Goal: Transaction & Acquisition: Purchase product/service

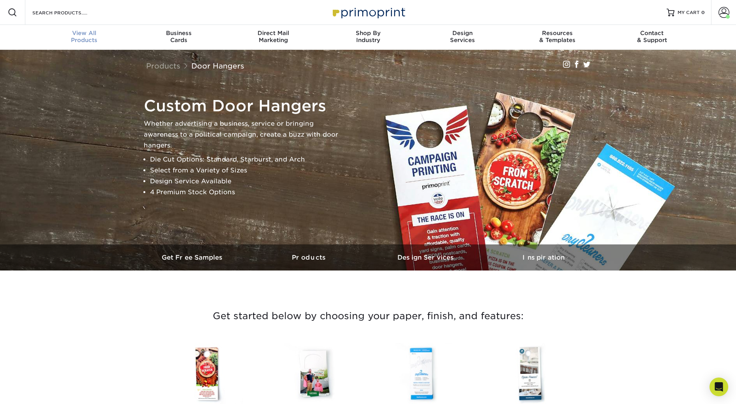
click at [81, 37] on div "View All Products" at bounding box center [84, 37] width 95 height 14
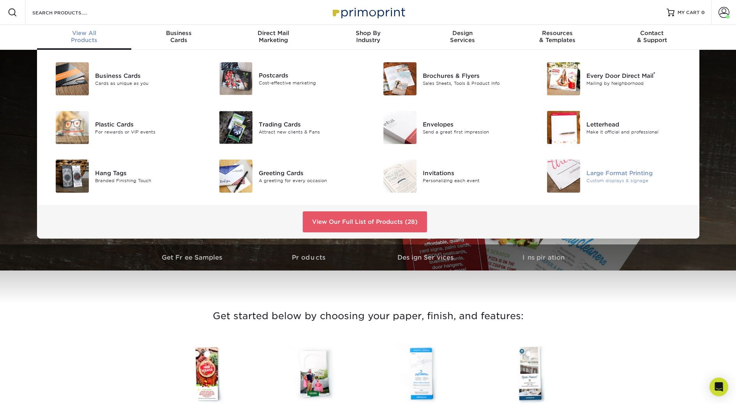
click at [601, 167] on div "Large Format Printing Custom displays & signage" at bounding box center [640, 176] width 109 height 33
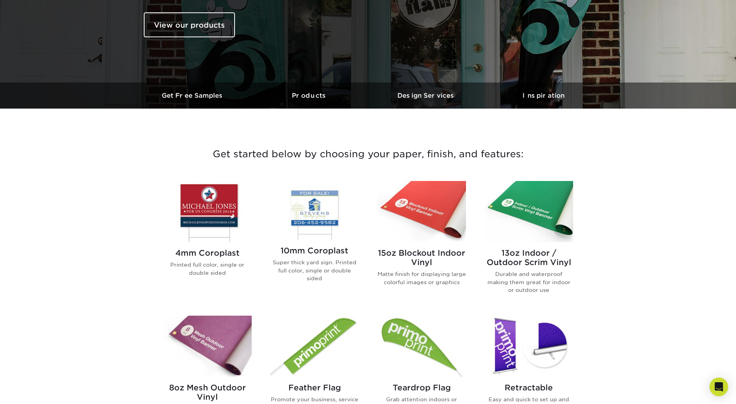
scroll to position [197, 0]
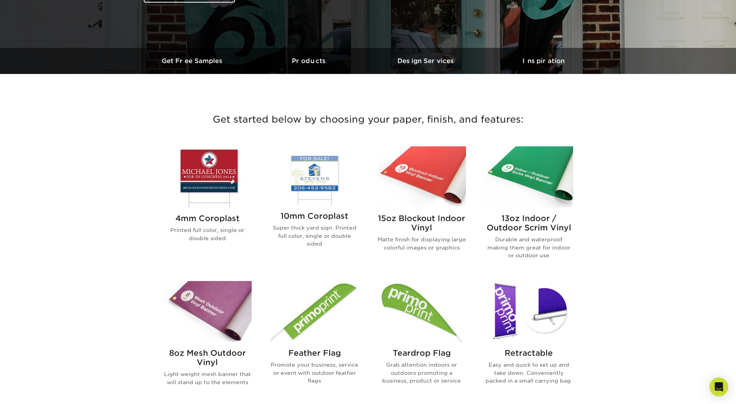
click at [133, 209] on div "Get started below by choosing your paper, finish, and features: 4mm Coroplast P…" at bounding box center [368, 326] width 736 height 467
click at [212, 180] on img at bounding box center [207, 176] width 88 height 61
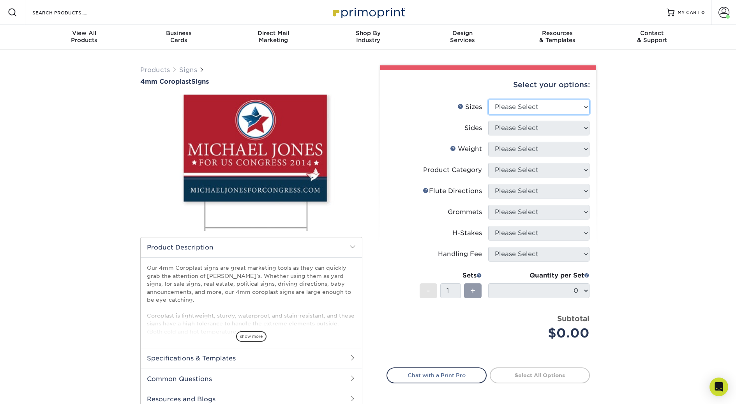
click at [513, 105] on select "Please Select 12" x 18" 18" x 24" 24" x 24" 24" x 36"" at bounding box center [538, 107] width 101 height 15
select select "12.00x18.00"
click at [488, 100] on select "Please Select 12" x 18" 18" x 24" 24" x 24" 24" x 36"" at bounding box center [538, 107] width 101 height 15
click at [504, 129] on select "Please Select Print Both Sides Print Front Only" at bounding box center [538, 128] width 101 height 15
select select "32d3c223-f82c-492b-b915-ba065a00862f"
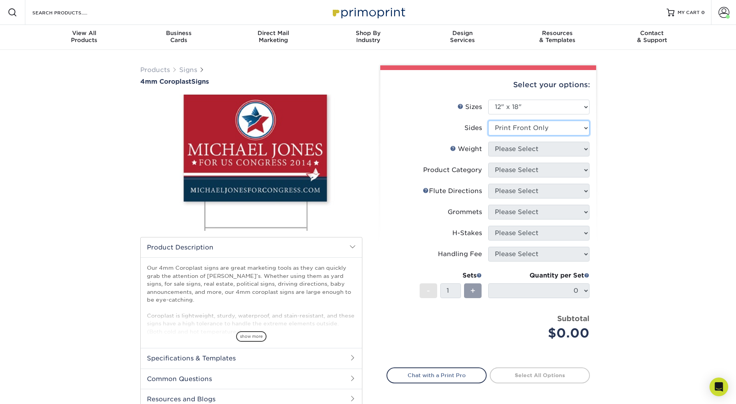
click at [488, 121] on select "Please Select Print Both Sides Print Front Only" at bounding box center [538, 128] width 101 height 15
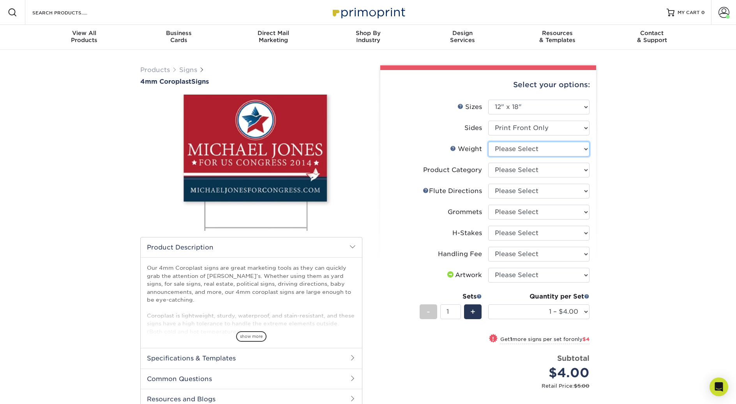
click at [506, 148] on select "Please Select 4CORO" at bounding box center [538, 149] width 101 height 15
select select "4CORO"
click at [488, 142] on select "Please Select 4CORO" at bounding box center [538, 149] width 101 height 15
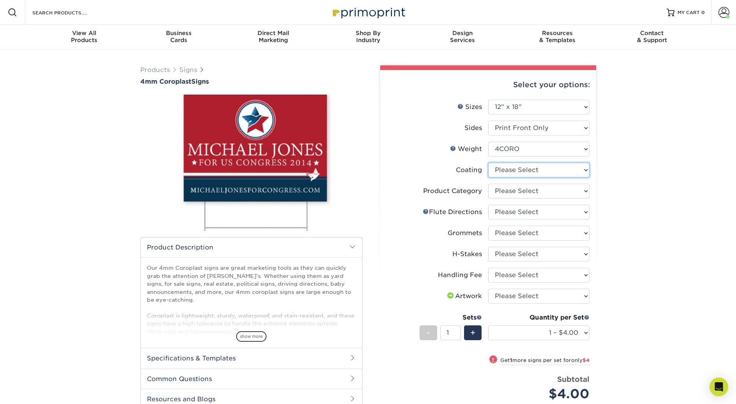
click at [504, 171] on select at bounding box center [538, 170] width 101 height 15
select select "3e7618de-abca-4bda-9f97-8b9129e913d8"
click at [488, 163] on select at bounding box center [538, 170] width 101 height 15
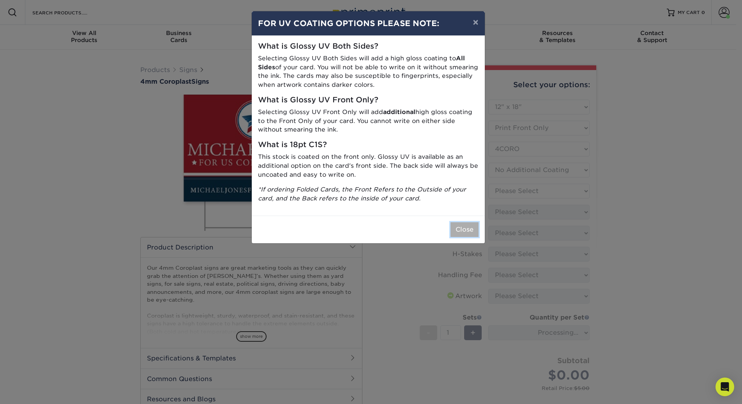
click at [478, 231] on button "Close" at bounding box center [464, 229] width 28 height 15
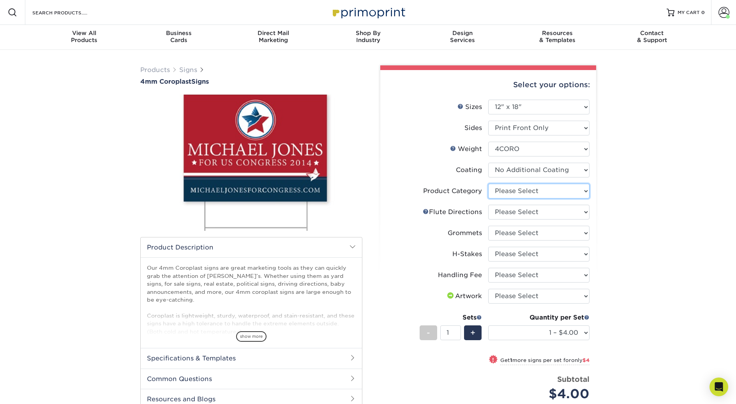
click at [510, 188] on select "Please Select Coroplast Signs" at bounding box center [538, 191] width 101 height 15
select select "b3582ed5-6912-492c-8440-2cc51afdb8e1"
click at [488, 184] on select "Please Select Coroplast Signs" at bounding box center [538, 191] width 101 height 15
click at [505, 212] on select "Please Select Flute Direction (Horizontal) Flute Direction (Vertical)" at bounding box center [538, 212] width 101 height 15
select select "b9474d6d-25b7-40b8-b284-85b7690982f8"
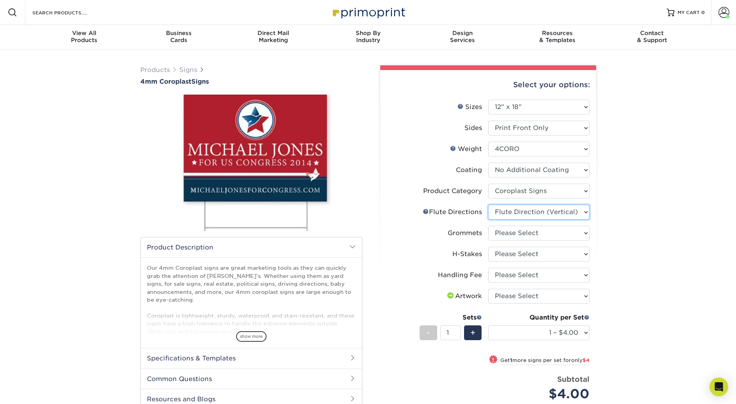
click at [488, 205] on select "Please Select Flute Direction (Horizontal) Flute Direction (Vertical)" at bounding box center [538, 212] width 101 height 15
click at [498, 234] on select "Please Select No Grommets Yes, Grommet All 4 Corners Yes, Grommets Top Corners …" at bounding box center [538, 233] width 101 height 15
click at [488, 226] on select "Please Select No Grommets Yes, Grommet All 4 Corners Yes, Grommets Top Corners …" at bounding box center [538, 233] width 101 height 15
click at [501, 235] on select "Please Select No Grommets Yes, Grommet All 4 Corners Yes, Grommets Top Corners …" at bounding box center [538, 233] width 101 height 15
click at [488, 226] on select "Please Select No Grommets Yes, Grommet All 4 Corners Yes, Grommets Top Corners …" at bounding box center [538, 233] width 101 height 15
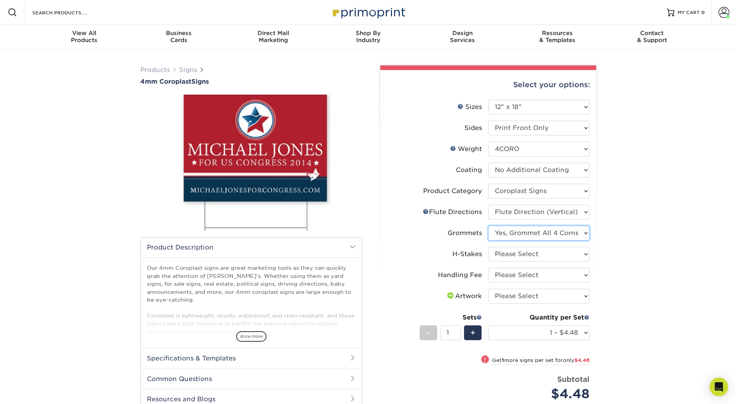
click at [504, 236] on select "Please Select No Grommets Yes, Grommet All 4 Corners Yes, Grommets Top Corners …" at bounding box center [538, 233] width 101 height 15
select select "763cac70-ce91-42b5-8cc2-3003a90f4e91"
click at [488, 226] on select "Please Select No Grommets Yes, Grommet All 4 Corners Yes, Grommets Top Corners …" at bounding box center [538, 233] width 101 height 15
click at [507, 255] on select "Please Select No H-Stakes Yes" at bounding box center [538, 254] width 101 height 15
select select "aec992a9-897e-40ed-b45c-8ce74849ba63"
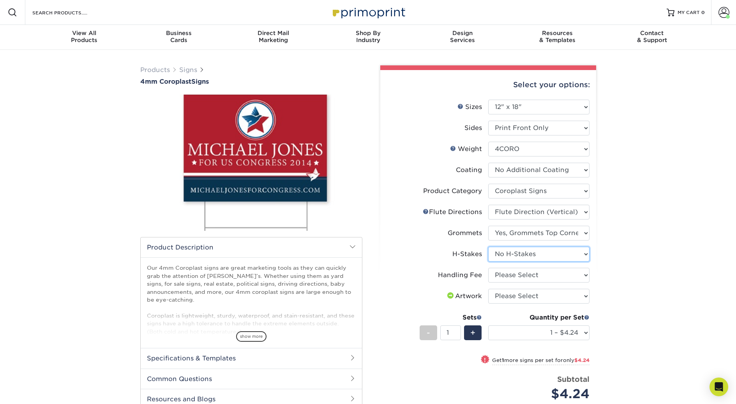
click at [488, 247] on select "Please Select No H-Stakes Yes" at bounding box center [538, 254] width 101 height 15
click at [505, 275] on select "Please Select Handling Fee" at bounding box center [538, 275] width 101 height 15
select select "ab74c079-444c-4260-ae6a-e09bdee8073c"
click at [488, 268] on select "Please Select Handling Fee" at bounding box center [538, 275] width 101 height 15
click at [501, 273] on select "Please Select Handling Fee" at bounding box center [538, 275] width 101 height 15
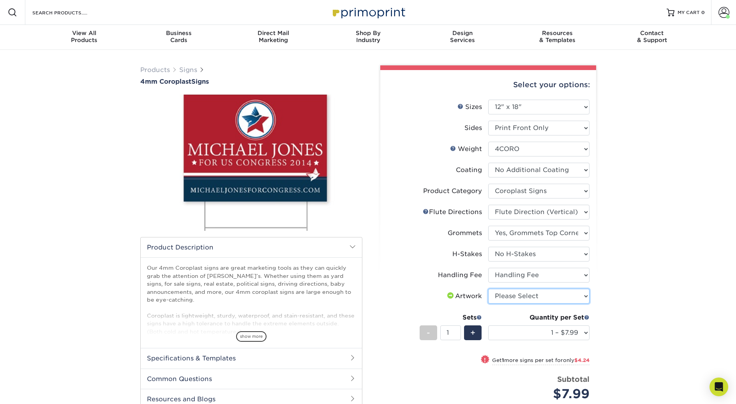
click at [524, 300] on select "Please Select I will upload files I need a design - $50" at bounding box center [538, 296] width 101 height 15
select select "upload"
click at [488, 289] on select "Please Select I will upload files I need a design - $50" at bounding box center [538, 296] width 101 height 15
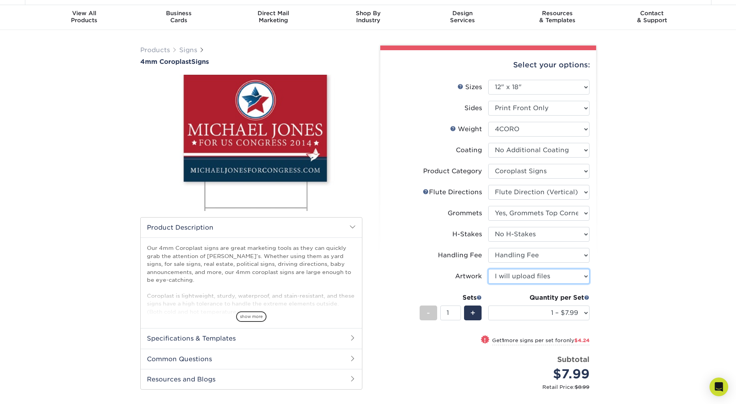
scroll to position [20, 0]
click at [468, 316] on div "+" at bounding box center [473, 312] width 18 height 15
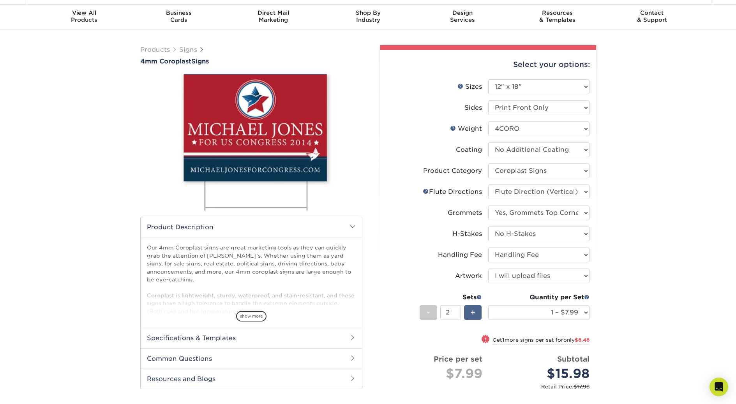
click at [470, 313] on div "+" at bounding box center [473, 312] width 18 height 15
click at [470, 313] on span "+" at bounding box center [472, 313] width 5 height 12
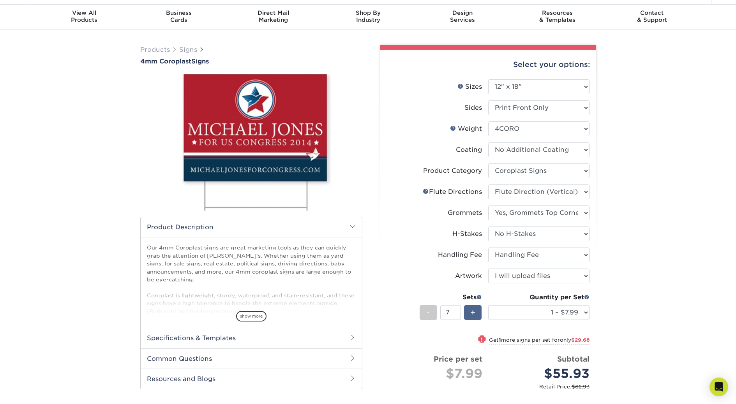
click at [470, 313] on span "+" at bounding box center [472, 313] width 5 height 12
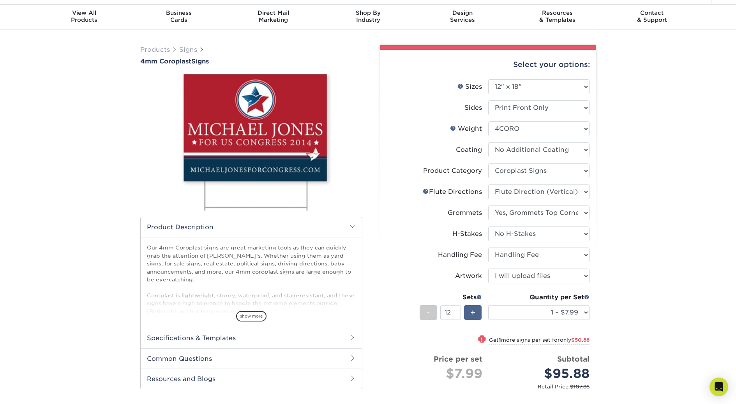
click at [470, 313] on span "+" at bounding box center [472, 313] width 5 height 12
type input "13"
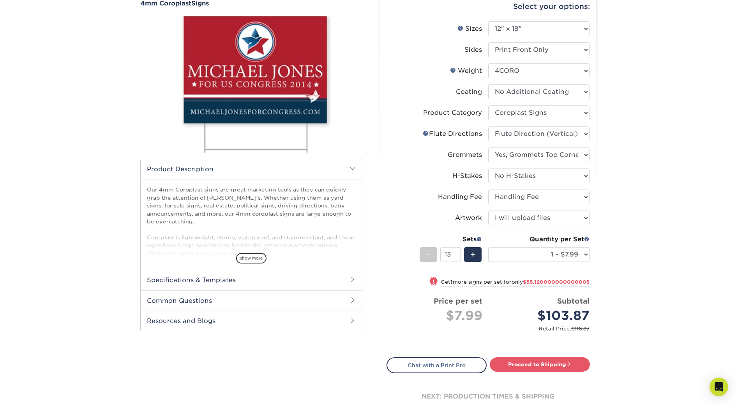
scroll to position [111, 0]
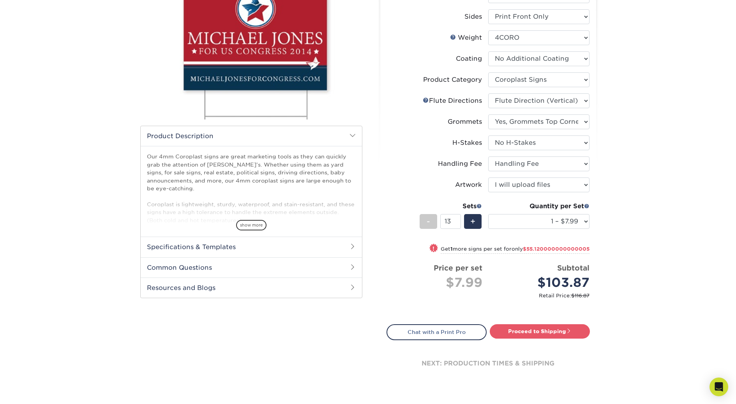
click at [651, 284] on div "Products Signs 4mm Coroplast Signs /" at bounding box center [368, 176] width 736 height 477
click at [540, 333] on link "Proceed to Shipping" at bounding box center [540, 331] width 100 height 14
type input "Set 1"
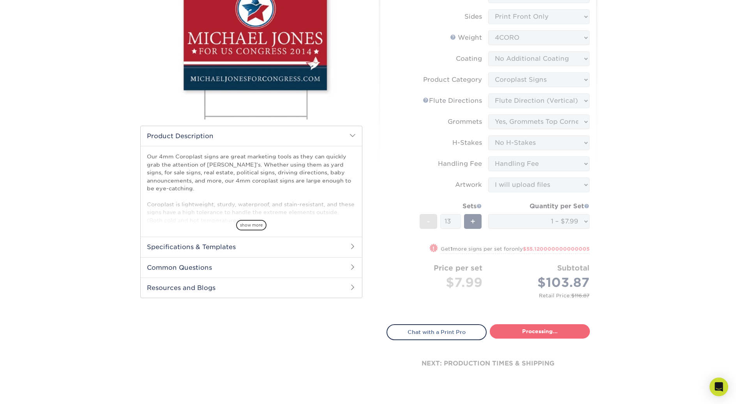
select select "a3257117-8001-4c66-bcd0-ede1a07888ce"
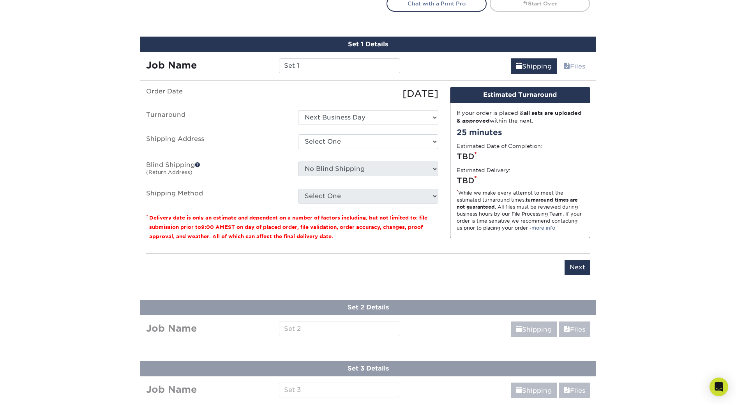
scroll to position [457, 0]
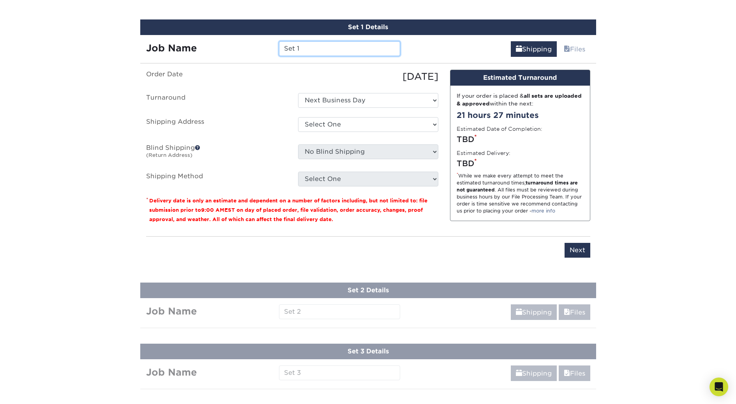
drag, startPoint x: 305, startPoint y: 50, endPoint x: 269, endPoint y: 50, distance: 35.8
click at [269, 50] on div "Job Name Set 1" at bounding box center [273, 48] width 266 height 15
paste input "tation Sign 12x18 - CC & Popcorn (E)"
drag, startPoint x: 294, startPoint y: 49, endPoint x: 249, endPoint y: 49, distance: 45.6
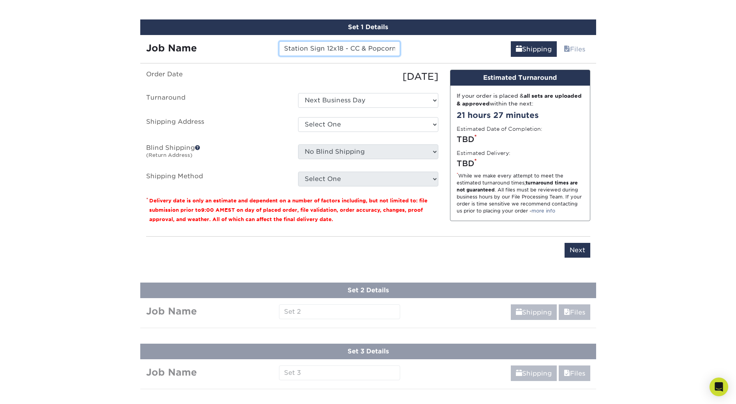
click at [249, 49] on div "Job Name Station Sign 12x18 - CC & Popcorn (E)" at bounding box center [273, 48] width 266 height 15
click at [296, 50] on input "Station Sign 12x18 - CC & Popcorn (E)" at bounding box center [339, 48] width 121 height 15
drag, startPoint x: 310, startPoint y: 48, endPoint x: 326, endPoint y: 48, distance: 15.6
click at [326, 48] on input "Station Sign 12x18 - CC & Popcorn (E)" at bounding box center [339, 48] width 121 height 15
type input "Station 12x18 - CC & Popcorn (E)"
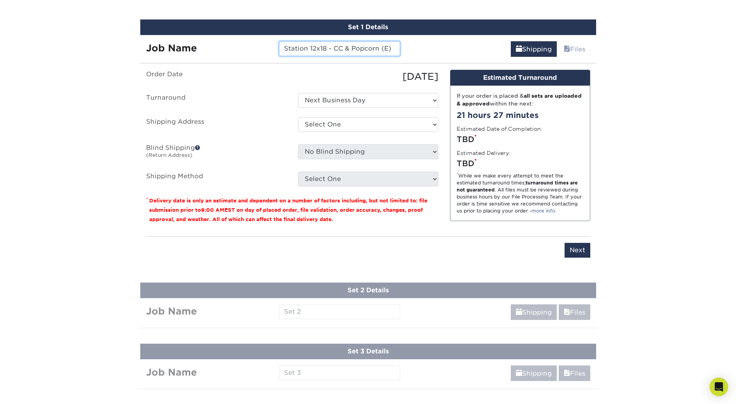
click at [301, 47] on input "Station 12x18 - CC & Popcorn (E)" at bounding box center [339, 48] width 121 height 15
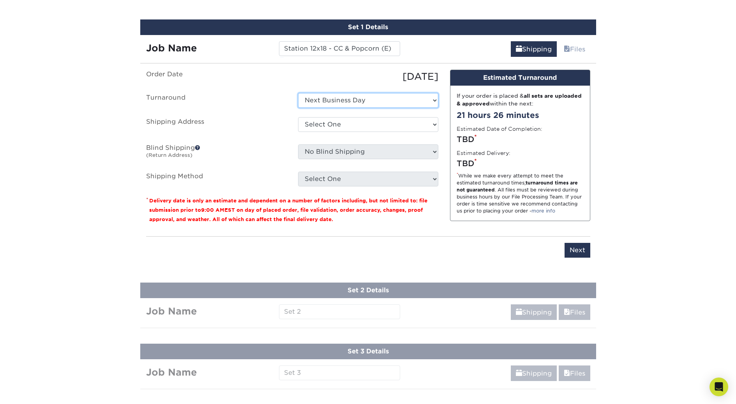
click at [310, 103] on select "Select One Next Business Day" at bounding box center [368, 100] width 140 height 15
click at [298, 93] on select "Select One Next Business Day" at bounding box center [368, 100] width 140 height 15
click at [309, 102] on select "Select One Next Business Day" at bounding box center [368, 100] width 140 height 15
select select "a3257117-8001-4c66-bcd0-ede1a07888ce"
click at [298, 93] on select "Select One Next Business Day" at bounding box center [368, 100] width 140 height 15
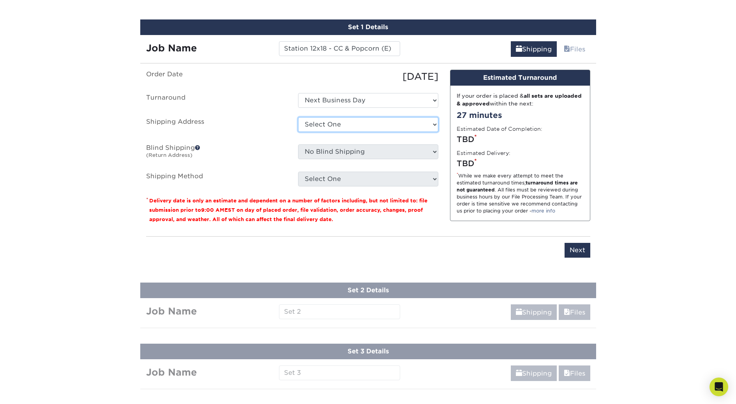
click at [320, 124] on select "Select One Hulett Jeremy Home Uptown Church + Add New Address" at bounding box center [368, 124] width 140 height 15
select select "210503"
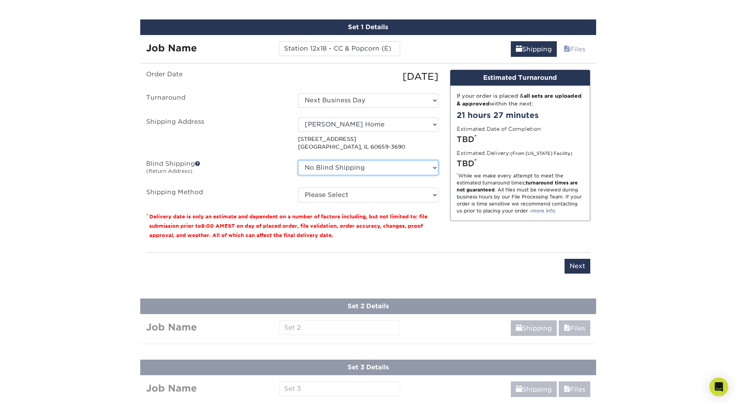
click at [310, 166] on select "No Blind Shipping Hulett Jeremy Home Uptown Church + Add New Address" at bounding box center [368, 167] width 140 height 15
click at [317, 199] on select "Please Select Next Day Everywhere (+$11.20) Ground Shipping (+$20.37) 3 Day Shi…" at bounding box center [368, 195] width 140 height 15
select select "NEXTDAYEVERYWHERE"
click at [298, 188] on select "Please Select Next Day Everywhere (+$11.20) Ground Shipping (+$20.37) 3 Day Shi…" at bounding box center [368, 195] width 140 height 15
click at [266, 164] on label "Blind Shipping (Return Address)" at bounding box center [216, 169] width 152 height 18
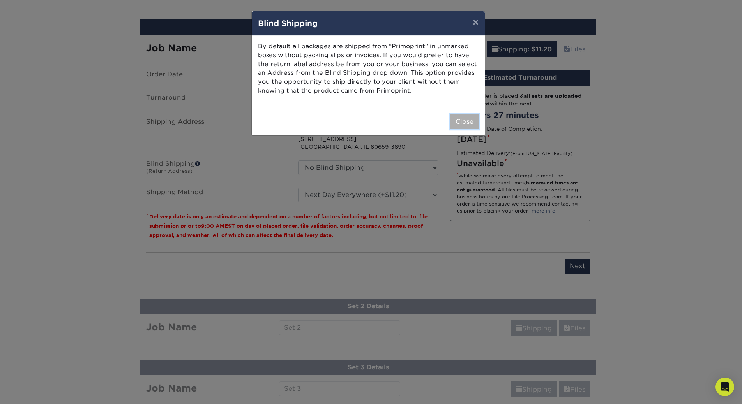
click at [472, 121] on button "Close" at bounding box center [464, 122] width 28 height 15
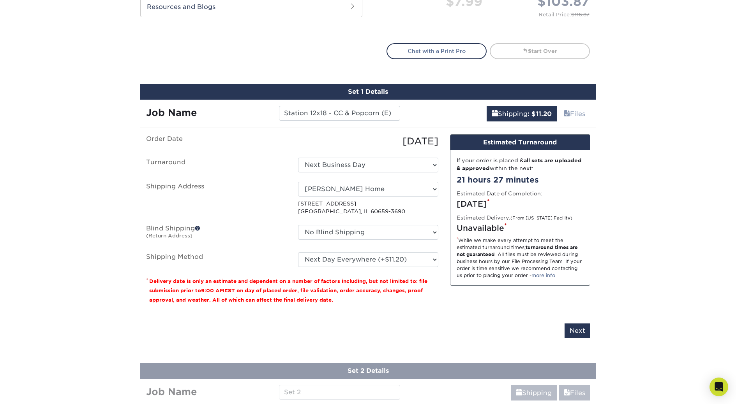
scroll to position [407, 0]
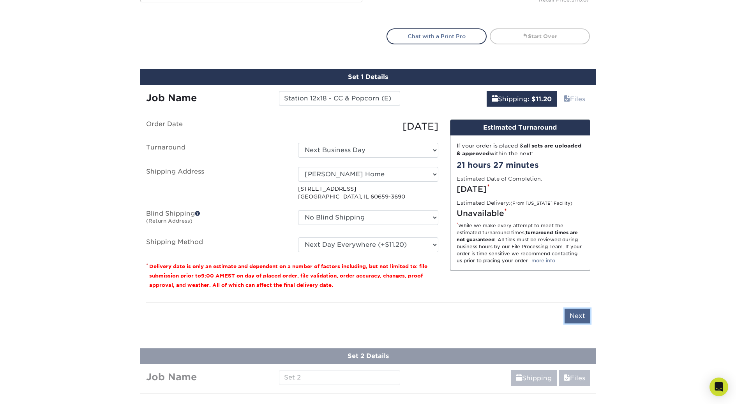
click at [576, 316] on input "Next" at bounding box center [577, 316] width 26 height 15
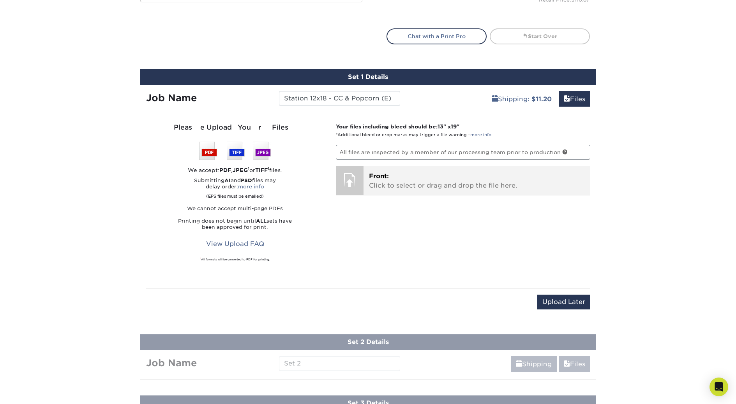
click at [353, 179] on div at bounding box center [349, 179] width 27 height 27
click at [400, 178] on p "Front: Click to select or drag and drop the file here." at bounding box center [476, 181] width 215 height 19
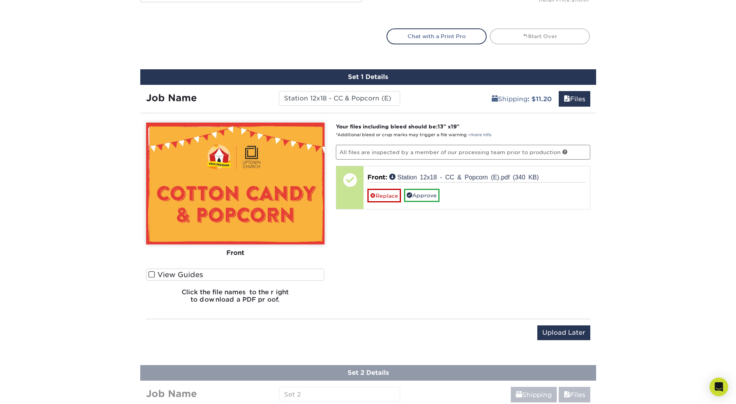
click at [152, 275] on span at bounding box center [151, 274] width 7 height 7
click at [0, 0] on input "View Guides" at bounding box center [0, 0] width 0 height 0
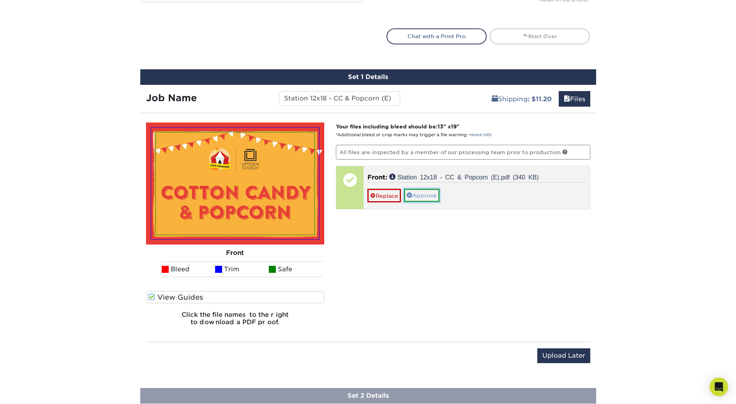
click at [424, 199] on link "Approve" at bounding box center [421, 195] width 35 height 13
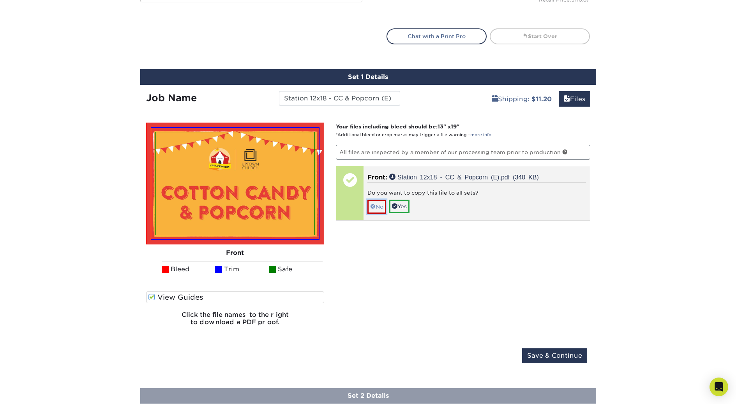
click at [376, 207] on link "No" at bounding box center [376, 207] width 19 height 14
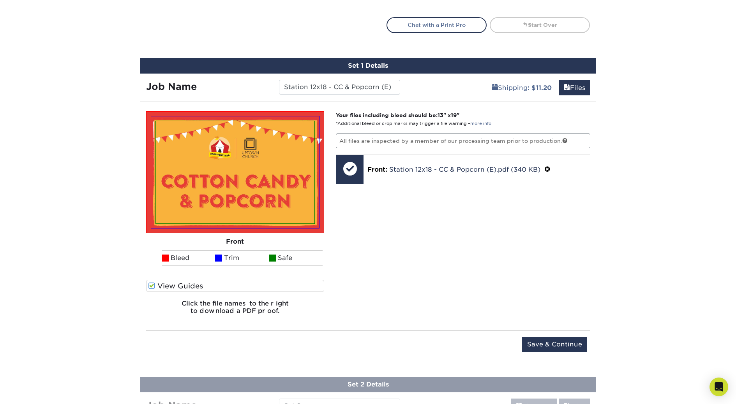
scroll to position [412, 0]
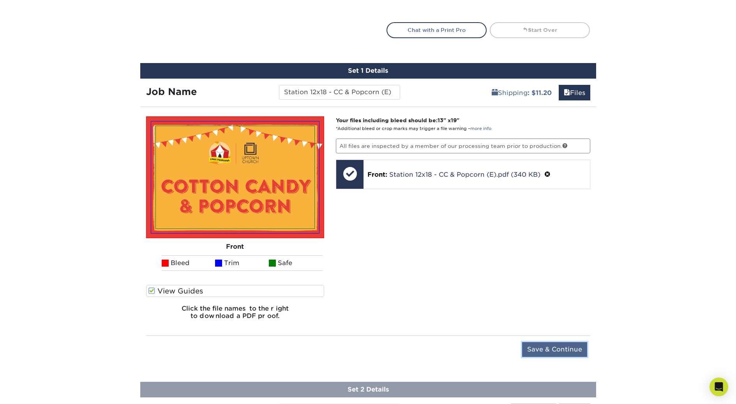
click at [551, 348] on input "Save & Continue" at bounding box center [554, 349] width 65 height 15
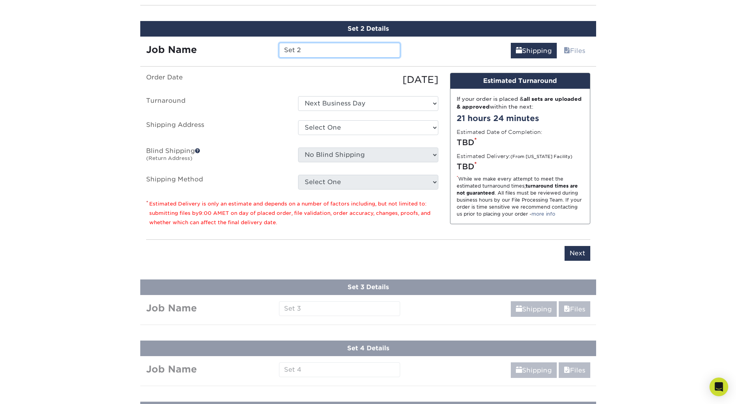
scroll to position [518, 0]
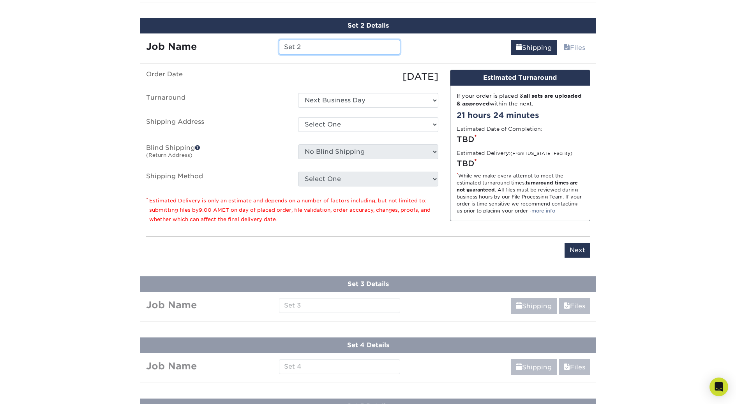
drag, startPoint x: 312, startPoint y: 48, endPoint x: 249, endPoint y: 37, distance: 63.7
click at [249, 37] on div "Job Name Set 2" at bounding box center [273, 44] width 266 height 23
paste input "tation 12x18 - CC & Popcorn (S)"
type input "Station 12x18 - CC & Popcorn (S)"
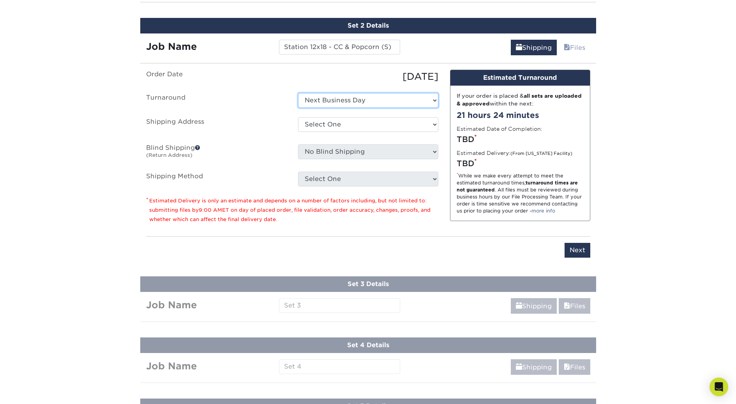
click at [325, 102] on select "Select One Next Business Day" at bounding box center [368, 100] width 140 height 15
click at [298, 93] on select "Select One Next Business Day" at bounding box center [368, 100] width 140 height 15
click at [321, 127] on select "Select One Hulett Jeremy Home Uptown Church + Add New Address" at bounding box center [368, 124] width 140 height 15
select select "210503"
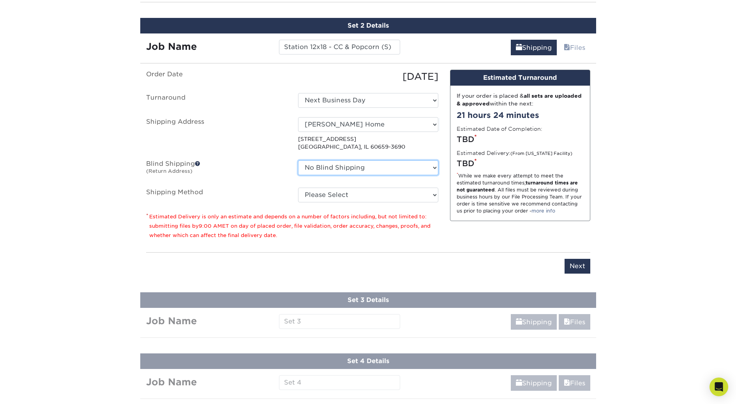
click at [321, 166] on select "No Blind Shipping Hulett Jeremy Home Uptown Church + Add New Address" at bounding box center [368, 167] width 140 height 15
click at [303, 192] on select "Please Select Next Day Everywhere (+$11.20) Ground Shipping (+$20.37) 3 Day Shi…" at bounding box center [368, 195] width 140 height 15
select select "NEXTDAYEVERYWHERE"
click at [298, 188] on select "Please Select Next Day Everywhere (+$11.20) Ground Shipping (+$20.37) 3 Day Shi…" at bounding box center [368, 195] width 140 height 15
click at [266, 171] on label "Blind Shipping (Return Address)" at bounding box center [216, 169] width 152 height 18
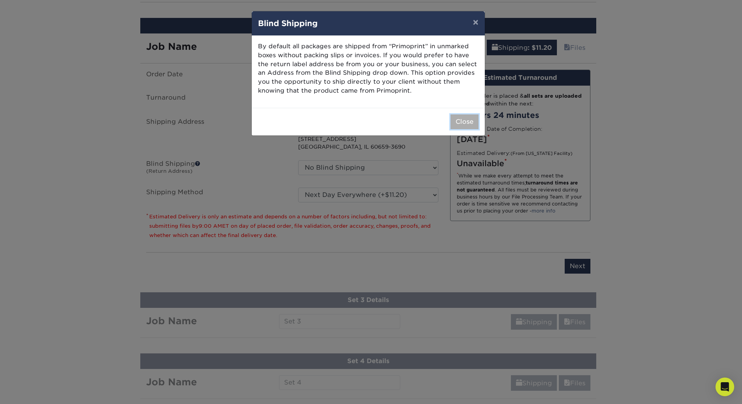
click at [465, 120] on button "Close" at bounding box center [464, 122] width 28 height 15
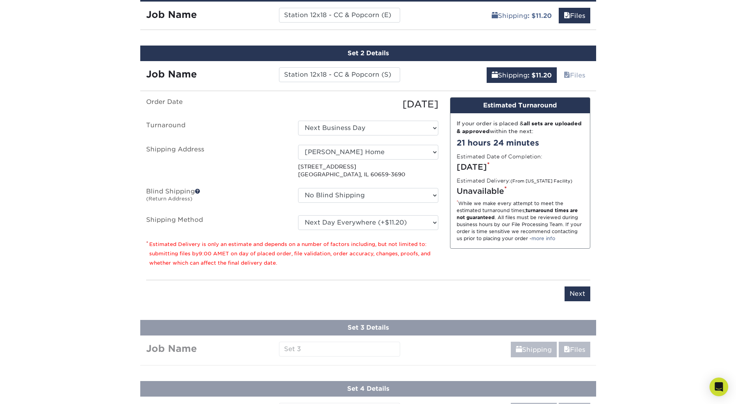
scroll to position [491, 0]
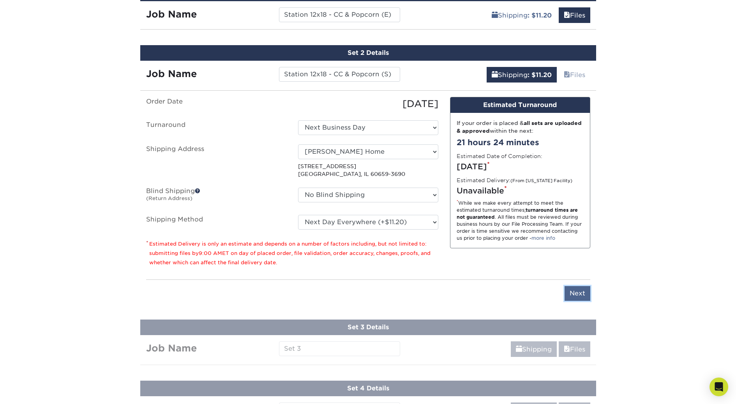
click at [580, 290] on input "Next" at bounding box center [577, 293] width 26 height 15
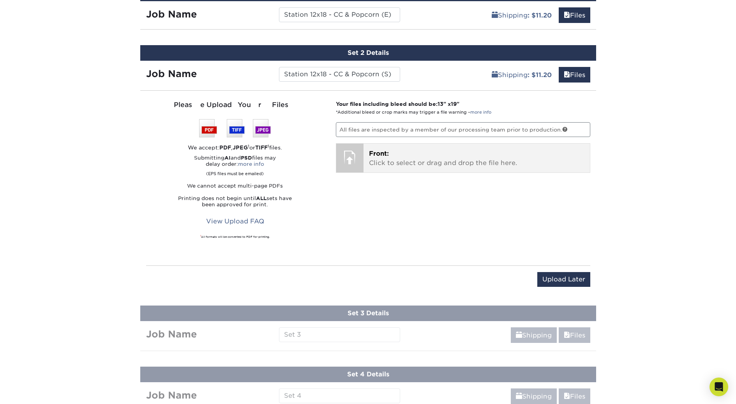
click at [354, 161] on div at bounding box center [349, 157] width 27 height 27
click at [379, 160] on p "Front: Click to select or drag and drop the file here." at bounding box center [476, 158] width 215 height 19
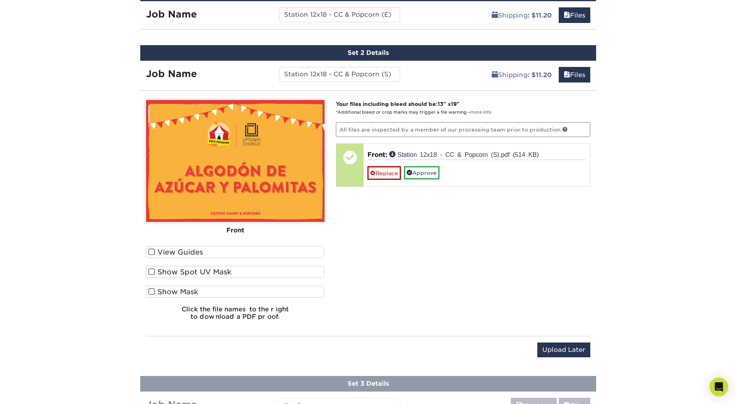
click at [148, 254] on span at bounding box center [151, 252] width 7 height 7
click at [0, 0] on input "View Guides" at bounding box center [0, 0] width 0 height 0
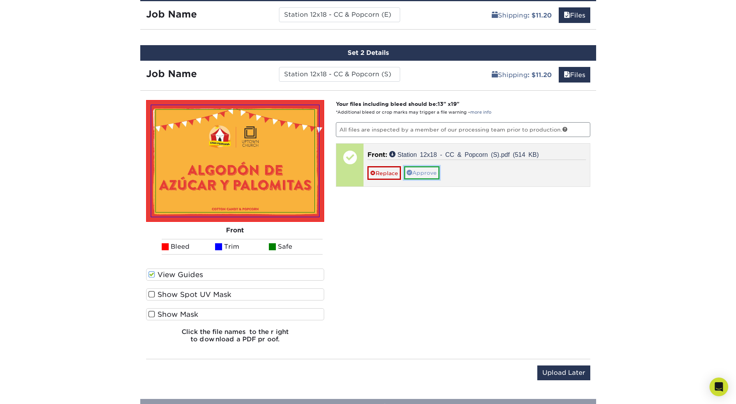
click at [423, 175] on link "Approve" at bounding box center [421, 172] width 35 height 13
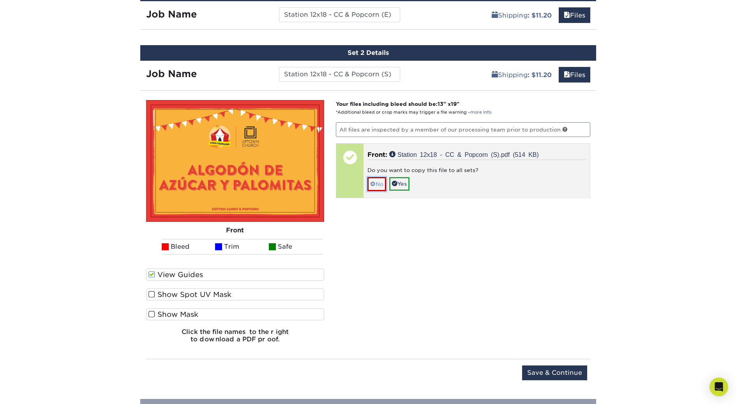
click at [377, 185] on link "No" at bounding box center [376, 184] width 19 height 14
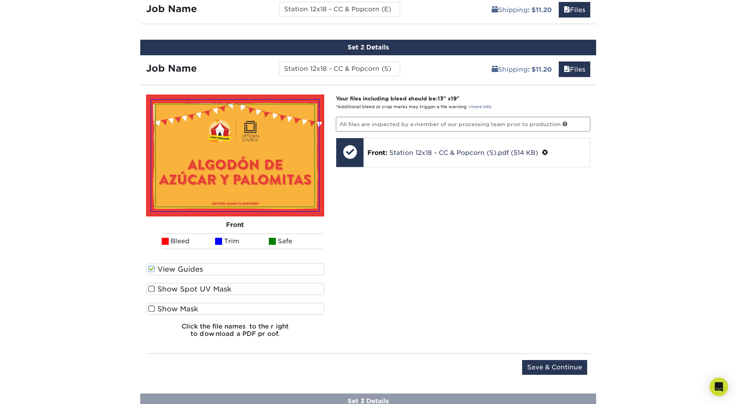
scroll to position [502, 0]
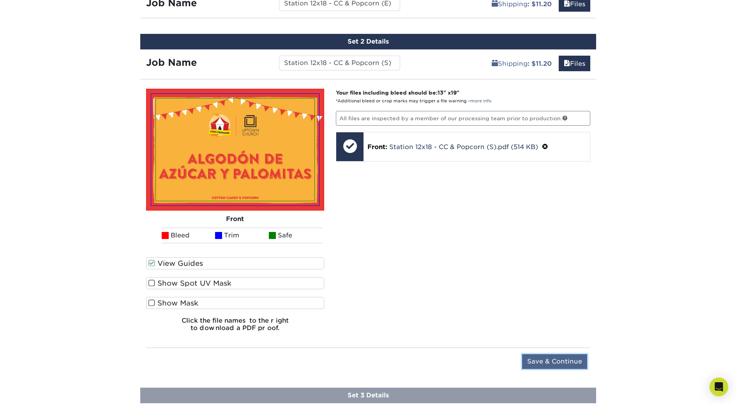
click at [545, 361] on input "Save & Continue" at bounding box center [554, 361] width 65 height 15
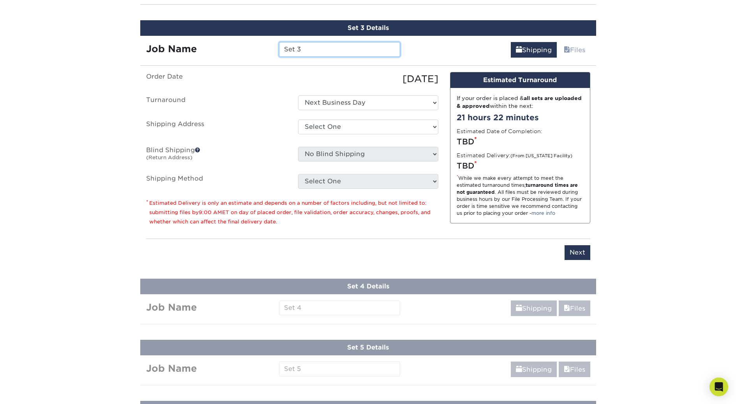
scroll to position [580, 0]
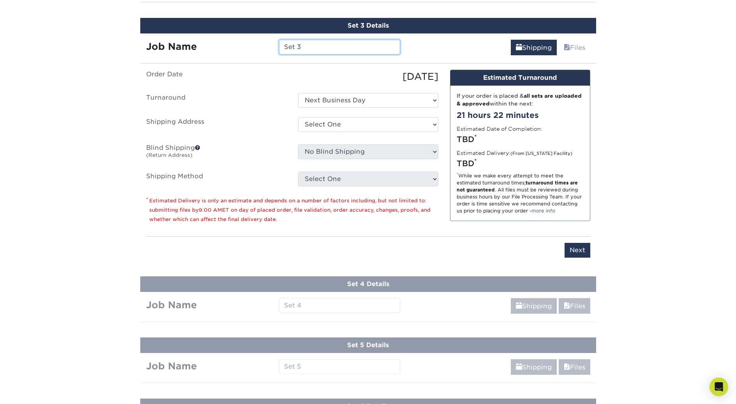
drag, startPoint x: 306, startPoint y: 47, endPoint x: 277, endPoint y: 44, distance: 28.7
click at [277, 44] on div "Set 3" at bounding box center [339, 47] width 133 height 15
paste input "tation 12x18 - Plinko"
type input "Station 12x18 - Plinko"
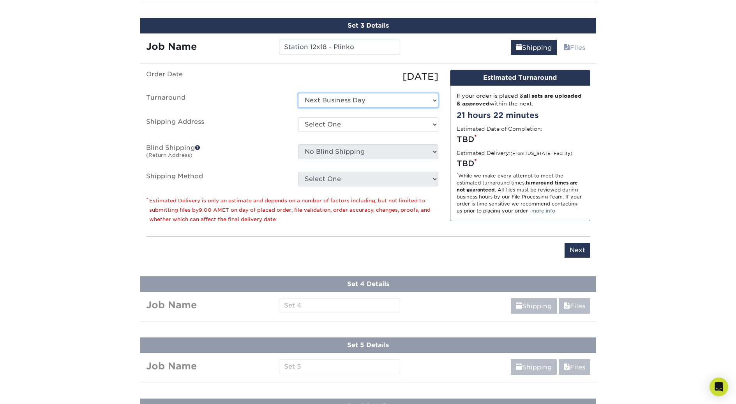
click at [308, 100] on select "Select One Next Business Day" at bounding box center [368, 100] width 140 height 15
click at [319, 122] on select "Select One Hulett Jeremy Home Uptown Church + Add New Address" at bounding box center [368, 124] width 140 height 15
select select "210503"
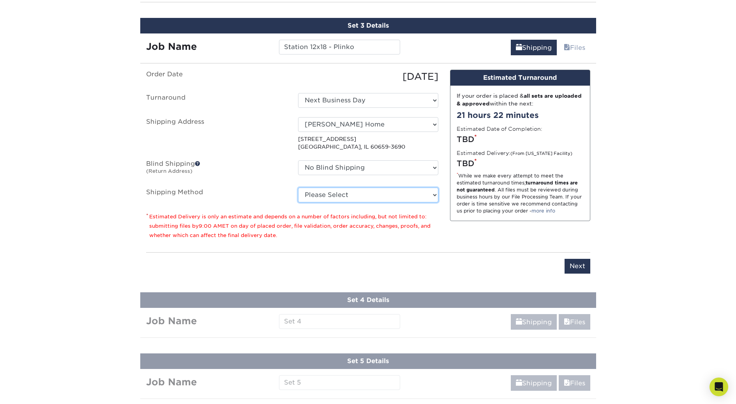
click at [314, 196] on select "Please Select Next Day Everywhere (+$11.20) Ground Shipping (+$20.37) 3 Day Shi…" at bounding box center [368, 195] width 140 height 15
select select "NEXTDAYEVERYWHERE"
click at [298, 188] on select "Please Select Next Day Everywhere (+$11.20) Ground Shipping (+$20.37) 3 Day Shi…" at bounding box center [368, 195] width 140 height 15
click at [254, 182] on ul "Order Date 08/28/2025 Turnaround Select One Next Business Day Shipping Address …" at bounding box center [292, 136] width 292 height 133
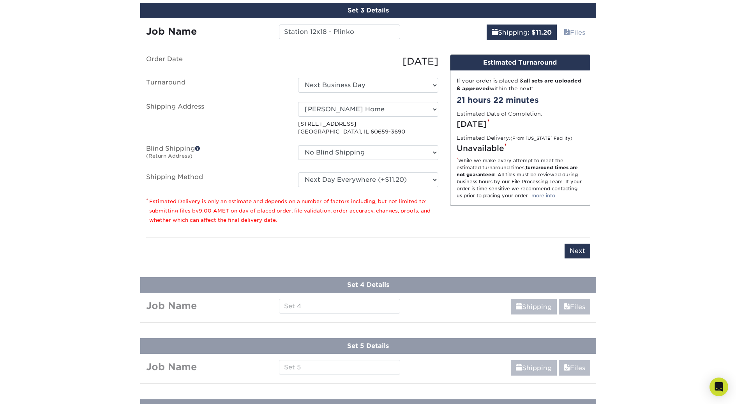
scroll to position [580, 0]
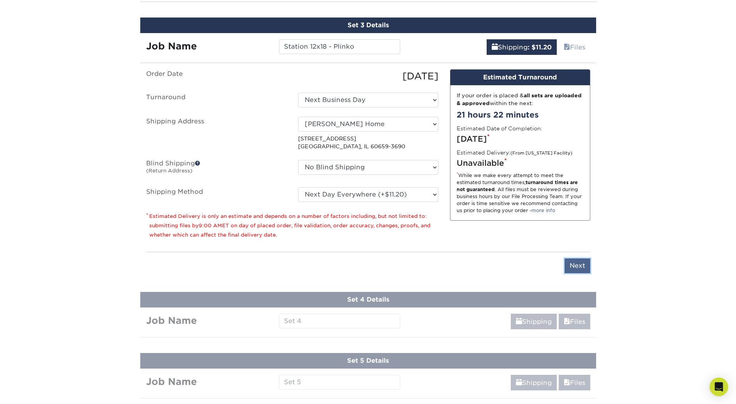
click at [582, 264] on input "Next" at bounding box center [577, 266] width 26 height 15
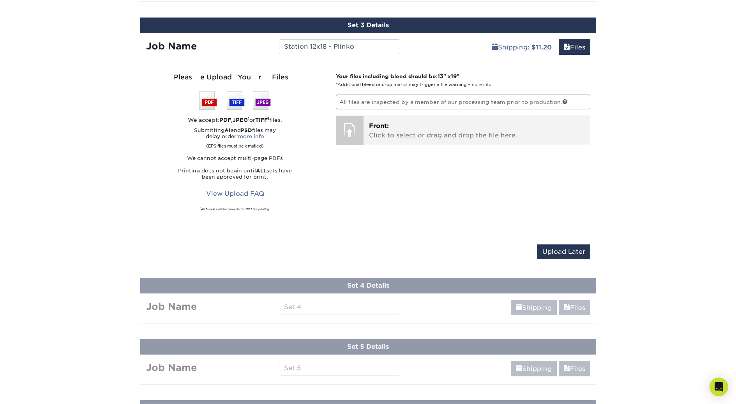
click at [360, 130] on div at bounding box center [349, 129] width 27 height 27
click at [396, 129] on p "Front: Click to select or drag and drop the file here." at bounding box center [476, 131] width 215 height 19
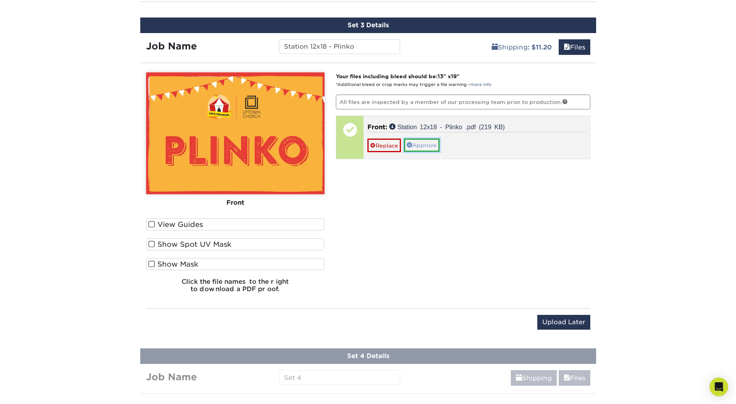
click at [418, 148] on link "Approve" at bounding box center [421, 145] width 35 height 13
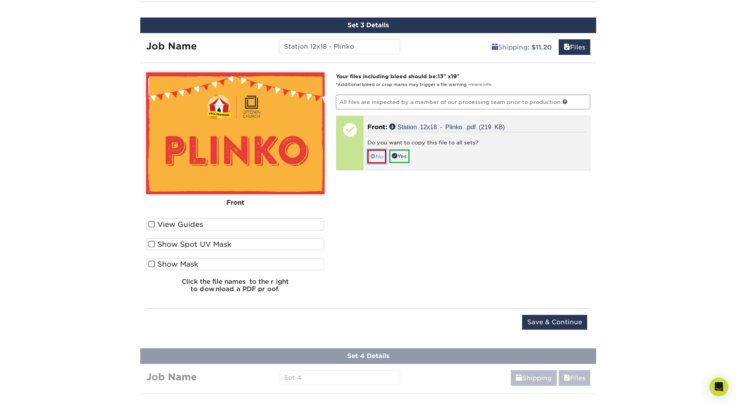
click at [381, 158] on link "No" at bounding box center [376, 157] width 19 height 14
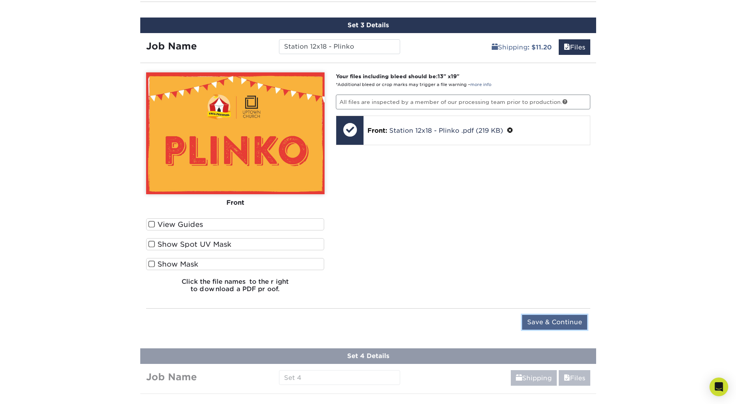
click at [543, 322] on input "Save & Continue" at bounding box center [554, 322] width 65 height 15
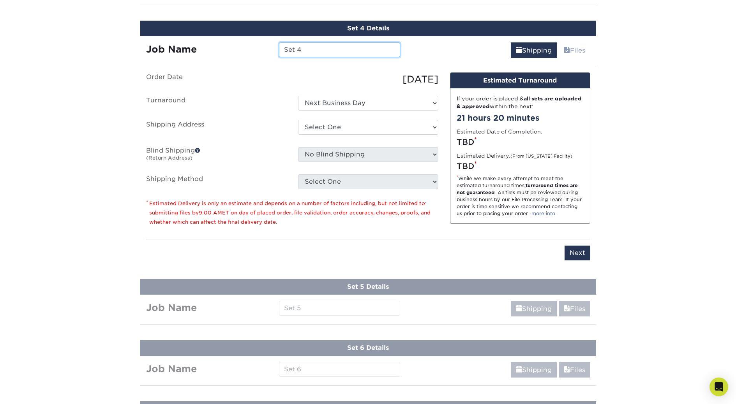
scroll to position [641, 0]
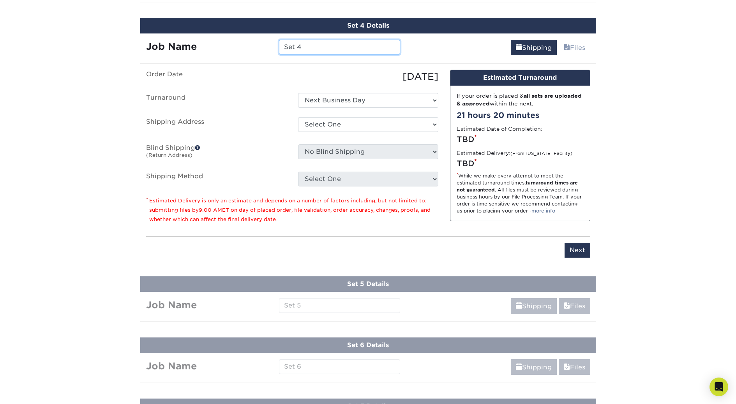
drag, startPoint x: 276, startPoint y: 40, endPoint x: 262, endPoint y: 39, distance: 14.5
click at [262, 39] on div "Job Name Set 4" at bounding box center [273, 44] width 266 height 23
paste input "tation 12x18 - Pick-A-Duck (E)"
type input "Station 12x18 - Pick-A-Duck (E)"
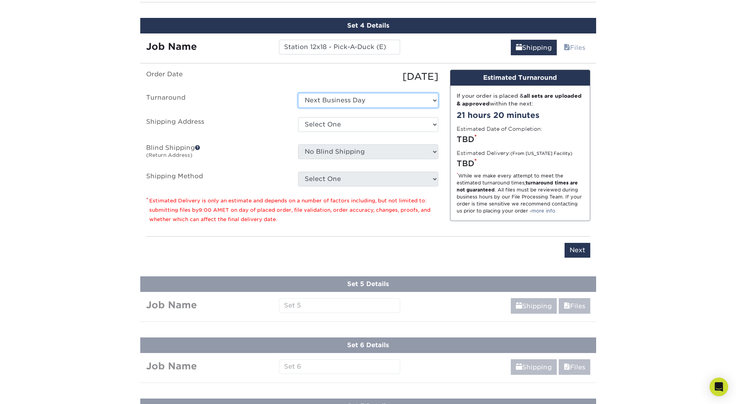
click at [310, 100] on select "Select One Next Business Day" at bounding box center [368, 100] width 140 height 15
click at [298, 93] on select "Select One Next Business Day" at bounding box center [368, 100] width 140 height 15
click at [316, 123] on select "Select One Hulett Jeremy Home Uptown Church + Add New Address" at bounding box center [368, 124] width 140 height 15
select select "210503"
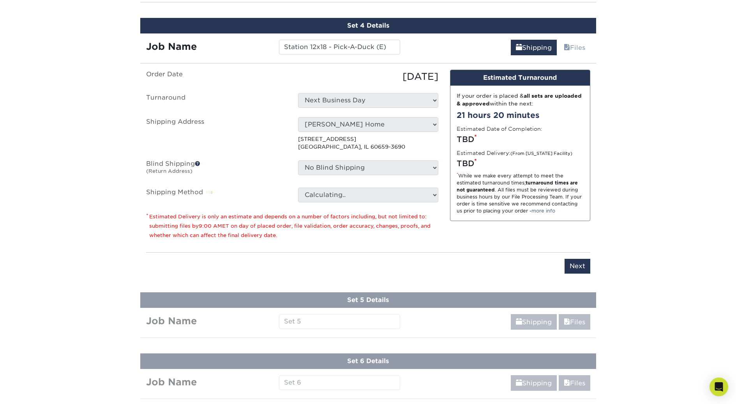
click at [270, 160] on ul "Order Date 08/28/2025 Turnaround Select One Next Business Day Shipping Address …" at bounding box center [292, 136] width 292 height 133
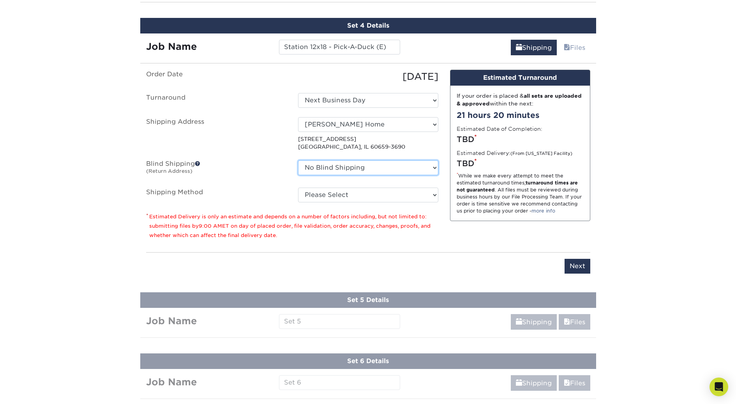
click at [308, 167] on select "No Blind Shipping Hulett Jeremy Home Uptown Church + Add New Address" at bounding box center [368, 167] width 140 height 15
click at [317, 191] on select "Please Select Next Day Everywhere (+$11.20) Ground Shipping (+$20.37) 3 Day Shi…" at bounding box center [368, 195] width 140 height 15
select select "NEXTDAYEVERYWHERE"
click at [298, 188] on select "Please Select Next Day Everywhere (+$11.20) Ground Shipping (+$20.37) 3 Day Shi…" at bounding box center [368, 195] width 140 height 15
click at [260, 153] on ul "Order Date 08/28/2025 Turnaround Select One Next Business Day Shipping Address …" at bounding box center [292, 136] width 292 height 133
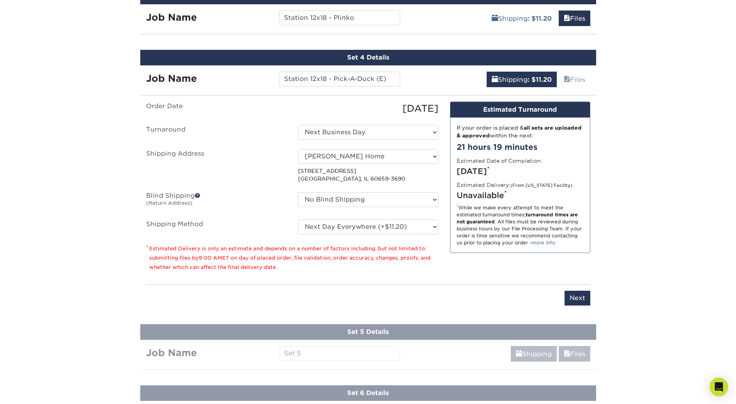
scroll to position [610, 0]
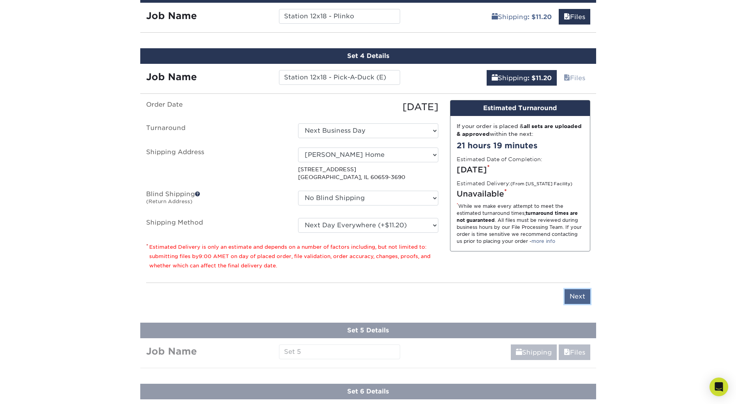
click at [576, 295] on input "Next" at bounding box center [577, 296] width 26 height 15
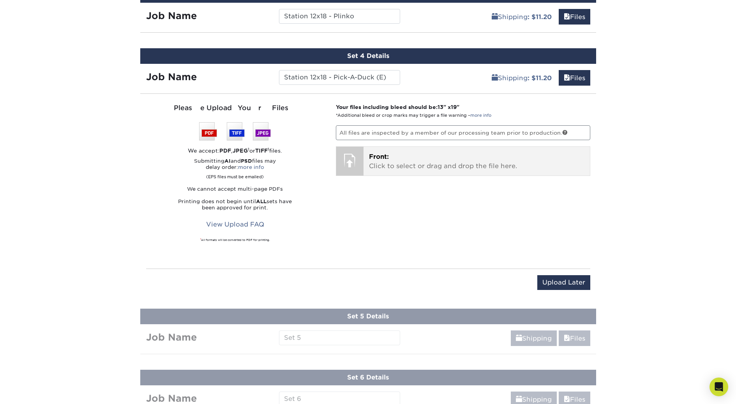
click at [392, 159] on p "Front: Click to select or drag and drop the file here." at bounding box center [476, 161] width 215 height 19
click at [398, 163] on p "Front: Click to select or drag and drop the file here." at bounding box center [476, 161] width 215 height 19
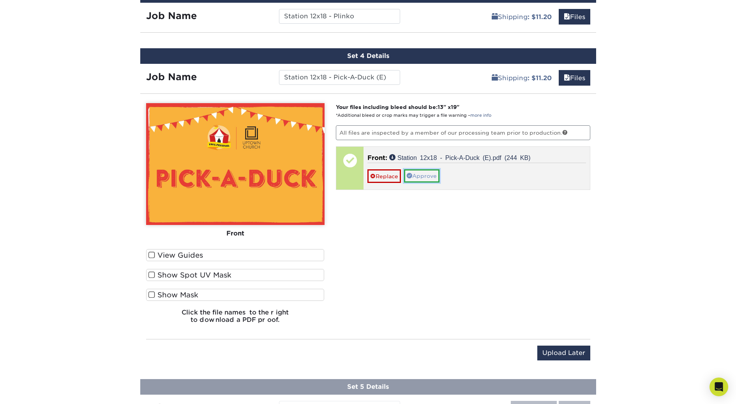
click at [420, 175] on link "Approve" at bounding box center [421, 175] width 35 height 13
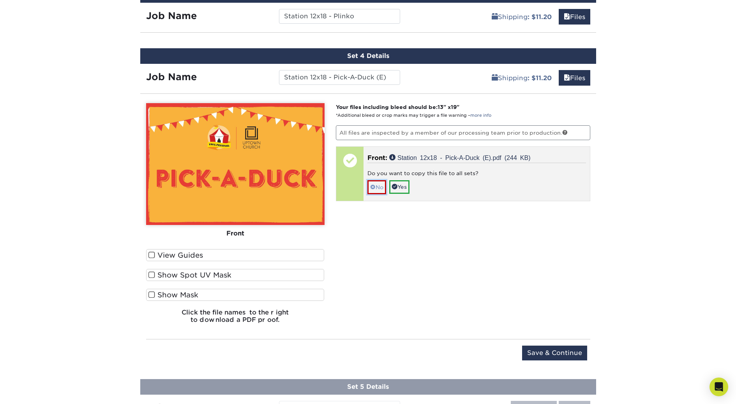
click at [377, 187] on link "No" at bounding box center [376, 187] width 19 height 14
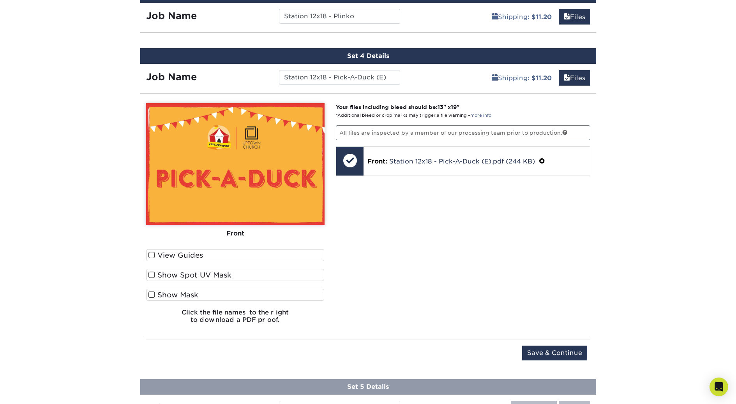
click at [149, 254] on span at bounding box center [151, 255] width 7 height 7
click at [0, 0] on input "View Guides" at bounding box center [0, 0] width 0 height 0
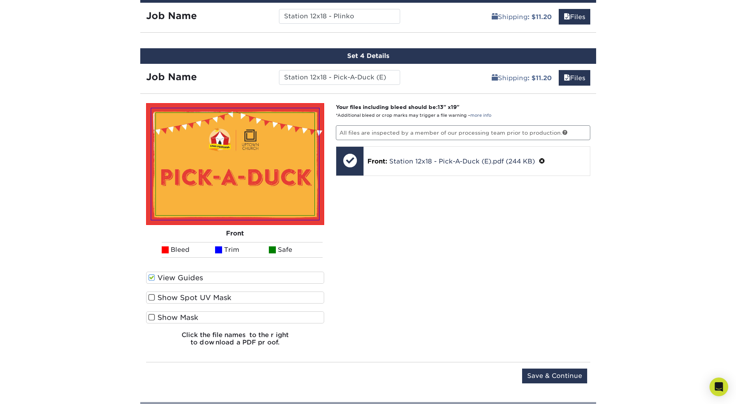
click at [149, 254] on ul "Bleed Trim Safe" at bounding box center [235, 250] width 178 height 16
click at [150, 276] on span at bounding box center [151, 277] width 7 height 7
click at [0, 0] on input "View Guides" at bounding box center [0, 0] width 0 height 0
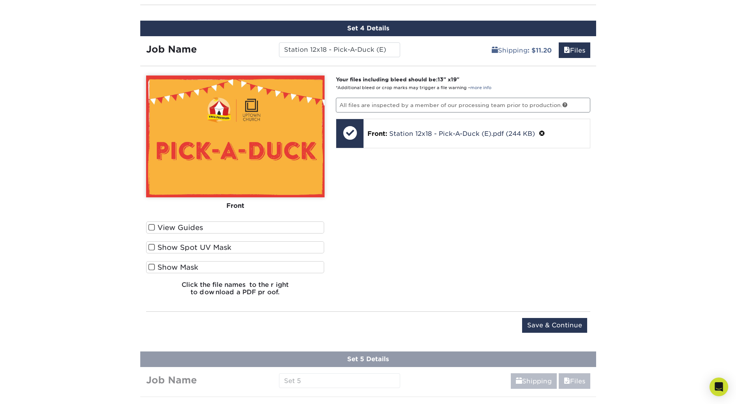
scroll to position [636, 0]
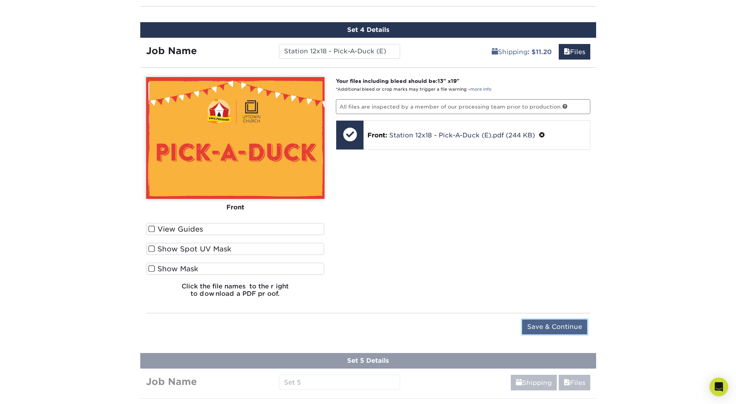
click at [560, 326] on input "Save & Continue" at bounding box center [554, 327] width 65 height 15
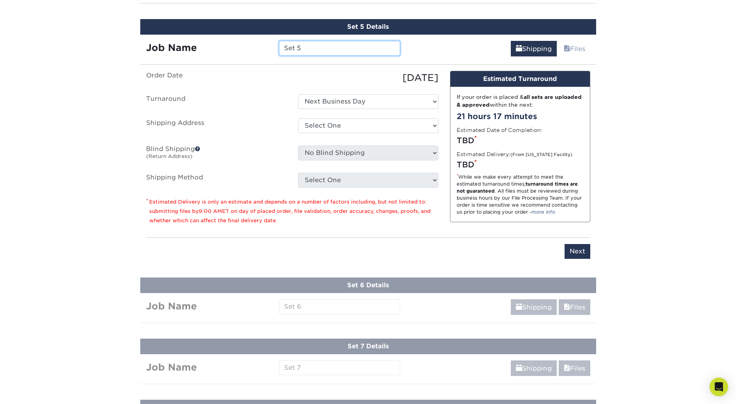
scroll to position [702, 0]
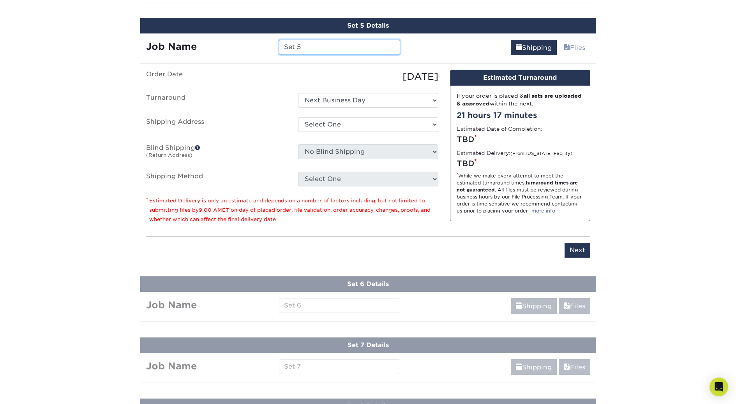
drag, startPoint x: 310, startPoint y: 47, endPoint x: 262, endPoint y: 40, distance: 48.8
click at [262, 40] on div "Job Name Set 5" at bounding box center [273, 47] width 266 height 15
paste input "tation 12x18 - Pick-A-Duck (S)"
type input "Station 12x18 - Pick-A-Duck (S)"
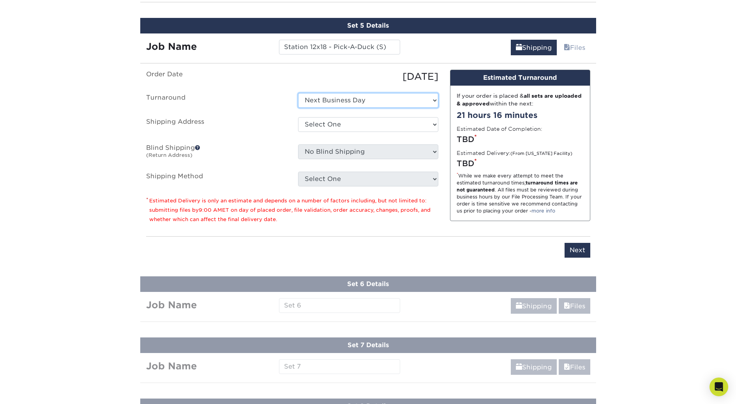
click at [324, 102] on select "Select One Next Business Day" at bounding box center [368, 100] width 140 height 15
click at [298, 93] on select "Select One Next Business Day" at bounding box center [368, 100] width 140 height 15
click at [315, 125] on select "Select One Hulett Jeremy Home Uptown Church + Add New Address" at bounding box center [368, 124] width 140 height 15
select select "210503"
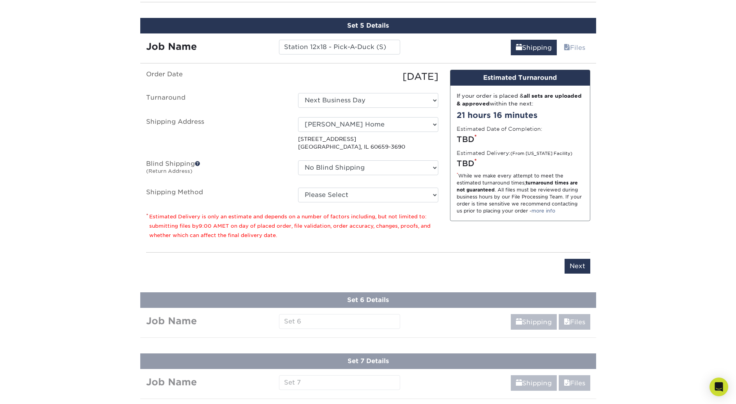
click at [295, 166] on div "No Blind Shipping Hulett Jeremy Home Uptown Church + Add New Address" at bounding box center [368, 169] width 152 height 18
click at [310, 167] on select "No Blind Shipping Hulett Jeremy Home Uptown Church + Add New Address" at bounding box center [368, 167] width 140 height 15
click at [306, 193] on select "Please Select Next Day Everywhere (+$11.20) Ground Shipping (+$20.37) 3 Day Shi…" at bounding box center [368, 195] width 140 height 15
select select "NEXTDAYEVERYWHERE"
click at [298, 188] on select "Please Select Next Day Everywhere (+$11.20) Ground Shipping (+$20.37) 3 Day Shi…" at bounding box center [368, 195] width 140 height 15
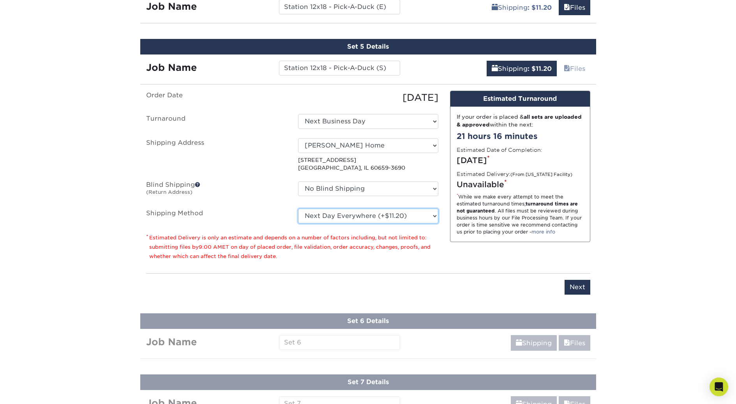
scroll to position [680, 0]
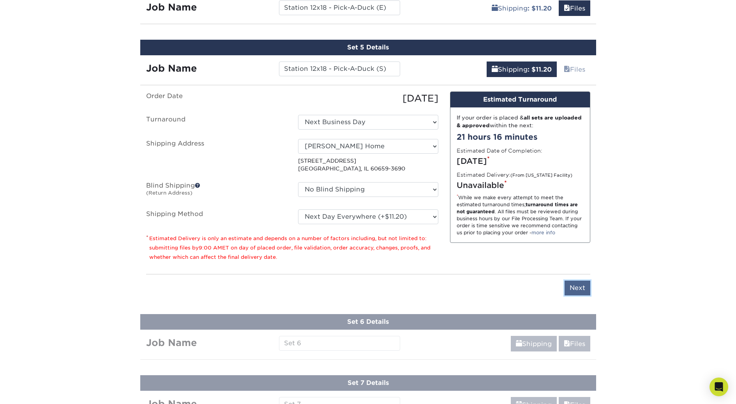
click at [583, 287] on input "Next" at bounding box center [577, 288] width 26 height 15
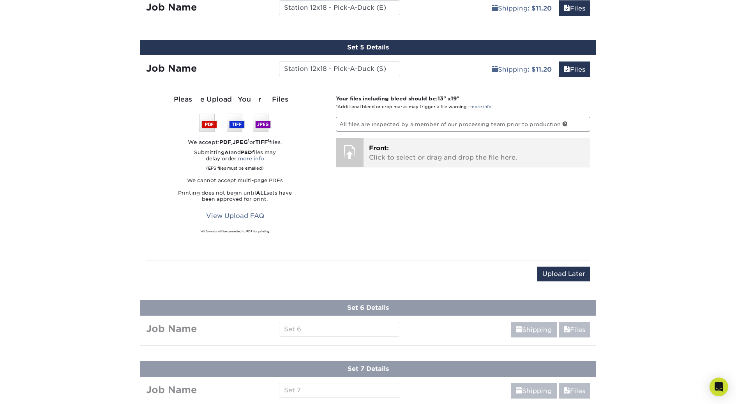
click at [386, 154] on p "Front: Click to select or drag and drop the file here." at bounding box center [476, 153] width 215 height 19
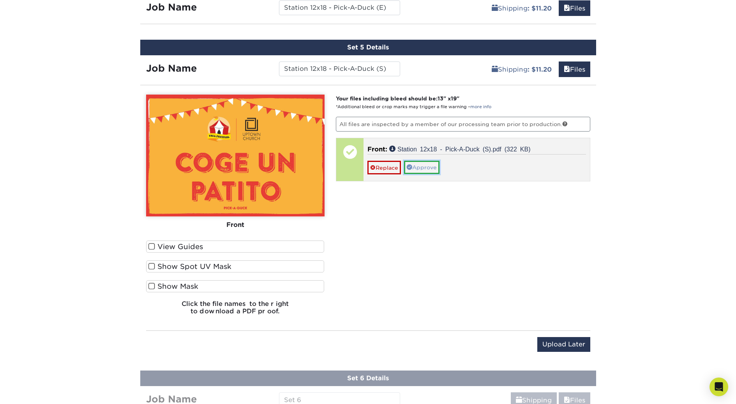
click at [421, 167] on link "Approve" at bounding box center [421, 167] width 35 height 13
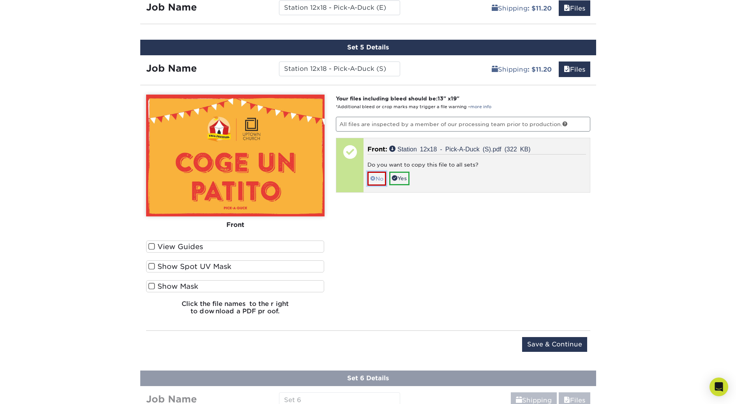
click at [374, 178] on span at bounding box center [372, 179] width 5 height 6
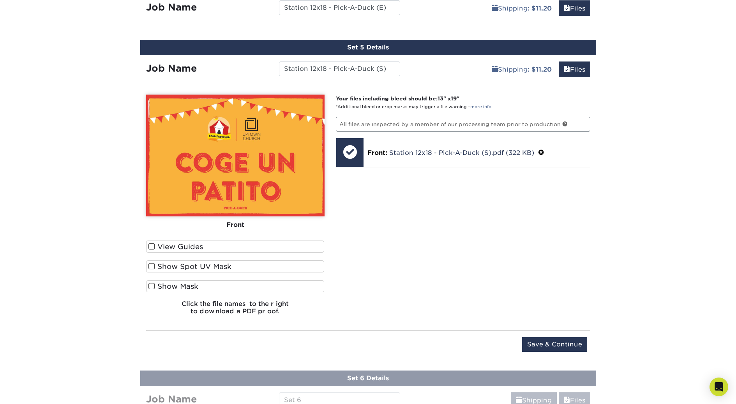
click at [150, 248] on span at bounding box center [151, 246] width 7 height 7
click at [0, 0] on input "View Guides" at bounding box center [0, 0] width 0 height 0
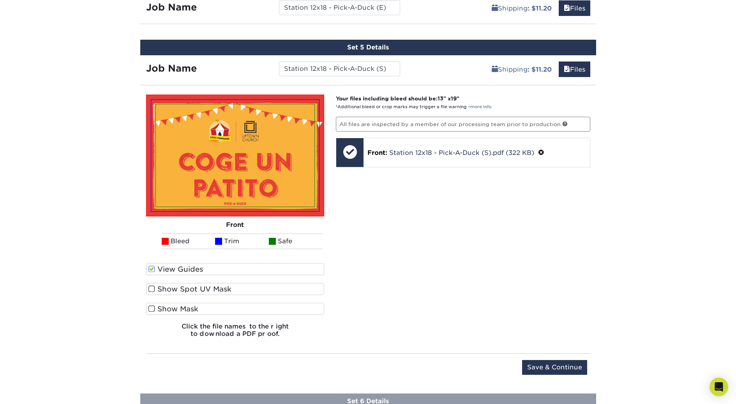
click at [150, 248] on ul "Bleed Trim Safe" at bounding box center [235, 242] width 178 height 16
click at [151, 270] on span at bounding box center [151, 269] width 7 height 7
click at [0, 0] on input "View Guides" at bounding box center [0, 0] width 0 height 0
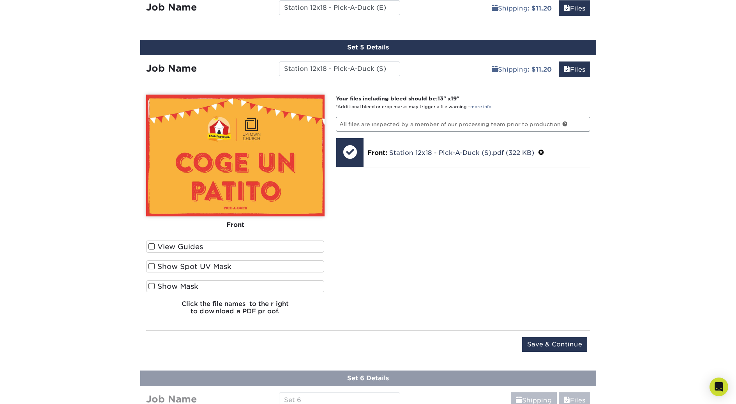
scroll to position [682, 0]
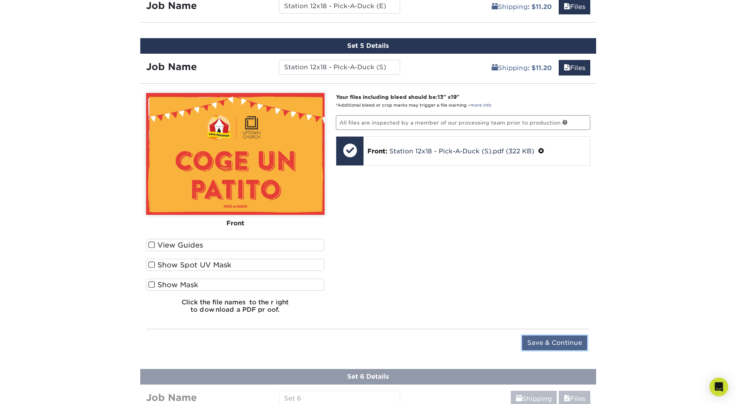
click at [547, 340] on input "Save & Continue" at bounding box center [554, 343] width 65 height 15
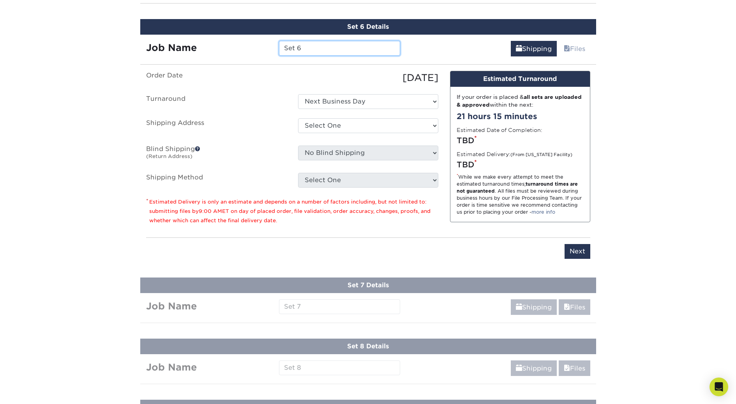
scroll to position [763, 0]
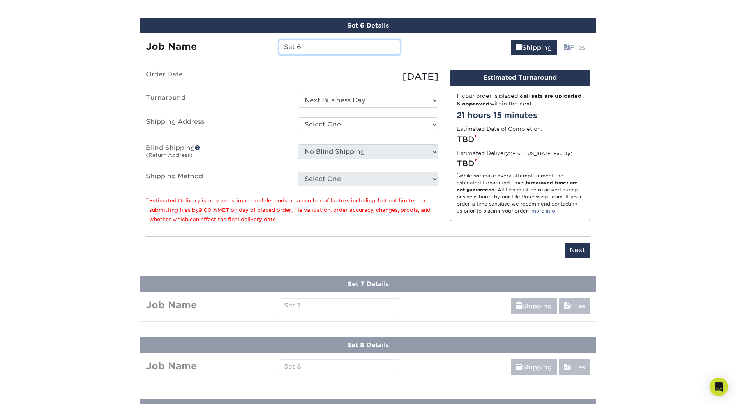
drag, startPoint x: 300, startPoint y: 49, endPoint x: 271, endPoint y: 44, distance: 29.0
click at [271, 44] on div "Job Name Set 6" at bounding box center [273, 47] width 266 height 15
paste input "tation 12x18 - Ring Toss (E)"
type input "Station 12x18 - Ring Toss (E)"
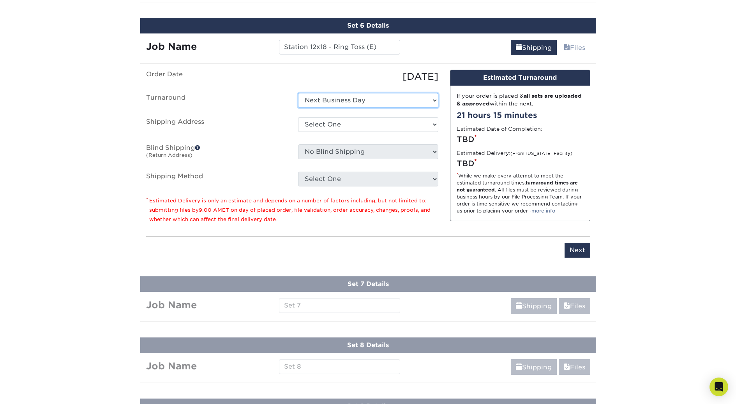
click at [320, 101] on select "Select One Next Business Day" at bounding box center [368, 100] width 140 height 15
click at [312, 120] on select "Select One Hulett Jeremy Home Uptown Church + Add New Address" at bounding box center [368, 124] width 140 height 15
select select "210503"
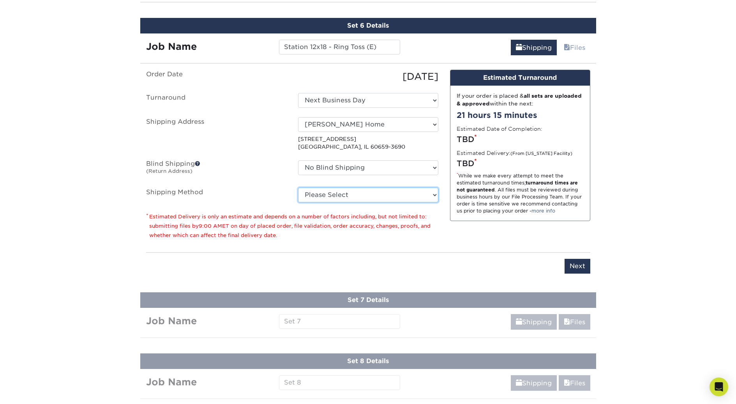
click at [312, 196] on select "Please Select Next Day Everywhere (+$11.20) Ground Shipping (+$20.37) 3 Day Shi…" at bounding box center [368, 195] width 140 height 15
click at [298, 188] on select "Please Select Next Day Everywhere (+$11.20) Ground Shipping (+$20.37) 3 Day Shi…" at bounding box center [368, 195] width 140 height 15
click at [262, 183] on ul "Order Date 08/28/2025 Turnaround Select One Next Business Day Shipping Address …" at bounding box center [292, 136] width 292 height 133
click at [582, 269] on input "Next" at bounding box center [577, 266] width 26 height 15
type input "Next"
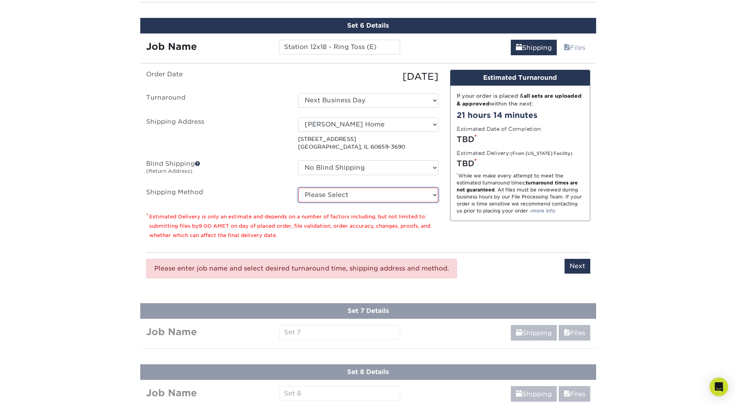
click at [323, 194] on select "Please Select Next Day Everywhere (+$11.20) Ground Shipping (+$20.37) 3 Day Shi…" at bounding box center [368, 195] width 140 height 15
select select "NEXTDAYEVERYWHERE"
click at [298, 188] on select "Please Select Next Day Everywhere (+$11.20) Ground Shipping (+$20.37) 3 Day Shi…" at bounding box center [368, 195] width 140 height 15
click at [581, 266] on input "Next" at bounding box center [577, 266] width 26 height 15
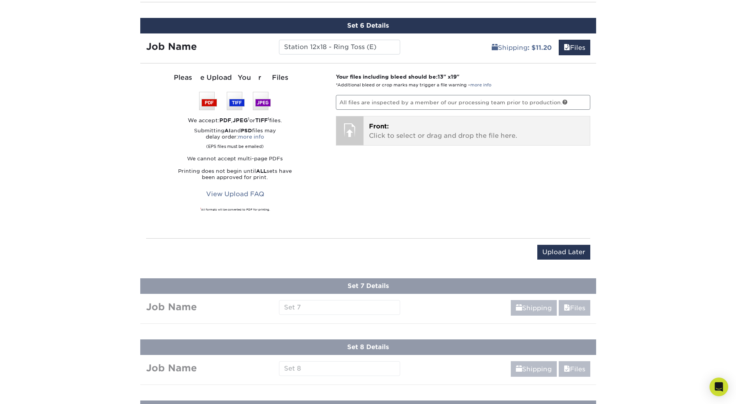
click at [349, 127] on div at bounding box center [349, 129] width 27 height 27
click at [381, 129] on span "Front:" at bounding box center [379, 126] width 20 height 7
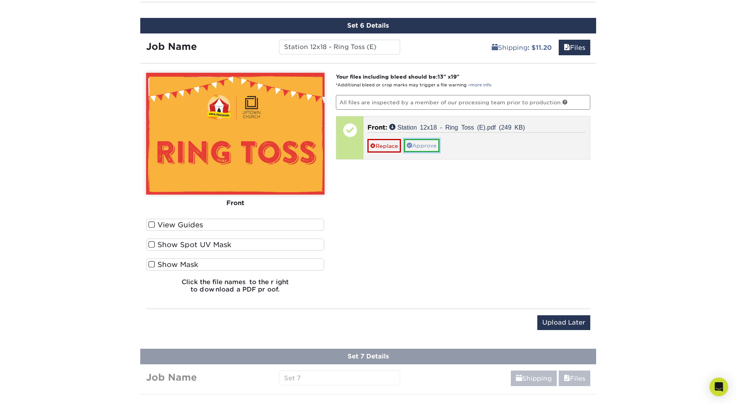
click at [419, 146] on link "Approve" at bounding box center [421, 145] width 35 height 13
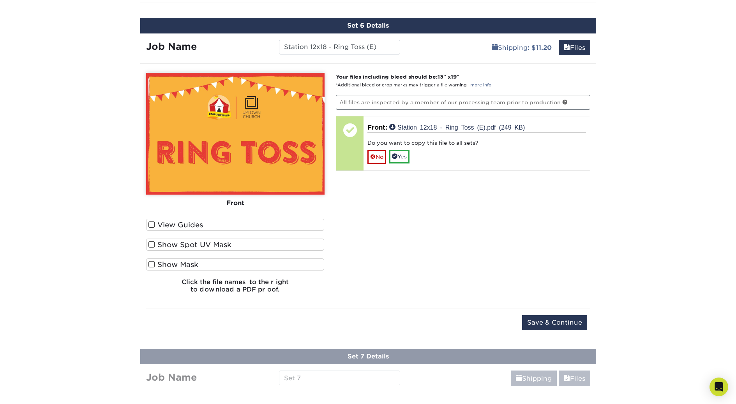
click at [152, 222] on span at bounding box center [151, 224] width 7 height 7
click at [0, 0] on input "View Guides" at bounding box center [0, 0] width 0 height 0
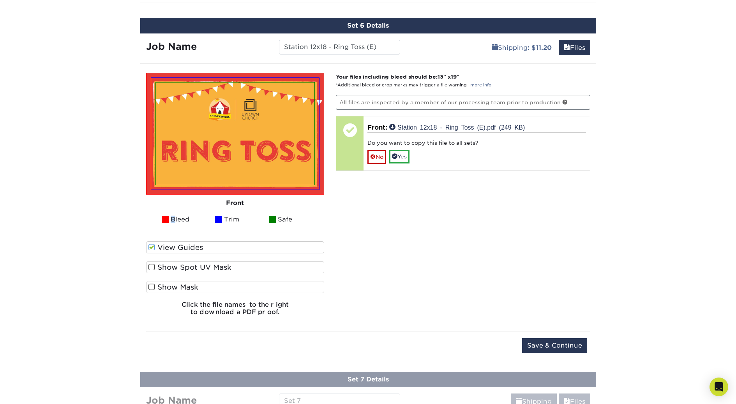
click at [152, 222] on ul "Bleed Trim Safe" at bounding box center [235, 220] width 178 height 16
click at [152, 246] on span at bounding box center [151, 247] width 7 height 7
click at [0, 0] on input "View Guides" at bounding box center [0, 0] width 0 height 0
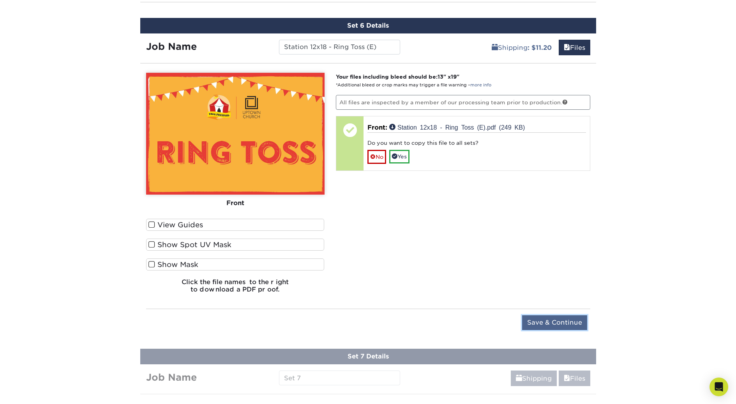
click at [548, 323] on input "Save & Continue" at bounding box center [554, 323] width 65 height 15
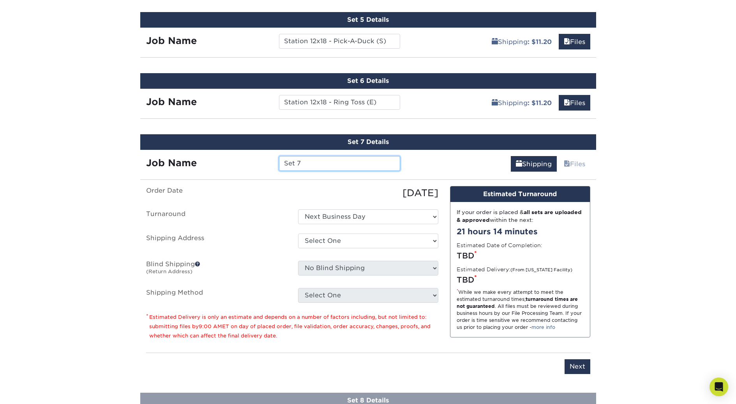
scroll to position [716, 0]
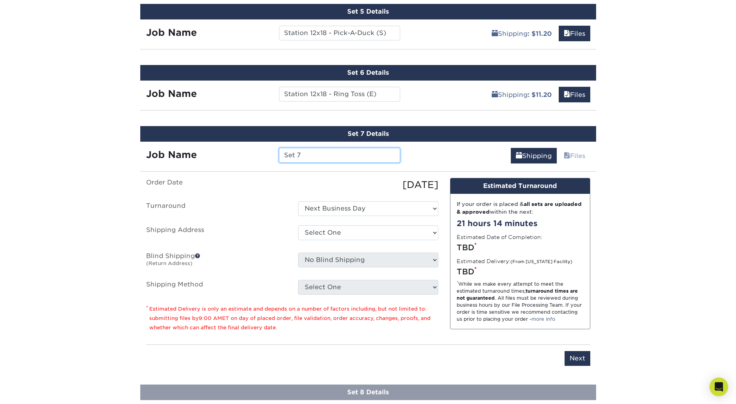
drag, startPoint x: 309, startPoint y: 154, endPoint x: 280, endPoint y: 155, distance: 28.4
click at [280, 155] on input "Set 7" at bounding box center [339, 155] width 121 height 15
paste input "tation 12x18 - Ring Toss (S)"
type input "Station 12x18 - Ring Toss (S)"
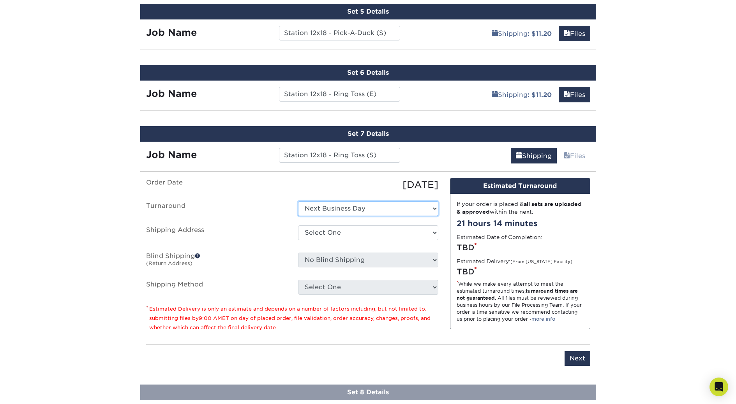
click at [319, 210] on select "Select One Next Business Day" at bounding box center [368, 208] width 140 height 15
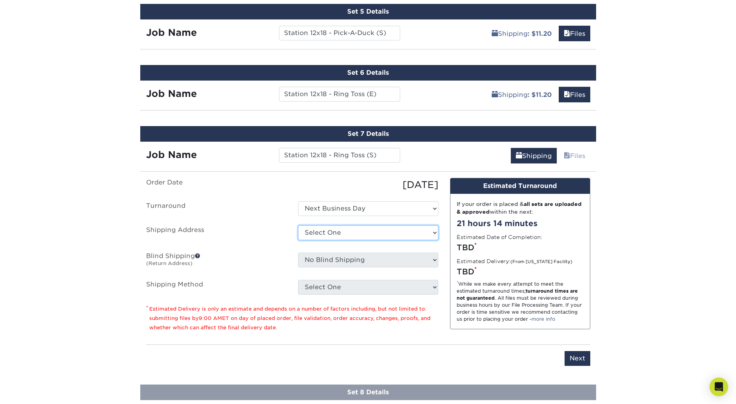
click at [330, 235] on select "Select One Hulett Jeremy Home Uptown Church + Add New Address" at bounding box center [368, 233] width 140 height 15
select select "210503"
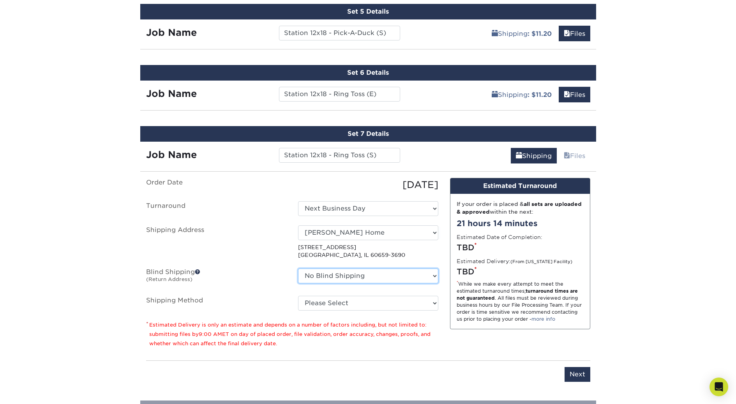
click at [317, 274] on select "No Blind Shipping Hulett Jeremy Home Uptown Church + Add New Address" at bounding box center [368, 276] width 140 height 15
click at [298, 269] on select "No Blind Shipping Hulett Jeremy Home Uptown Church + Add New Address" at bounding box center [368, 276] width 140 height 15
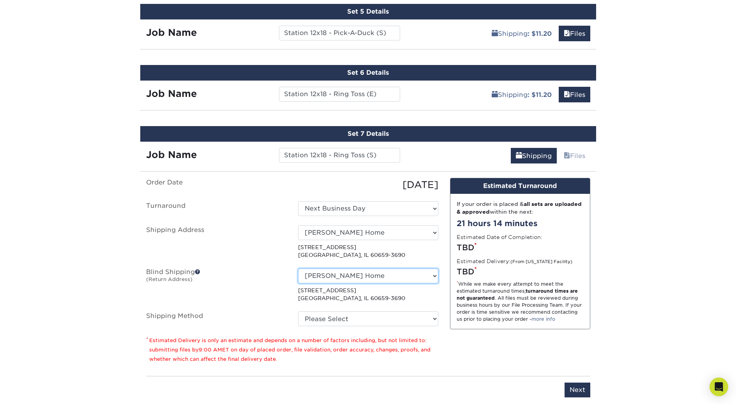
click at [320, 278] on select "No Blind Shipping Hulett Jeremy Home Uptown Church + Add New Address" at bounding box center [368, 276] width 140 height 15
select select "-1"
click at [298, 269] on select "No Blind Shipping Hulett Jeremy Home Uptown Church + Add New Address" at bounding box center [368, 276] width 140 height 15
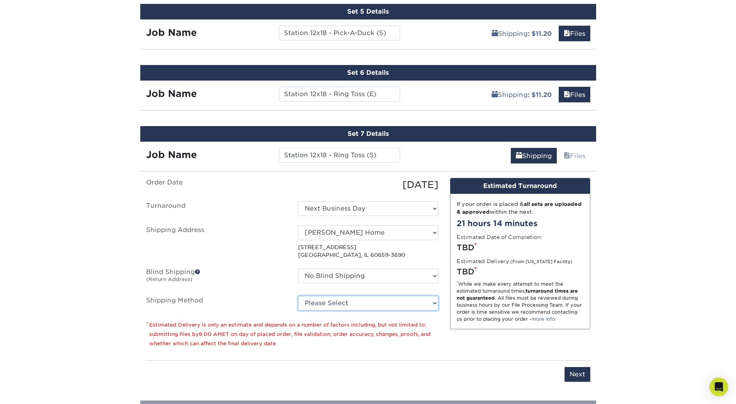
click at [317, 304] on select "Please Select Next Day Everywhere (+$11.20) Ground Shipping (+$20.37) 3 Day Shi…" at bounding box center [368, 303] width 140 height 15
select select "NEXTDAYEVERYWHERE"
click at [298, 296] on select "Please Select Next Day Everywhere (+$11.20) Ground Shipping (+$20.37) 3 Day Shi…" at bounding box center [368, 303] width 140 height 15
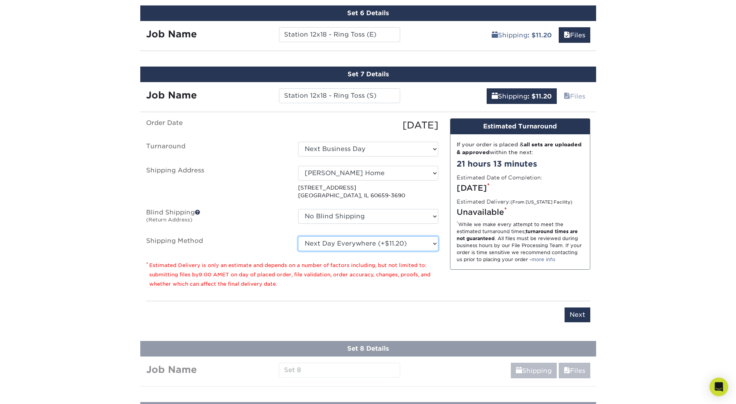
scroll to position [771, 0]
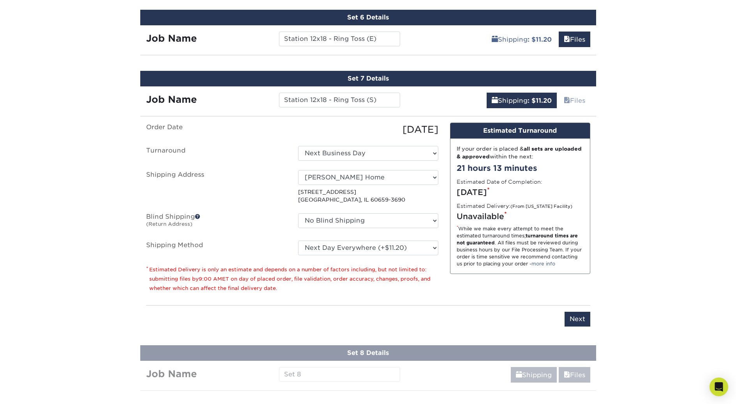
click at [291, 297] on div "Order Date 08/28/2025 Turnaround Select One Next Business Day Shipping Address …" at bounding box center [292, 211] width 304 height 176
click at [578, 321] on input "Next" at bounding box center [577, 319] width 26 height 15
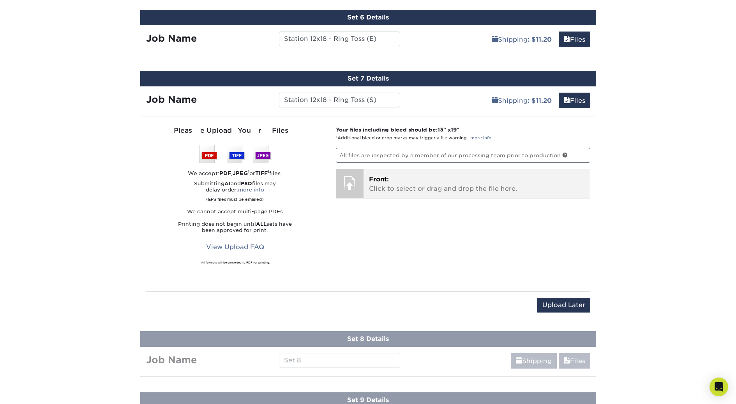
click at [388, 176] on span "Front:" at bounding box center [379, 179] width 20 height 7
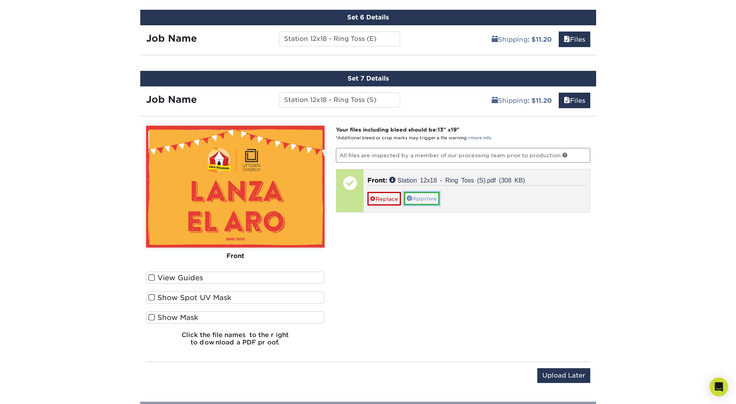
click at [426, 198] on link "Approve" at bounding box center [421, 198] width 35 height 13
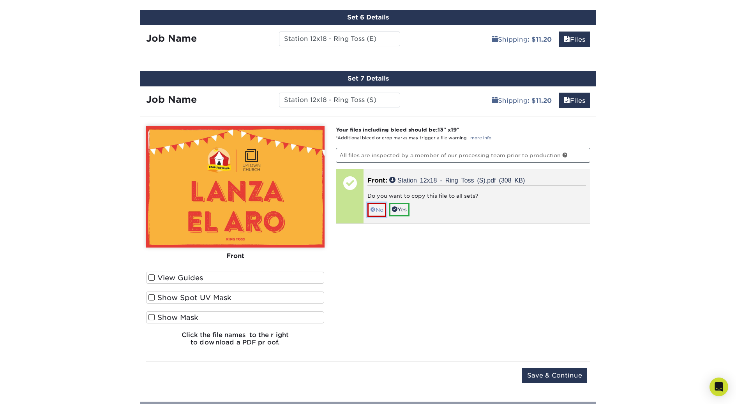
click at [374, 212] on span at bounding box center [372, 210] width 5 height 6
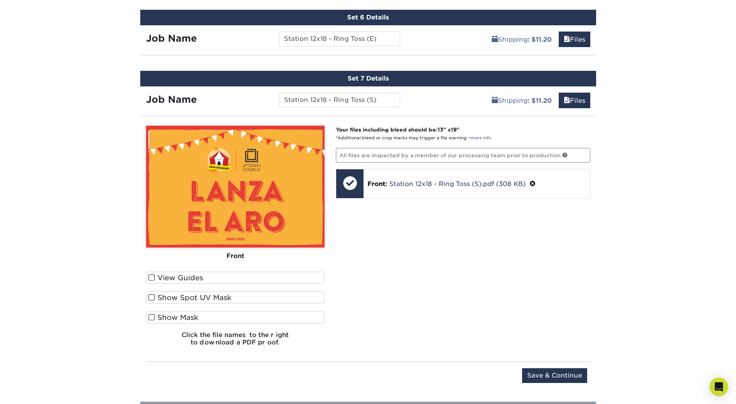
click at [150, 280] on span at bounding box center [151, 277] width 7 height 7
click at [0, 0] on input "View Guides" at bounding box center [0, 0] width 0 height 0
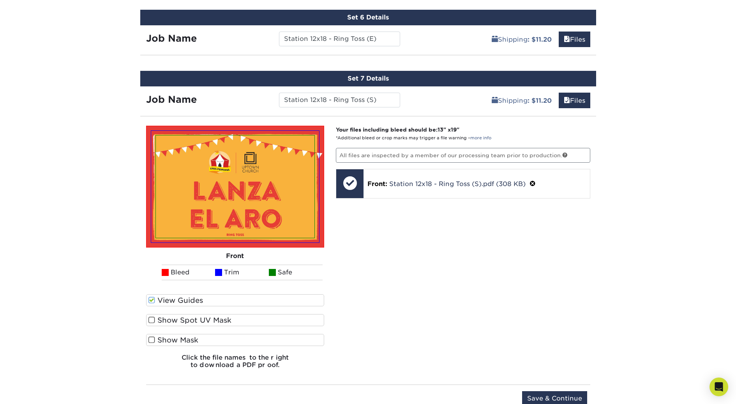
click at [150, 280] on ul "Bleed Trim Safe" at bounding box center [235, 273] width 178 height 16
click at [151, 300] on span at bounding box center [151, 300] width 7 height 7
click at [0, 0] on input "View Guides" at bounding box center [0, 0] width 0 height 0
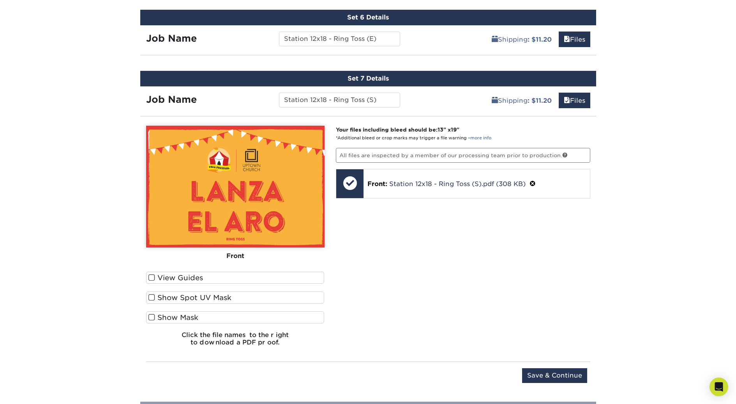
click at [513, 291] on div "Your files including bleed should be: 13 " x 19 " *Additional bleed or crop mar…" at bounding box center [463, 239] width 266 height 227
click at [556, 376] on input "Save & Continue" at bounding box center [554, 375] width 65 height 15
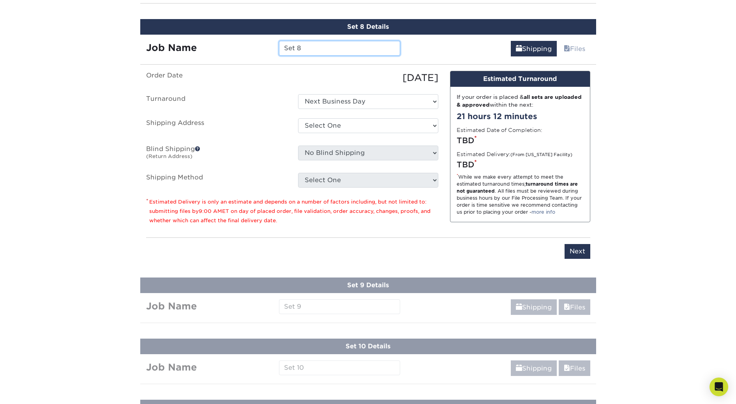
scroll to position [885, 0]
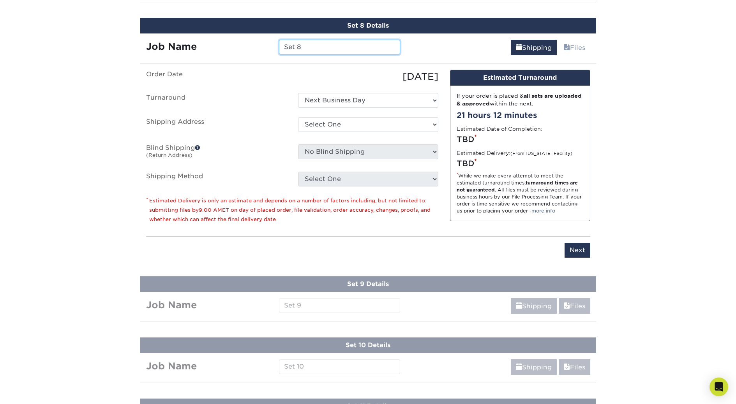
drag, startPoint x: 316, startPoint y: 47, endPoint x: 285, endPoint y: 40, distance: 31.6
click at [285, 40] on input "Set 8" at bounding box center [339, 47] width 121 height 15
paste input "tation 12x18 - Football Toss (E)"
type input "Station 12x18 - Football Toss (E)"
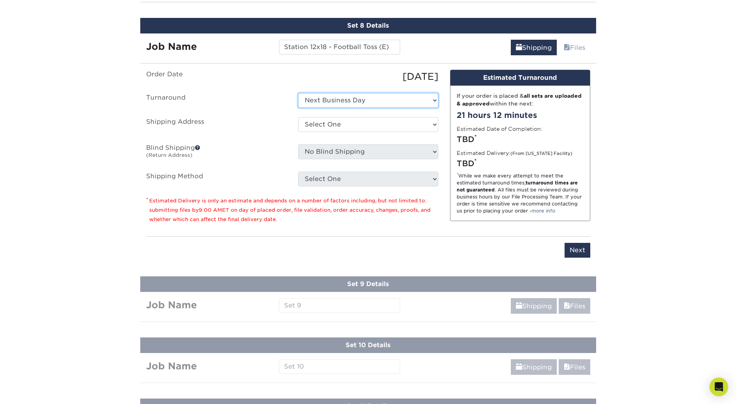
click at [333, 100] on select "Select One Next Business Day" at bounding box center [368, 100] width 140 height 15
click at [298, 93] on select "Select One Next Business Day" at bounding box center [368, 100] width 140 height 15
click at [327, 118] on select "Select One Hulett Jeremy Home Uptown Church + Add New Address" at bounding box center [368, 124] width 140 height 15
select select "210503"
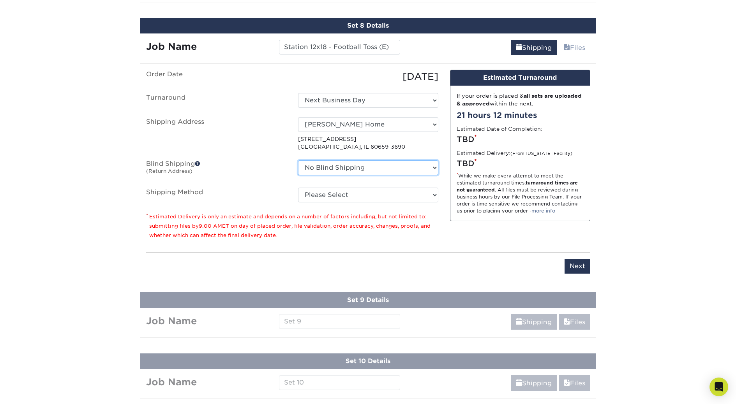
click at [318, 168] on select "No Blind Shipping Hulett Jeremy Home Uptown Church + Add New Address" at bounding box center [368, 167] width 140 height 15
click at [312, 192] on select "Please Select Next Day Everywhere (+$11.20) Ground Shipping (+$20.37) 3 Day Shi…" at bounding box center [368, 195] width 140 height 15
select select "NEXTDAYEVERYWHERE"
click at [298, 188] on select "Please Select Next Day Everywhere (+$11.20) Ground Shipping (+$20.37) 3 Day Shi…" at bounding box center [368, 195] width 140 height 15
click at [258, 149] on label "Shipping Address" at bounding box center [216, 134] width 152 height 34
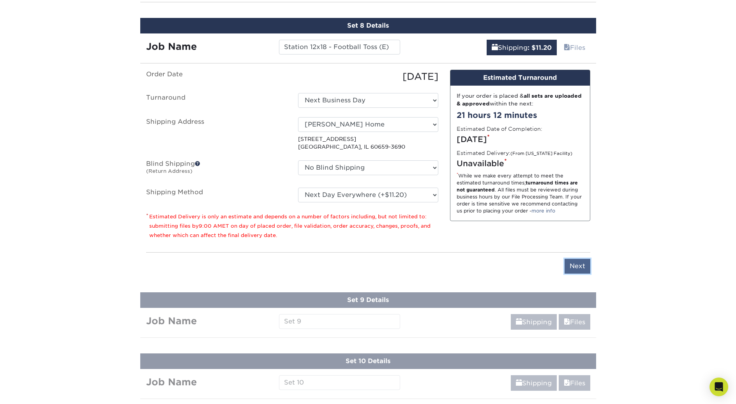
click at [579, 267] on input "Next" at bounding box center [577, 266] width 26 height 15
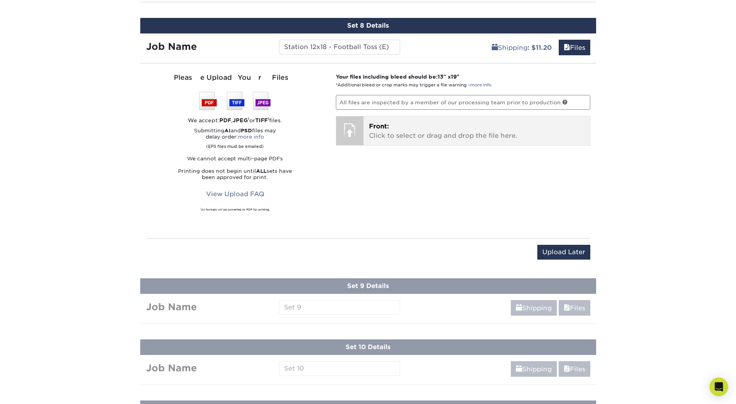
click at [401, 133] on p "Front: Click to select or drag and drop the file here." at bounding box center [476, 131] width 215 height 19
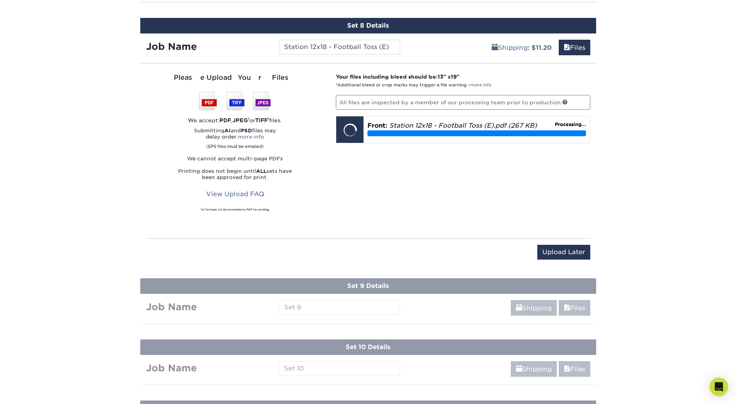
click at [356, 215] on div "Your files including bleed should be: 13 " x 19 " *Additional bleed or crop mar…" at bounding box center [463, 151] width 266 height 156
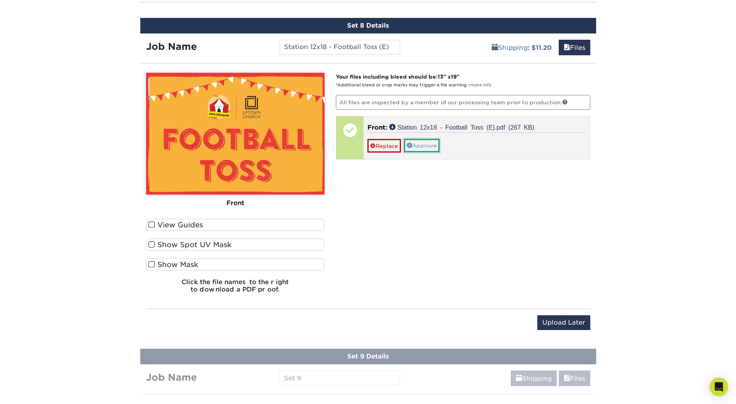
click at [424, 145] on link "Approve" at bounding box center [421, 145] width 35 height 13
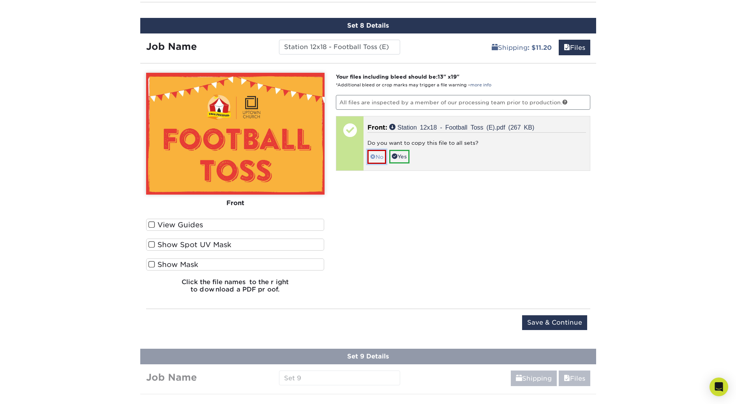
click at [378, 160] on link "No" at bounding box center [376, 157] width 19 height 14
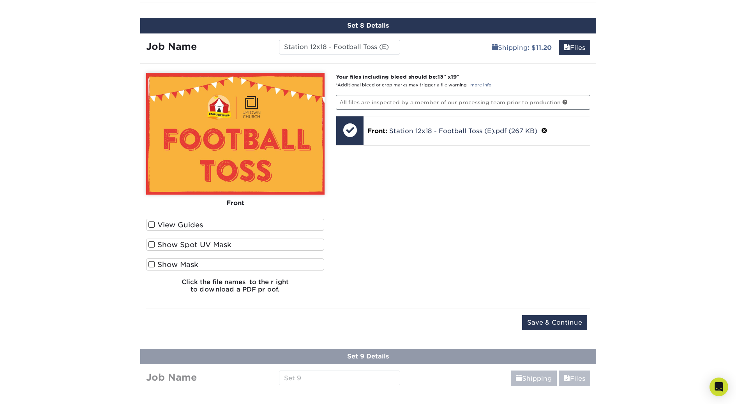
click at [156, 226] on label "View Guides" at bounding box center [235, 225] width 178 height 12
click at [0, 0] on input "View Guides" at bounding box center [0, 0] width 0 height 0
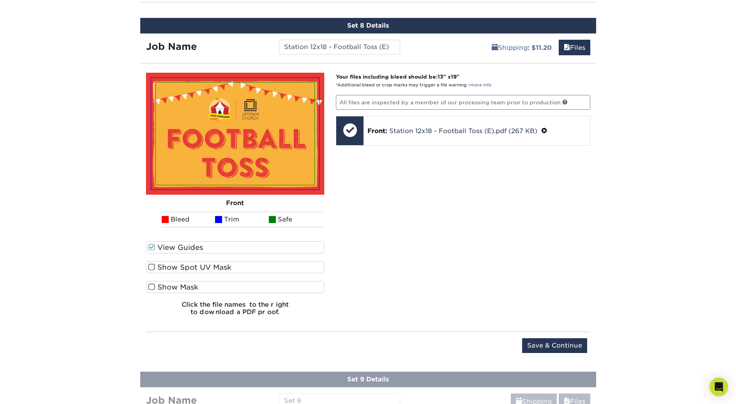
click at [155, 226] on ul "Bleed Trim Safe" at bounding box center [235, 220] width 178 height 16
click at [151, 250] on span at bounding box center [151, 247] width 7 height 7
click at [0, 0] on input "View Guides" at bounding box center [0, 0] width 0 height 0
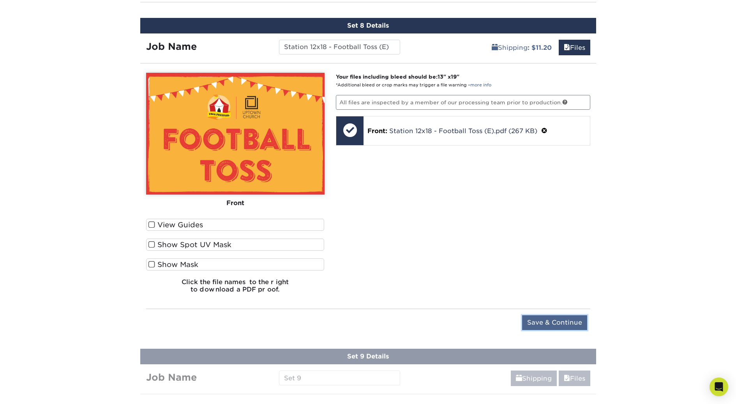
click at [550, 326] on input "Save & Continue" at bounding box center [554, 323] width 65 height 15
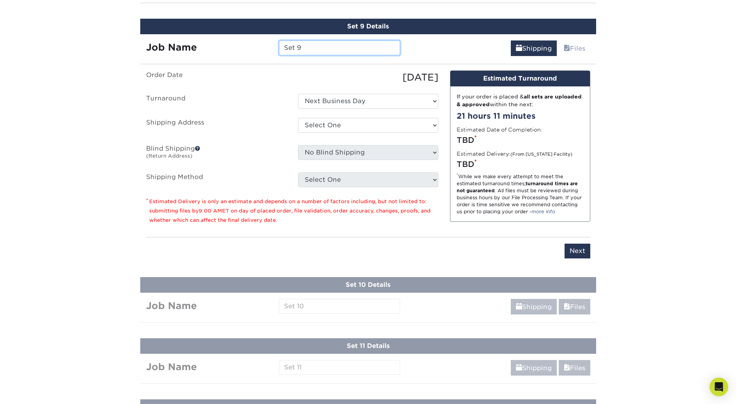
scroll to position [947, 0]
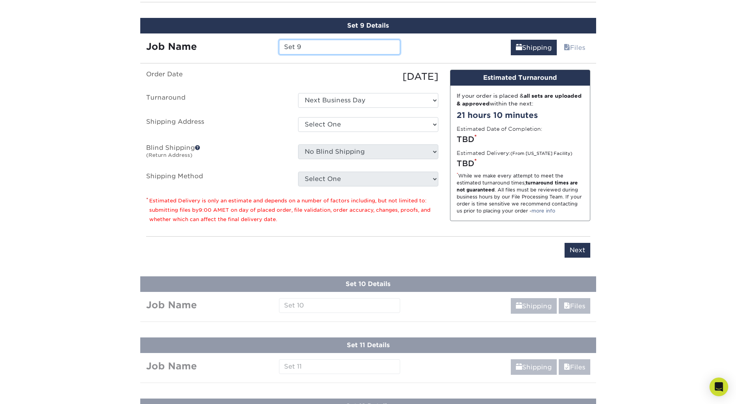
drag, startPoint x: 315, startPoint y: 48, endPoint x: 251, endPoint y: 40, distance: 64.0
click at [251, 40] on div "Job Name Set 9" at bounding box center [273, 47] width 266 height 15
paste input "tation 12x18 - Football Toss (S)"
type input "Station 12x18 - Football Toss (S)"
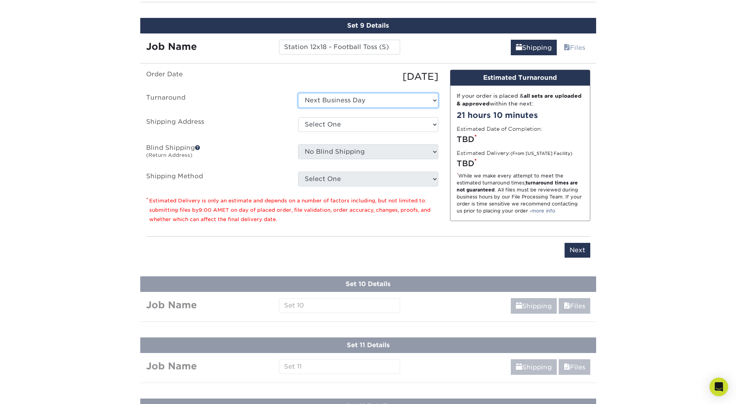
click at [310, 98] on select "Select One Next Business Day" at bounding box center [368, 100] width 140 height 15
click at [323, 123] on select "Select One Hulett Jeremy Home Uptown Church + Add New Address" at bounding box center [368, 124] width 140 height 15
click at [324, 124] on select "Select One Hulett Jeremy Home Uptown Church + Add New Address" at bounding box center [368, 124] width 140 height 15
select select "210503"
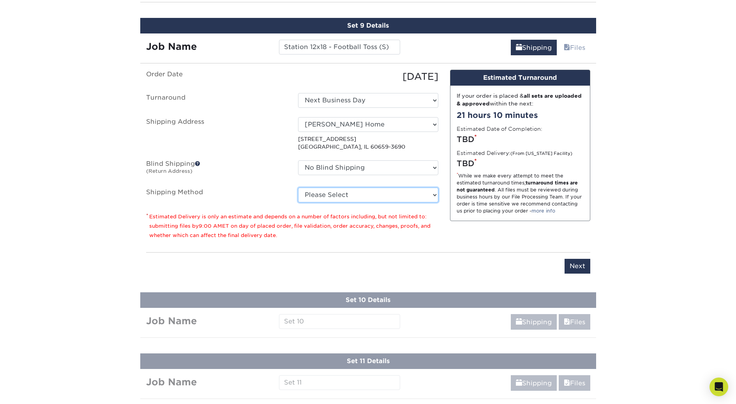
click at [309, 194] on select "Please Select Next Day Everywhere (+$11.20) Ground Shipping (+$20.37) 3 Day Shi…" at bounding box center [368, 195] width 140 height 15
select select "NEXTDAYEVERYWHERE"
click at [298, 188] on select "Please Select Next Day Everywhere (+$11.20) Ground Shipping (+$20.37) 3 Day Shi…" at bounding box center [368, 195] width 140 height 15
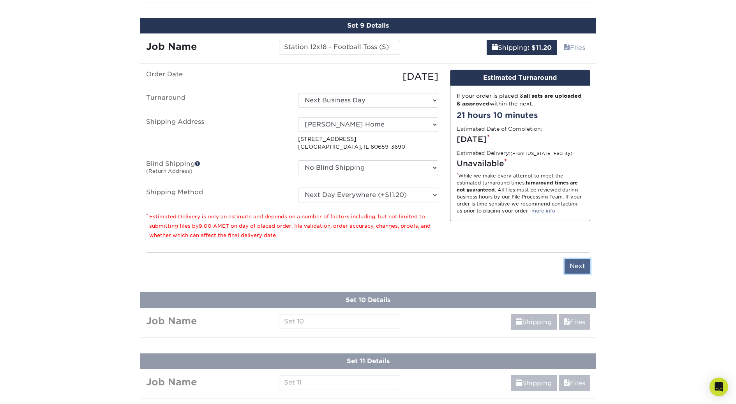
click at [580, 266] on input "Next" at bounding box center [577, 266] width 26 height 15
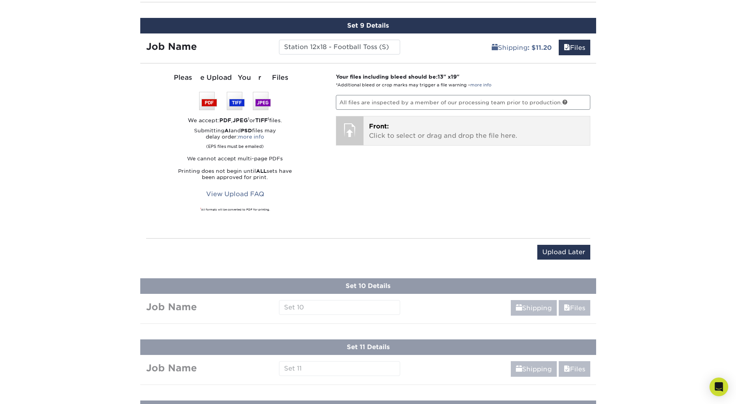
click at [392, 138] on p "Front: Click to select or drag and drop the file here." at bounding box center [476, 131] width 215 height 19
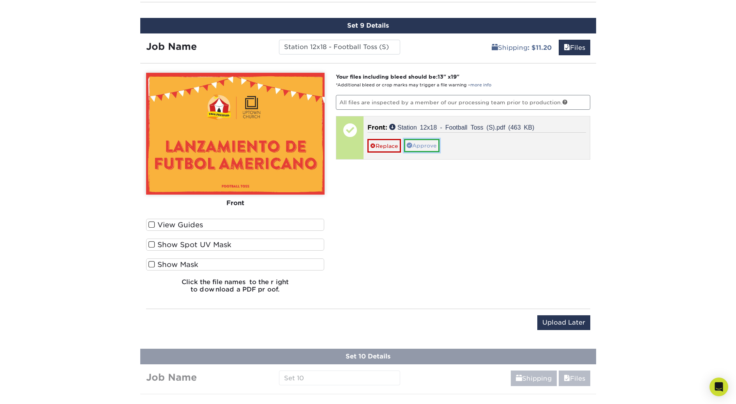
click at [429, 146] on link "Approve" at bounding box center [421, 145] width 35 height 13
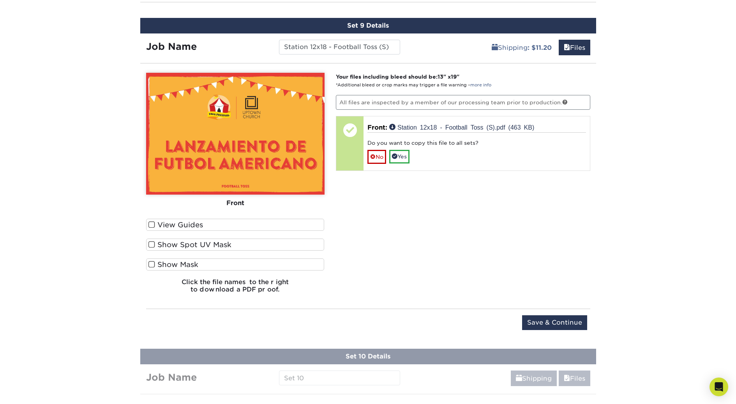
click at [148, 226] on span at bounding box center [151, 224] width 7 height 7
click at [0, 0] on input "View Guides" at bounding box center [0, 0] width 0 height 0
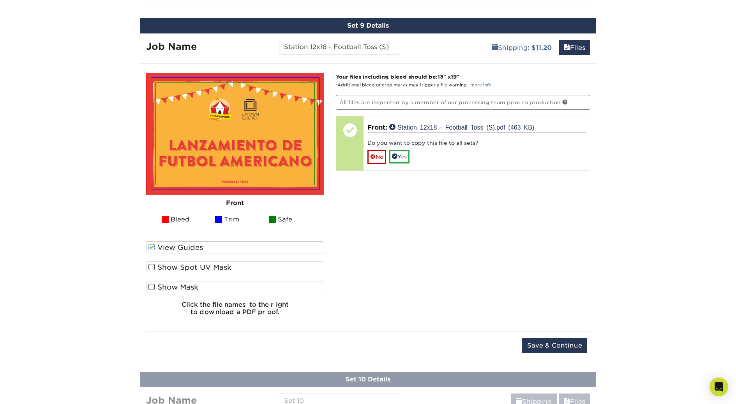
click at [148, 226] on ul "Bleed Trim Safe" at bounding box center [235, 220] width 178 height 16
click at [549, 346] on input "Save & Continue" at bounding box center [554, 345] width 65 height 15
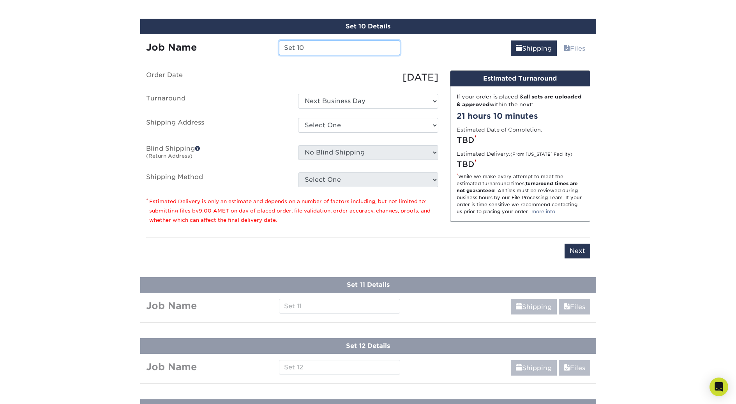
scroll to position [1008, 0]
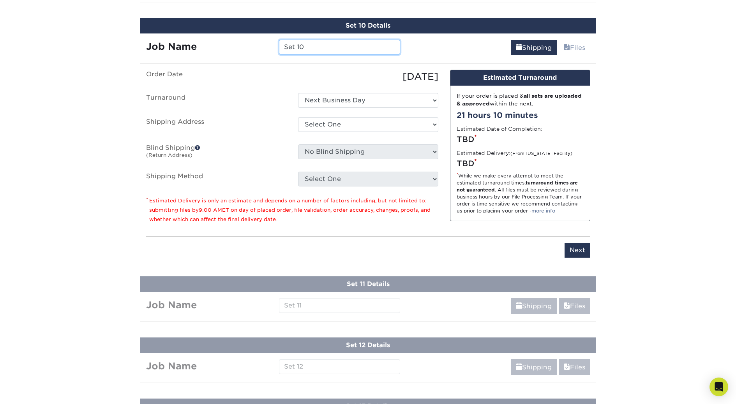
drag, startPoint x: 313, startPoint y: 48, endPoint x: 253, endPoint y: 45, distance: 60.0
click at [253, 45] on div "Job Name Set 10" at bounding box center [273, 47] width 266 height 15
paste input "tation 12x18 - FishBowl Toss (E)"
type input "Station 12x18 - FishBowl Toss (E)"
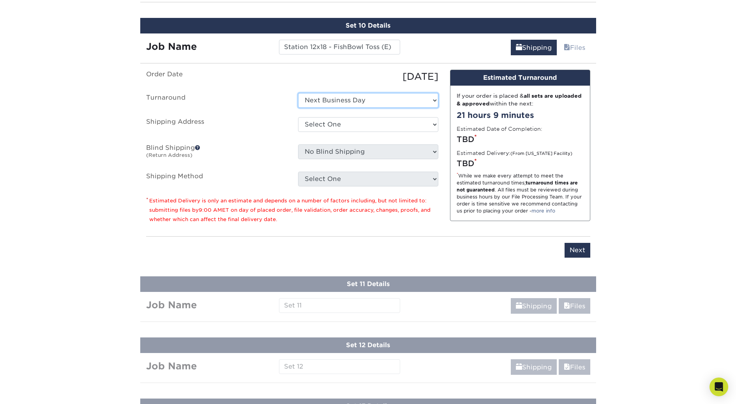
click at [314, 101] on select "Select One Next Business Day" at bounding box center [368, 100] width 140 height 15
click at [314, 124] on select "Select One Hulett Jeremy Home Uptown Church + Add New Address" at bounding box center [368, 124] width 140 height 15
select select "210503"
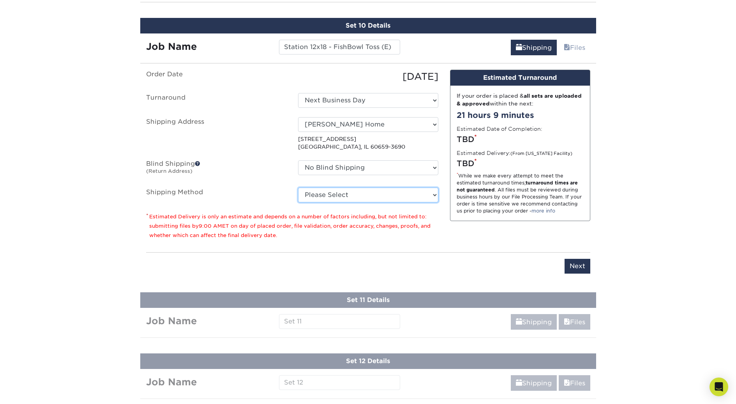
click at [321, 196] on select "Please Select Next Day Everywhere (+$11.20) Ground Shipping (+$20.37) 3 Day Shi…" at bounding box center [368, 195] width 140 height 15
select select "NEXTDAYEVERYWHERE"
click at [298, 188] on select "Please Select Next Day Everywhere (+$11.20) Ground Shipping (+$20.37) 3 Day Shi…" at bounding box center [368, 195] width 140 height 15
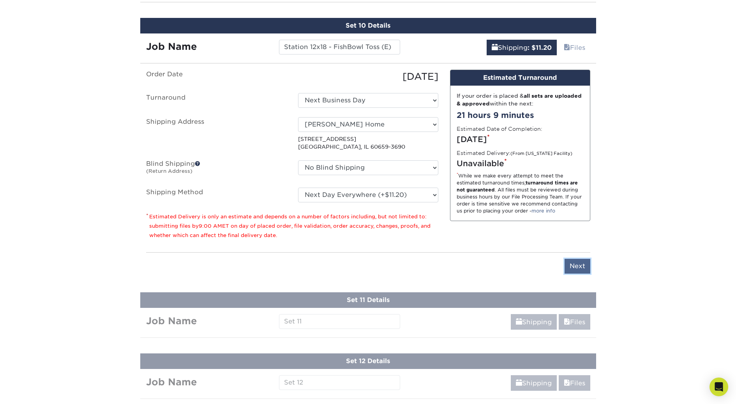
click at [577, 266] on input "Next" at bounding box center [577, 266] width 26 height 15
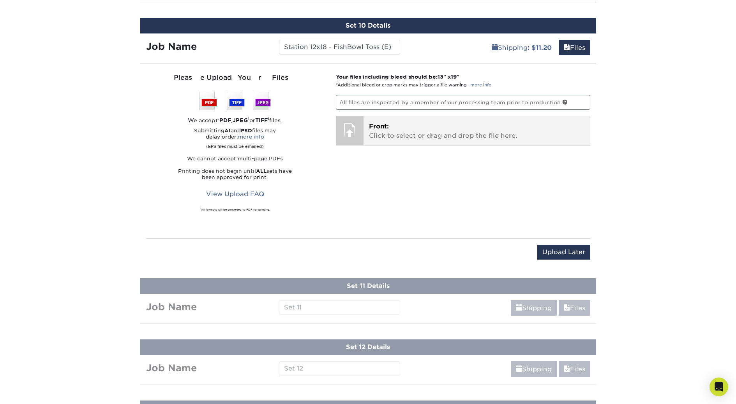
click at [379, 128] on span "Front:" at bounding box center [379, 126] width 20 height 7
click at [399, 127] on p "Front: Click to select or drag and drop the file here." at bounding box center [476, 131] width 215 height 19
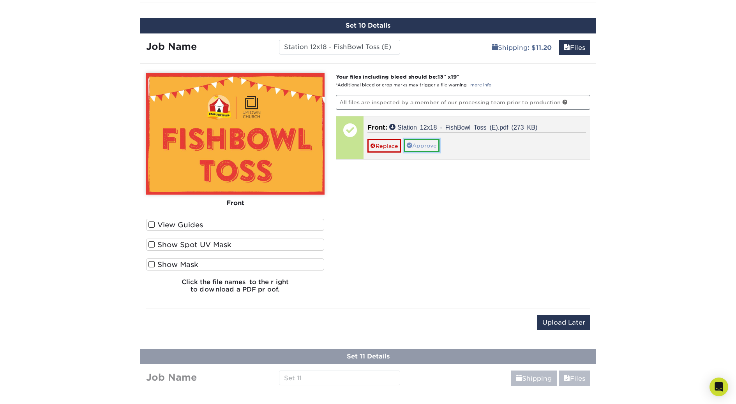
click at [421, 146] on link "Approve" at bounding box center [421, 145] width 35 height 13
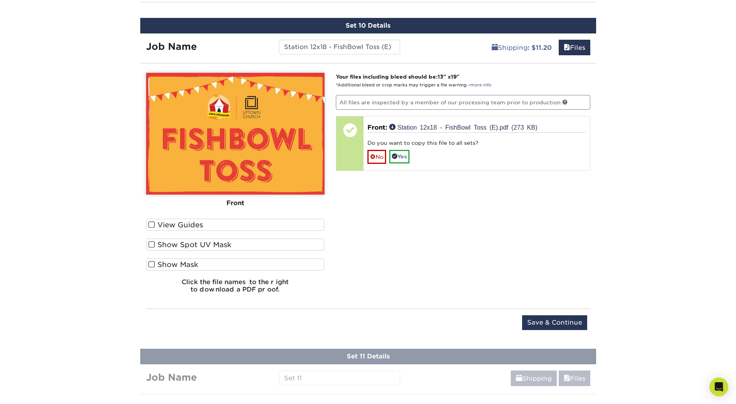
click at [149, 223] on span at bounding box center [151, 224] width 7 height 7
click at [0, 0] on input "View Guides" at bounding box center [0, 0] width 0 height 0
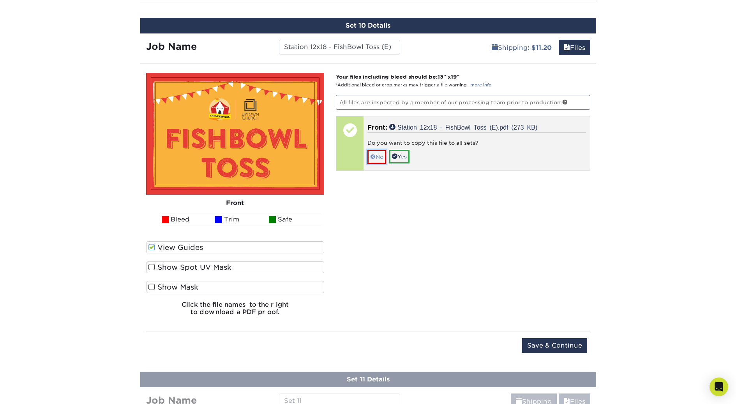
click at [378, 161] on link "No" at bounding box center [376, 157] width 19 height 14
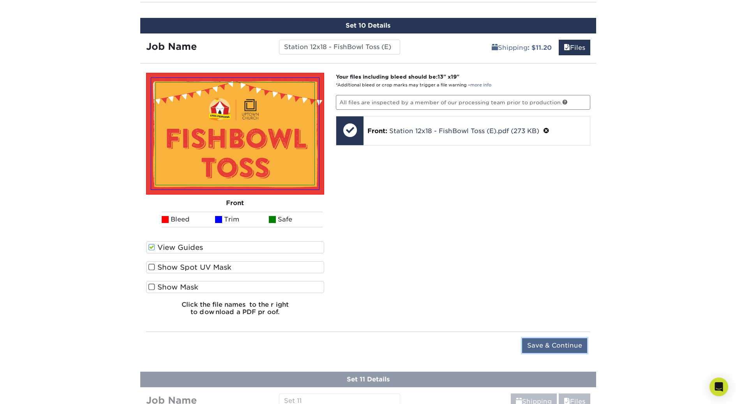
click at [557, 344] on input "Save & Continue" at bounding box center [554, 345] width 65 height 15
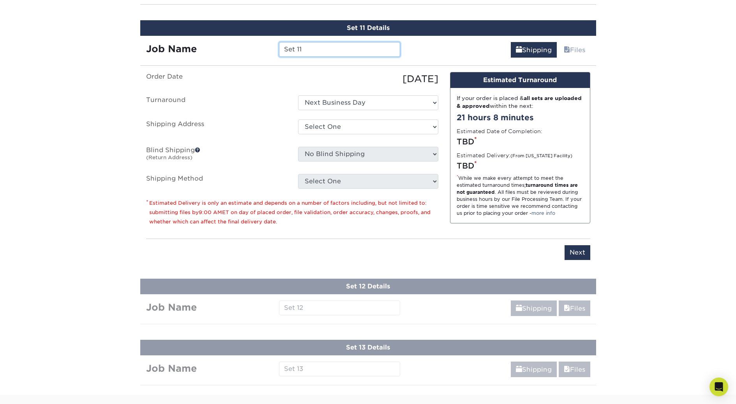
scroll to position [1069, 0]
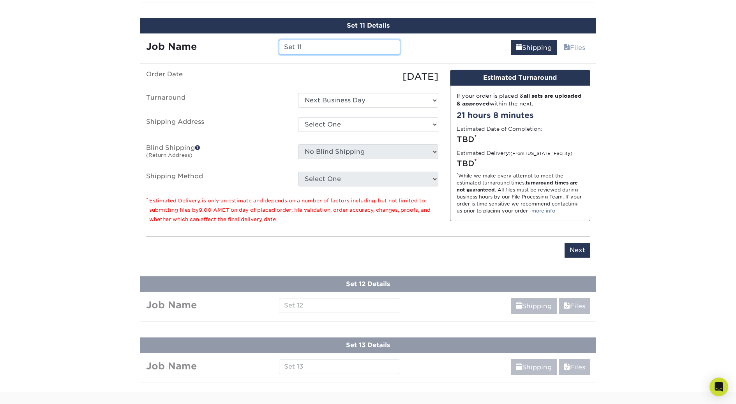
drag, startPoint x: 321, startPoint y: 45, endPoint x: 265, endPoint y: 42, distance: 55.4
click at [265, 42] on div "Job Name Set 11" at bounding box center [273, 47] width 266 height 15
paste input "tation 12x18 - FishBowl Toss (S)"
type input "Station 12x18 - FishBowl Toss (S)"
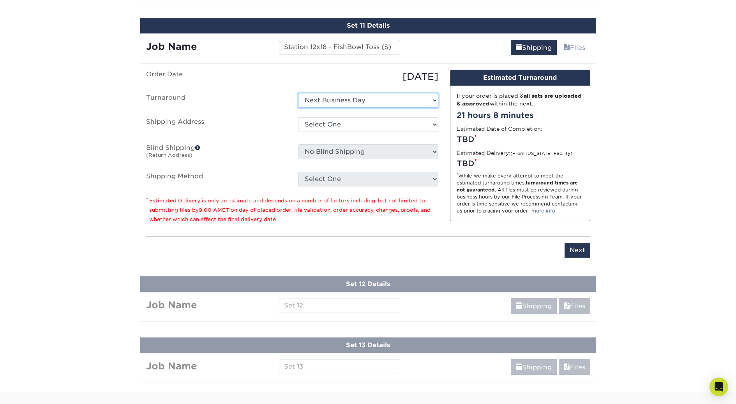
click at [321, 97] on select "Select One Next Business Day" at bounding box center [368, 100] width 140 height 15
click at [326, 125] on select "Select One Hulett Jeremy Home Uptown Church + Add New Address" at bounding box center [368, 124] width 140 height 15
select select "210503"
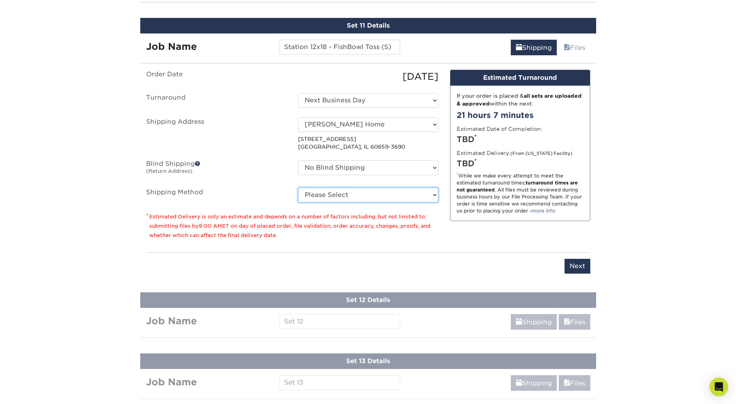
click at [309, 192] on select "Please Select Next Day Everywhere (+$11.20) Ground Shipping (+$20.37) 3 Day Shi…" at bounding box center [368, 195] width 140 height 15
select select "NEXTDAYEVERYWHERE"
click at [298, 188] on select "Please Select Next Day Everywhere (+$11.20) Ground Shipping (+$20.37) 3 Day Shi…" at bounding box center [368, 195] width 140 height 15
click at [251, 162] on label "Blind Shipping (Return Address)" at bounding box center [216, 169] width 152 height 18
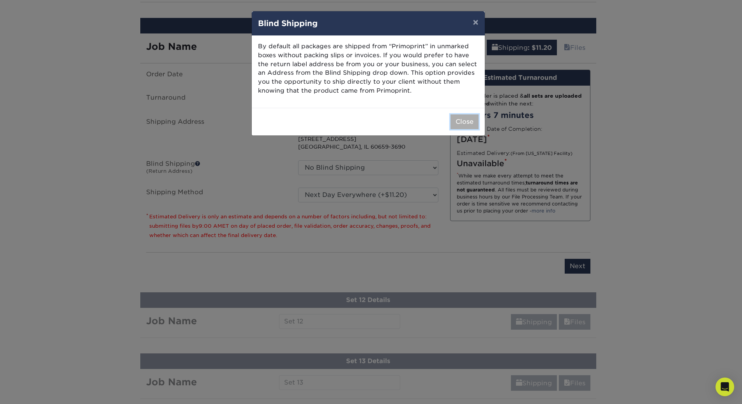
click at [455, 125] on button "Close" at bounding box center [464, 122] width 28 height 15
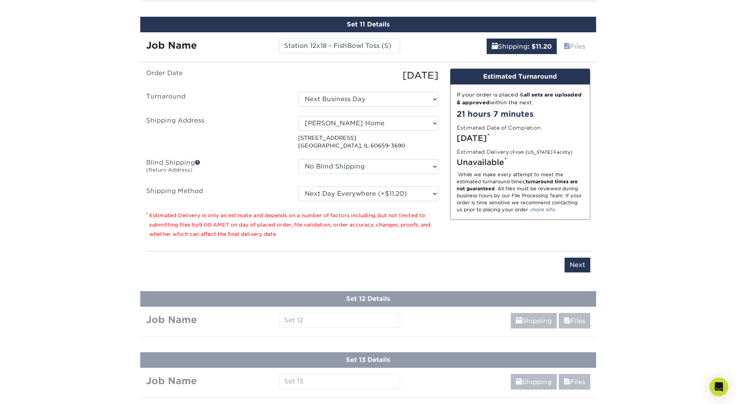
scroll to position [1070, 0]
click at [580, 261] on input "Next" at bounding box center [577, 264] width 26 height 15
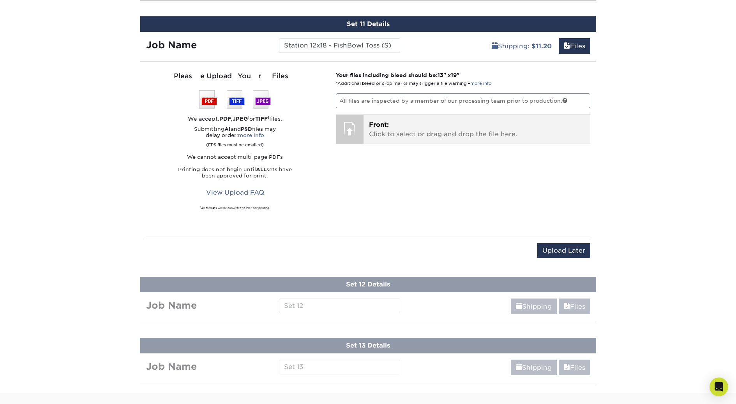
click at [421, 136] on p "Front: Click to select or drag and drop the file here." at bounding box center [476, 129] width 215 height 19
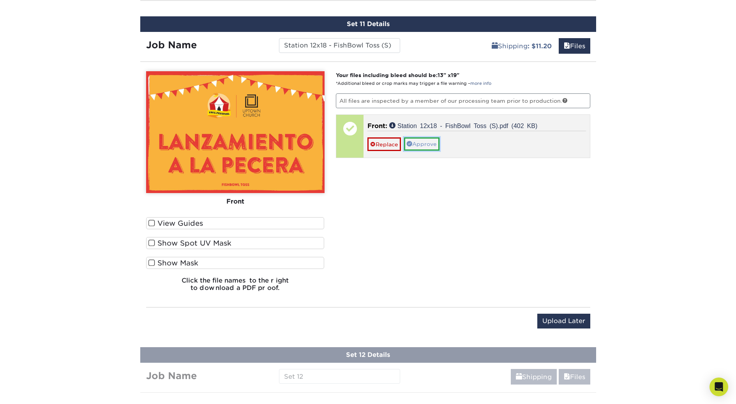
click at [420, 143] on link "Approve" at bounding box center [421, 144] width 35 height 13
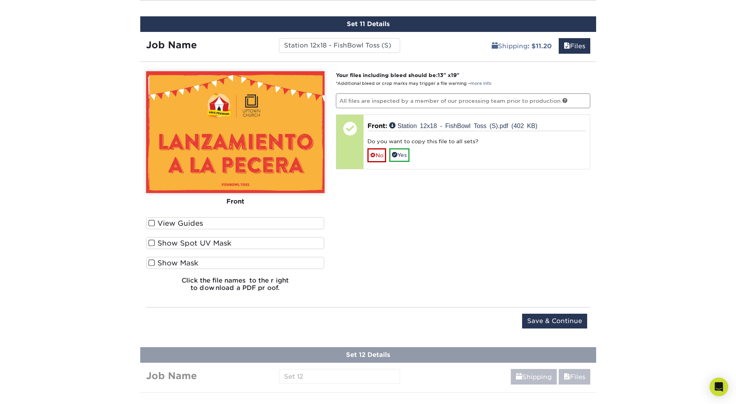
click at [153, 223] on span at bounding box center [151, 223] width 7 height 7
click at [0, 0] on input "View Guides" at bounding box center [0, 0] width 0 height 0
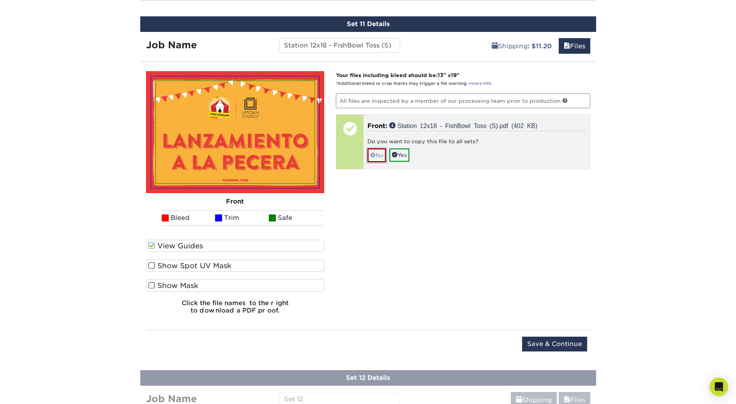
click at [378, 157] on link "No" at bounding box center [376, 155] width 19 height 14
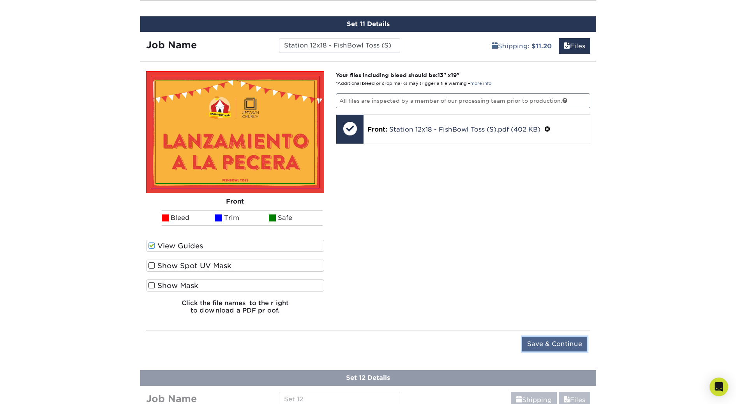
click at [565, 343] on input "Save & Continue" at bounding box center [554, 344] width 65 height 15
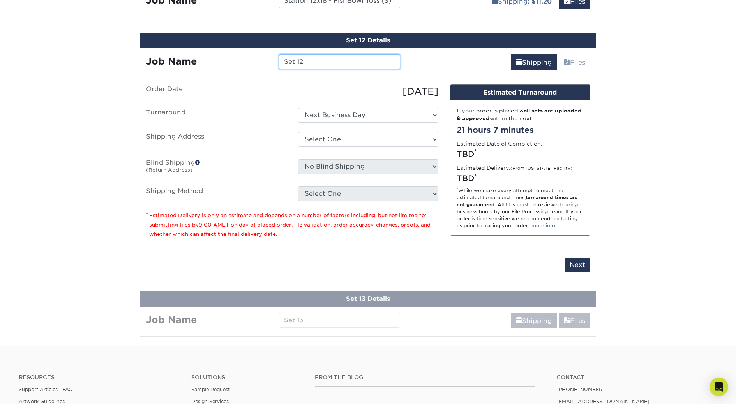
scroll to position [1130, 0]
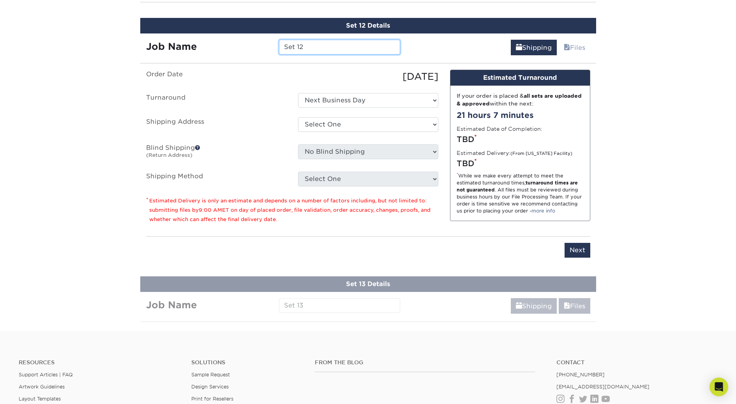
drag, startPoint x: 324, startPoint y: 47, endPoint x: 270, endPoint y: 44, distance: 53.8
click at [270, 44] on div "Job Name Set 12" at bounding box center [273, 47] width 266 height 15
paste input "tation 12x18 - FacePainting (E)"
type input "Station 12x18 - FacePainting (E)"
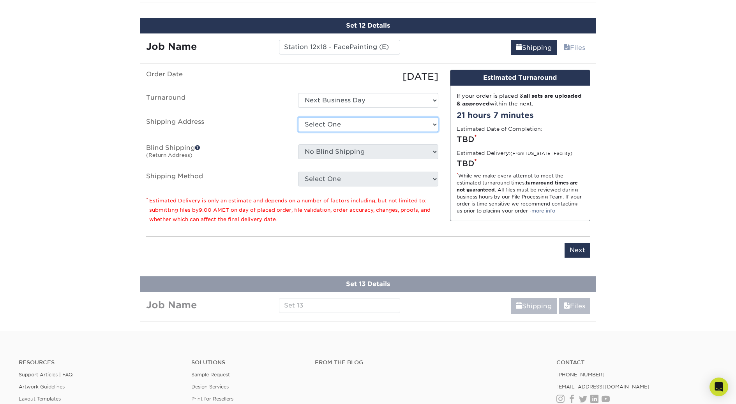
click at [330, 125] on select "Select One Hulett Jeremy Home Uptown Church + Add New Address" at bounding box center [368, 124] width 140 height 15
select select "210503"
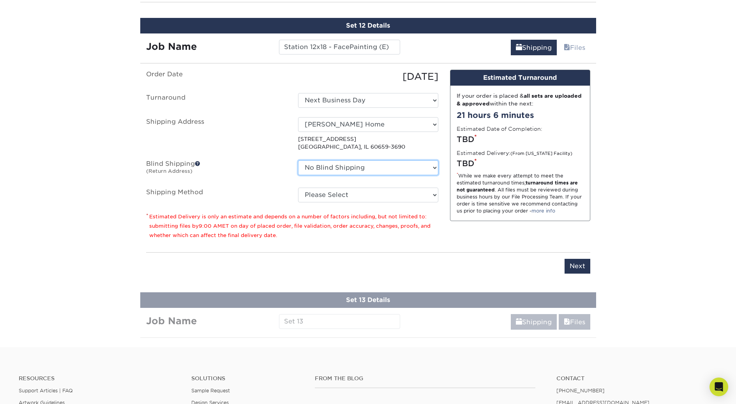
click at [310, 167] on select "No Blind Shipping Hulett Jeremy Home Uptown Church + Add New Address" at bounding box center [368, 167] width 140 height 15
select select "210503"
click at [298, 160] on select "No Blind Shipping Hulett Jeremy Home Uptown Church + Add New Address" at bounding box center [368, 167] width 140 height 15
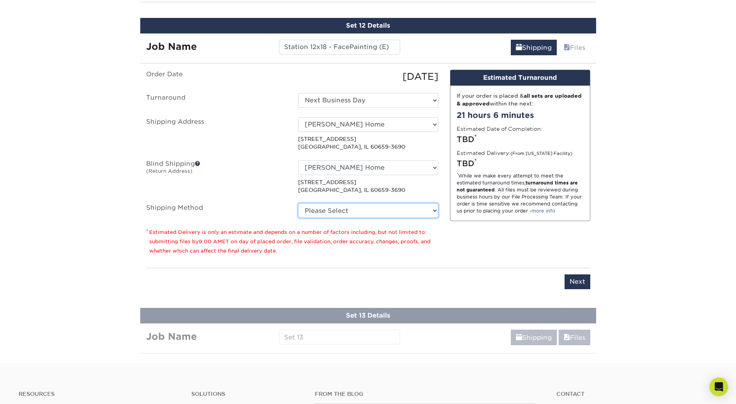
click at [315, 212] on select "Please Select Next Day Everywhere (+$11.20) Ground Shipping (+$20.37) 3 Day Shi…" at bounding box center [368, 210] width 140 height 15
select select "NEXTDAYEVERYWHERE"
click at [298, 203] on select "Please Select Next Day Everywhere (+$11.20) Ground Shipping (+$20.37) 3 Day Shi…" at bounding box center [368, 210] width 140 height 15
click at [271, 189] on label "Blind Shipping (Return Address)" at bounding box center [216, 177] width 152 height 34
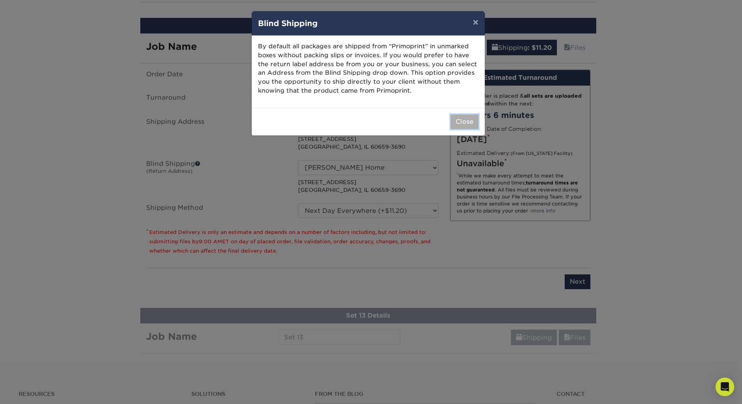
click at [467, 117] on button "Close" at bounding box center [464, 122] width 28 height 15
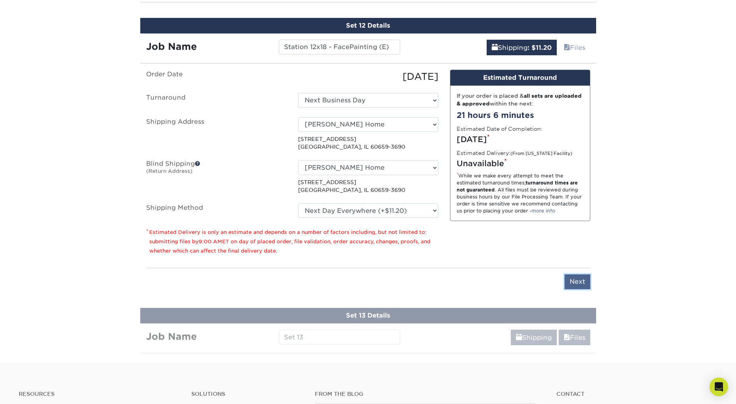
click at [572, 280] on input "Next" at bounding box center [577, 282] width 26 height 15
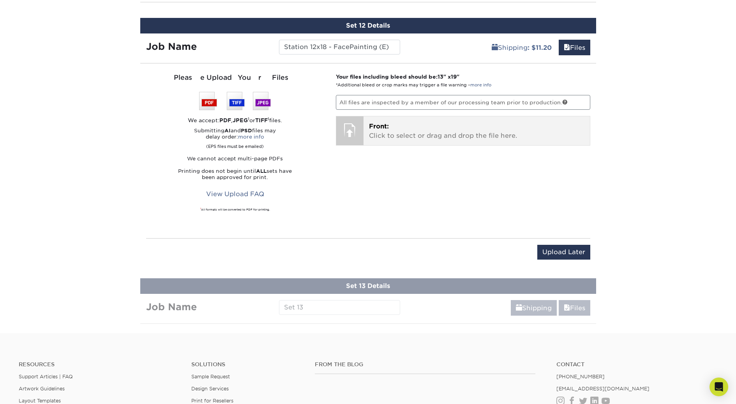
click at [378, 134] on p "Front: Click to select or drag and drop the file here." at bounding box center [476, 131] width 215 height 19
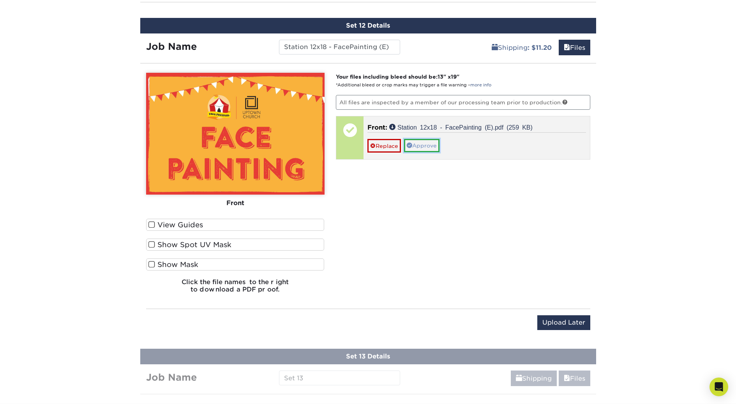
click at [423, 145] on link "Approve" at bounding box center [421, 145] width 35 height 13
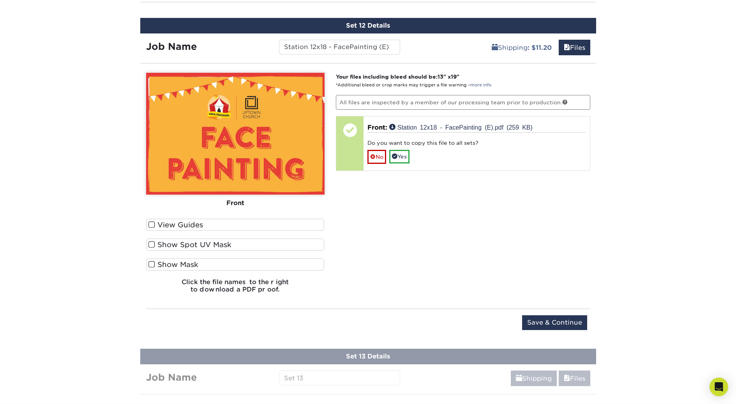
click at [152, 225] on span at bounding box center [151, 224] width 7 height 7
click at [0, 0] on input "View Guides" at bounding box center [0, 0] width 0 height 0
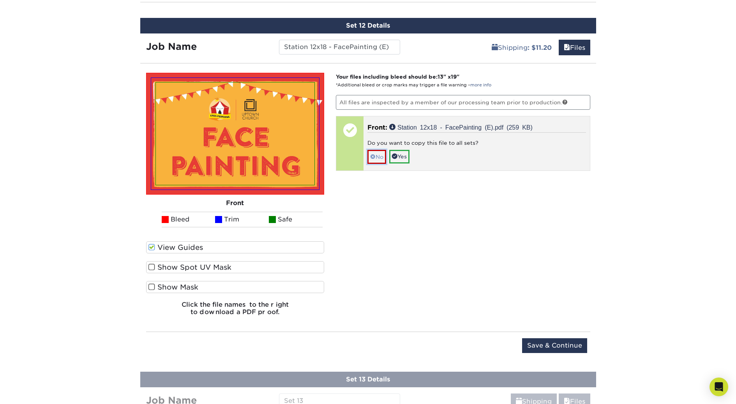
click at [376, 159] on link "No" at bounding box center [376, 157] width 19 height 14
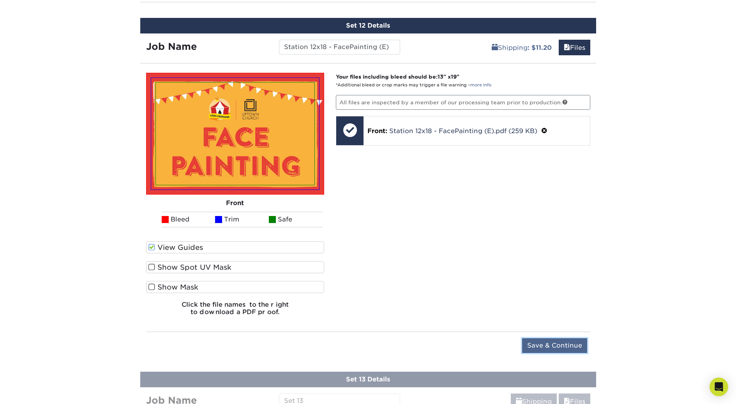
click at [543, 343] on input "Save & Continue" at bounding box center [554, 345] width 65 height 15
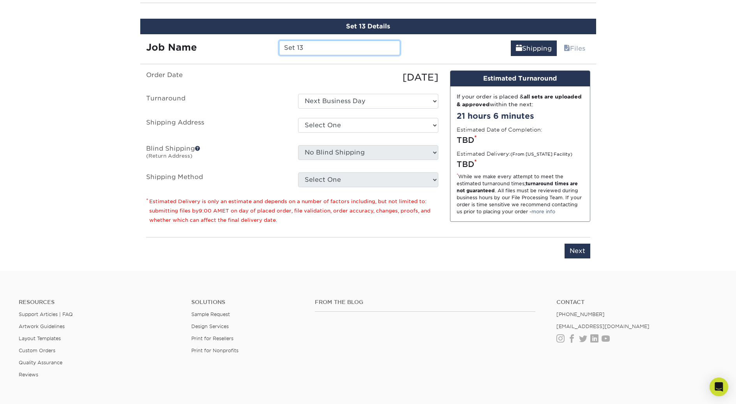
scroll to position [1191, 0]
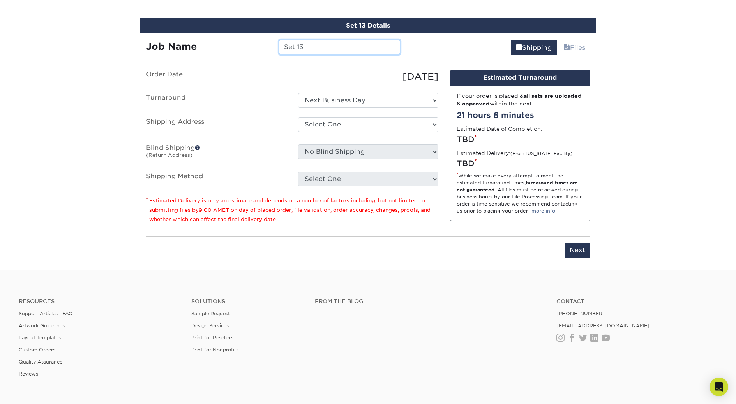
click at [264, 46] on div "Job Name Set 13" at bounding box center [273, 47] width 266 height 15
paste input "tation 12x18 - FacePainting (S)"
type input "Station 12x18 - FacePainting (S)"
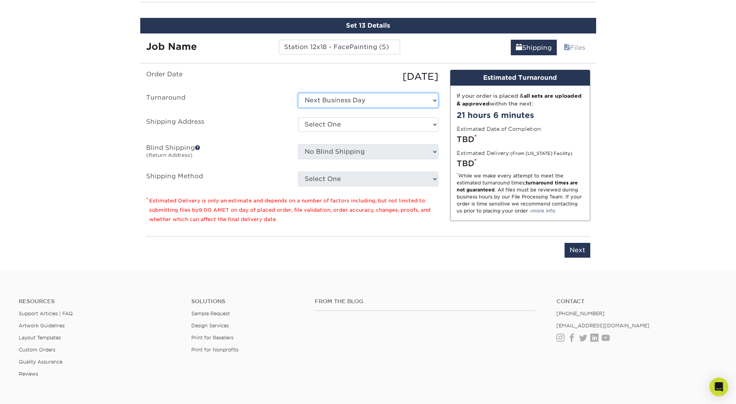
click at [323, 98] on select "Select One Next Business Day" at bounding box center [368, 100] width 140 height 15
click at [331, 97] on select "Select One Next Business Day" at bounding box center [368, 100] width 140 height 15
click at [314, 128] on select "Select One Hulett Jeremy Home Uptown Church + Add New Address" at bounding box center [368, 124] width 140 height 15
select select "210503"
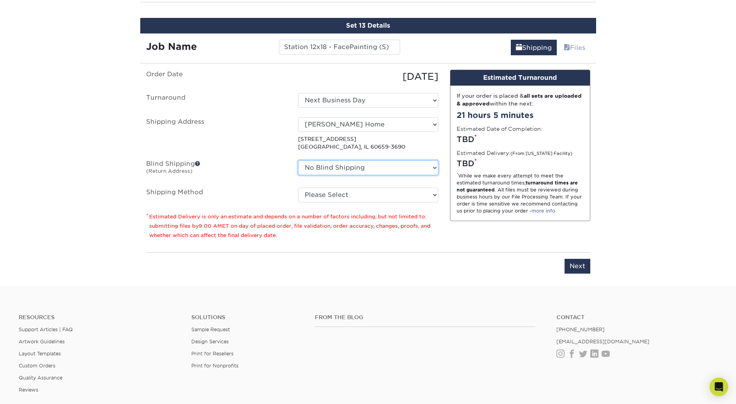
click at [313, 168] on select "No Blind Shipping Hulett Jeremy Home Uptown Church + Add New Address" at bounding box center [368, 167] width 140 height 15
click at [319, 198] on select "Please Select Next Day Everywhere (+$11.20) Ground Shipping (+$20.37) 3 Day Shi…" at bounding box center [368, 195] width 140 height 15
select select "NEXTDAYEVERYWHERE"
click at [298, 188] on select "Please Select Next Day Everywhere (+$11.20) Ground Shipping (+$20.37) 3 Day Shi…" at bounding box center [368, 195] width 140 height 15
click at [272, 157] on ul "Order Date 08/28/2025 Turnaround Select One Next Business Day Shipping Address …" at bounding box center [292, 136] width 292 height 133
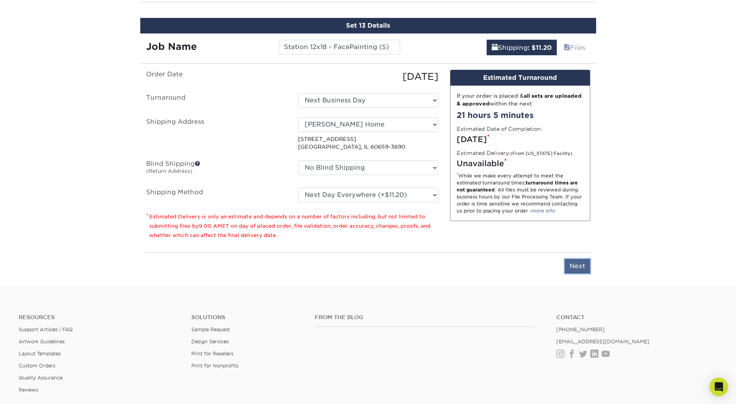
click at [587, 267] on input "Next" at bounding box center [577, 266] width 26 height 15
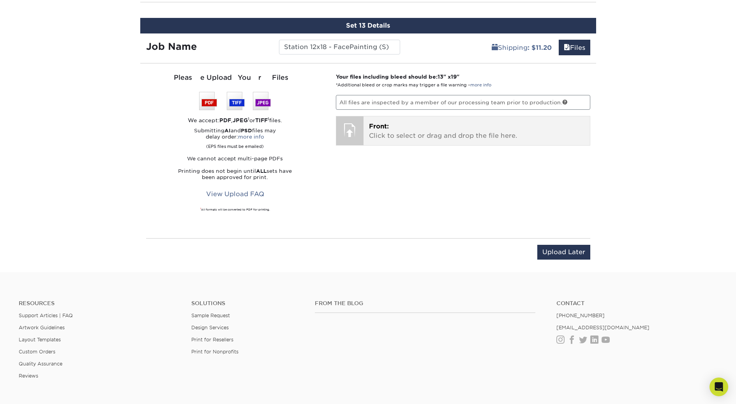
click at [397, 134] on p "Front: Click to select or drag and drop the file here." at bounding box center [476, 131] width 215 height 19
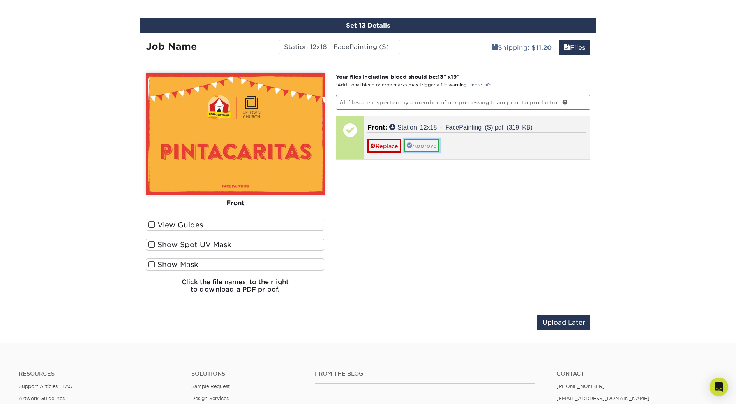
click at [423, 145] on link "Approve" at bounding box center [421, 145] width 35 height 13
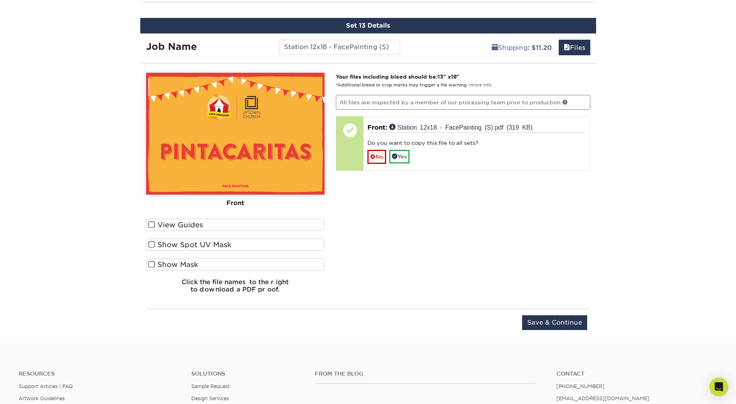
click at [151, 225] on span at bounding box center [151, 224] width 7 height 7
click at [0, 0] on input "View Guides" at bounding box center [0, 0] width 0 height 0
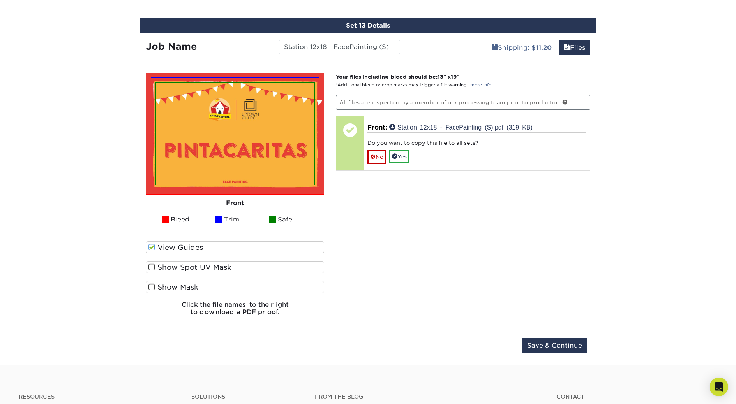
click at [449, 258] on div "Your files including bleed should be: 13 " x 19 " *Additional bleed or crop mar…" at bounding box center [463, 198] width 266 height 250
click at [546, 347] on input "Save & Continue" at bounding box center [554, 345] width 65 height 15
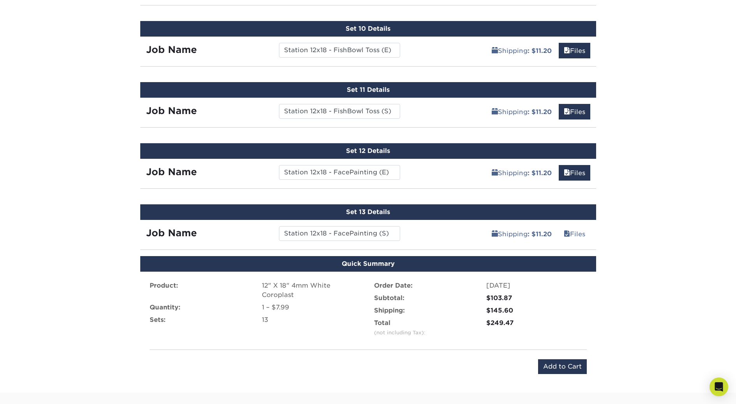
scroll to position [1006, 0]
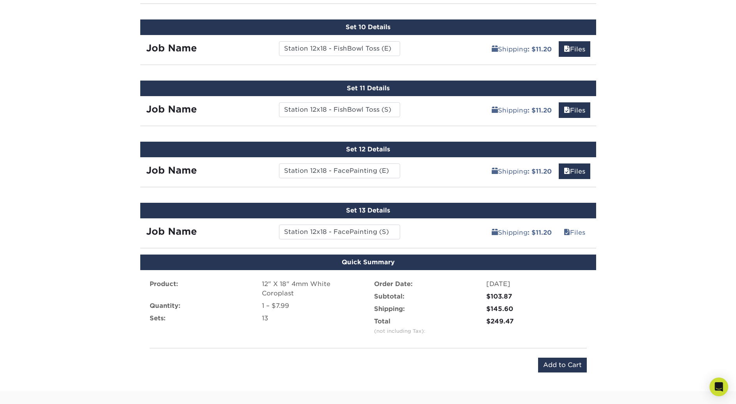
click at [383, 146] on div "Set 12 Details" at bounding box center [368, 150] width 456 height 16
click at [372, 235] on input "Station 12x18 - FacePainting (S)" at bounding box center [339, 232] width 121 height 15
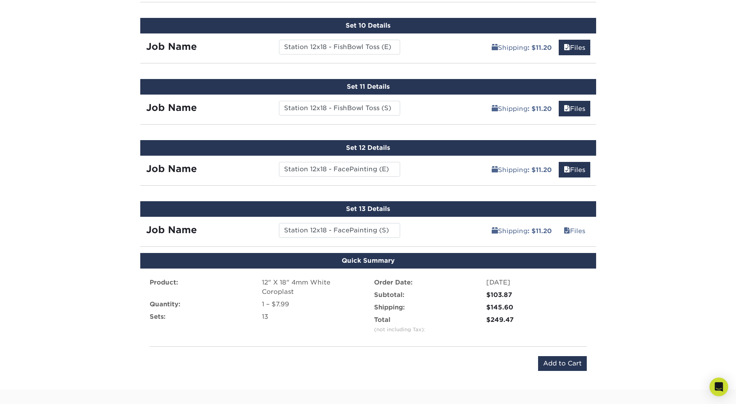
click at [527, 375] on div "Product: 12" X 18" 4mm White Coroplast Quantity: 1 – $7.99 Sets: 13 Order Date:…" at bounding box center [368, 325] width 456 height 112
click at [553, 365] on input "Add to Cart" at bounding box center [562, 363] width 49 height 15
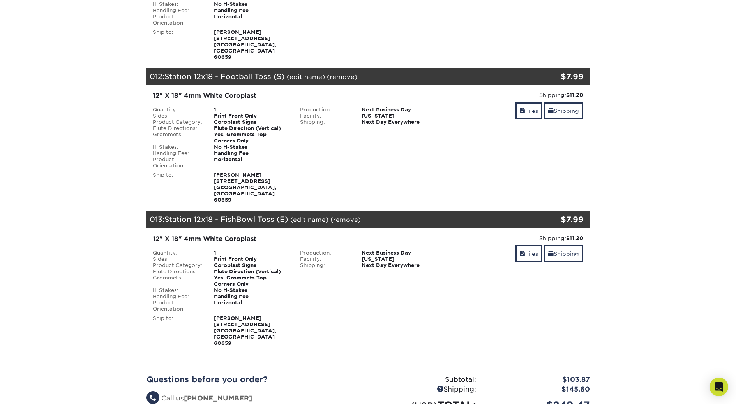
scroll to position [1630, 0]
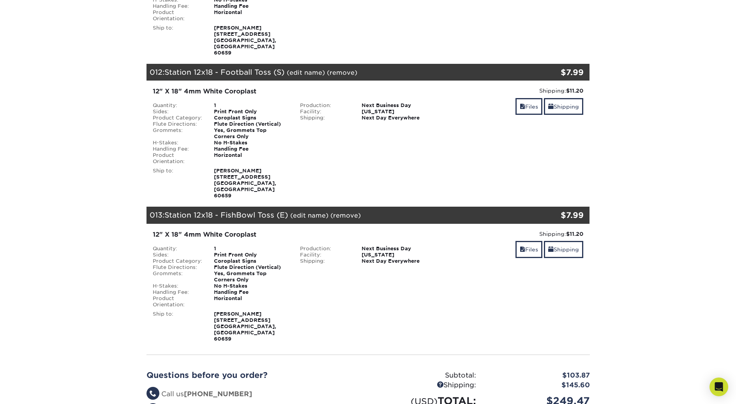
click at [183, 390] on ul "Questions? Call us (888) 822-5815 Start a Live Chat Send an Email" at bounding box center [254, 411] width 216 height 42
click at [183, 404] on link "Start a Live Chat" at bounding box center [180, 411] width 69 height 8
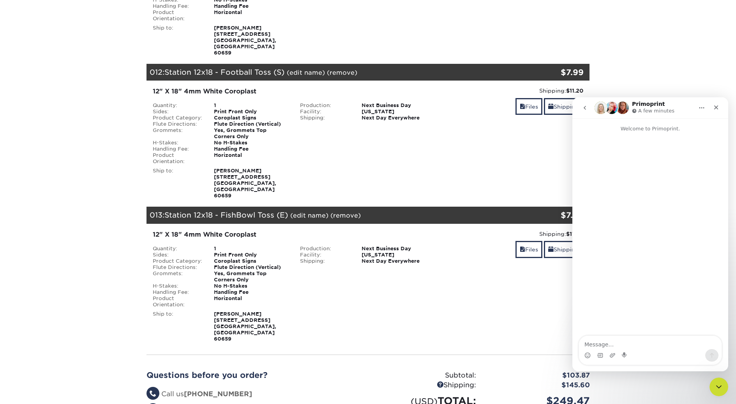
scroll to position [0, 0]
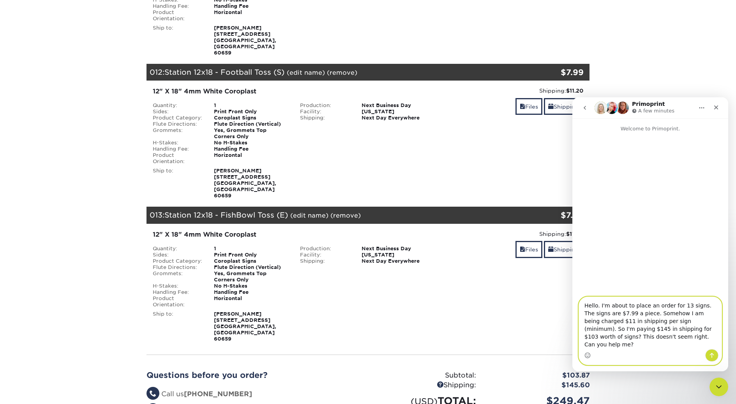
click at [666, 337] on textarea "Hello. I'm about to place an order for 13 signs. The signs are $7.99 a piece. S…" at bounding box center [650, 323] width 143 height 52
click at [646, 346] on textarea "Hello. I'm about to place an order for 13 signs. The signs are $7.99 a piece. S…" at bounding box center [650, 323] width 143 height 52
click at [694, 345] on textarea "Hello. I'm about to place an order for 13 signs. The signs are $7.99 a piece. S…" at bounding box center [650, 323] width 143 height 52
type textarea "Hello. I'm about to place an order for 13 signs. The signs are $7.99 a piece. S…"
click at [710, 358] on icon "Send a message…" at bounding box center [712, 356] width 6 height 6
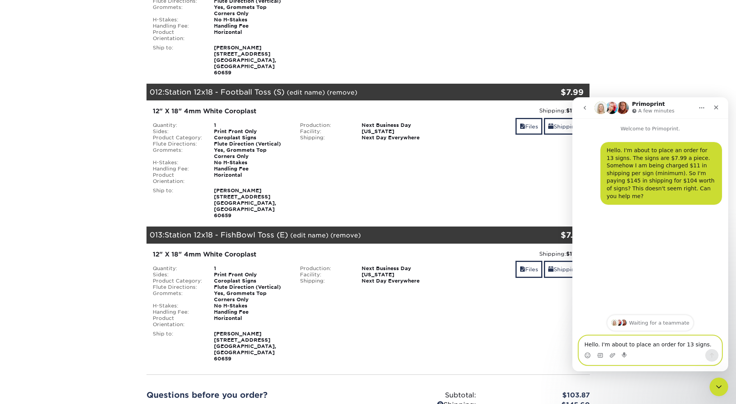
scroll to position [1570, 0]
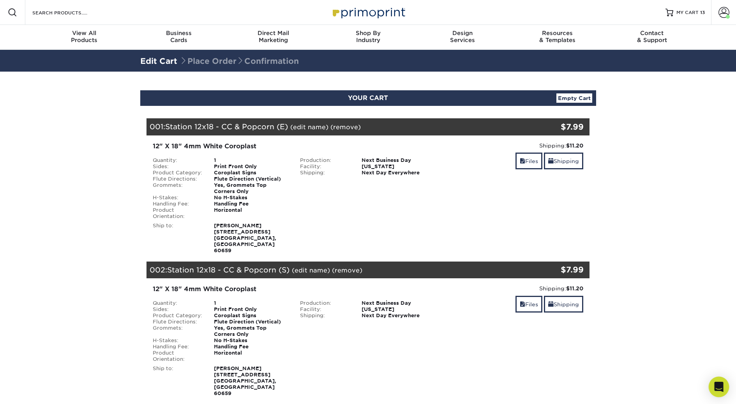
click at [721, 390] on icon "Open Intercom Messenger" at bounding box center [718, 387] width 9 height 10
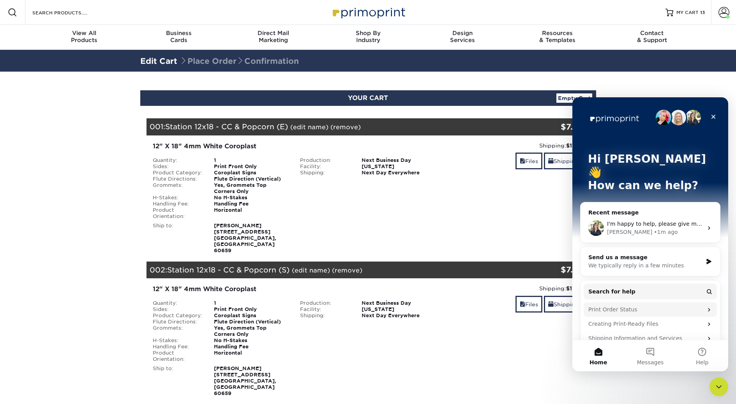
scroll to position [55, 0]
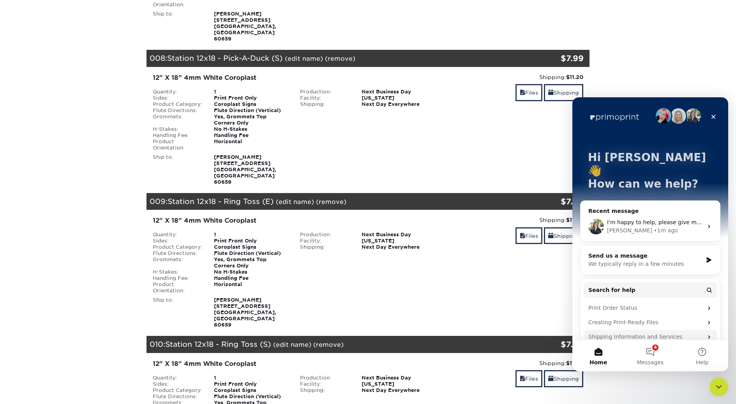
scroll to position [0, 0]
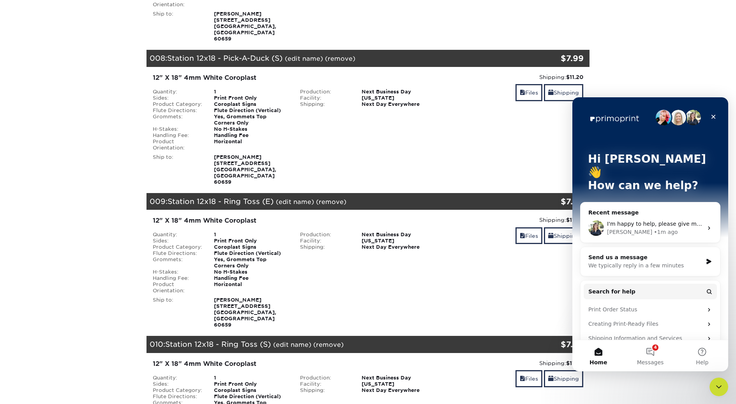
click at [621, 221] on span "I'm happy to help, please give me a moment to review your cart" at bounding box center [695, 224] width 176 height 6
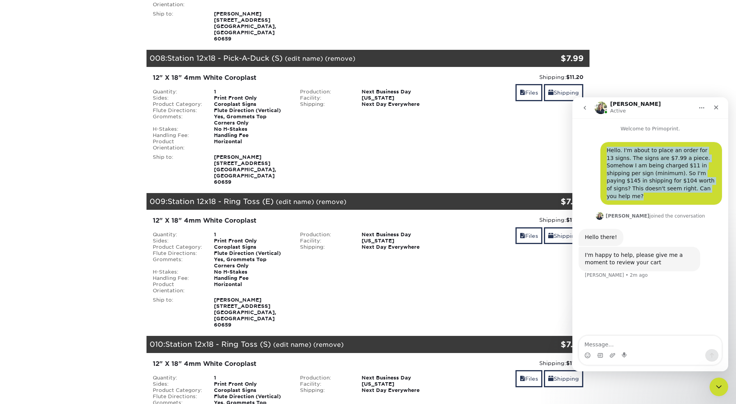
drag, startPoint x: 714, startPoint y: 187, endPoint x: 598, endPoint y: 148, distance: 123.4
click at [598, 148] on div "Hello. I'm about to place an order for 13 signs. The signs are $7.99 a piece. S…" at bounding box center [649, 176] width 143 height 69
copy div "Hello. I'm about to place an order for 13 signs. The signs are $7.99 a piece. S…"
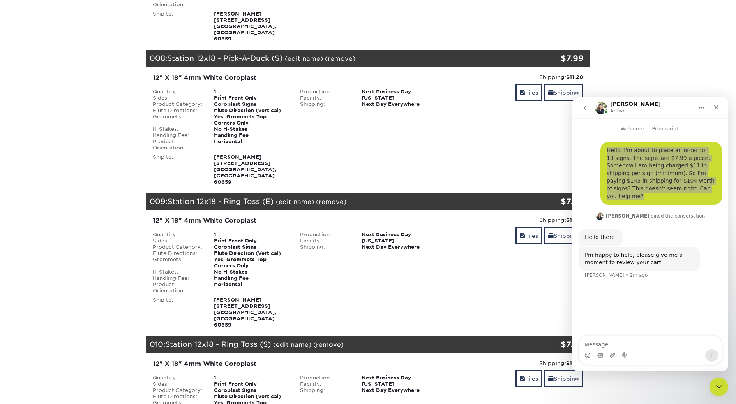
scroll to position [914, 0]
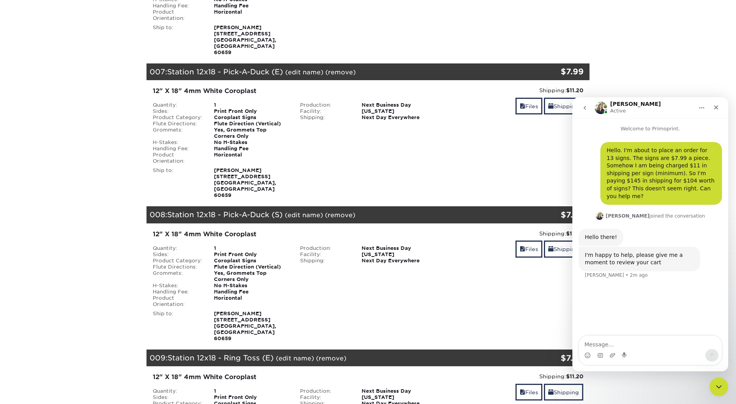
click at [580, 291] on div "Hello. I'm about to place an order for 13 signs. The signs are $7.99 a piece. S…" at bounding box center [650, 235] width 156 height 204
click at [588, 143] on div "Hello. I'm about to place an order for 13 signs. The signs are $7.99 a piece. S…" at bounding box center [649, 176] width 143 height 69
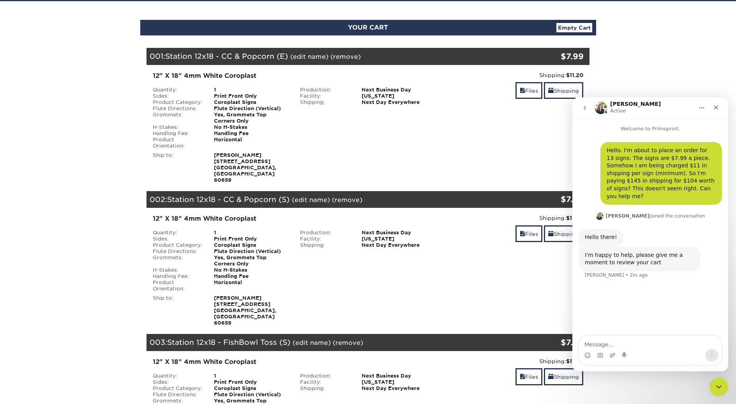
scroll to position [72, 0]
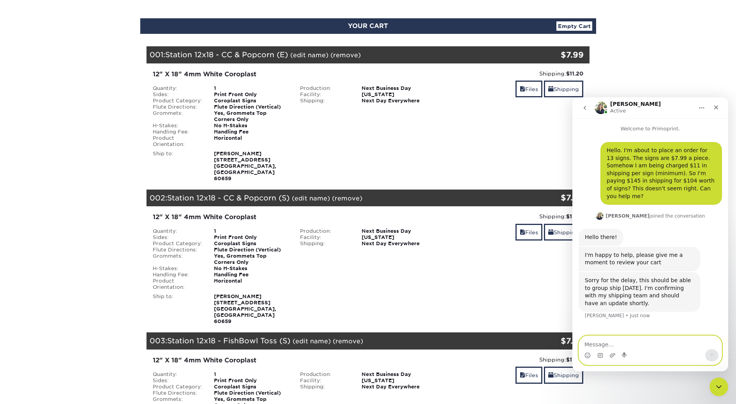
click at [607, 344] on textarea "Message…" at bounding box center [650, 342] width 143 height 13
type textarea "Thank you. I really appreciate this."
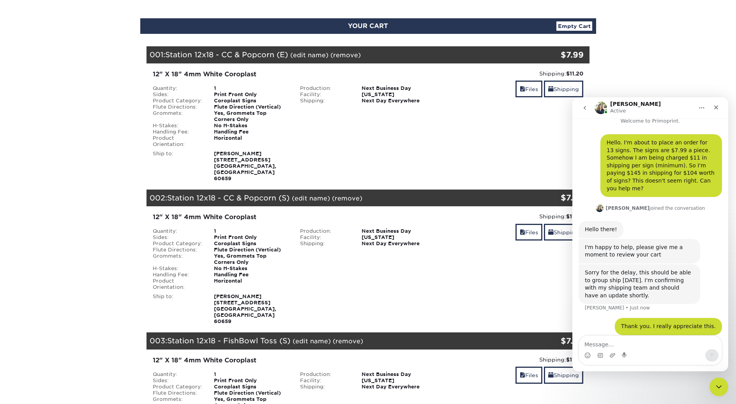
click at [581, 144] on div "Hello. I'm about to place an order for 13 signs. The signs are $7.99 a piece. S…" at bounding box center [649, 168] width 143 height 69
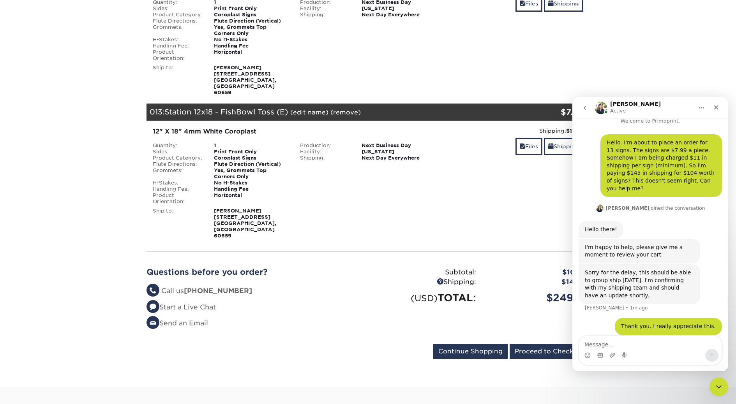
scroll to position [1743, 0]
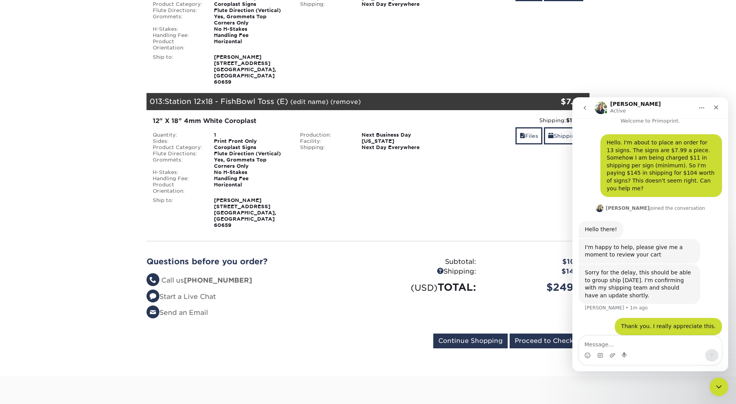
click at [285, 334] on form "Continue Shopping Proceed to Checkout" at bounding box center [367, 343] width 443 height 18
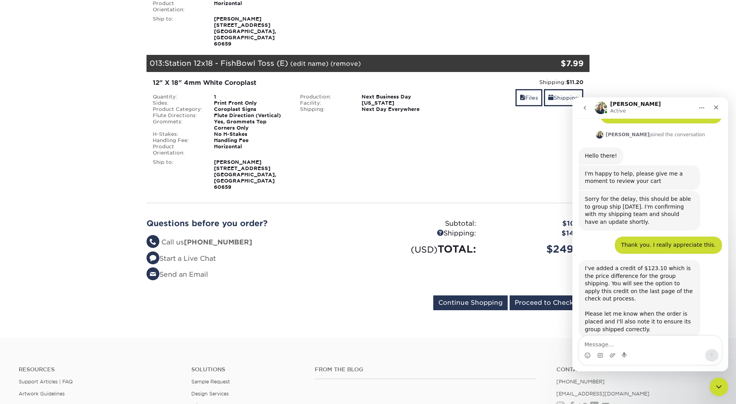
scroll to position [85, 0]
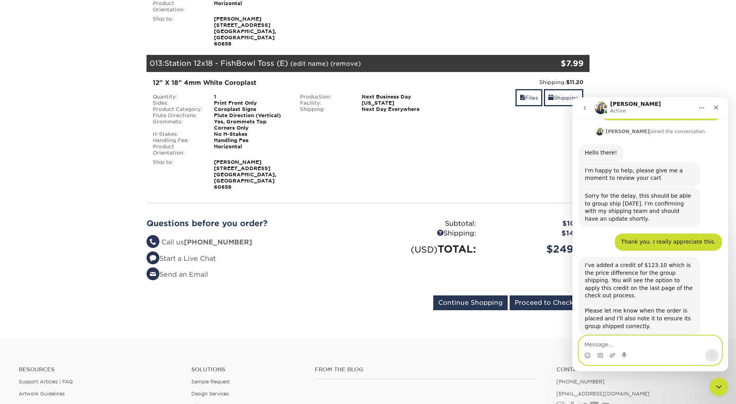
click at [603, 344] on textarea "Message…" at bounding box center [650, 342] width 143 height 13
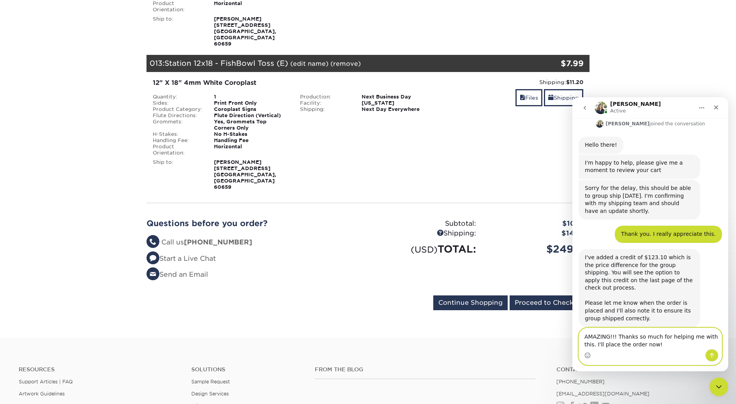
type textarea "AMAZING!!! Thanks so much for helping me with this. I'll place the order now!"
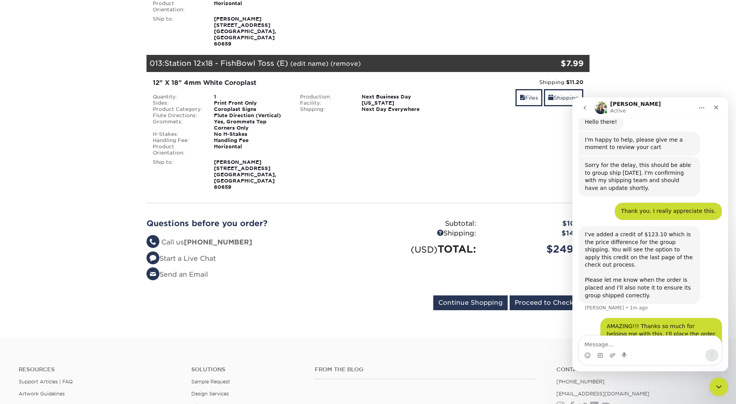
click at [343, 270] on li "Send an Email" at bounding box center [254, 275] width 216 height 10
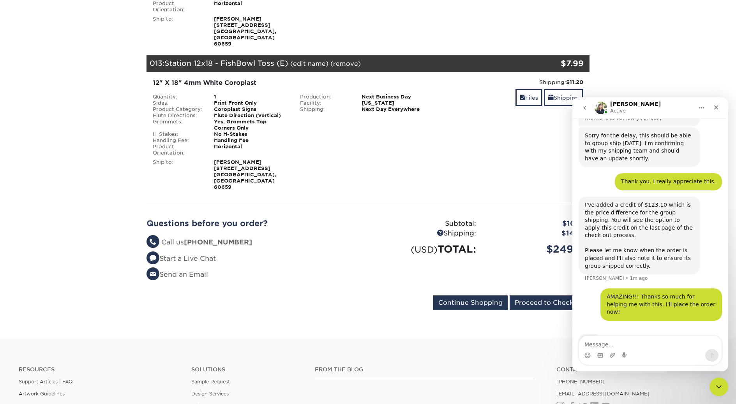
scroll to position [145, 0]
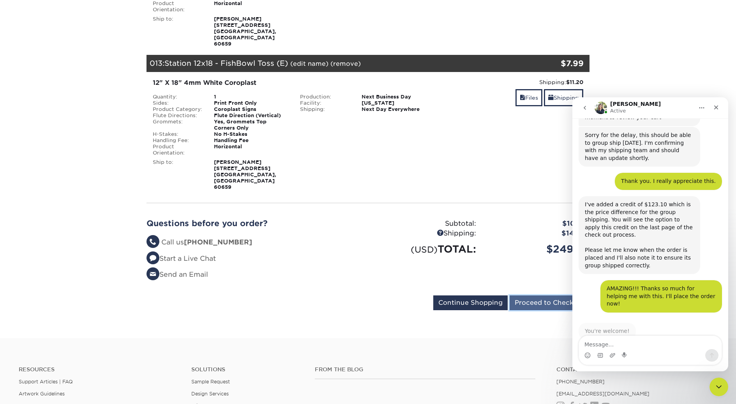
scroll to position [139, 0]
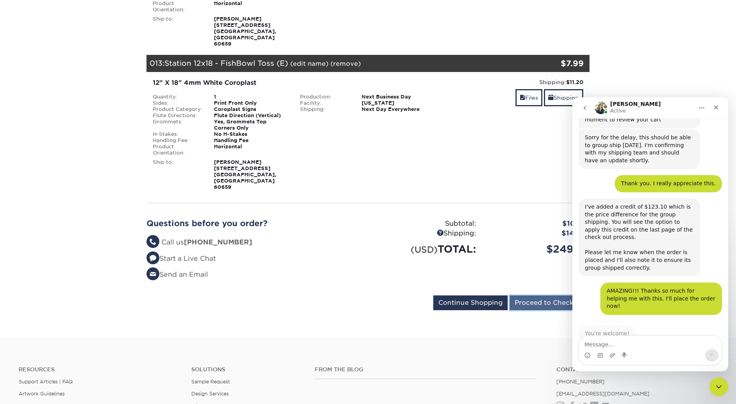
click at [540, 296] on input "Proceed to Checkout" at bounding box center [549, 303] width 80 height 15
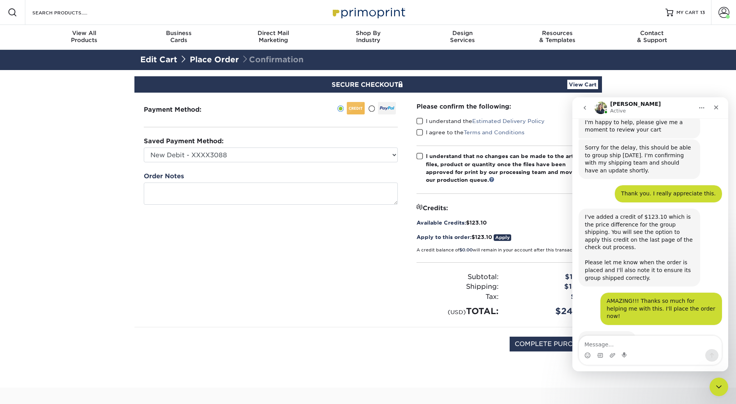
scroll to position [139, 0]
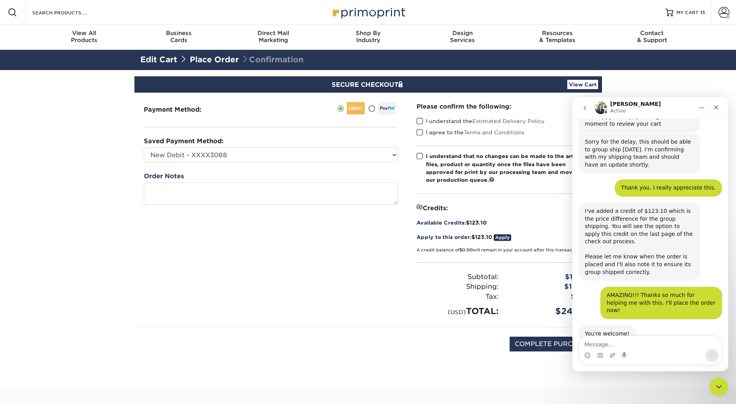
click at [275, 242] on div "Payment Method:" at bounding box center [270, 210] width 273 height 234
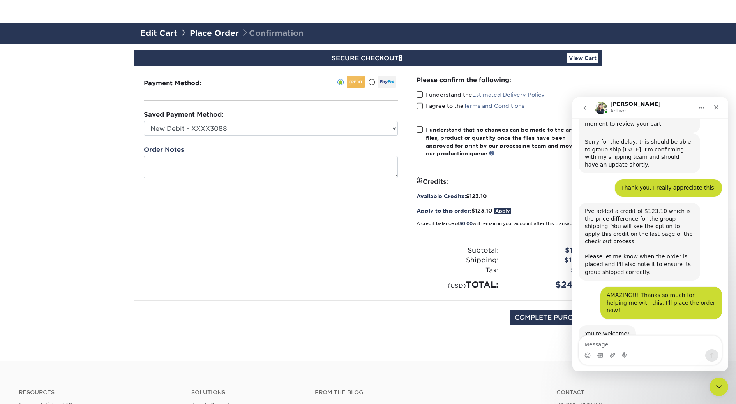
scroll to position [61, 0]
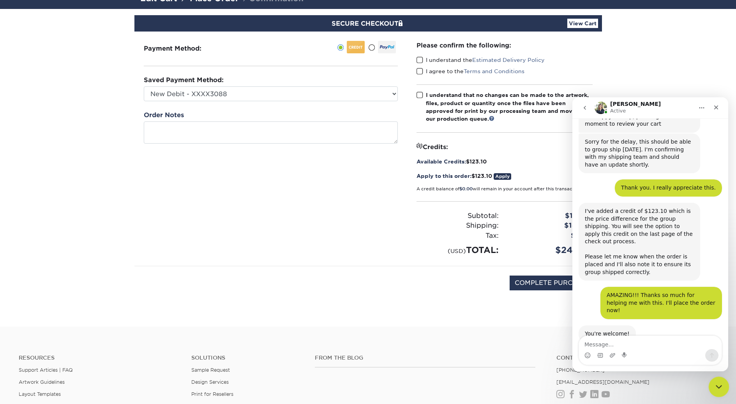
click at [714, 388] on icon "Close Intercom Messenger" at bounding box center [717, 385] width 9 height 9
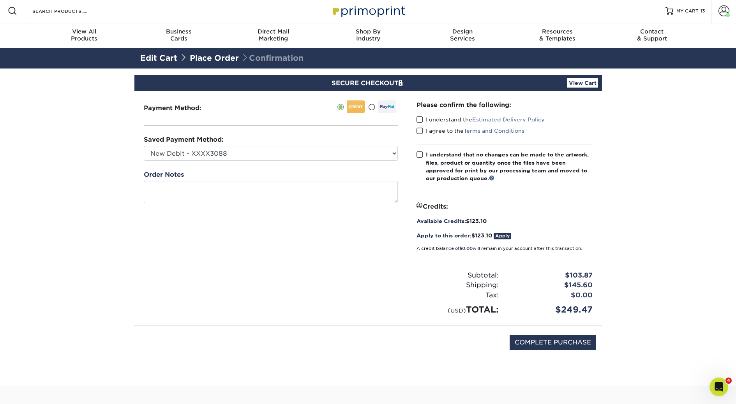
scroll to position [0, 0]
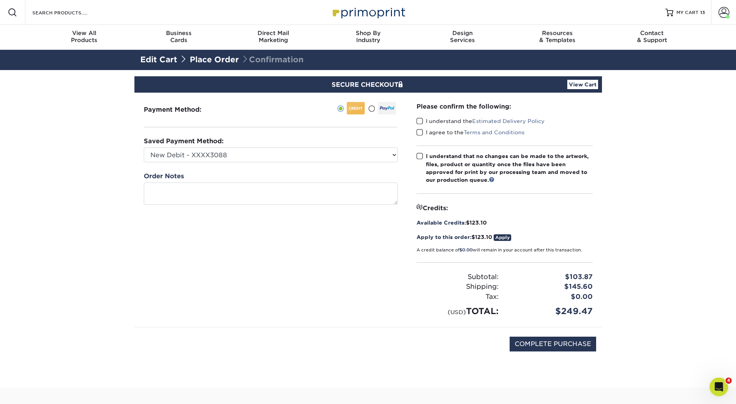
click at [420, 121] on span at bounding box center [419, 121] width 7 height 7
click at [0, 0] on input "I understand the Estimated Delivery Policy" at bounding box center [0, 0] width 0 height 0
click at [420, 131] on span at bounding box center [419, 132] width 7 height 7
click at [0, 0] on input "I agree to the Terms and Conditions" at bounding box center [0, 0] width 0 height 0
click at [419, 157] on span at bounding box center [419, 156] width 7 height 7
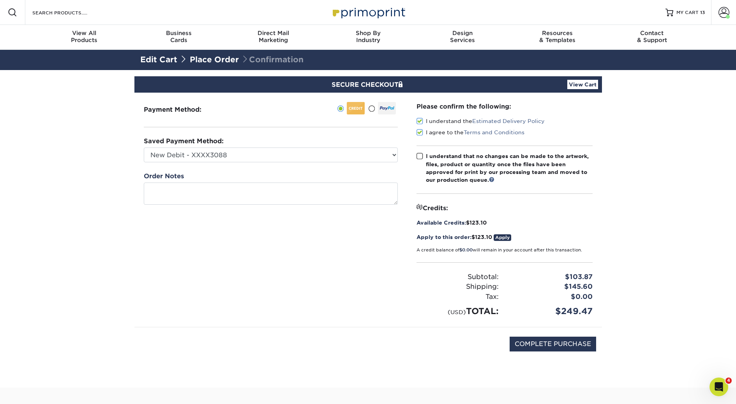
click at [0, 0] on input "I understand that no changes can be made to the artwork, files, product or quan…" at bounding box center [0, 0] width 0 height 0
click at [506, 238] on link "Apply" at bounding box center [503, 237] width 18 height 7
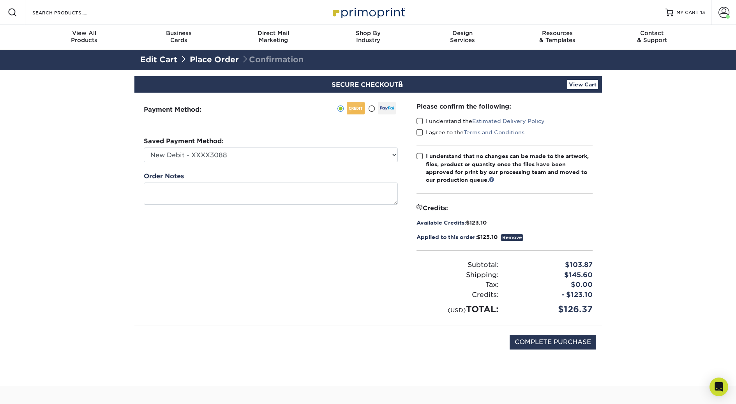
click at [422, 122] on span at bounding box center [419, 121] width 7 height 7
click at [0, 0] on input "I understand the Estimated Delivery Policy" at bounding box center [0, 0] width 0 height 0
click at [421, 131] on span at bounding box center [419, 132] width 7 height 7
click at [0, 0] on input "I agree to the Terms and Conditions" at bounding box center [0, 0] width 0 height 0
click at [421, 156] on span at bounding box center [419, 156] width 7 height 7
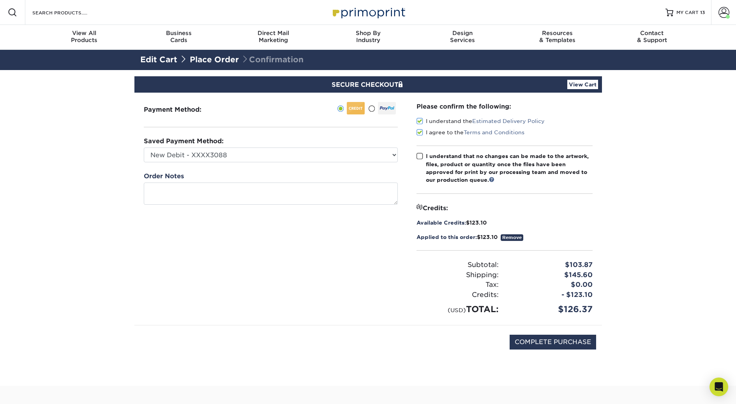
click at [0, 0] on input "I understand that no changes can be made to the artwork, files, product or quan…" at bounding box center [0, 0] width 0 height 0
click at [581, 83] on link "View Cart" at bounding box center [582, 84] width 31 height 9
click at [550, 342] on input "COMPLETE PURCHASE" at bounding box center [552, 342] width 86 height 15
type input "PROCESSING, PLEASE WAIT..."
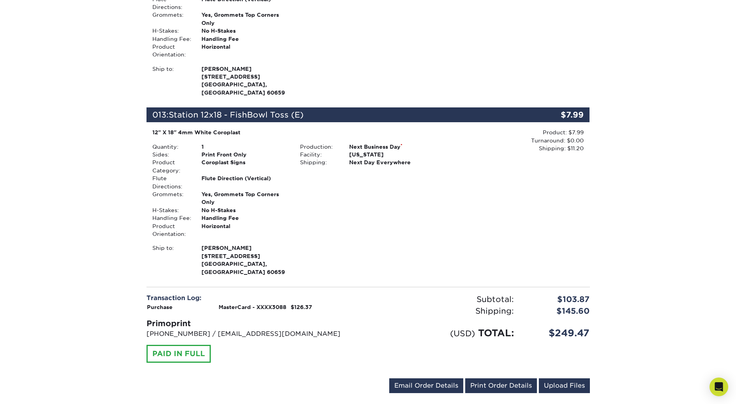
scroll to position [2269, 0]
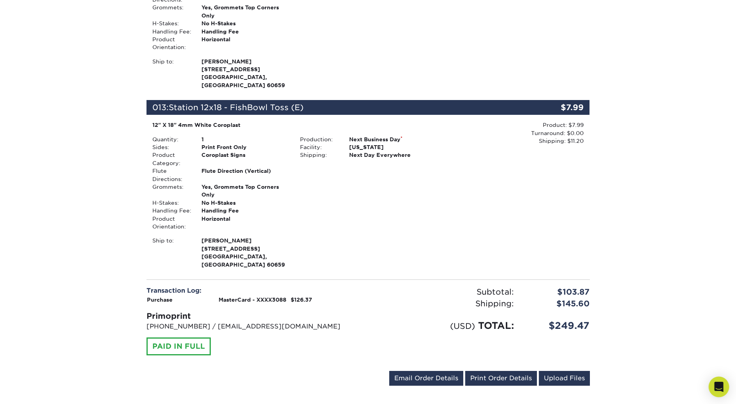
click at [716, 387] on icon "Open Intercom Messenger" at bounding box center [718, 387] width 9 height 10
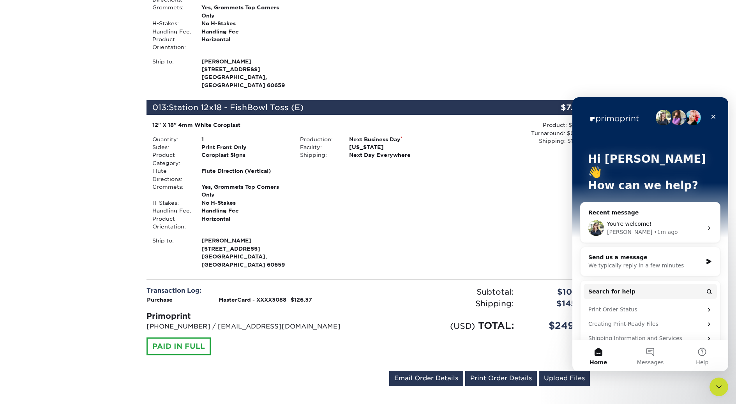
scroll to position [0, 0]
click at [622, 221] on span "You're welcome!" at bounding box center [629, 224] width 45 height 6
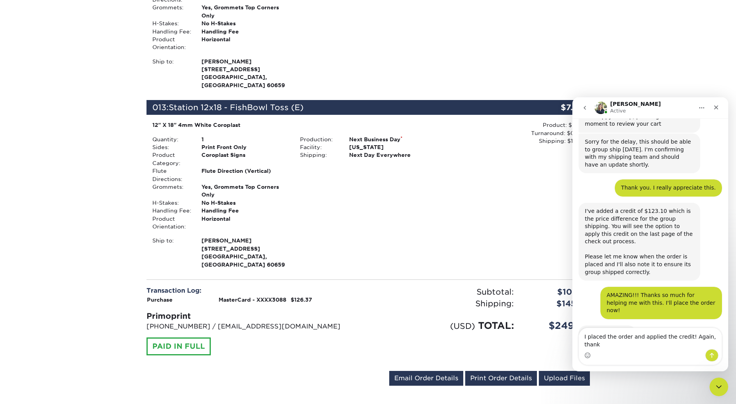
scroll to position [146, 0]
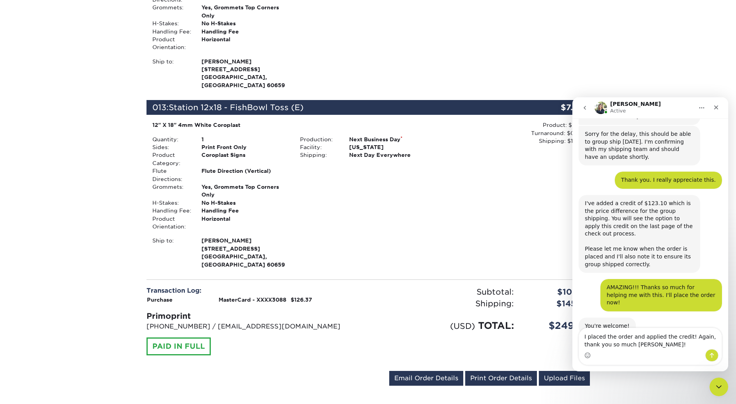
type textarea "I placed the order and applied the credit! Again, thank you so much [PERSON_NAM…"
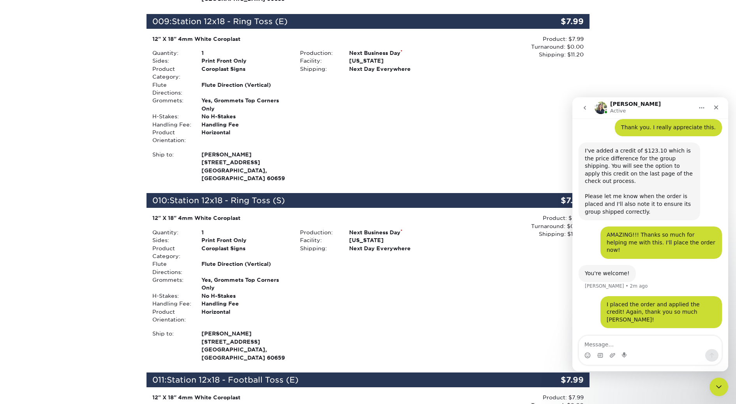
scroll to position [199, 0]
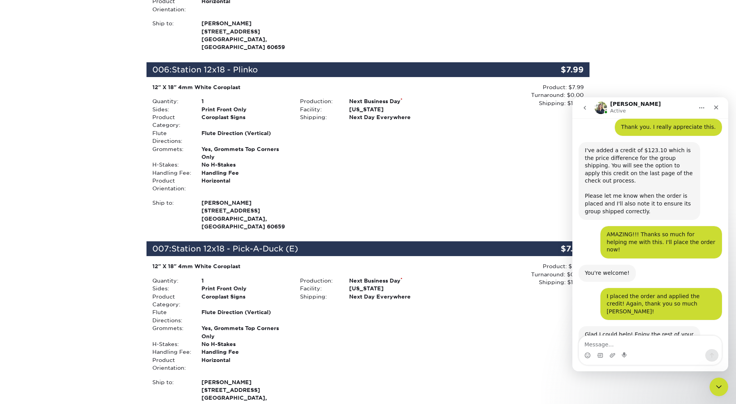
scroll to position [200, 0]
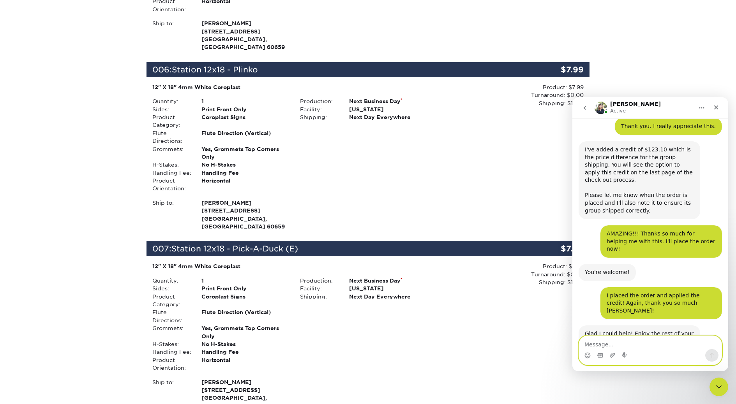
click at [602, 343] on textarea "Message…" at bounding box center [650, 342] width 143 height 13
type textarea "You too!"
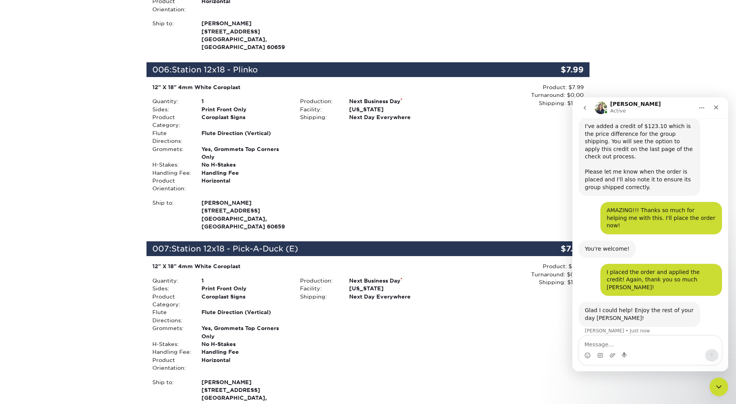
click at [90, 130] on div "Your order has been placed! Order #: 25828-121227-50996 08/28/2025 12:12pm Go t…" at bounding box center [368, 325] width 736 height 2613
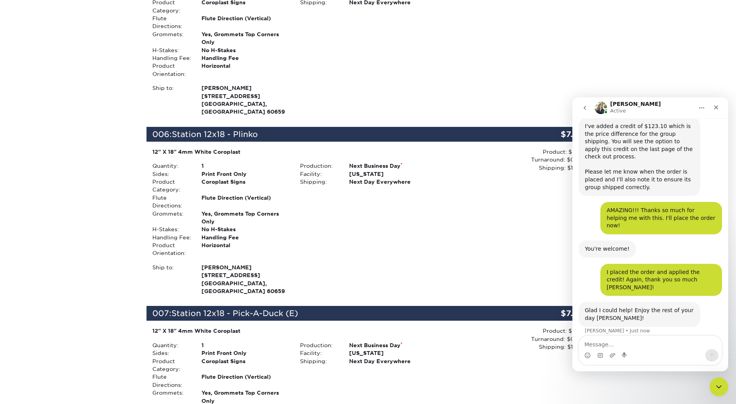
scroll to position [800, 0]
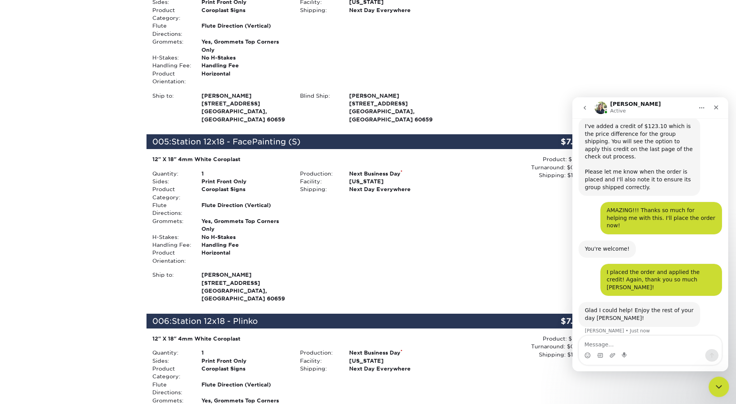
click at [715, 378] on div "Close Intercom Messenger" at bounding box center [717, 386] width 19 height 19
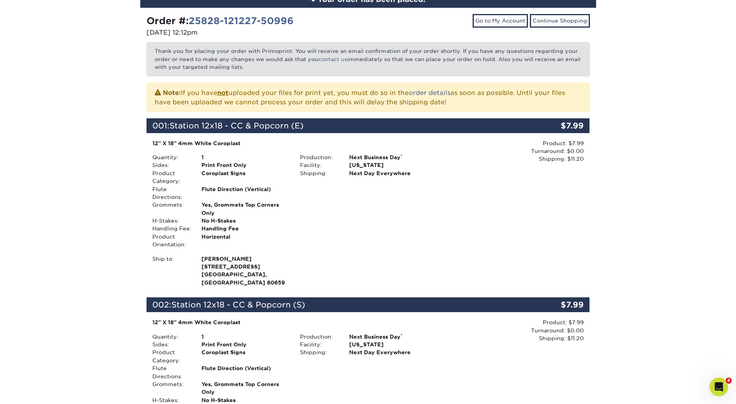
scroll to position [0, 0]
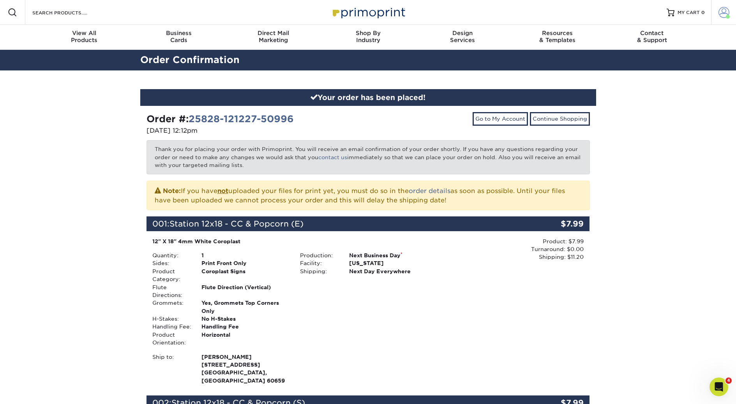
click at [721, 14] on span at bounding box center [723, 12] width 11 height 11
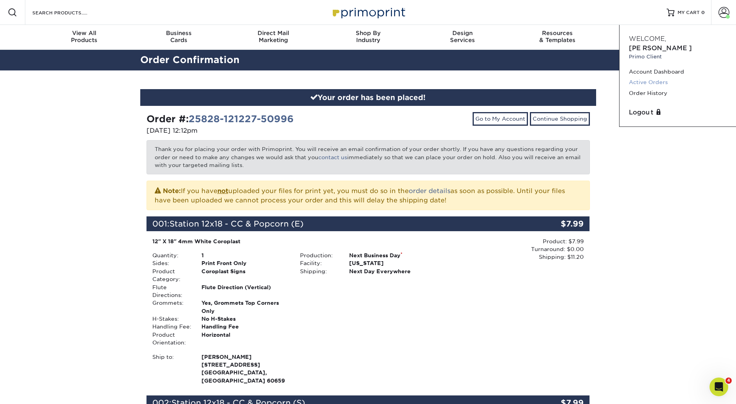
click at [638, 77] on link "Active Orders" at bounding box center [678, 82] width 98 height 11
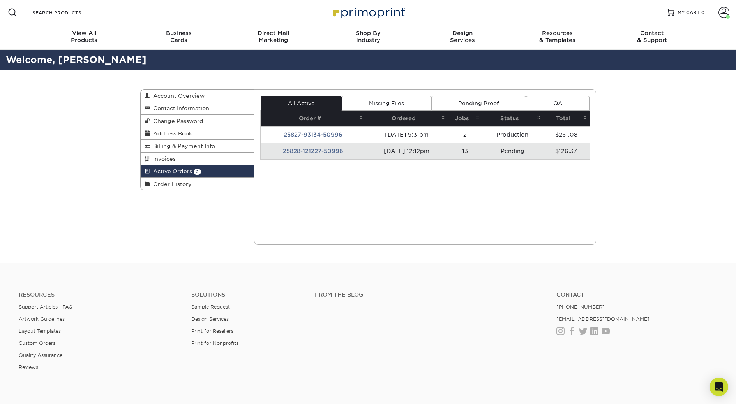
click at [691, 206] on div "Active Orders Account Overview Contact Information Change Password Address Book…" at bounding box center [368, 167] width 736 height 193
click at [301, 151] on td "25828-121227-50996" at bounding box center [313, 151] width 105 height 16
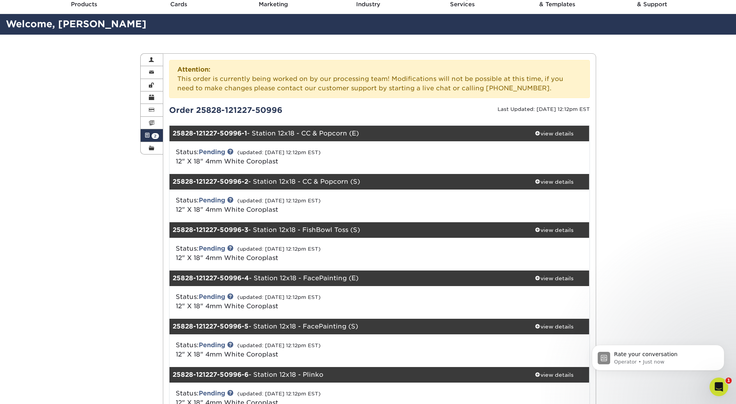
scroll to position [47, 0]
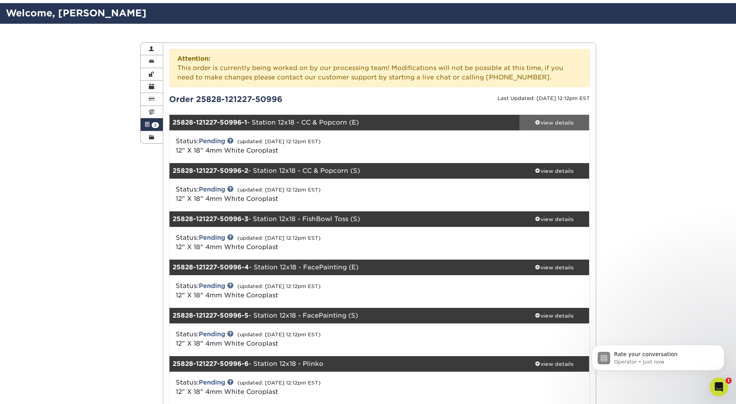
click at [553, 124] on div "view details" at bounding box center [554, 123] width 70 height 8
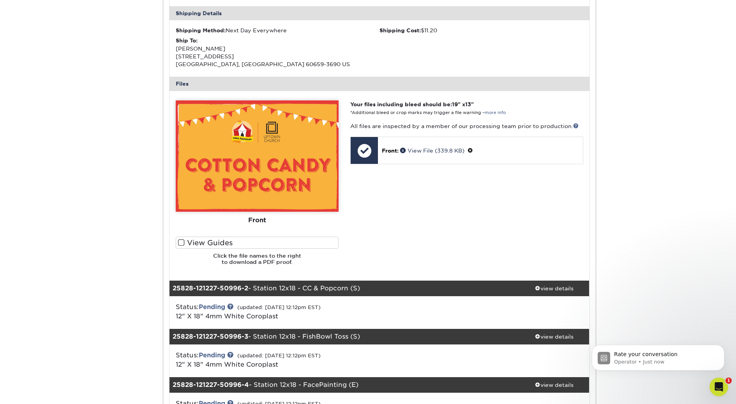
scroll to position [386, 0]
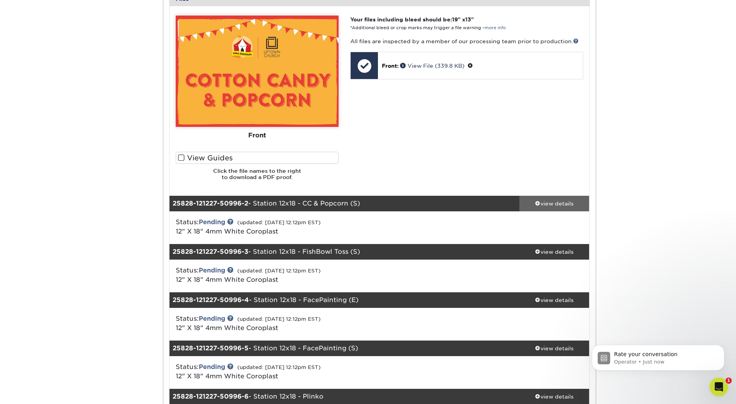
click at [543, 205] on div "view details" at bounding box center [554, 204] width 70 height 8
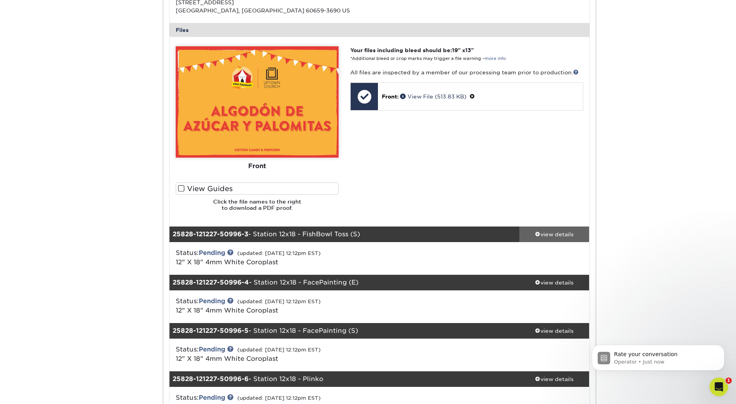
click at [541, 235] on div "view details" at bounding box center [554, 235] width 70 height 8
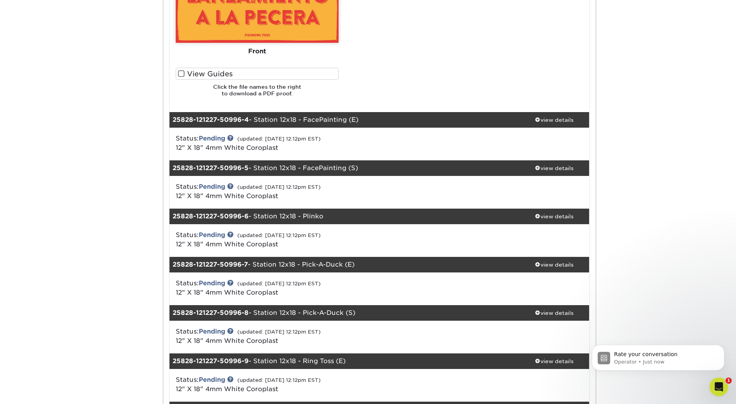
scroll to position [1295, 0]
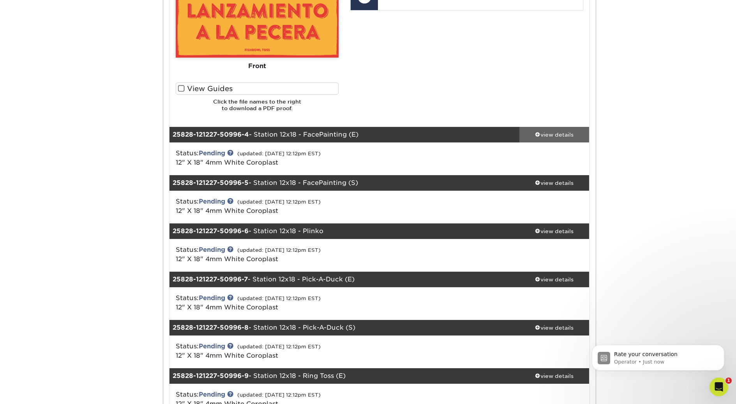
click at [536, 132] on span at bounding box center [537, 134] width 5 height 5
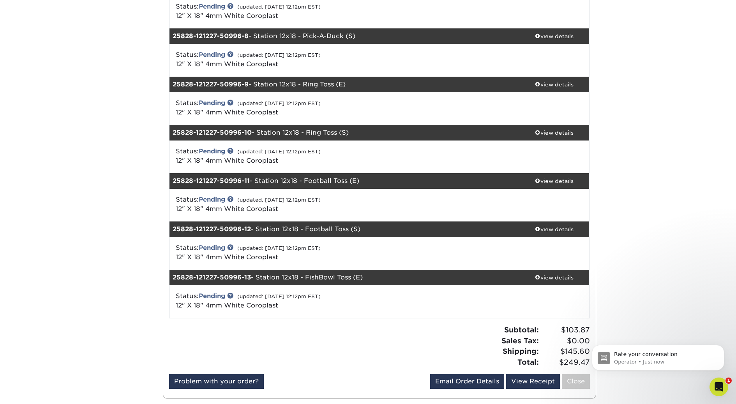
scroll to position [1959, 0]
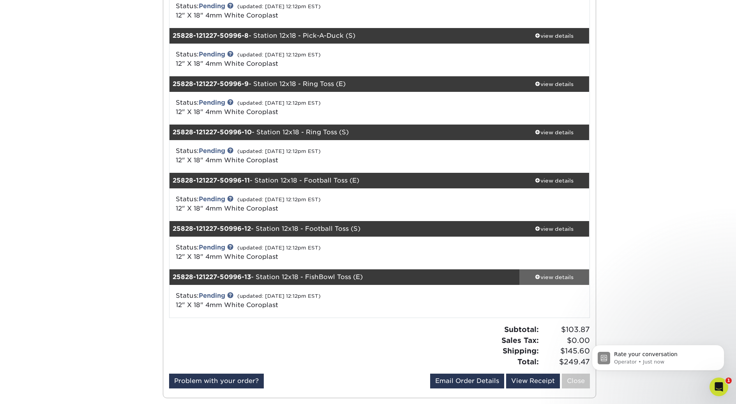
click at [539, 277] on div "view details" at bounding box center [554, 277] width 70 height 8
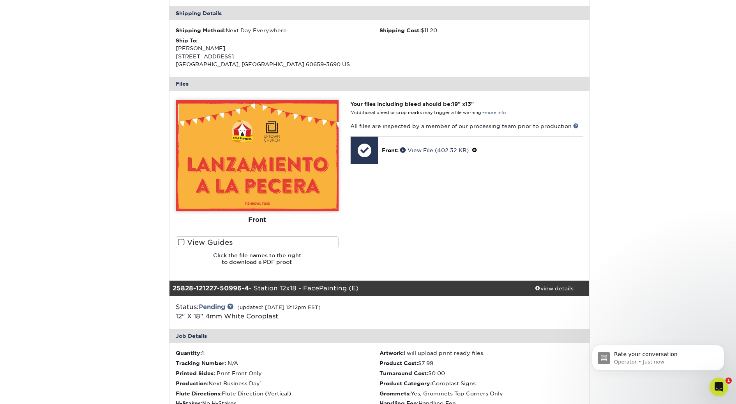
scroll to position [1316, 0]
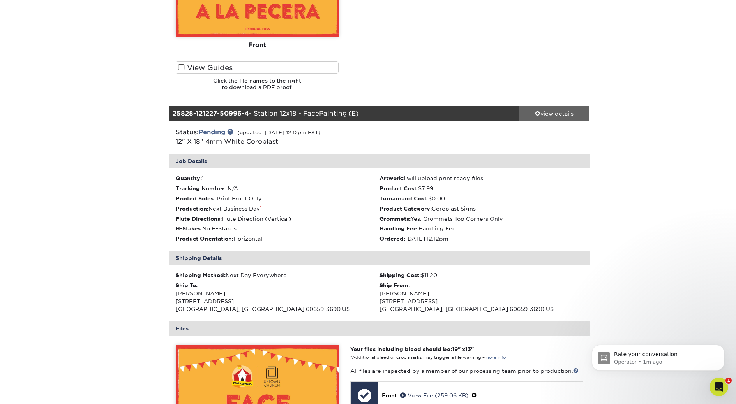
click at [539, 113] on span at bounding box center [537, 113] width 5 height 5
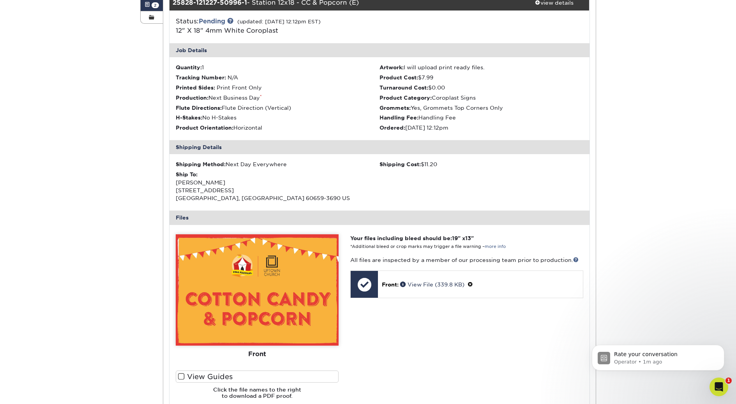
scroll to position [0, 0]
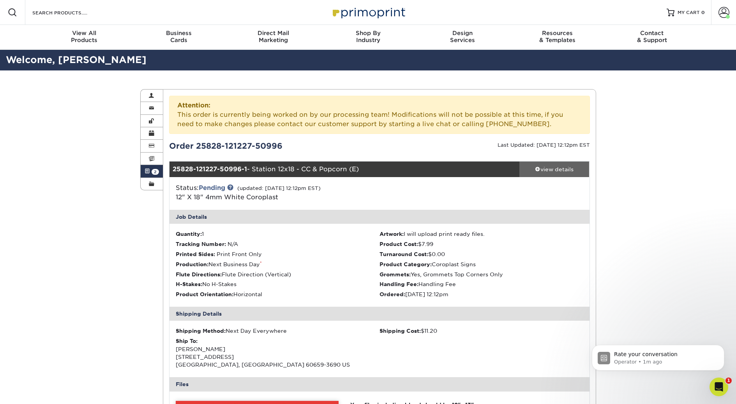
click at [538, 169] on span at bounding box center [537, 168] width 5 height 5
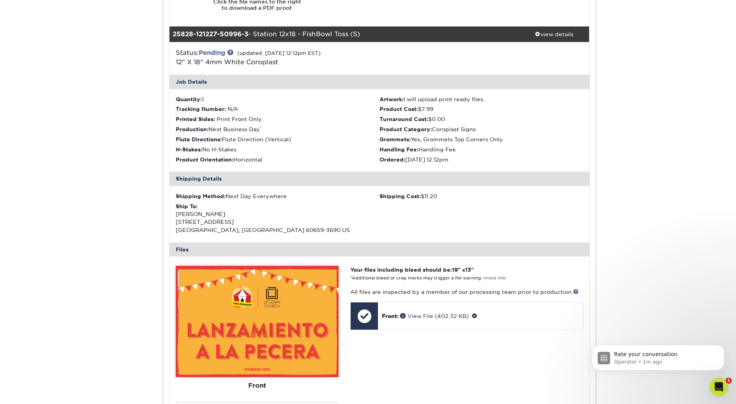
scroll to position [603, 0]
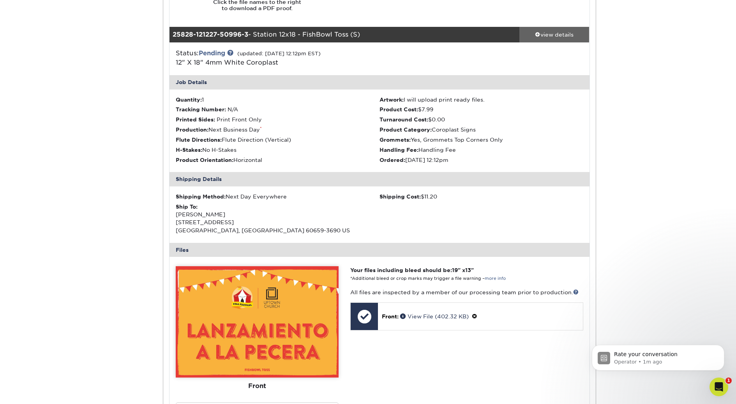
click at [537, 35] on span at bounding box center [537, 34] width 5 height 5
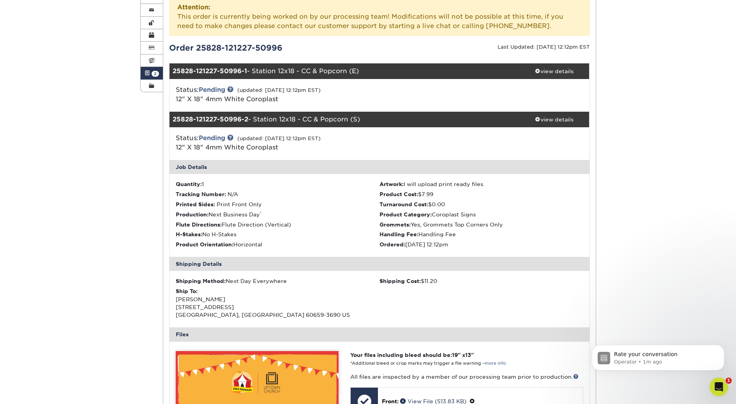
scroll to position [98, 0]
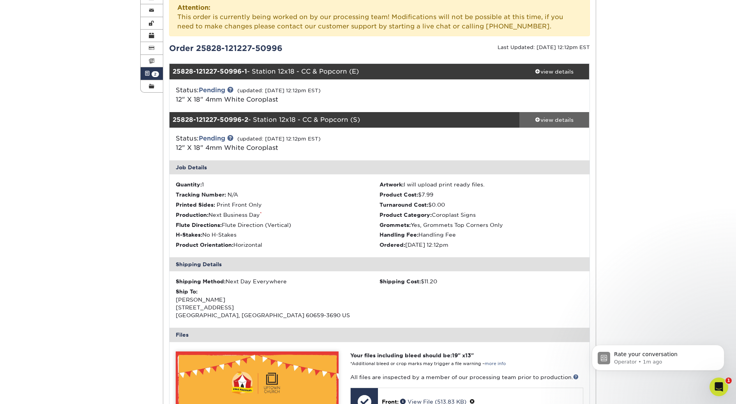
click at [539, 118] on div "view details" at bounding box center [554, 120] width 70 height 8
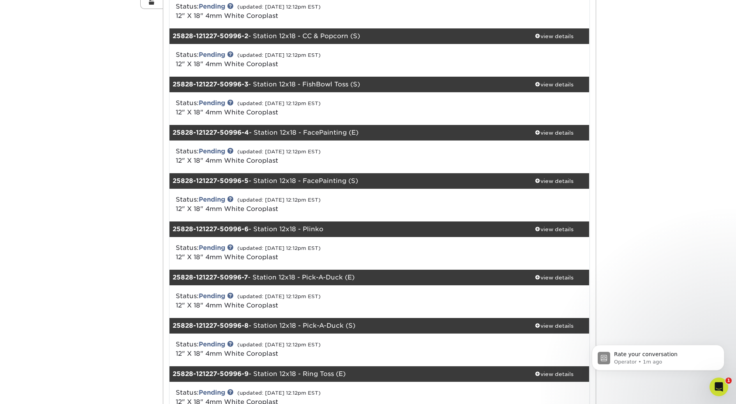
scroll to position [150, 0]
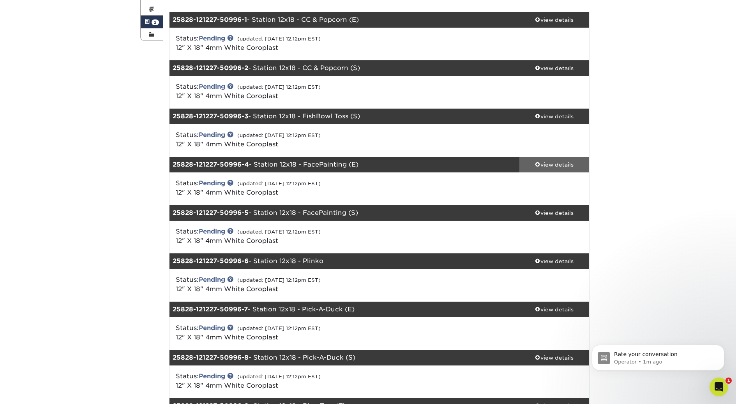
click at [537, 164] on span at bounding box center [537, 164] width 5 height 5
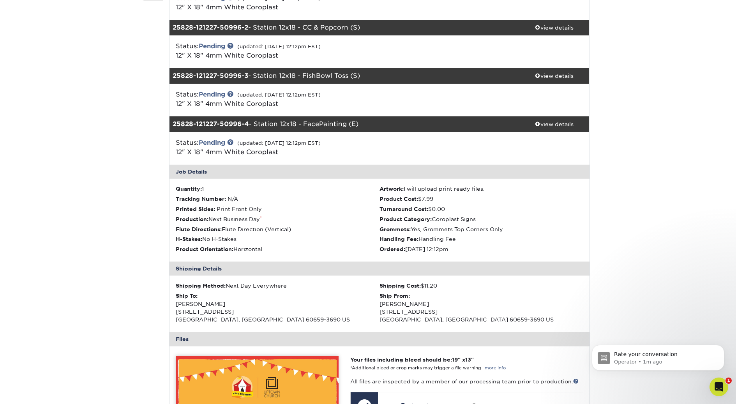
scroll to position [158, 0]
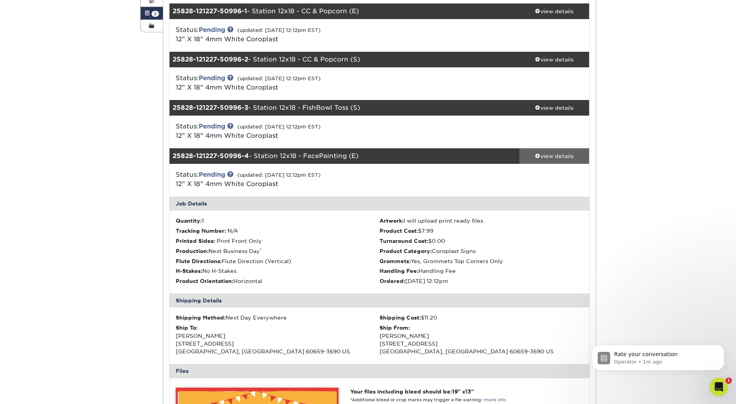
click at [536, 155] on span at bounding box center [537, 155] width 5 height 5
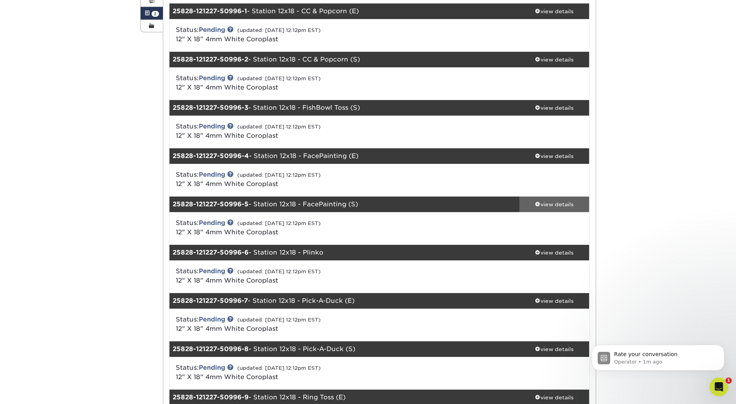
click at [538, 204] on span at bounding box center [537, 203] width 5 height 5
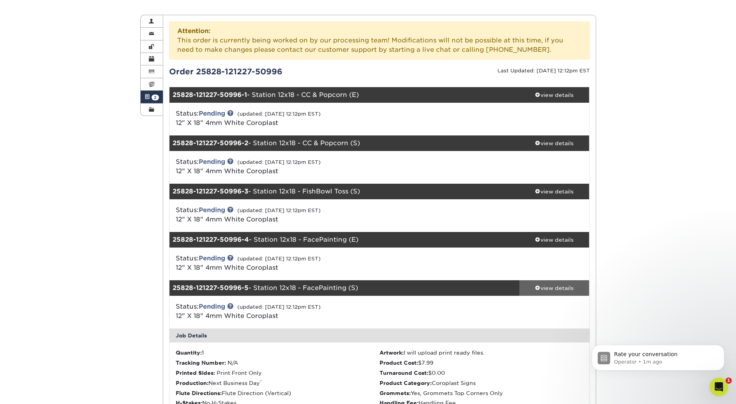
scroll to position [74, 0]
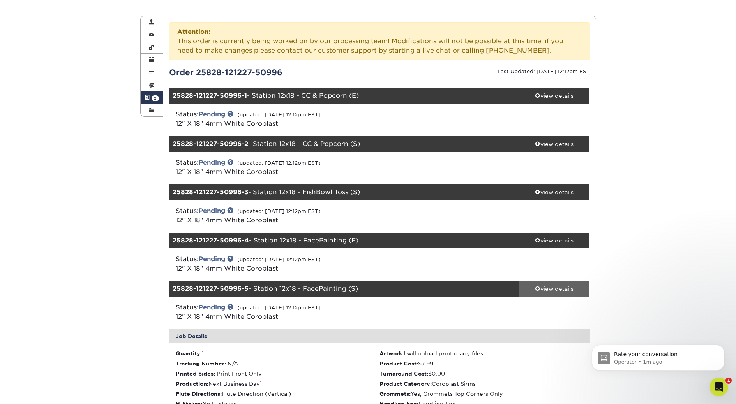
click at [538, 289] on span at bounding box center [537, 288] width 5 height 5
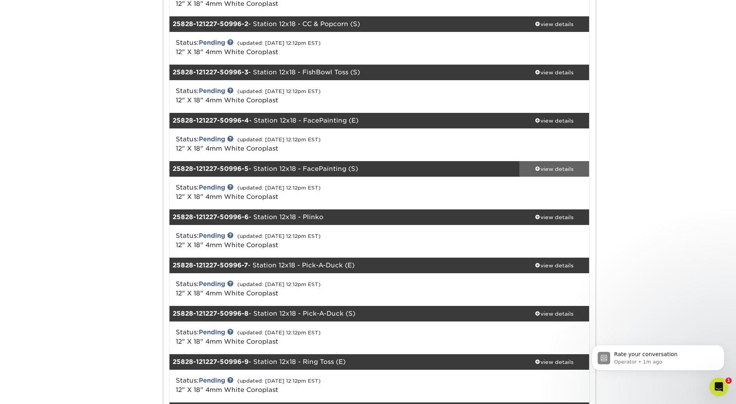
scroll to position [201, 0]
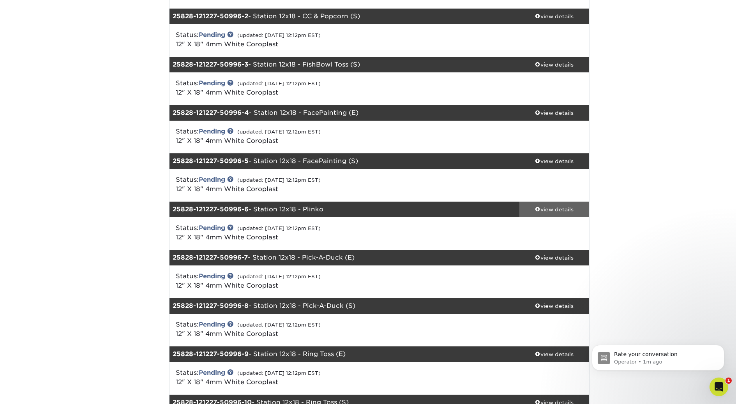
click at [538, 206] on span at bounding box center [537, 208] width 5 height 5
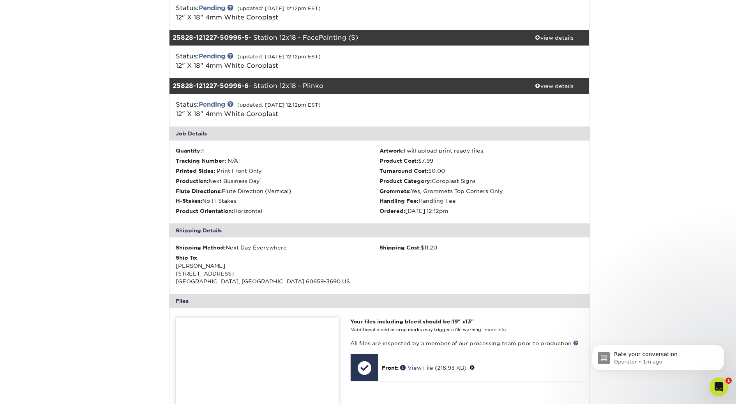
scroll to position [197, 0]
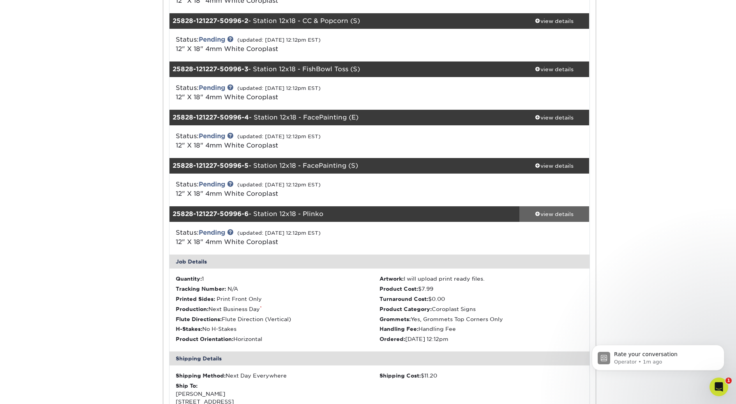
click at [537, 212] on span at bounding box center [537, 213] width 5 height 5
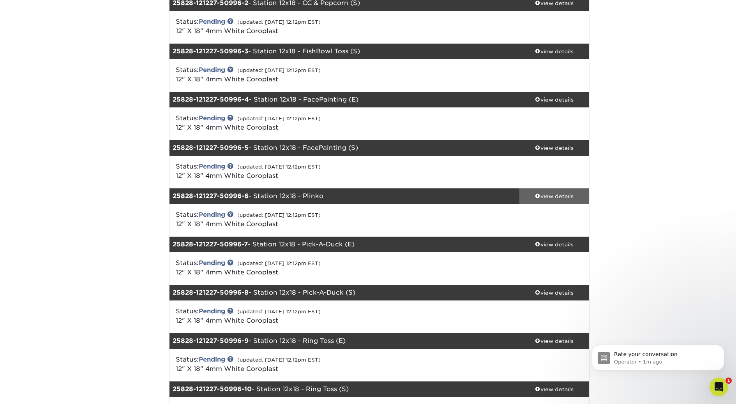
scroll to position [227, 0]
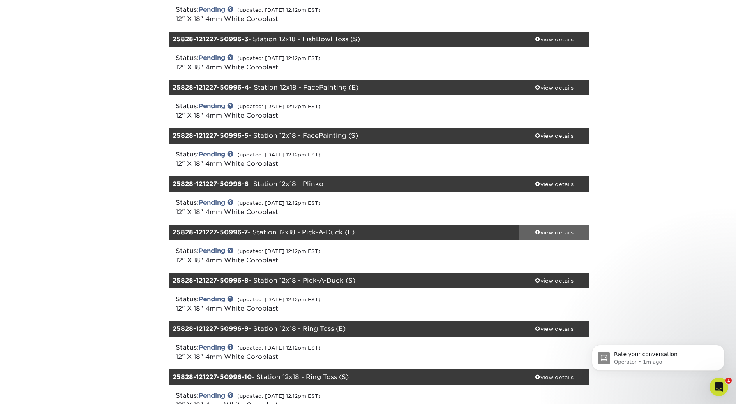
click at [536, 232] on span at bounding box center [537, 231] width 5 height 5
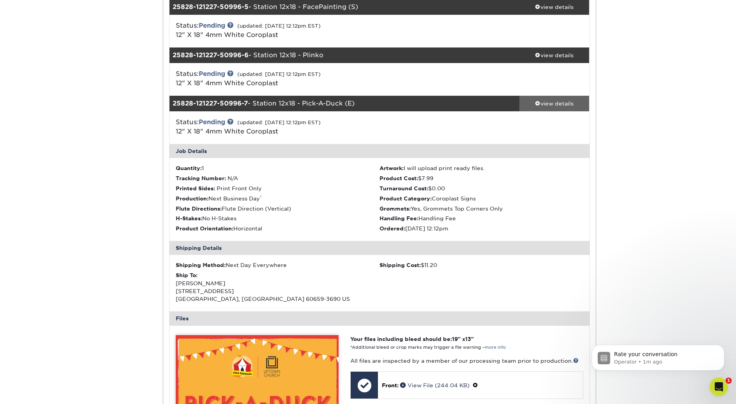
scroll to position [268, 0]
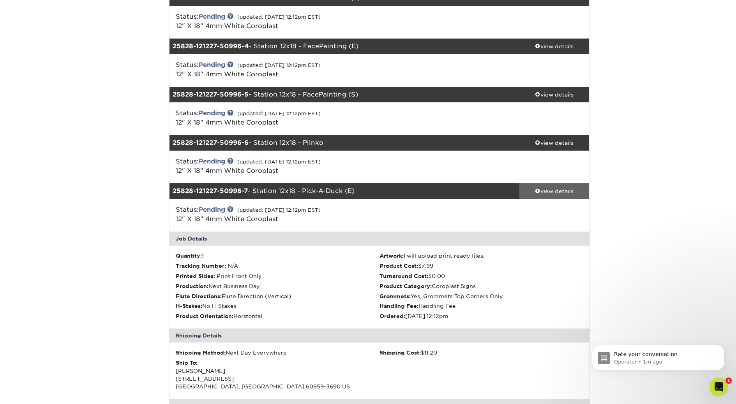
click at [537, 192] on span at bounding box center [537, 190] width 5 height 5
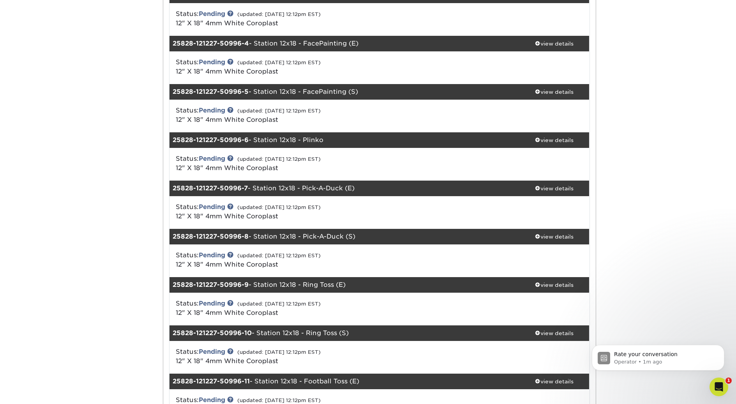
scroll to position [318, 0]
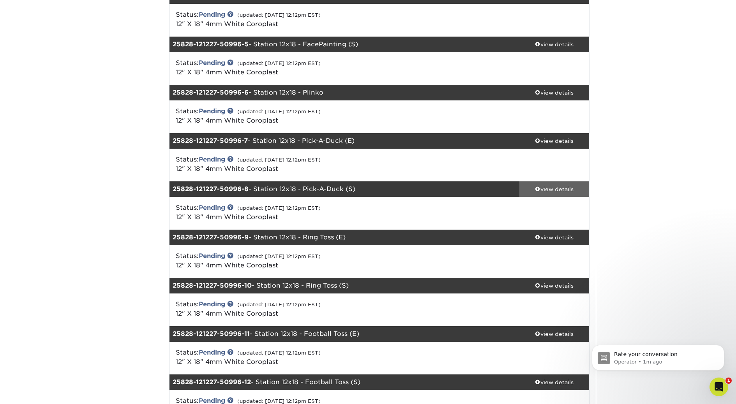
click at [536, 189] on span at bounding box center [537, 188] width 5 height 5
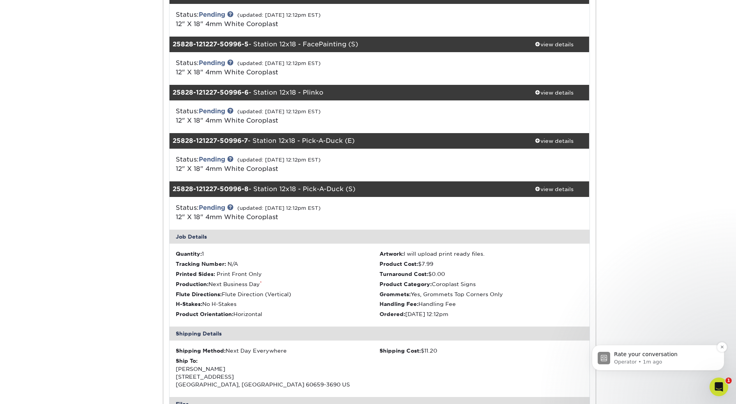
click at [604, 356] on img "message notification from Operator, 1m ago. Rate your conversation" at bounding box center [604, 358] width 12 height 12
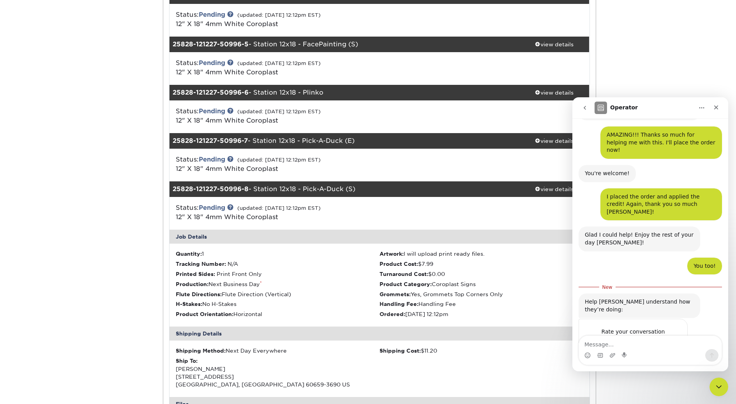
scroll to position [298, 0]
click at [671, 340] on span "Amazing" at bounding box center [670, 347] width 14 height 14
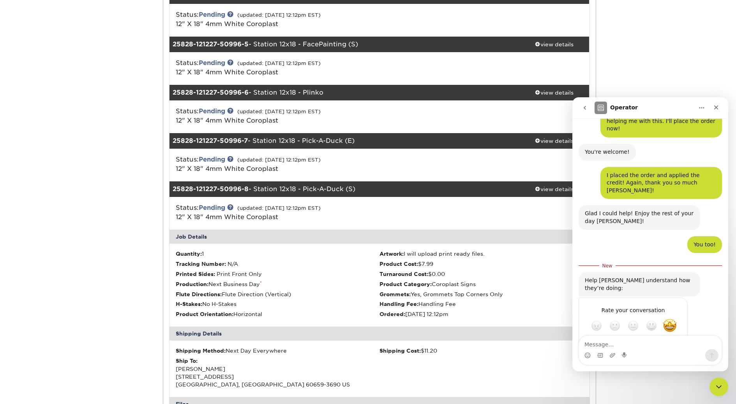
type textarea "[PERSON_NAME] was super helpful and amazing."
click at [673, 346] on div "Submit" at bounding box center [674, 354] width 16 height 16
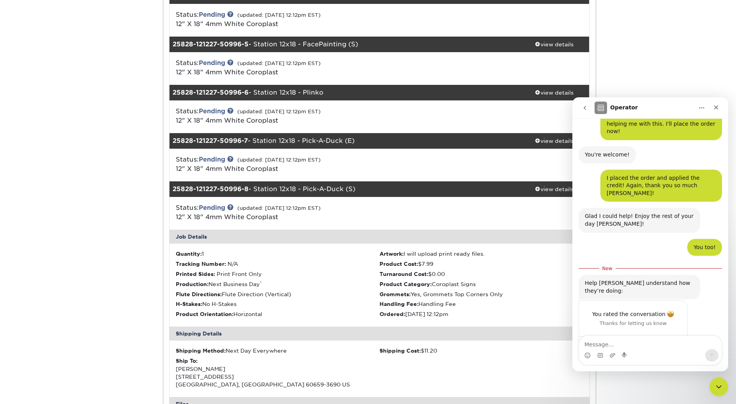
click at [719, 107] on icon "Close" at bounding box center [716, 107] width 6 height 6
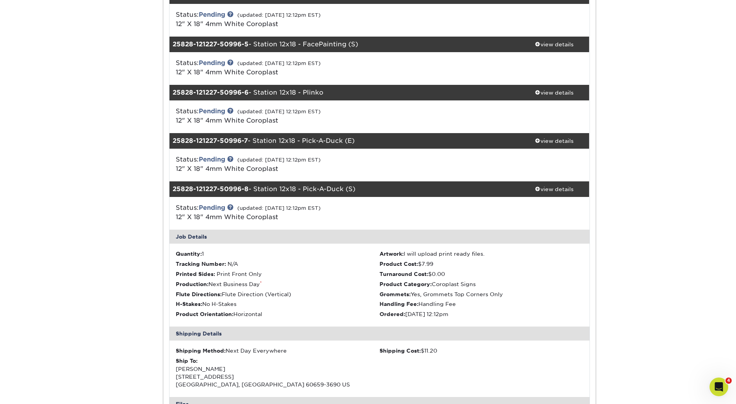
scroll to position [338, 0]
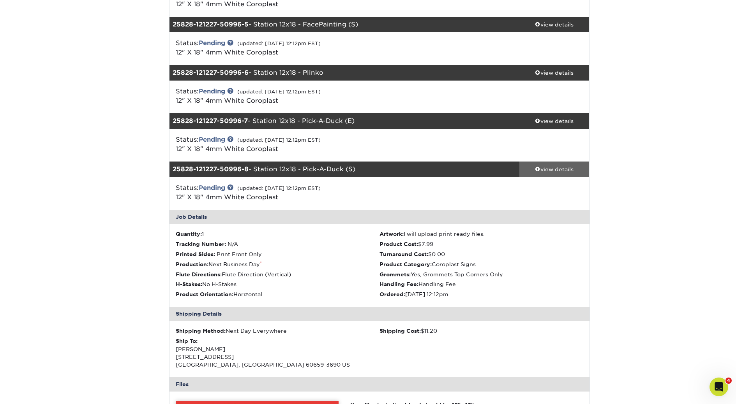
click at [537, 169] on span at bounding box center [537, 168] width 5 height 5
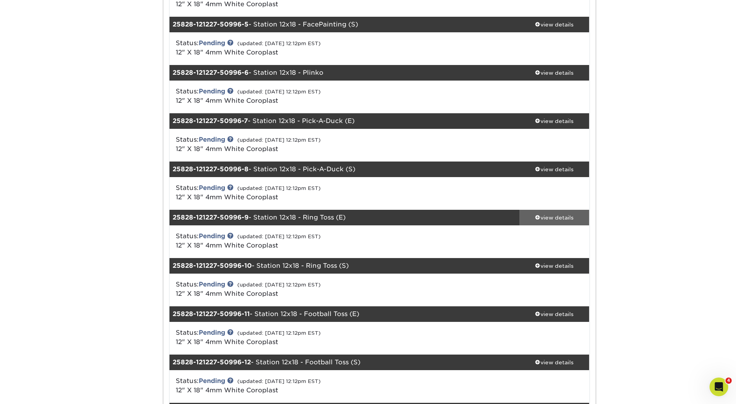
click at [536, 216] on span at bounding box center [537, 217] width 5 height 5
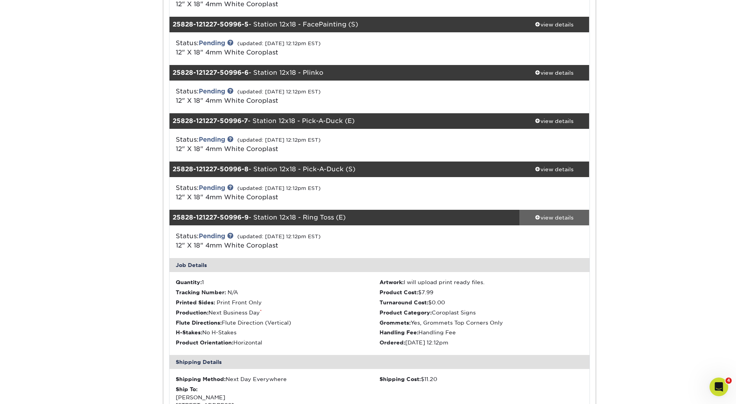
click at [537, 217] on span at bounding box center [537, 217] width 5 height 5
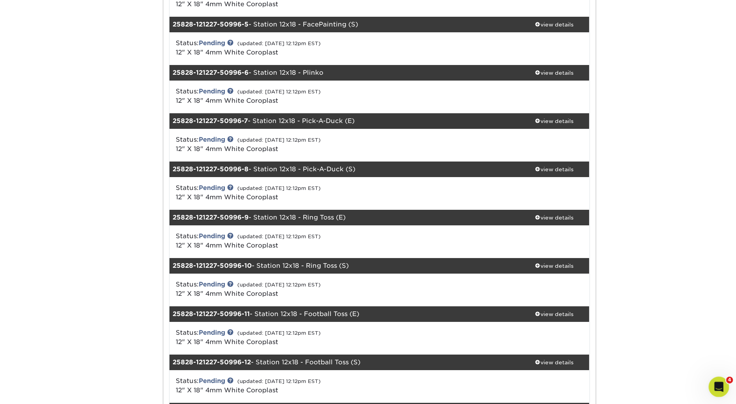
click at [720, 384] on icon "Open Intercom Messenger" at bounding box center [717, 386] width 13 height 13
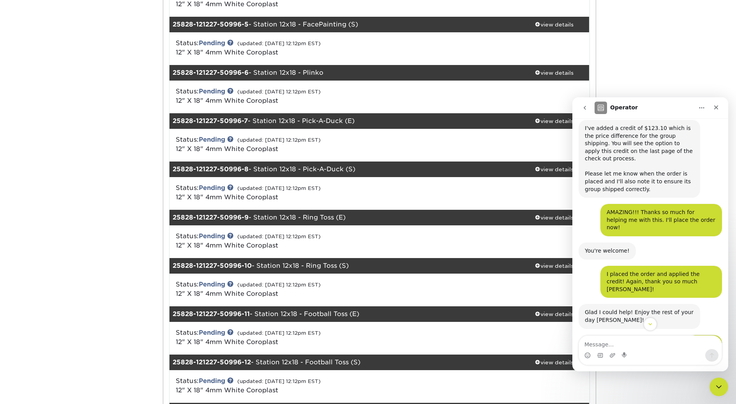
scroll to position [304, 0]
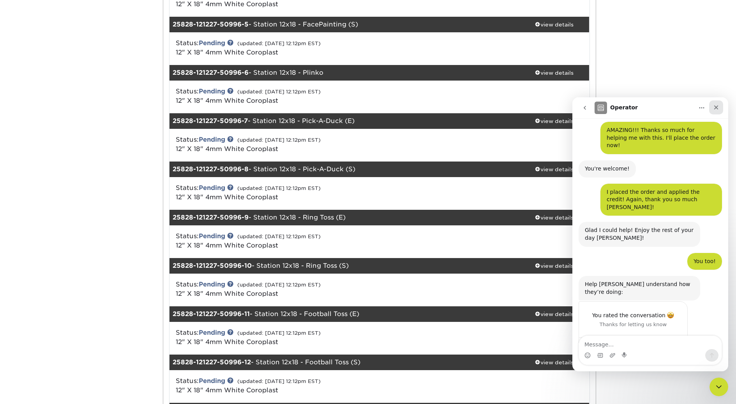
click at [714, 106] on icon "Close" at bounding box center [716, 107] width 6 height 6
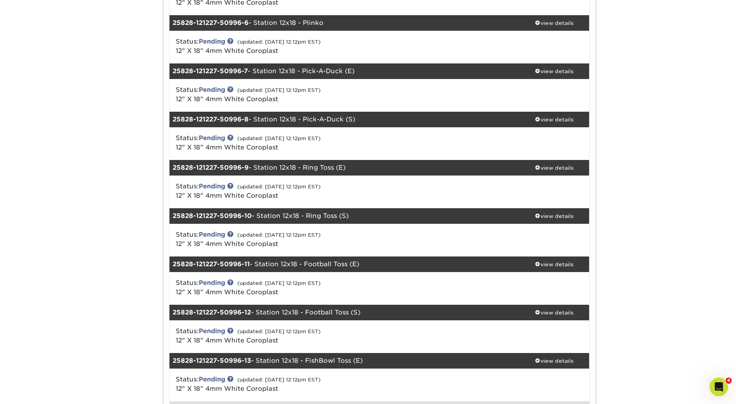
scroll to position [403, 0]
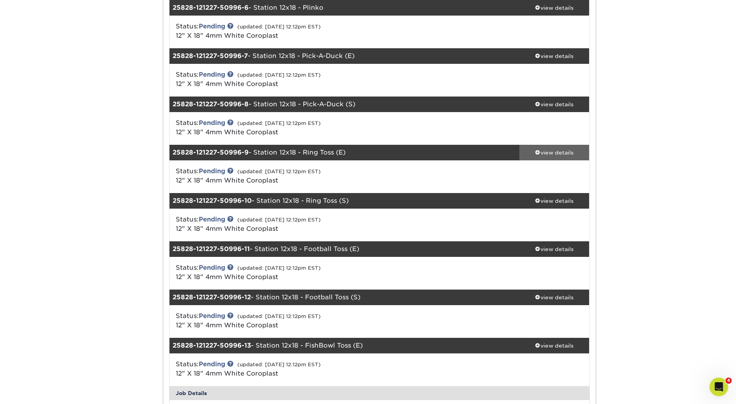
click at [538, 151] on span at bounding box center [537, 152] width 5 height 5
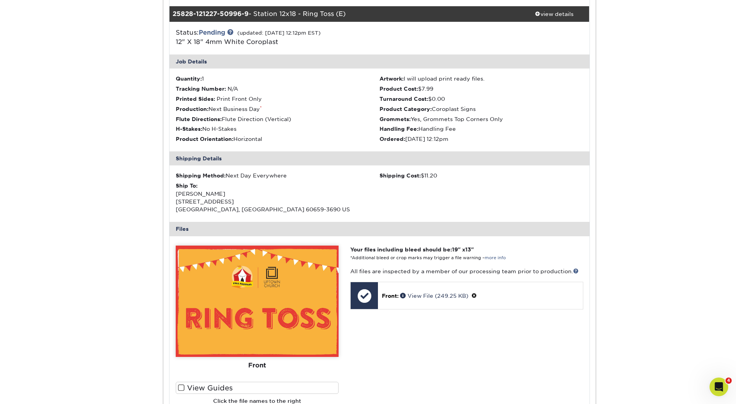
scroll to position [398, 0]
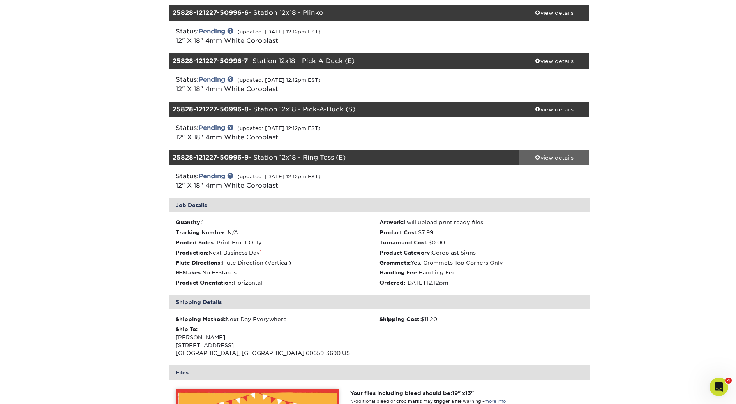
click at [538, 156] on span at bounding box center [537, 157] width 5 height 5
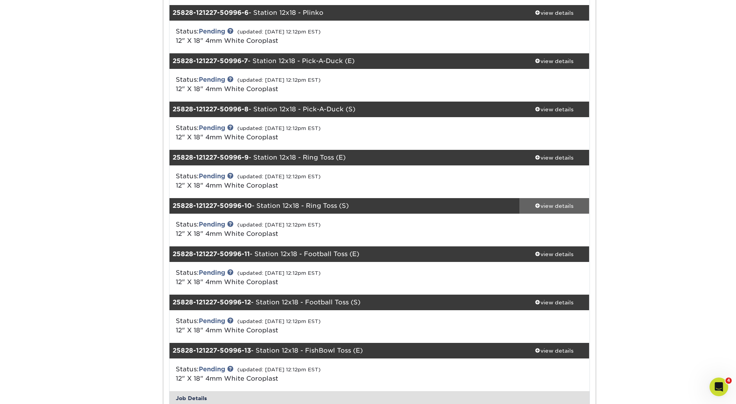
click at [539, 204] on div "view details" at bounding box center [554, 206] width 70 height 8
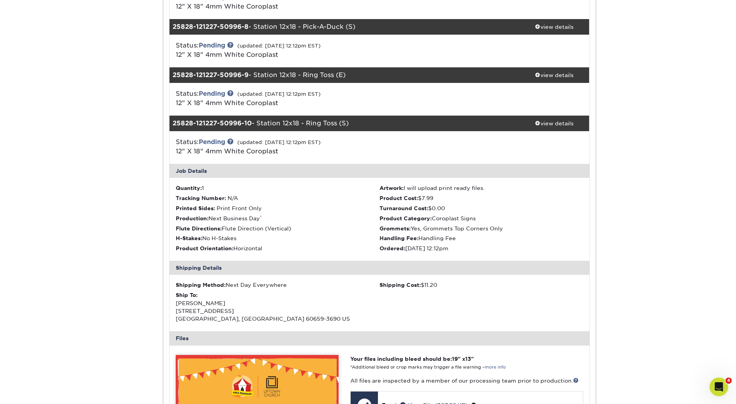
scroll to position [476, 0]
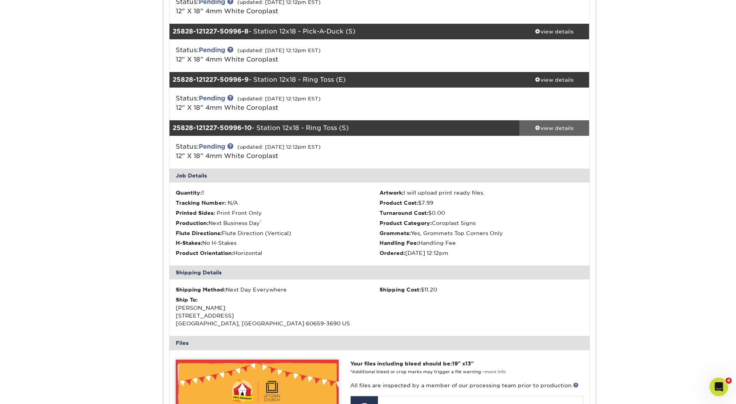
click at [537, 127] on span at bounding box center [537, 127] width 5 height 5
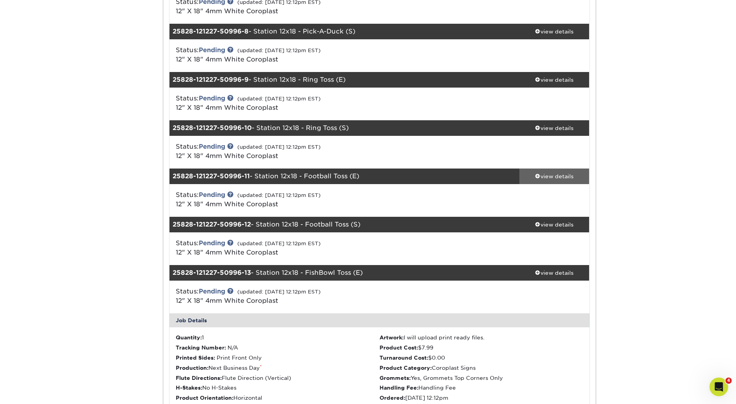
click at [538, 176] on span at bounding box center [537, 175] width 5 height 5
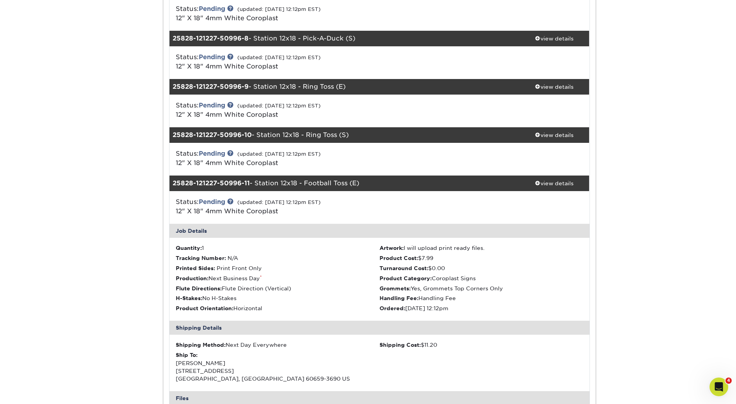
scroll to position [466, 0]
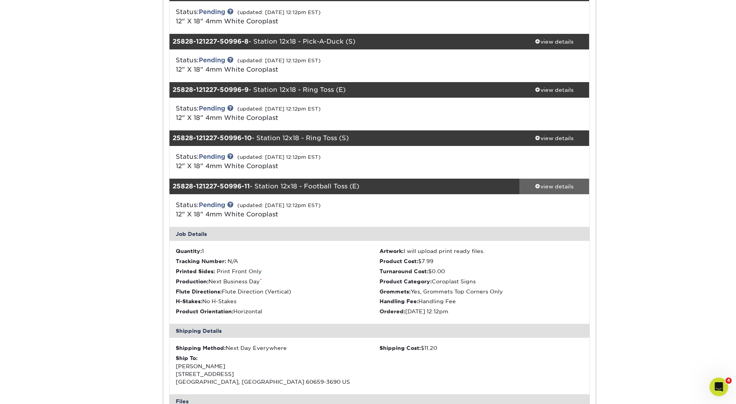
click at [536, 187] on span at bounding box center [537, 185] width 5 height 5
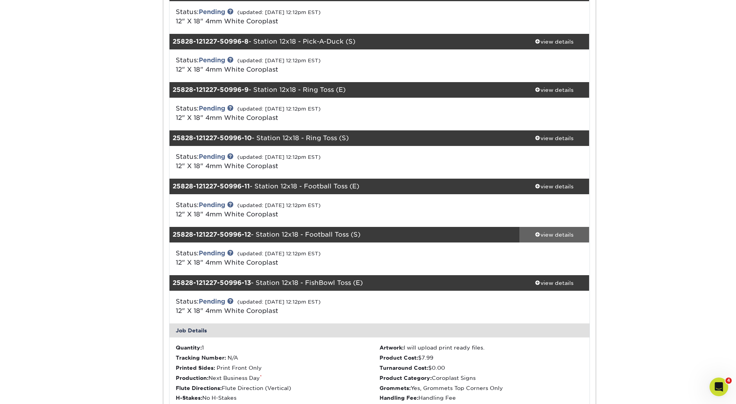
click at [536, 234] on span at bounding box center [537, 234] width 5 height 5
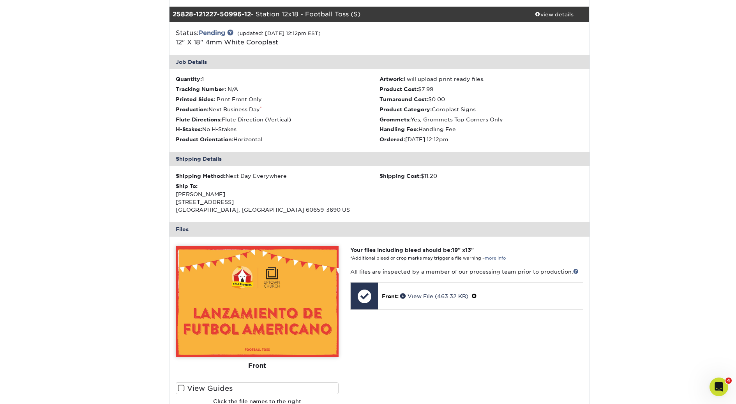
scroll to position [686, 0]
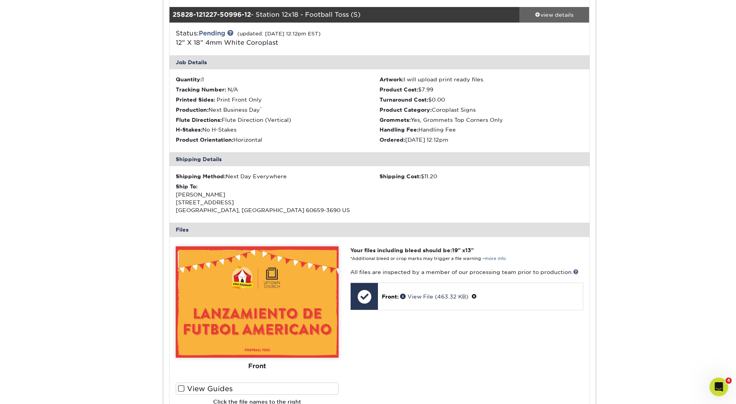
click at [538, 13] on span at bounding box center [537, 14] width 5 height 5
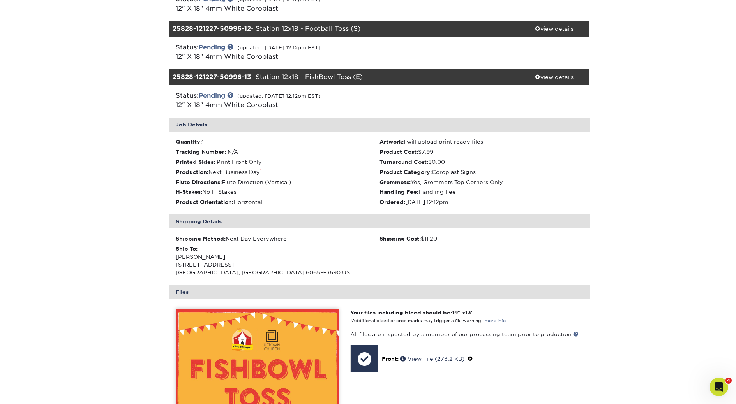
scroll to position [671, 0]
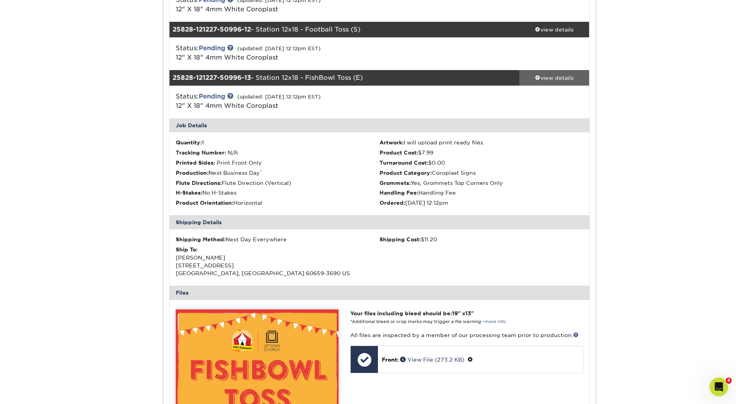
click at [538, 78] on span at bounding box center [537, 77] width 5 height 5
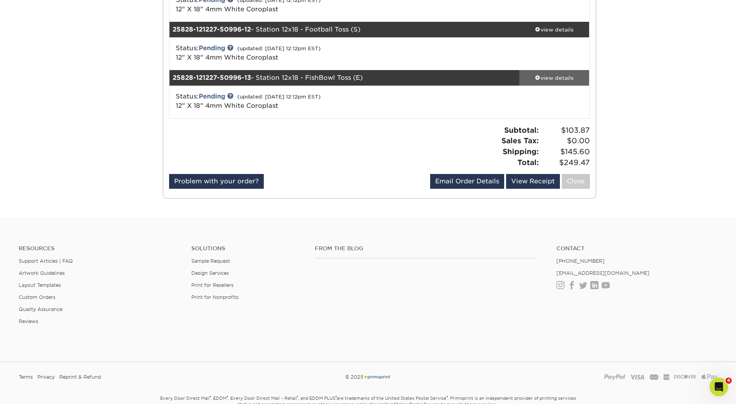
click at [538, 79] on span at bounding box center [537, 77] width 5 height 5
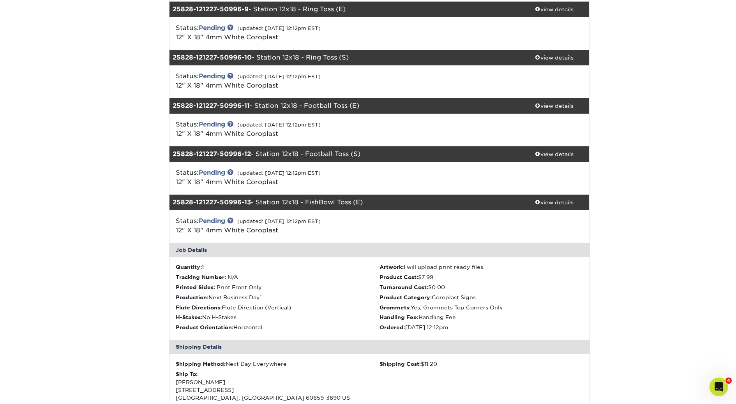
scroll to position [456, 0]
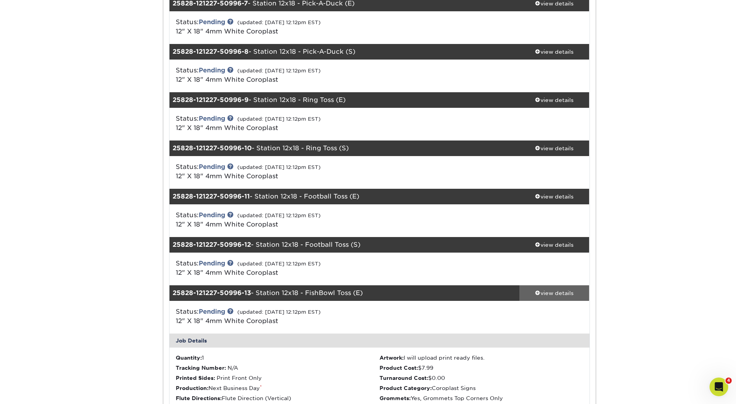
click at [536, 294] on span at bounding box center [537, 292] width 5 height 5
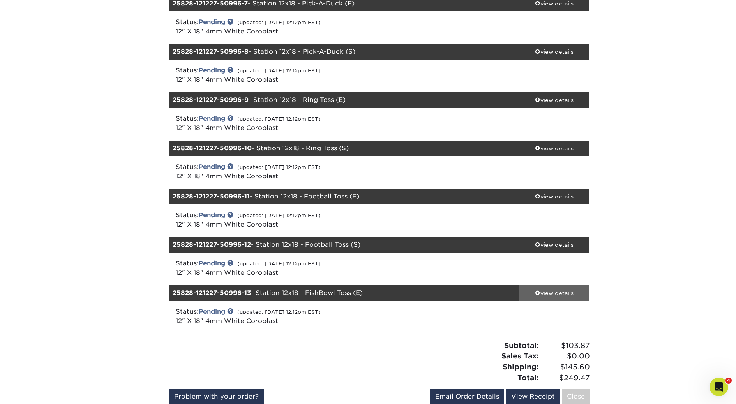
click at [536, 294] on span at bounding box center [537, 292] width 5 height 5
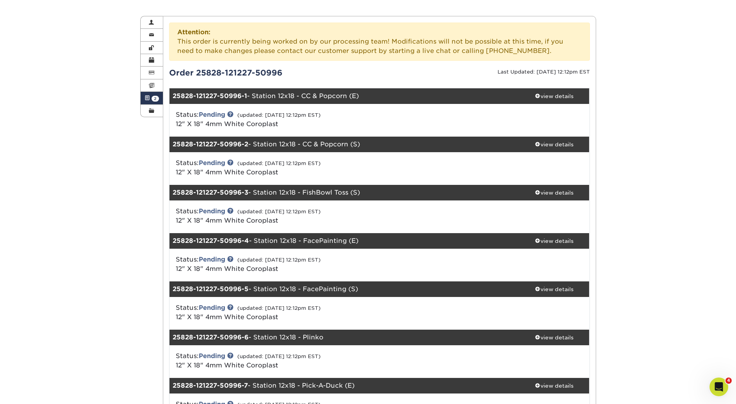
scroll to position [0, 0]
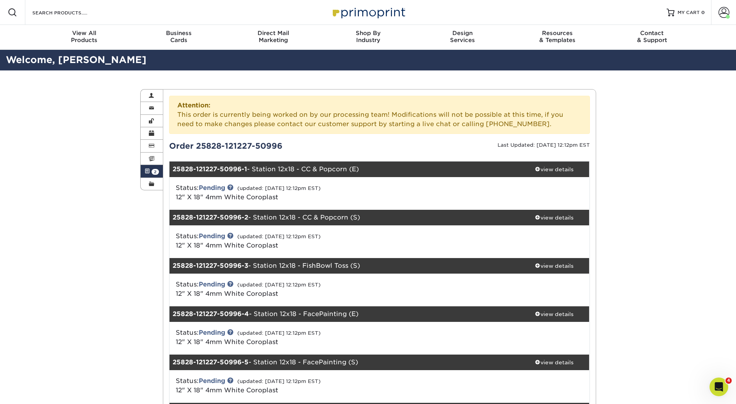
click at [726, 9] on span at bounding box center [723, 12] width 11 height 11
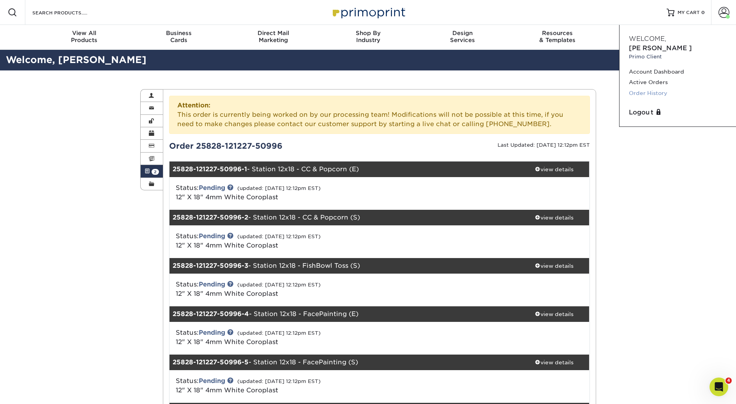
click at [640, 88] on link "Order History" at bounding box center [678, 93] width 98 height 11
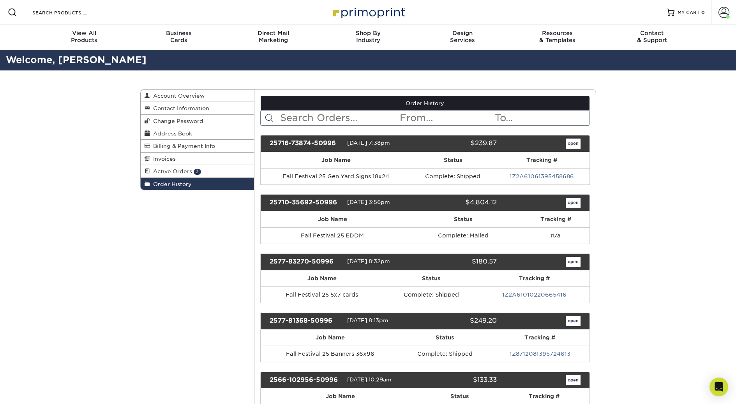
scroll to position [143, 0]
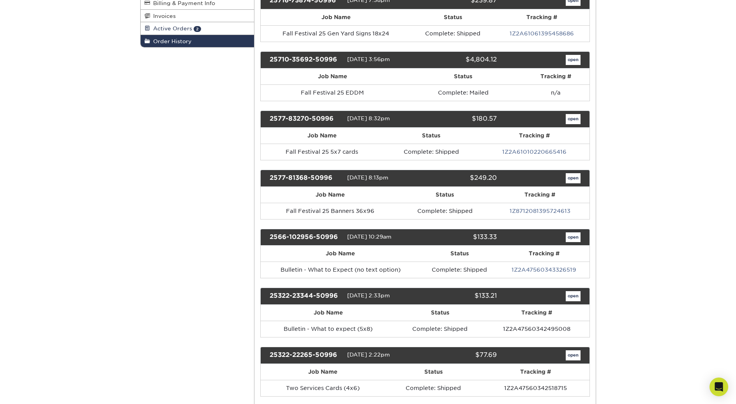
click at [173, 26] on span "Active Orders" at bounding box center [171, 28] width 42 height 6
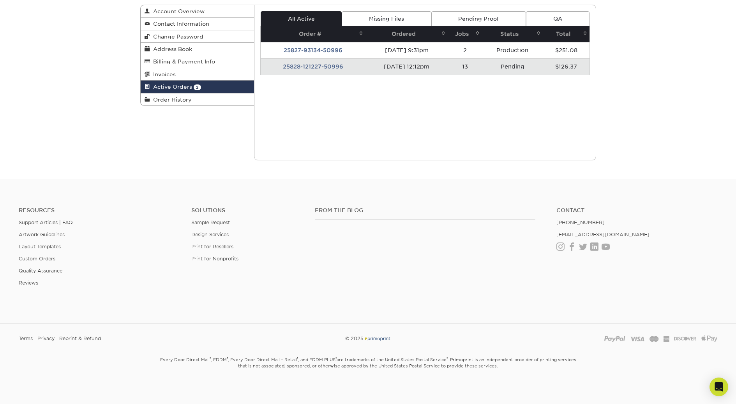
scroll to position [84, 0]
click at [335, 132] on div "Current Orders 2 Active 0 Missing Files" at bounding box center [425, 83] width 342 height 156
click at [300, 67] on td "25828-121227-50996" at bounding box center [313, 67] width 105 height 16
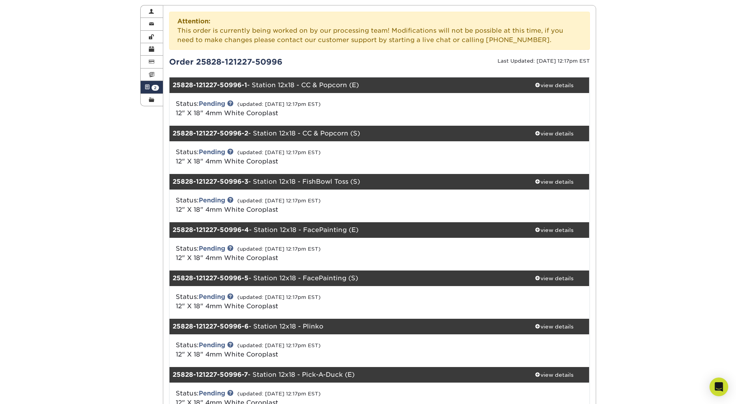
scroll to position [0, 0]
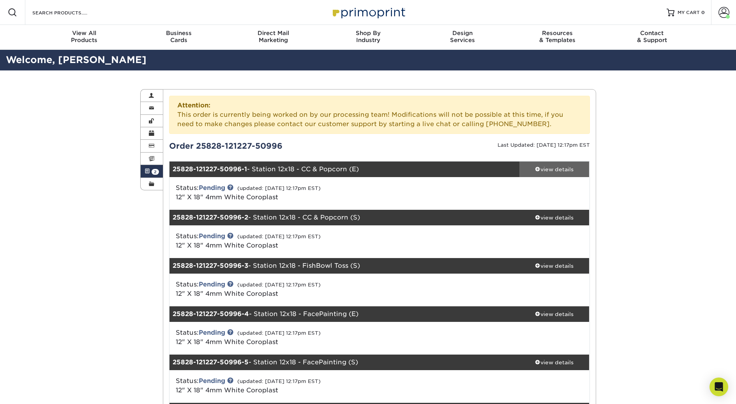
click at [539, 170] on div "view details" at bounding box center [554, 170] width 70 height 8
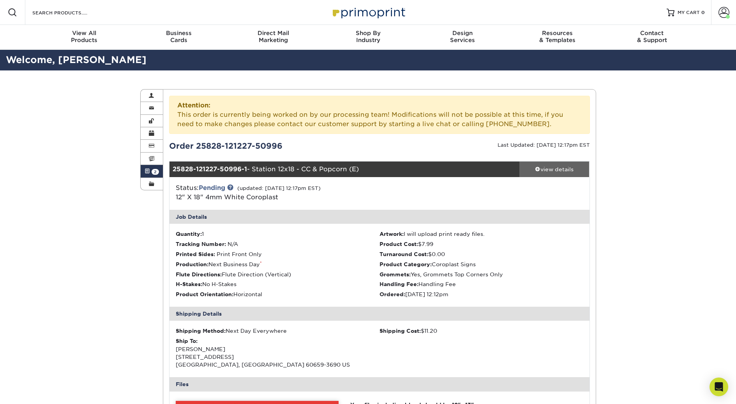
click at [539, 170] on div "view details" at bounding box center [554, 170] width 70 height 8
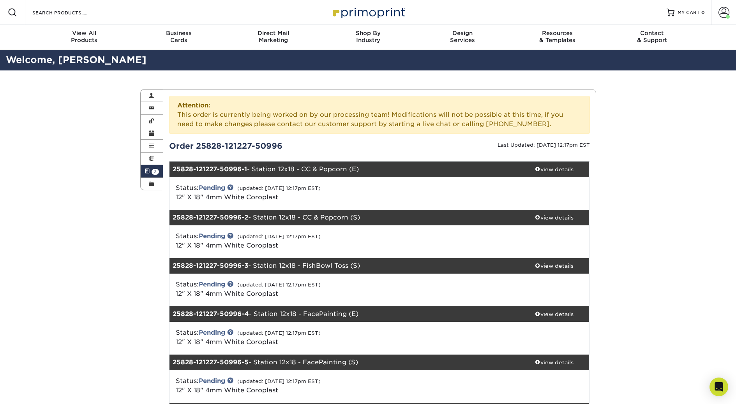
click at [149, 173] on link "Active Orders 2" at bounding box center [152, 171] width 23 height 12
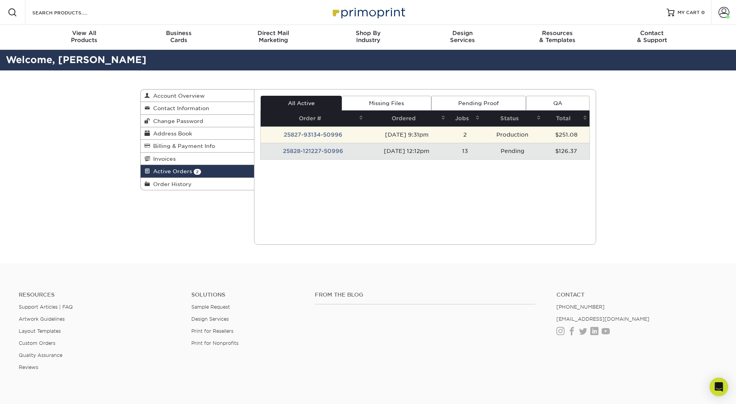
click at [404, 137] on td "08/27/2025 9:31pm" at bounding box center [406, 135] width 82 height 16
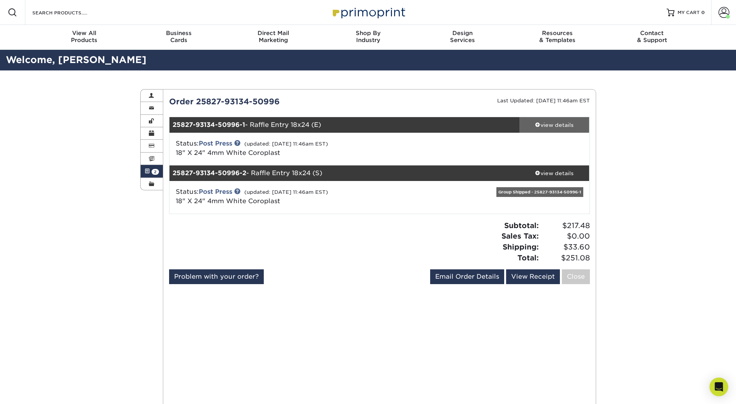
click at [537, 125] on span at bounding box center [537, 124] width 5 height 5
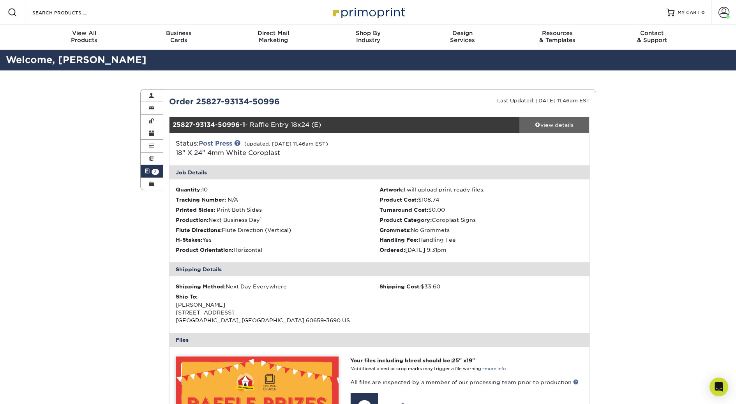
click at [537, 125] on span at bounding box center [537, 124] width 5 height 5
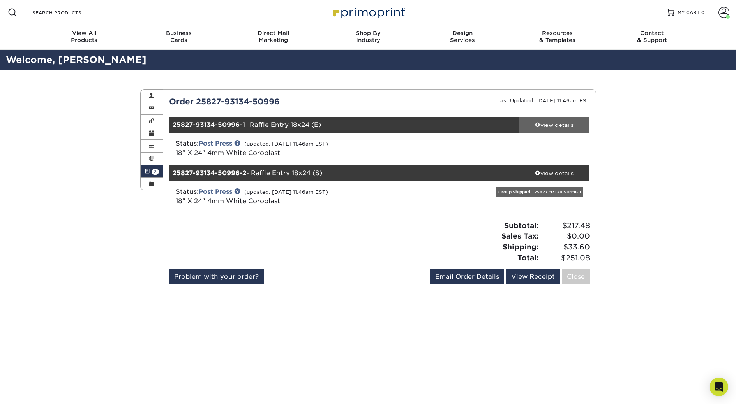
click at [537, 125] on span at bounding box center [537, 124] width 5 height 5
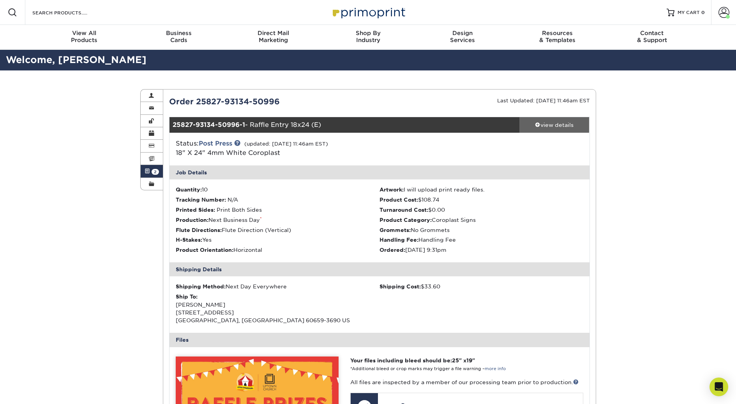
click at [537, 125] on span at bounding box center [537, 124] width 5 height 5
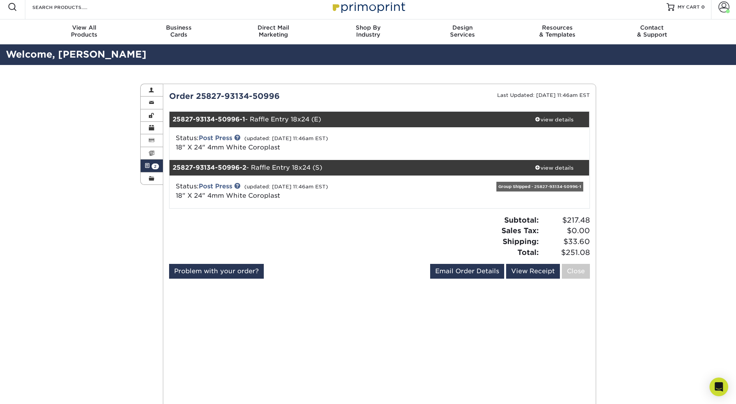
scroll to position [14, 0]
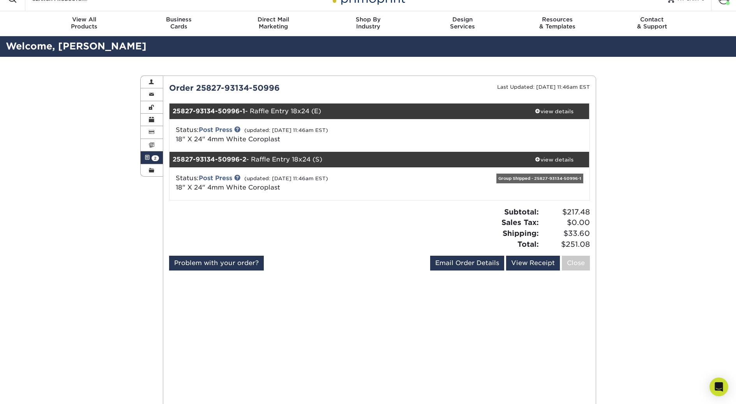
click at [617, 293] on div "Active Orders Account Overview Contact Information Change Password Address Book…" at bounding box center [368, 310] width 736 height 506
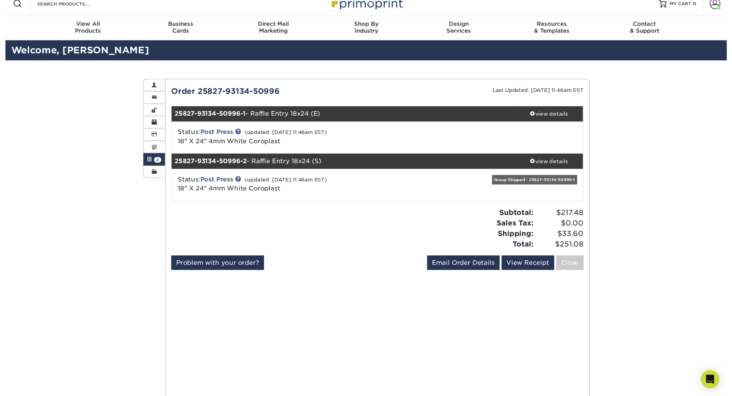
scroll to position [0, 0]
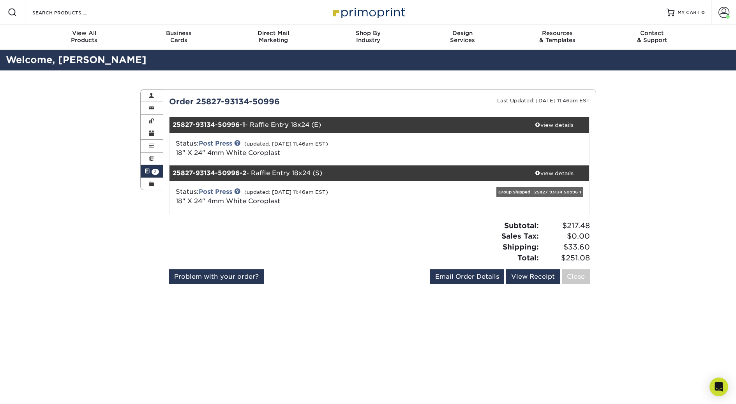
click at [685, 206] on div "Active Orders Account Overview Contact Information Change Password Address Book…" at bounding box center [368, 324] width 736 height 506
click at [56, 243] on div "Active Orders Account Overview Contact Information Change Password Address Book…" at bounding box center [368, 324] width 736 height 506
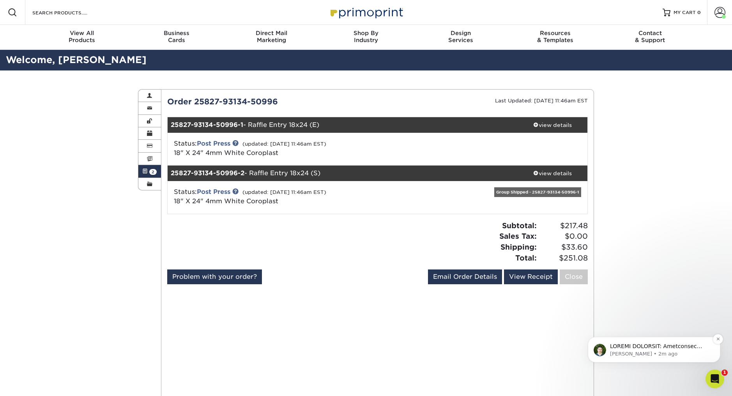
click at [626, 347] on p "Notification stack" at bounding box center [660, 347] width 100 height 8
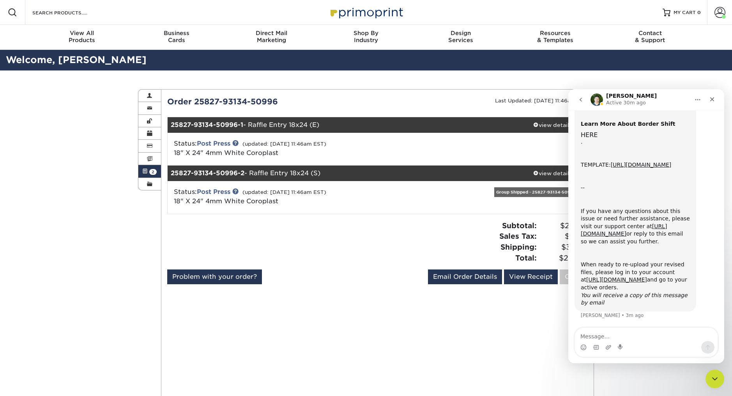
scroll to position [243, 0]
click at [150, 243] on div "Active Orders Account Overview Contact Information Change Password Address Book…" at bounding box center [365, 324] width 467 height 506
click at [720, 99] on nav "Matthew Active 30m ago" at bounding box center [646, 99] width 156 height 21
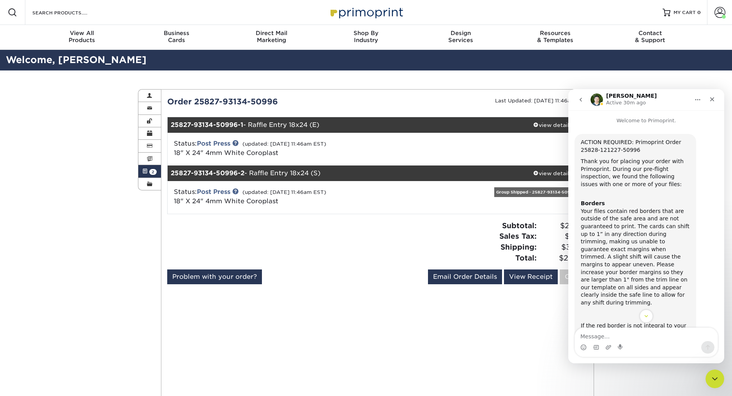
scroll to position [146, 0]
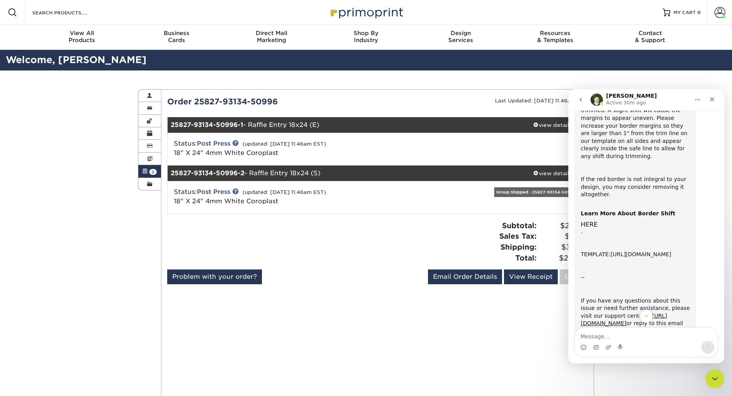
click at [619, 252] on link "[URL][DOMAIN_NAME]" at bounding box center [640, 254] width 61 height 6
click at [714, 99] on icon "Close" at bounding box center [712, 99] width 6 height 6
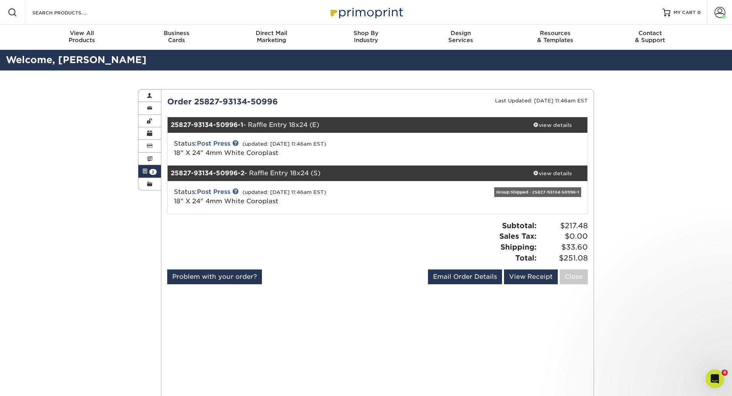
scroll to position [243, 0]
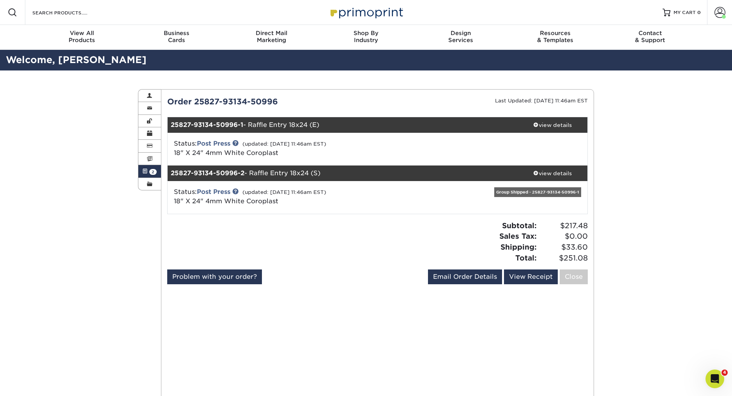
click at [110, 197] on div "Active Orders Account Overview Contact Information Change Password Address Book…" at bounding box center [366, 324] width 732 height 506
click at [153, 171] on span "2" at bounding box center [152, 172] width 7 height 6
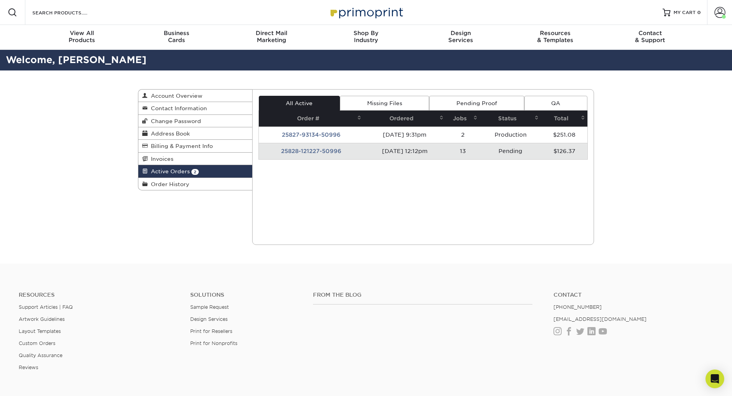
click at [512, 152] on td "Pending" at bounding box center [509, 151] width 61 height 16
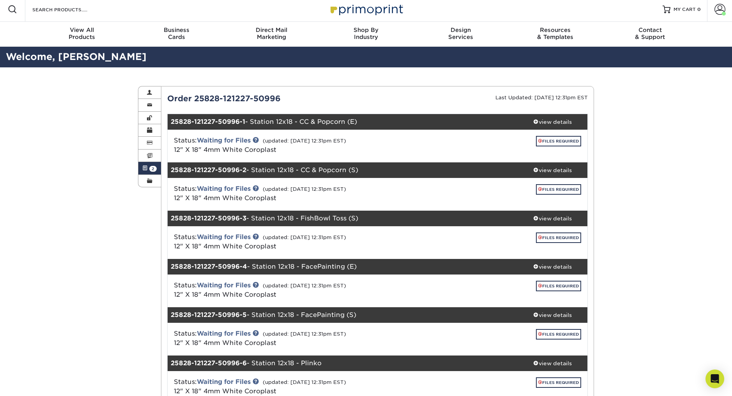
scroll to position [25, 0]
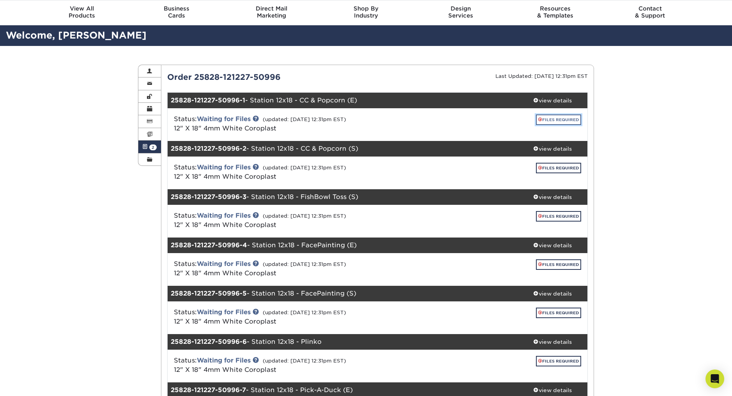
click at [556, 118] on link "FILES REQUIRED" at bounding box center [558, 120] width 45 height 11
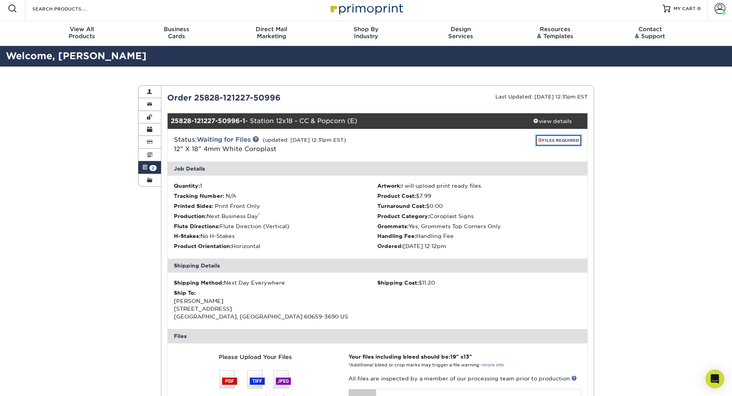
scroll to position [0, 0]
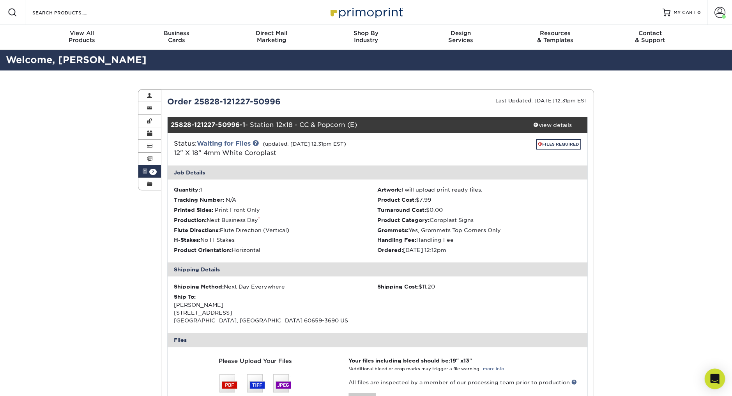
click at [713, 379] on icon "Open Intercom Messenger" at bounding box center [714, 379] width 9 height 10
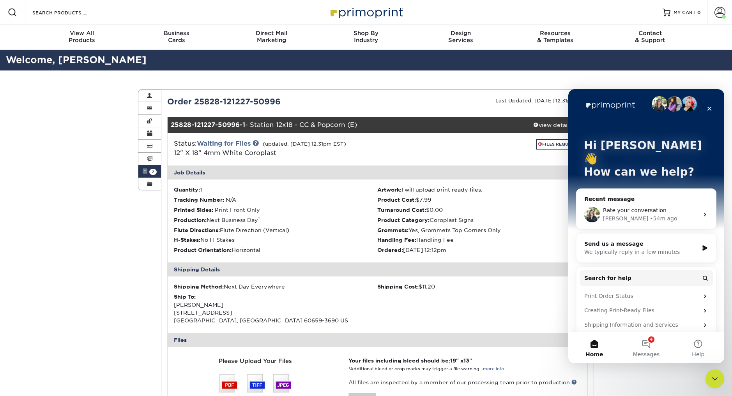
scroll to position [6, 0]
click at [644, 342] on button "4 Messages" at bounding box center [646, 347] width 52 height 31
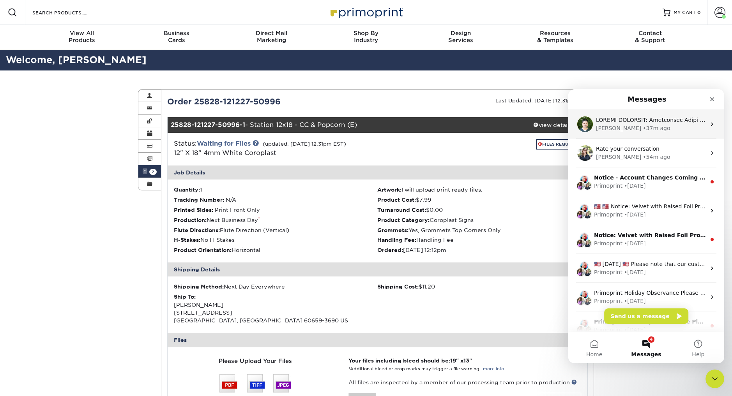
click at [611, 124] on div "[PERSON_NAME]" at bounding box center [618, 128] width 45 height 8
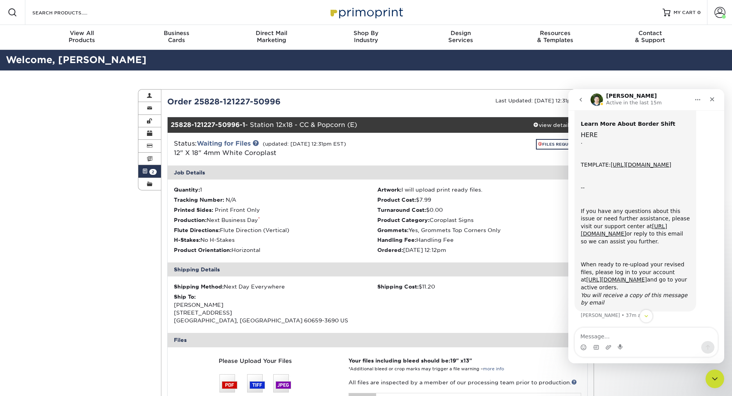
scroll to position [243, 0]
click at [710, 98] on icon "Close" at bounding box center [712, 99] width 4 height 4
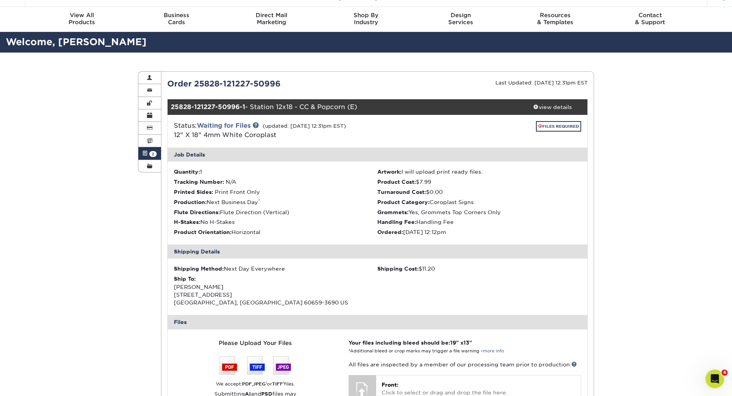
scroll to position [30, 0]
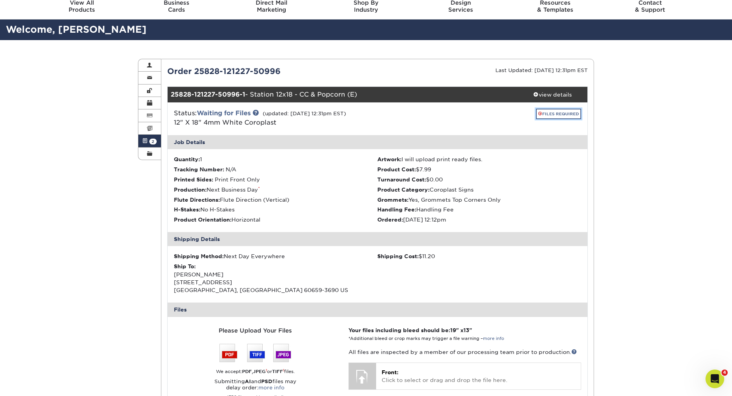
click at [545, 112] on link "FILES REQUIRED" at bounding box center [558, 114] width 45 height 11
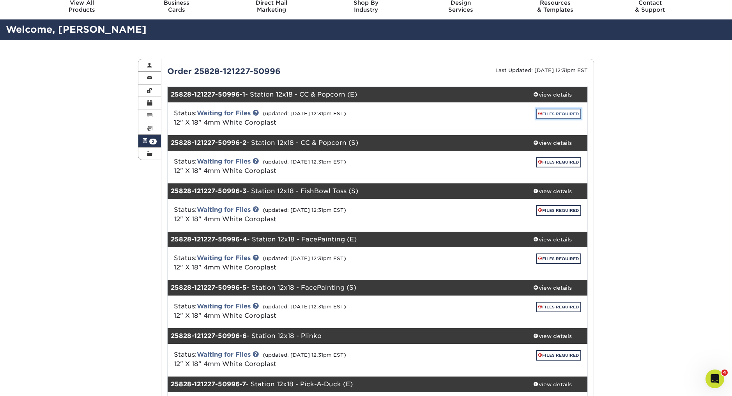
click at [548, 110] on link "FILES REQUIRED" at bounding box center [558, 114] width 45 height 11
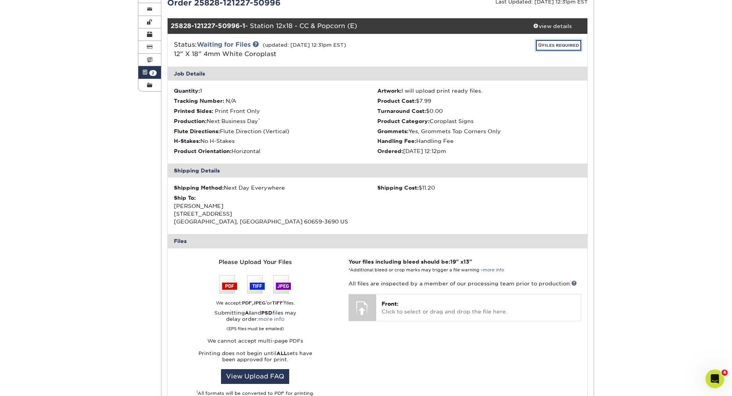
scroll to position [103, 0]
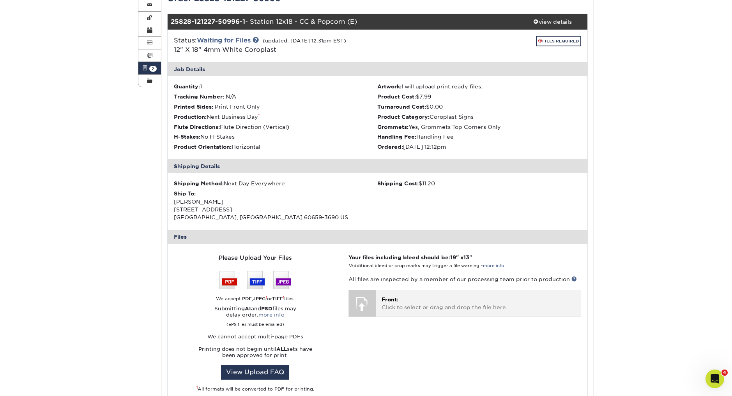
click at [358, 300] on div at bounding box center [362, 303] width 27 height 27
click at [388, 299] on span "Front:" at bounding box center [389, 299] width 17 height 6
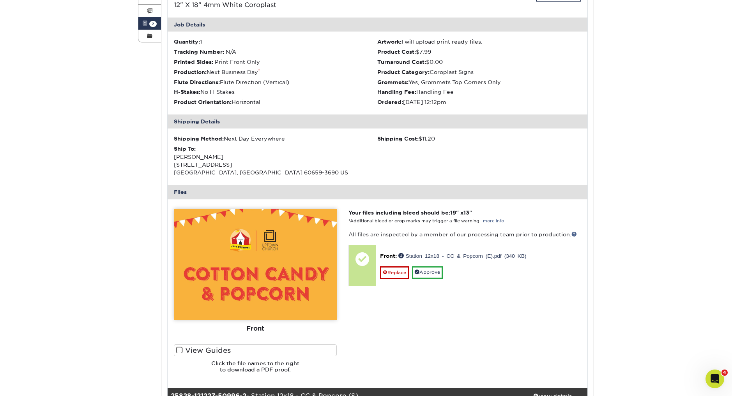
scroll to position [160, 0]
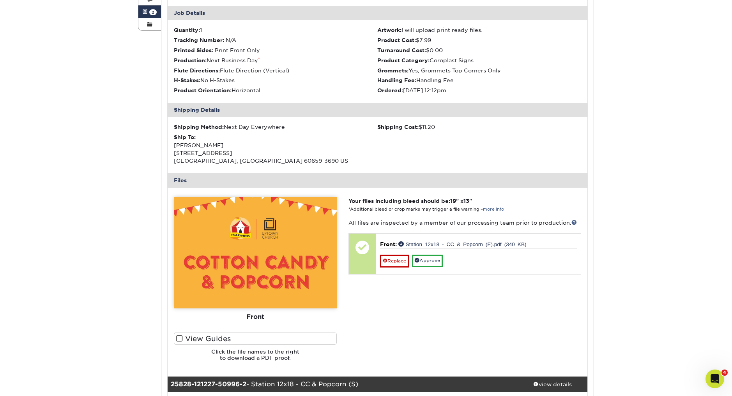
click at [180, 337] on span at bounding box center [179, 338] width 7 height 7
click at [0, 0] on input "View Guides" at bounding box center [0, 0] width 0 height 0
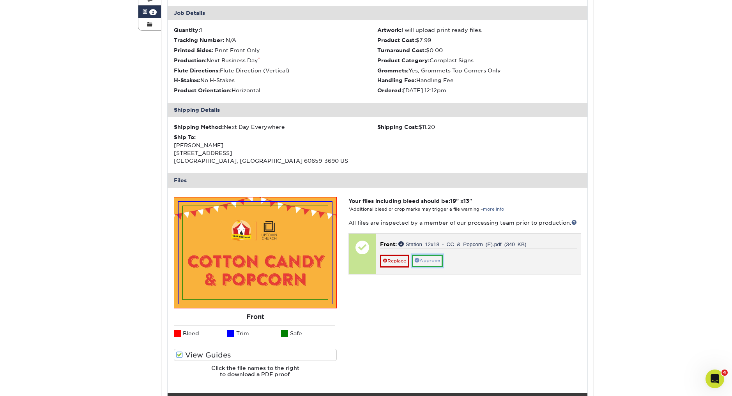
click at [429, 259] on link "Approve" at bounding box center [427, 261] width 31 height 12
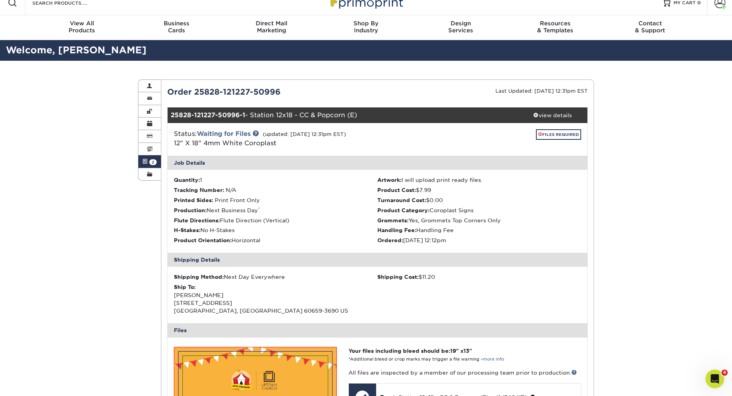
scroll to position [2, 0]
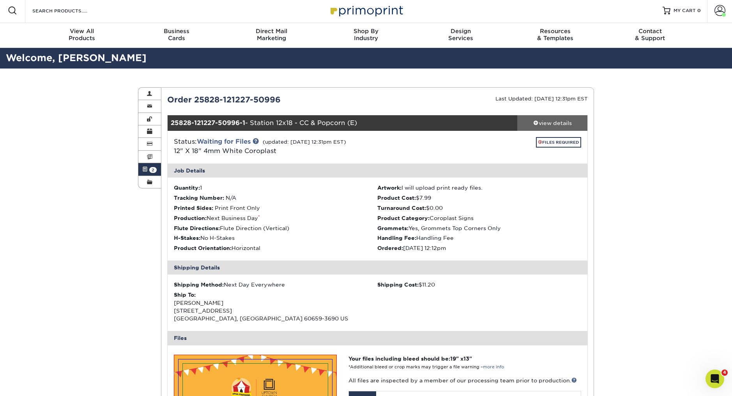
click at [534, 122] on span at bounding box center [535, 122] width 5 height 5
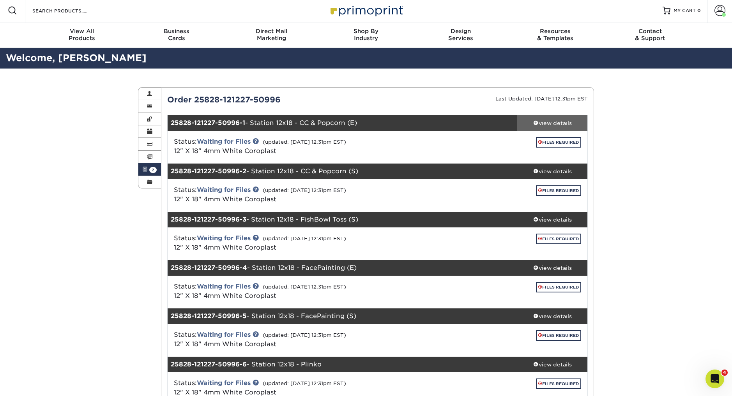
click at [534, 122] on span at bounding box center [535, 122] width 5 height 5
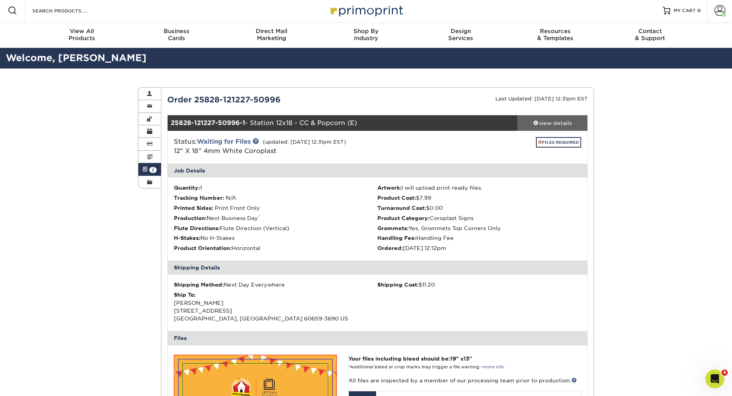
click at [534, 122] on span at bounding box center [535, 122] width 5 height 5
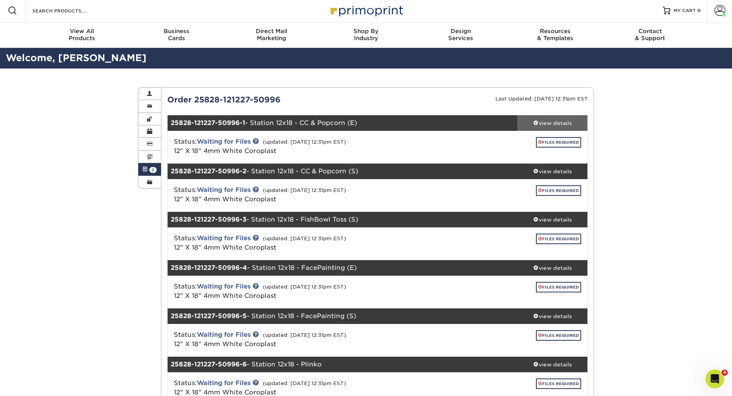
click at [534, 122] on span at bounding box center [535, 122] width 5 height 5
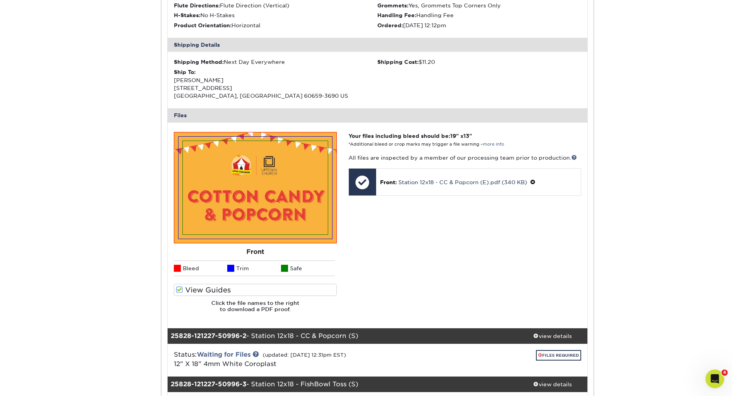
scroll to position [0, 0]
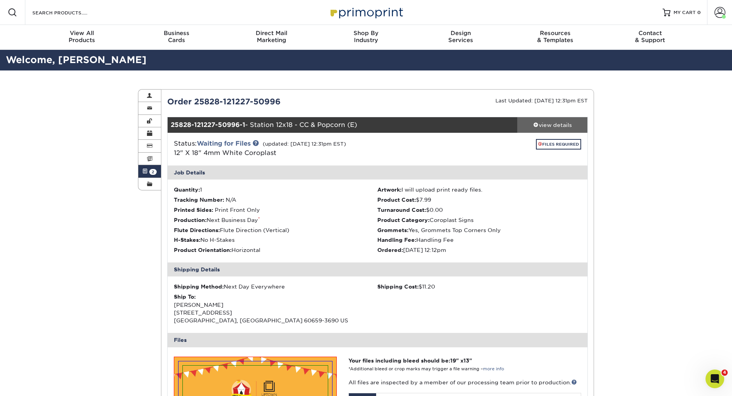
click at [535, 126] on span at bounding box center [535, 124] width 5 height 5
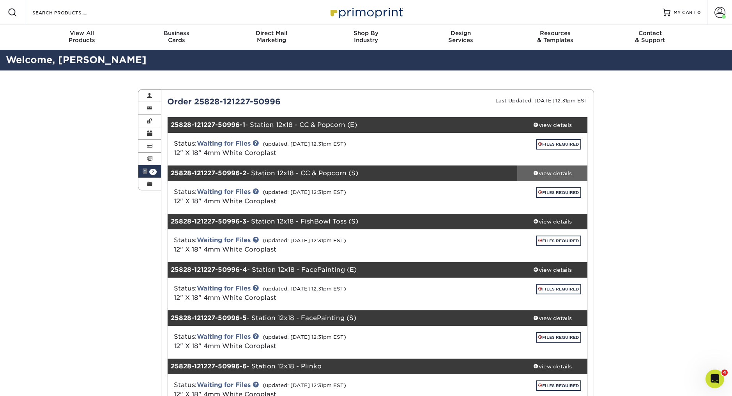
click at [534, 172] on span at bounding box center [535, 172] width 5 height 5
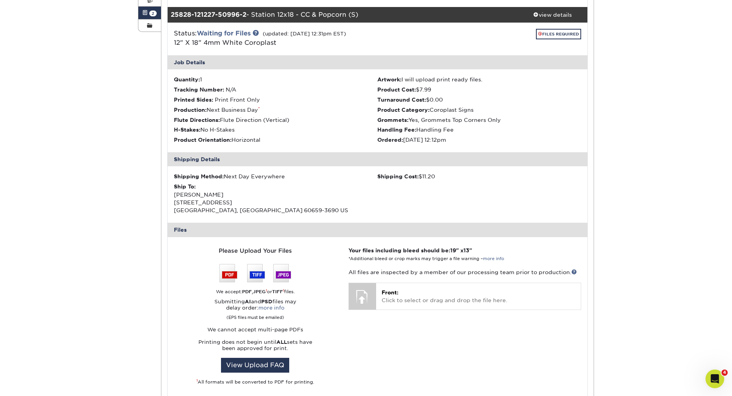
scroll to position [212, 0]
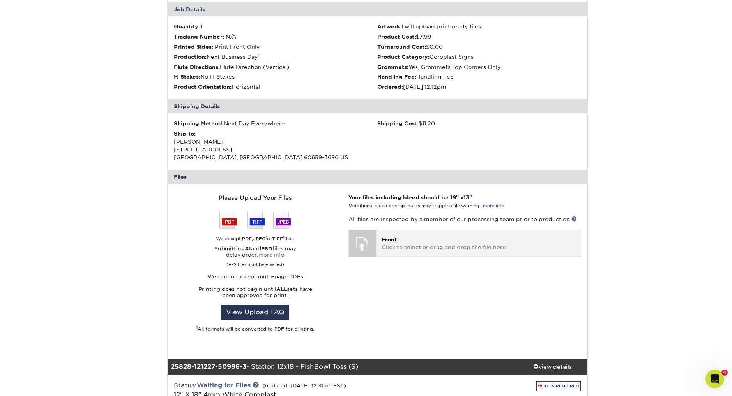
click at [407, 243] on p "Front: Click to select or drag and drop the file here." at bounding box center [478, 244] width 194 height 16
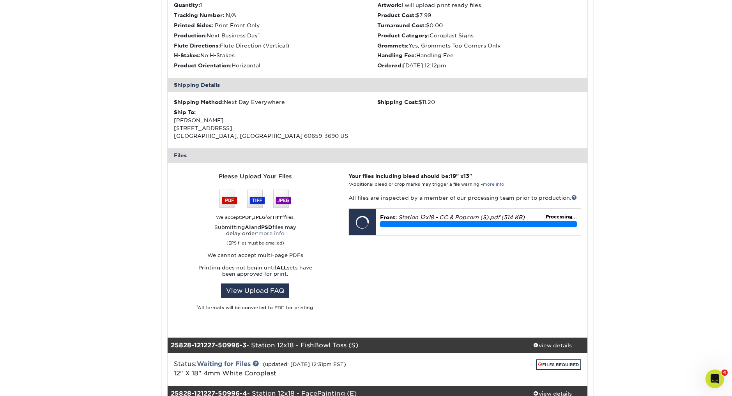
scroll to position [231, 0]
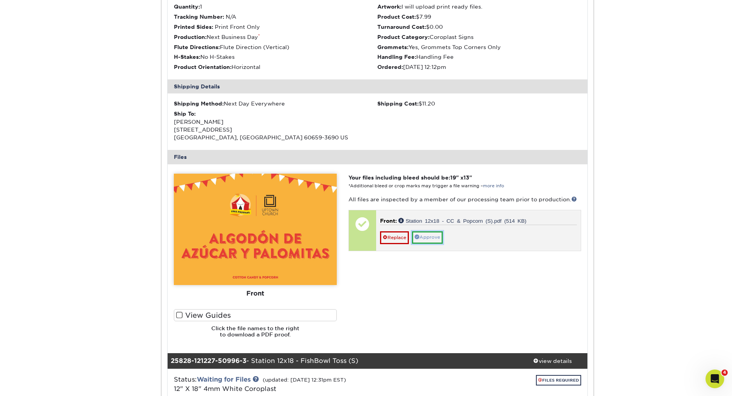
click at [428, 240] on link "Approve" at bounding box center [427, 237] width 31 height 12
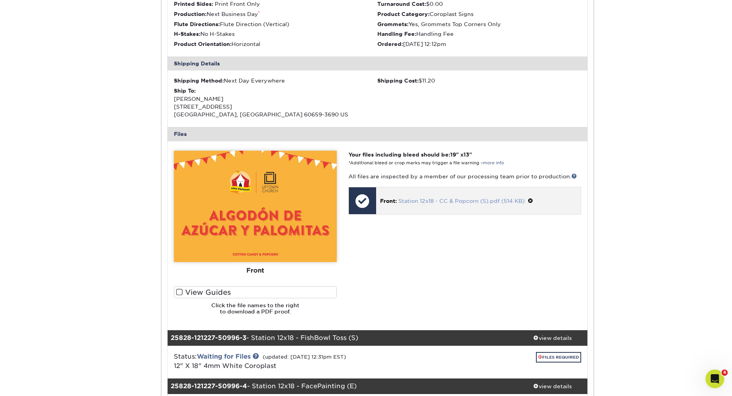
scroll to position [66, 0]
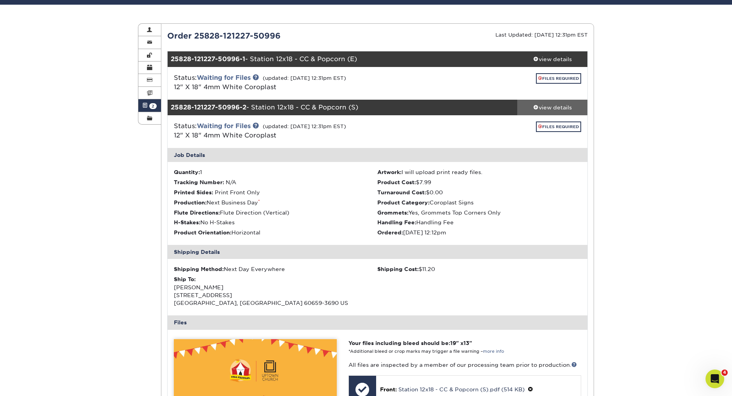
click at [534, 106] on span at bounding box center [535, 106] width 5 height 5
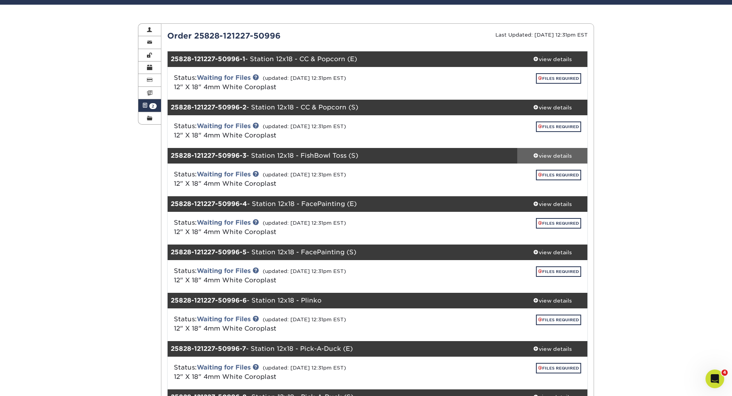
click at [534, 155] on span at bounding box center [535, 155] width 5 height 5
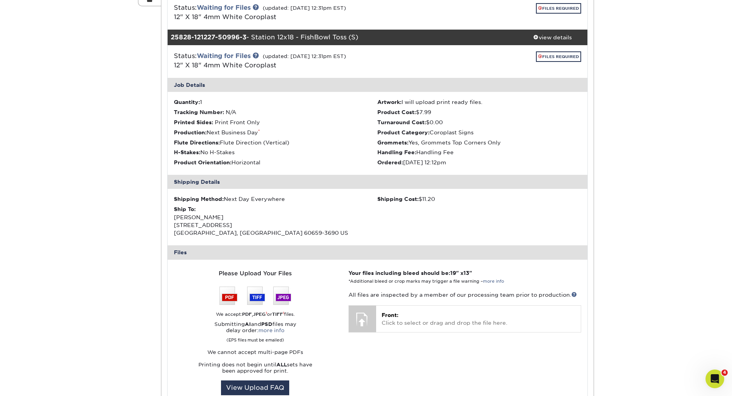
scroll to position [272, 0]
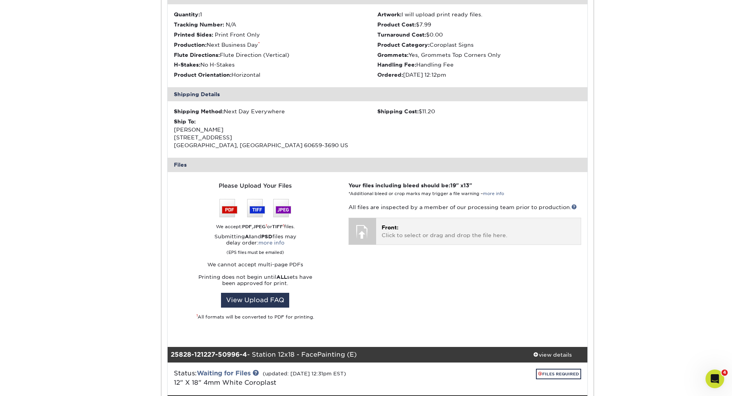
click at [365, 229] on div at bounding box center [362, 231] width 27 height 27
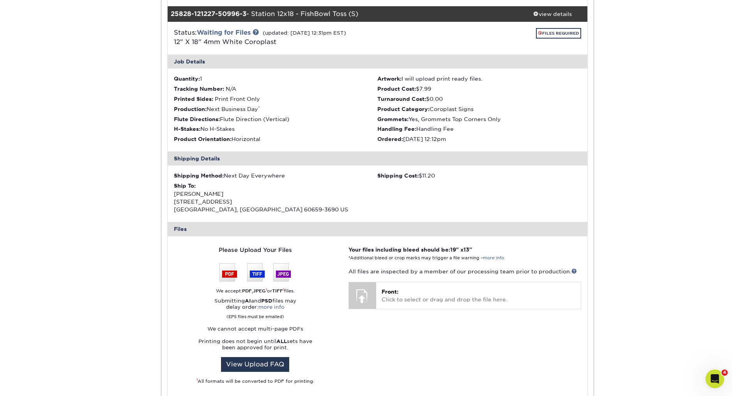
scroll to position [205, 0]
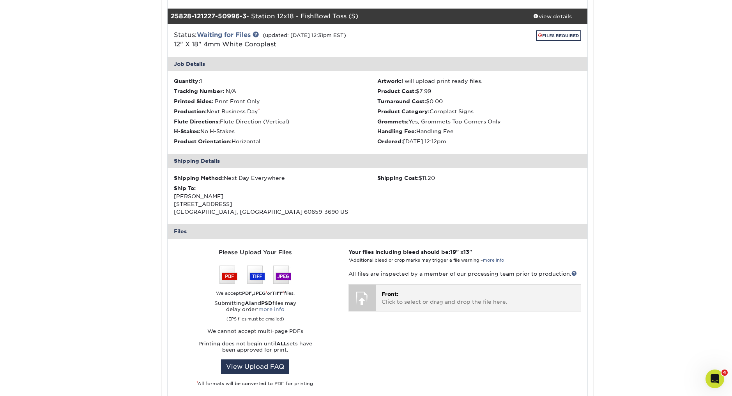
click at [394, 299] on p "Front: Click to select or drag and drop the file here." at bounding box center [478, 298] width 194 height 16
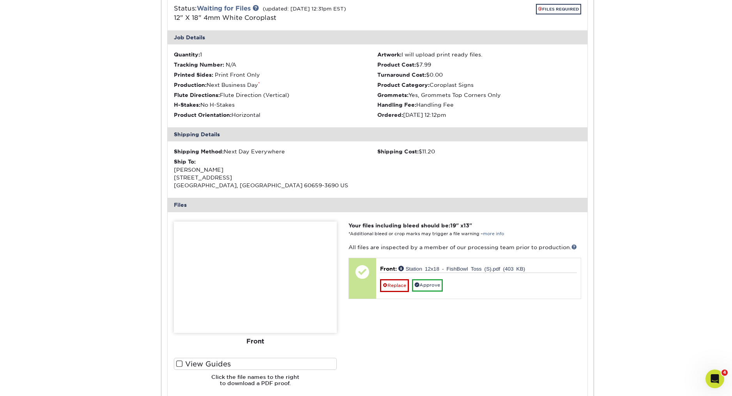
scroll to position [233, 0]
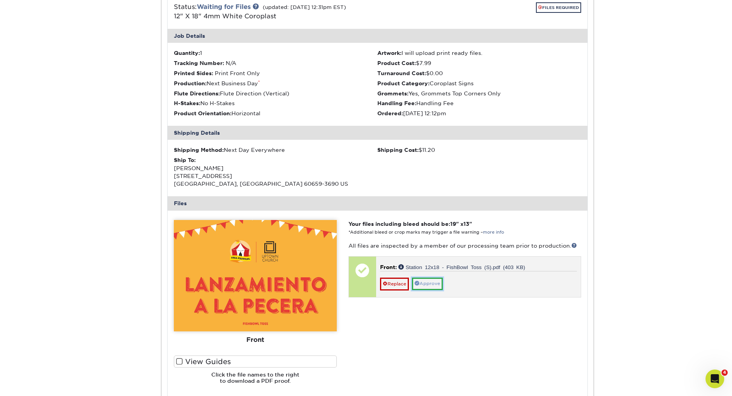
click at [428, 285] on link "Approve" at bounding box center [427, 284] width 31 height 12
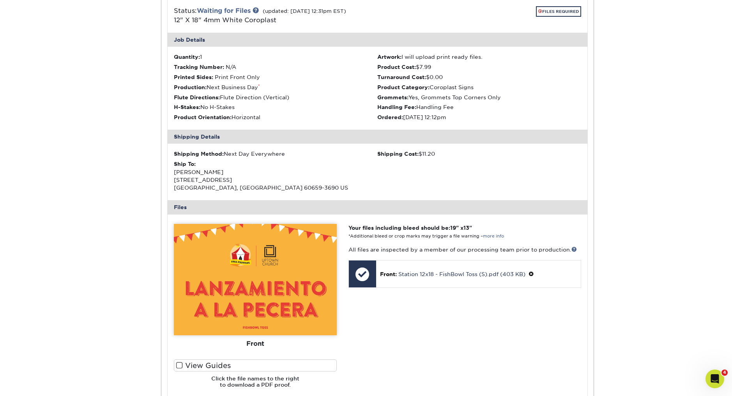
scroll to position [72, 0]
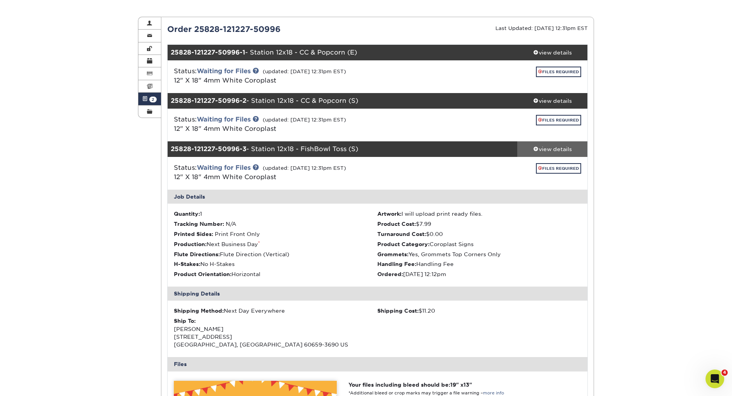
click at [533, 149] on span at bounding box center [535, 148] width 5 height 5
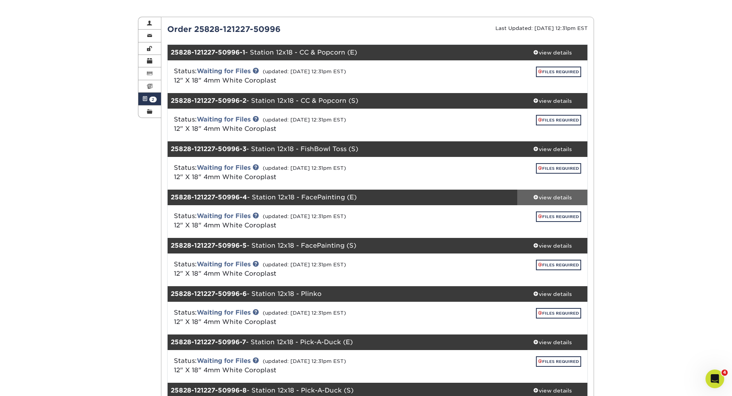
click at [534, 196] on span at bounding box center [535, 196] width 5 height 5
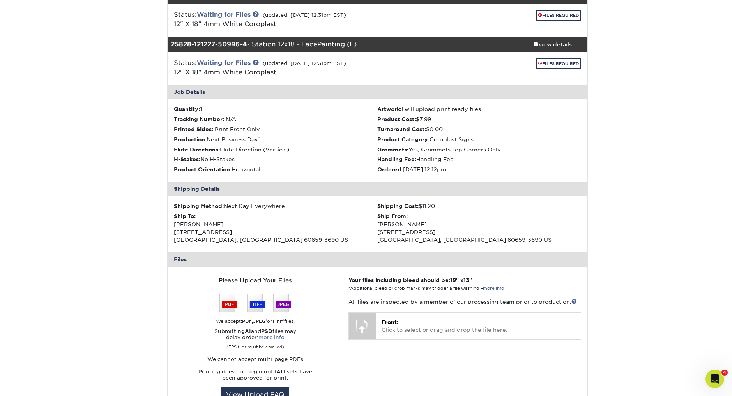
scroll to position [227, 0]
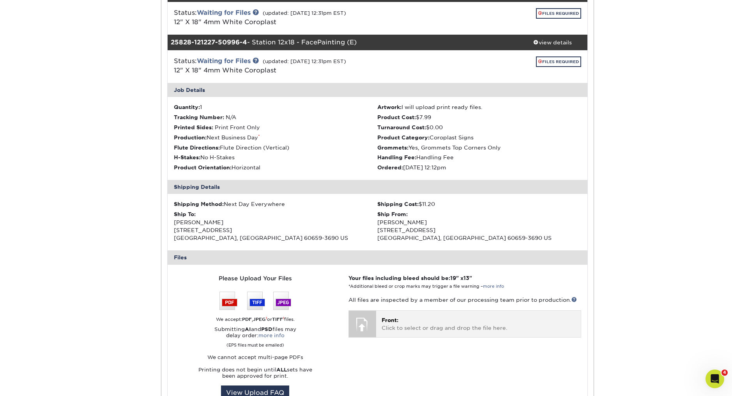
click at [357, 323] on div at bounding box center [362, 324] width 27 height 27
click at [397, 317] on span "Front:" at bounding box center [389, 320] width 17 height 6
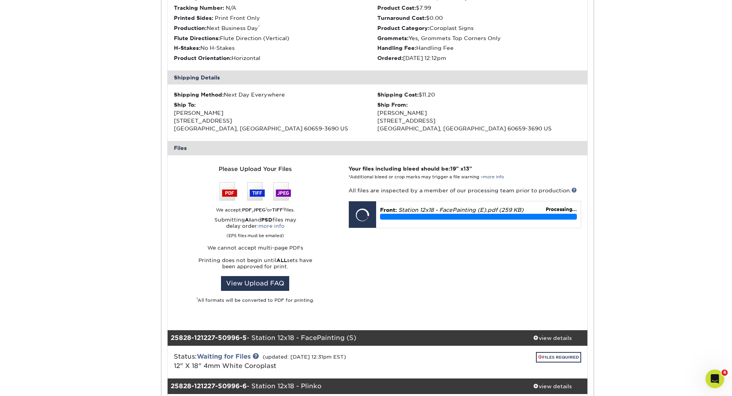
scroll to position [335, 0]
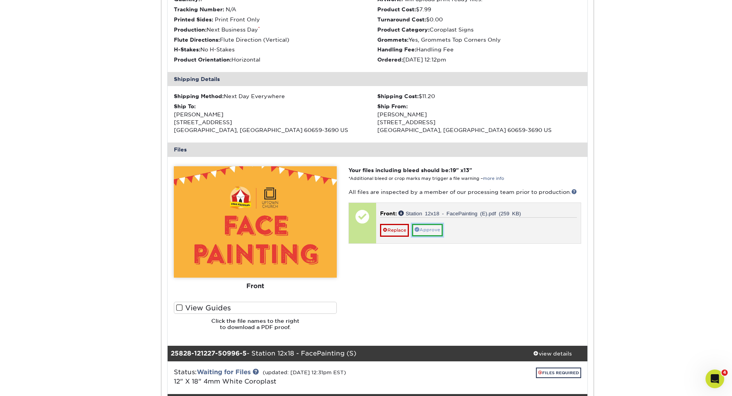
click at [427, 229] on link "Approve" at bounding box center [427, 230] width 31 height 12
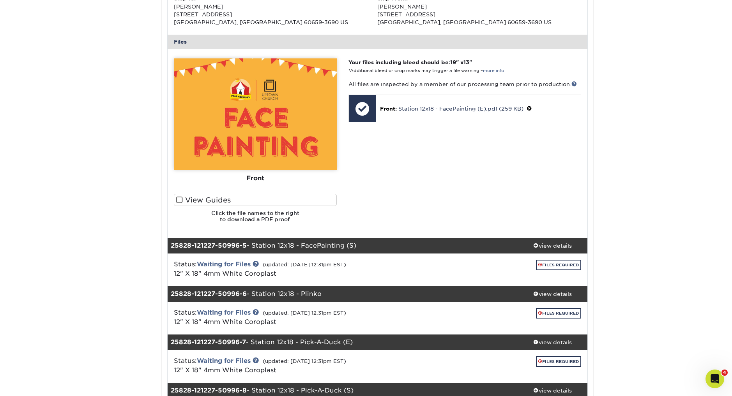
scroll to position [484, 0]
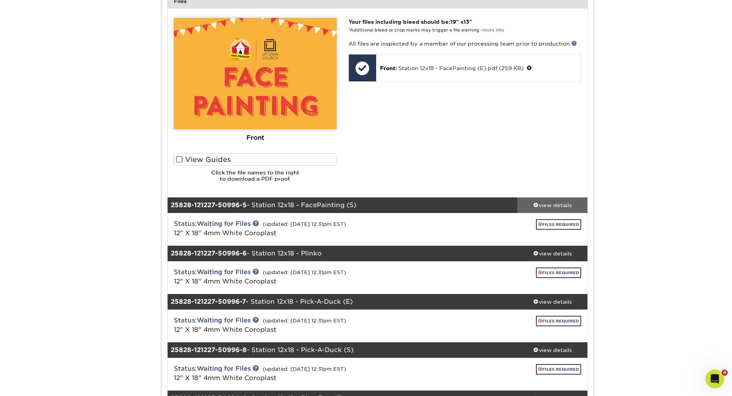
click at [536, 202] on span at bounding box center [535, 204] width 5 height 5
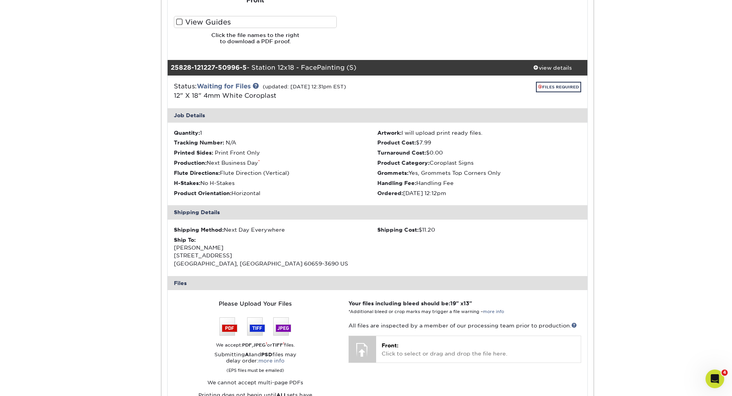
scroll to position [629, 0]
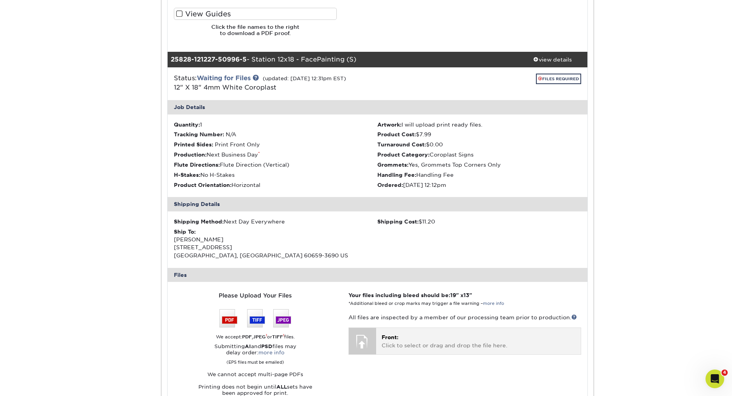
click at [399, 329] on div "Front: Click to select or drag and drop the file here. Choose file" at bounding box center [478, 341] width 204 height 26
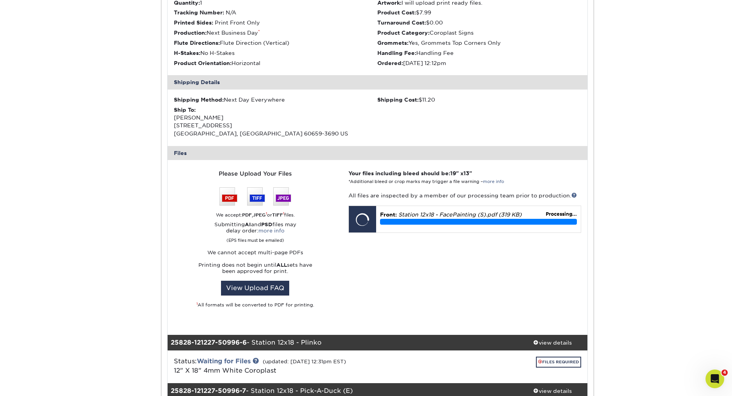
scroll to position [754, 0]
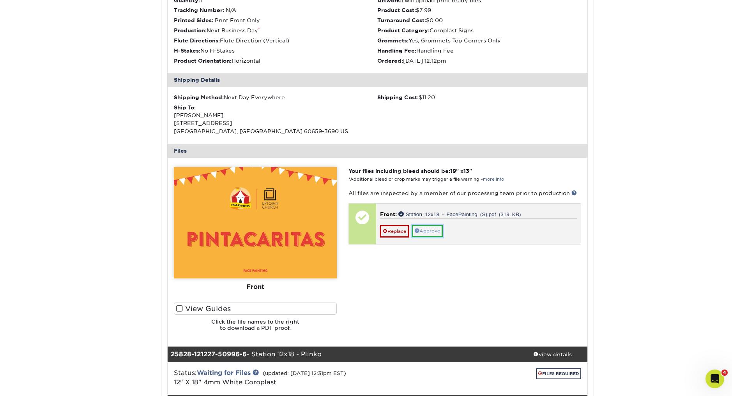
click at [426, 231] on link "Approve" at bounding box center [427, 231] width 31 height 12
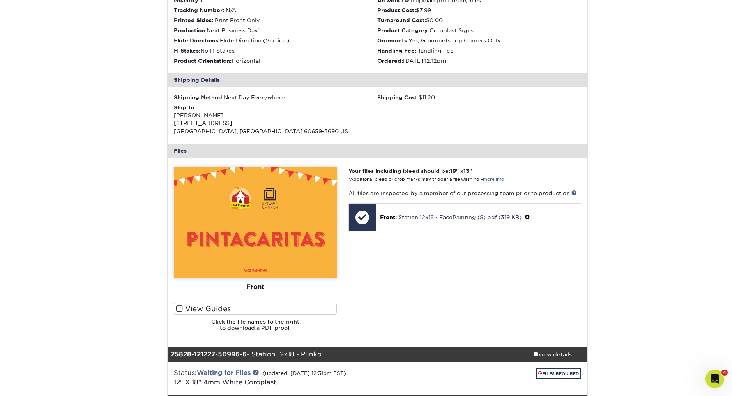
scroll to position [897, 0]
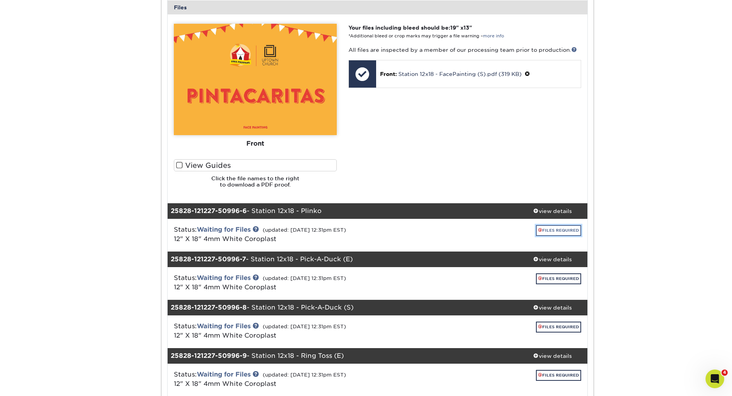
click at [556, 228] on link "FILES REQUIRED" at bounding box center [558, 230] width 45 height 11
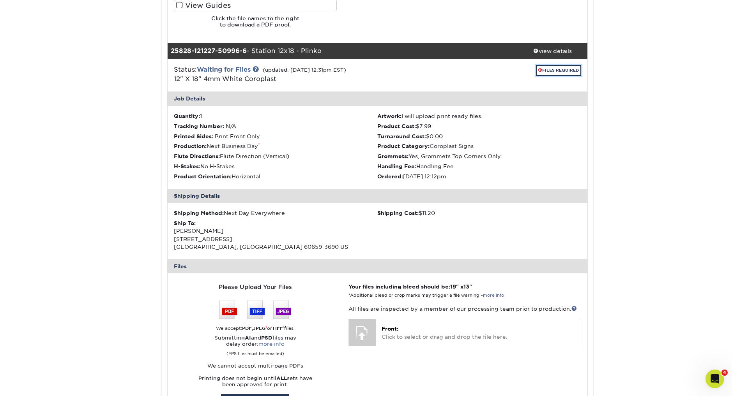
scroll to position [1151, 0]
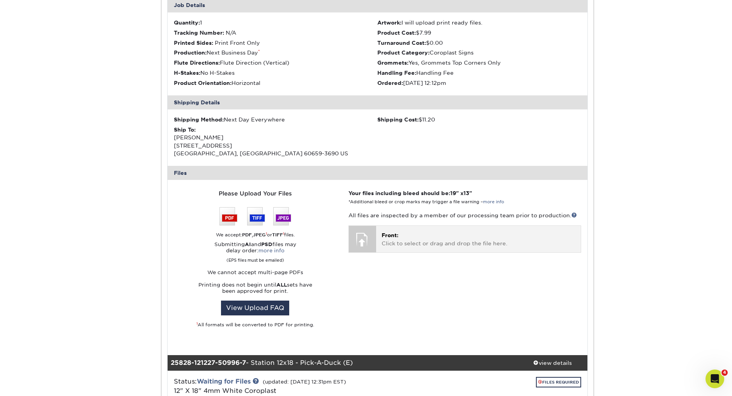
click at [396, 231] on p "Front: Click to select or drag and drop the file here." at bounding box center [478, 239] width 194 height 16
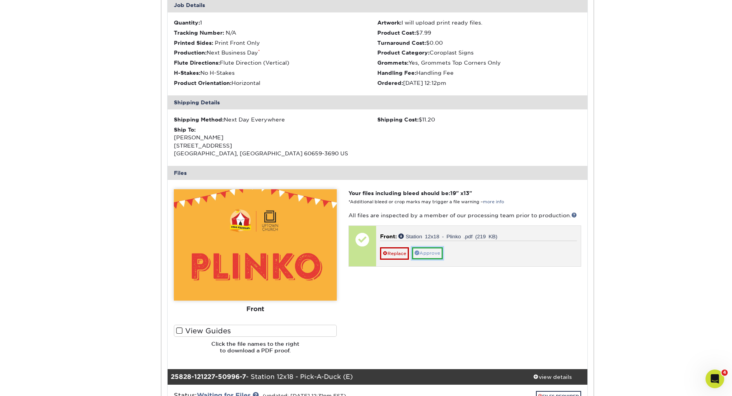
click at [435, 253] on link "Approve" at bounding box center [427, 253] width 31 height 12
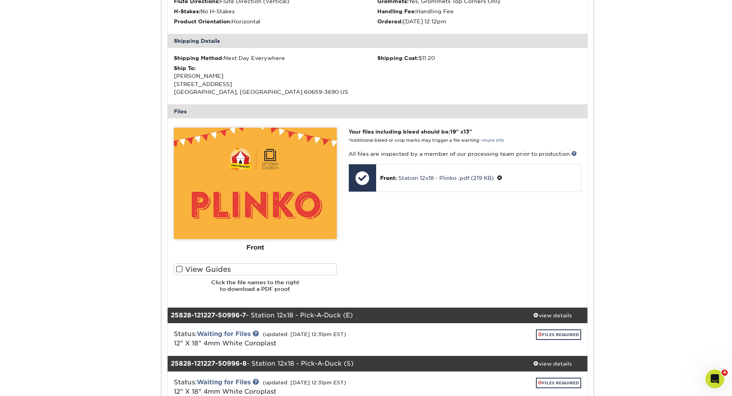
scroll to position [1388, 0]
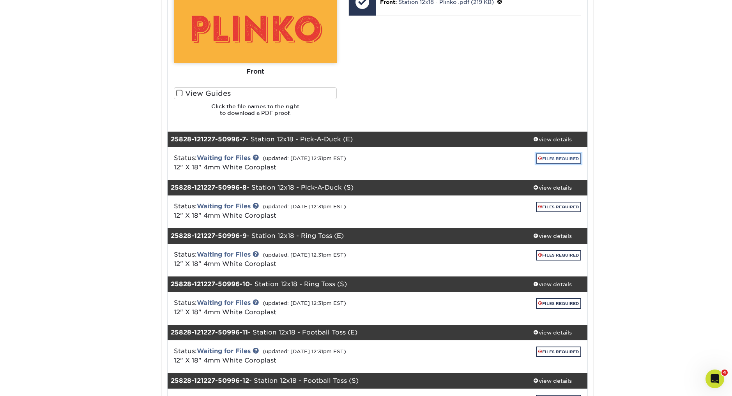
click at [547, 155] on link "FILES REQUIRED" at bounding box center [558, 158] width 45 height 11
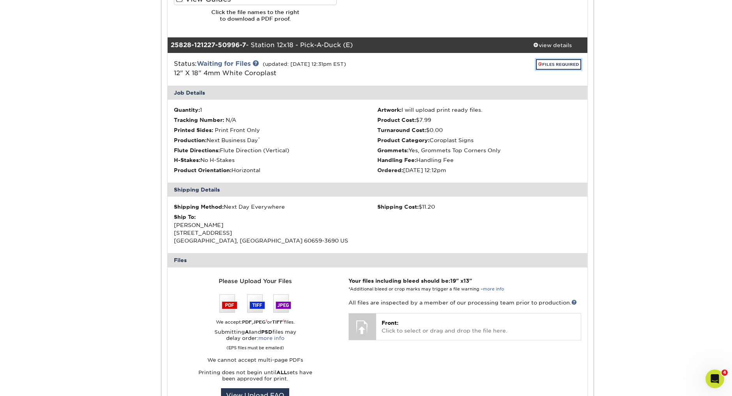
scroll to position [1580, 0]
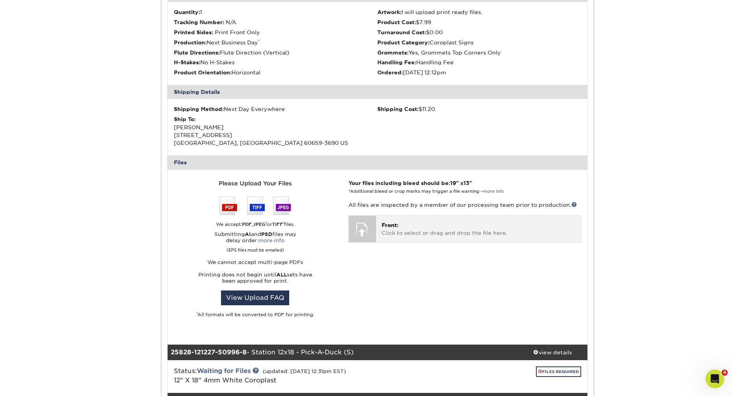
click at [413, 233] on p "Front: Click to select or drag and drop the file here." at bounding box center [478, 229] width 194 height 16
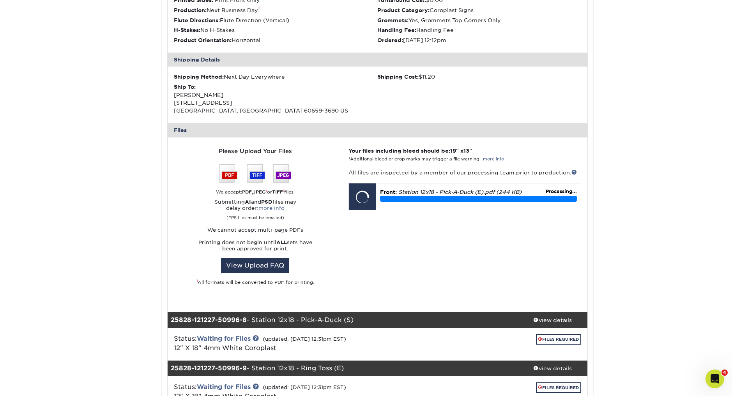
scroll to position [1616, 0]
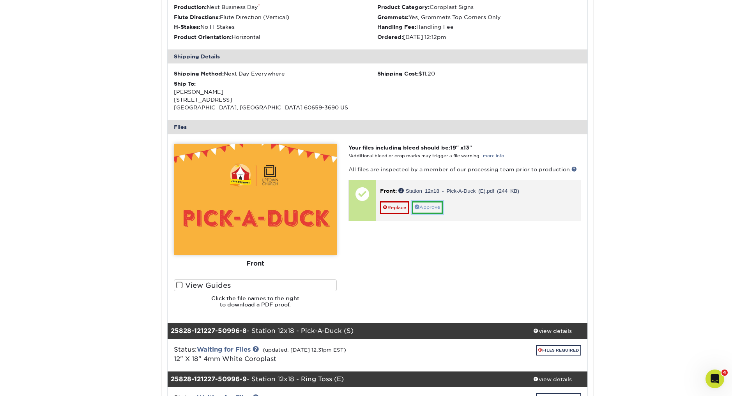
click at [427, 208] on link "Approve" at bounding box center [427, 207] width 31 height 12
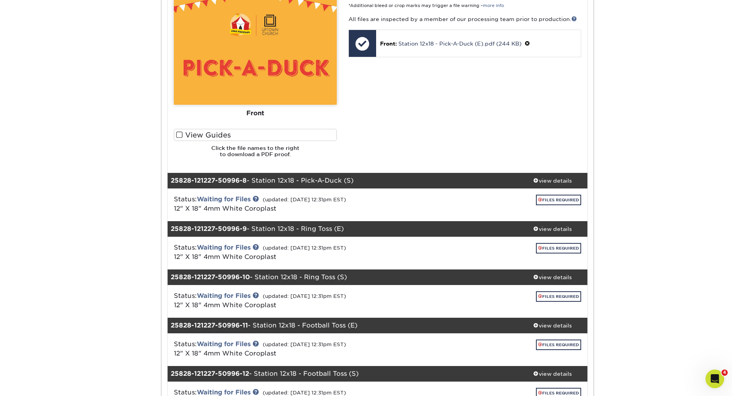
scroll to position [1795, 0]
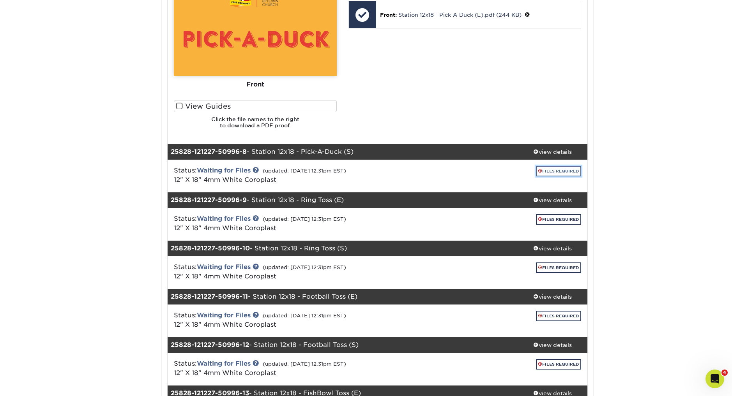
click at [550, 171] on link "FILES REQUIRED" at bounding box center [558, 171] width 45 height 11
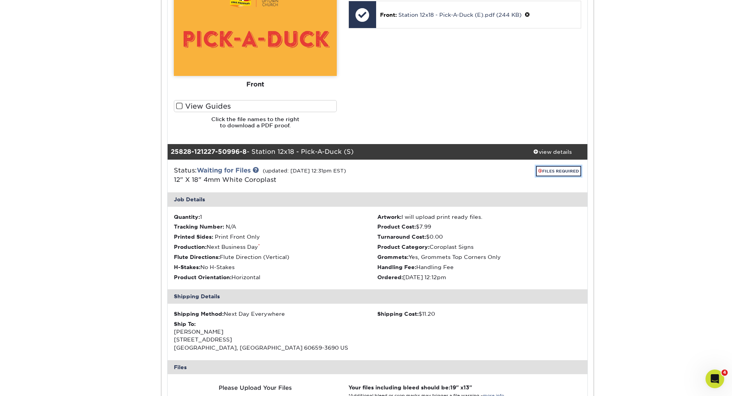
scroll to position [1953, 0]
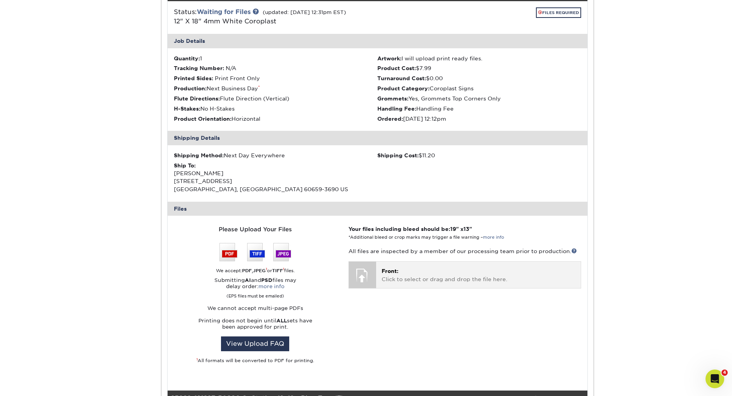
click at [407, 267] on p "Front: Click to select or drag and drop the file here." at bounding box center [478, 275] width 194 height 16
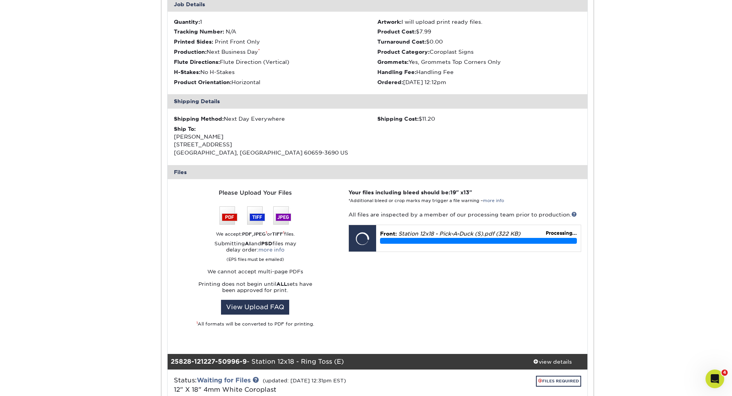
scroll to position [1991, 0]
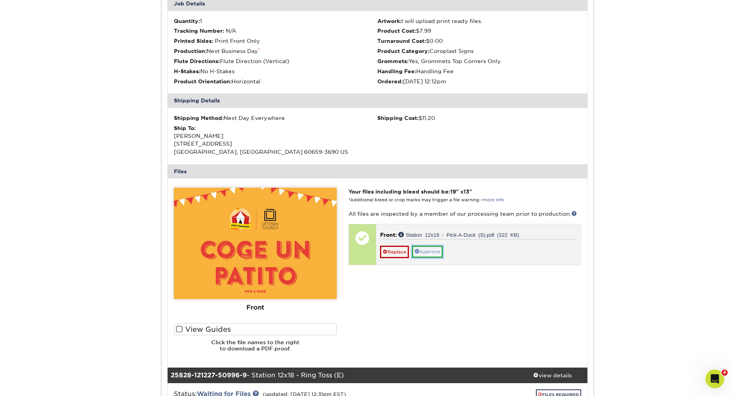
click at [426, 250] on link "Approve" at bounding box center [427, 252] width 31 height 12
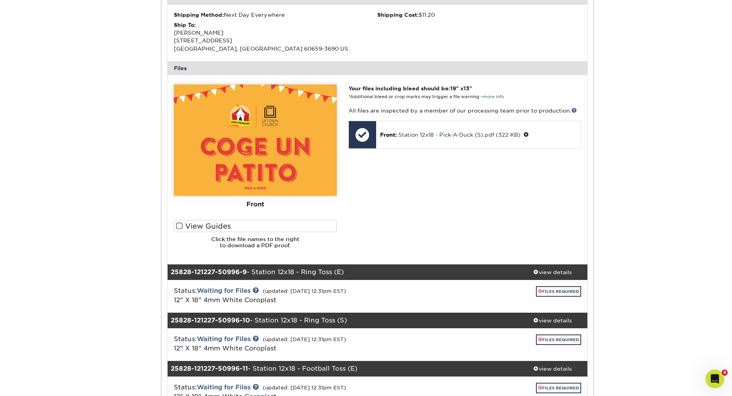
scroll to position [2096, 0]
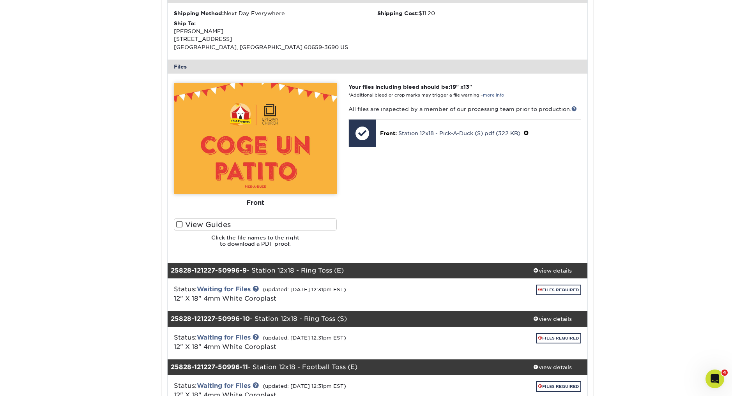
click at [179, 225] on span at bounding box center [179, 224] width 7 height 7
click at [0, 0] on input "View Guides" at bounding box center [0, 0] width 0 height 0
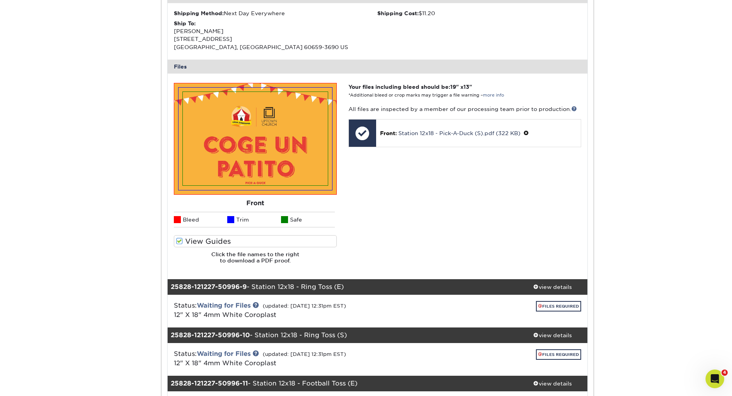
click at [179, 225] on li "Bleed" at bounding box center [201, 220] width 54 height 16
click at [180, 242] on span at bounding box center [179, 241] width 7 height 7
click at [0, 0] on input "View Guides" at bounding box center [0, 0] width 0 height 0
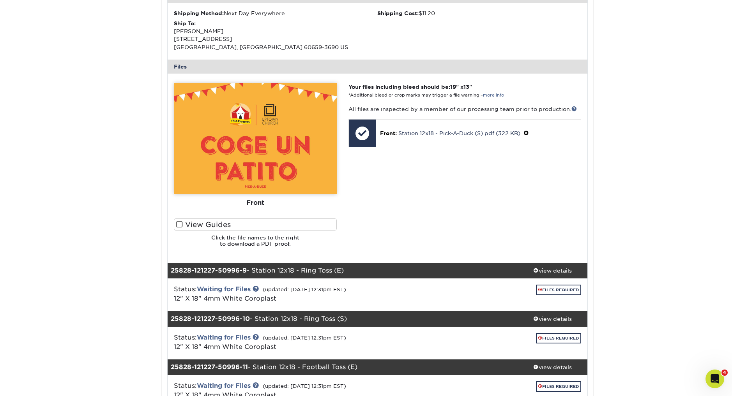
click at [458, 242] on div "Your files including bleed should be: 19 " x 13 " *Additional bleed or crop mar…" at bounding box center [464, 168] width 244 height 171
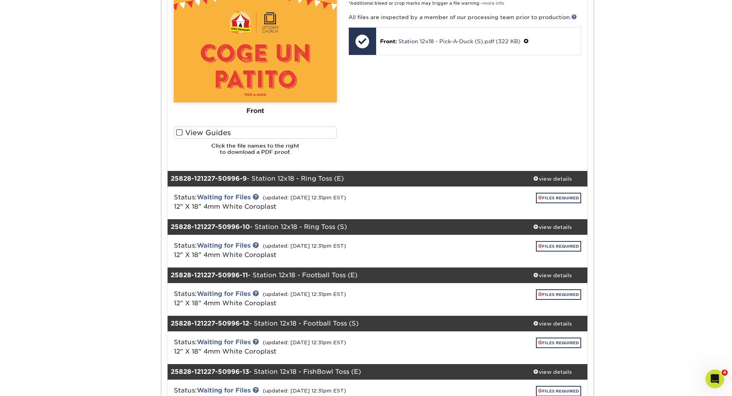
scroll to position [2188, 0]
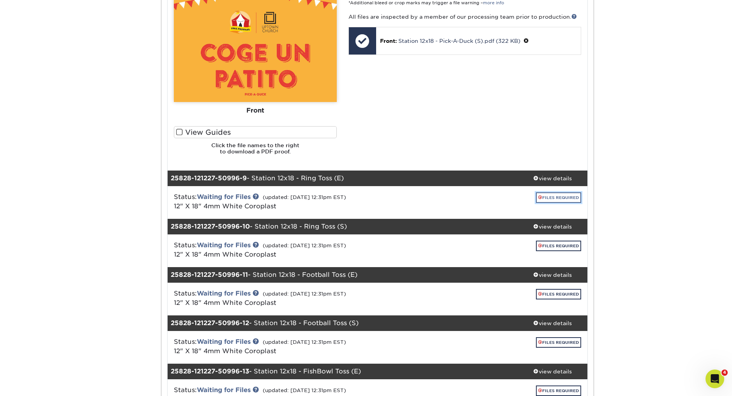
click at [550, 195] on link "FILES REQUIRED" at bounding box center [558, 197] width 45 height 11
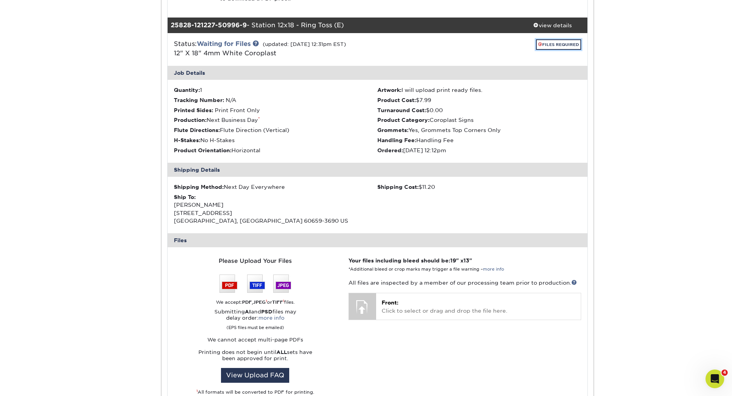
scroll to position [2344, 0]
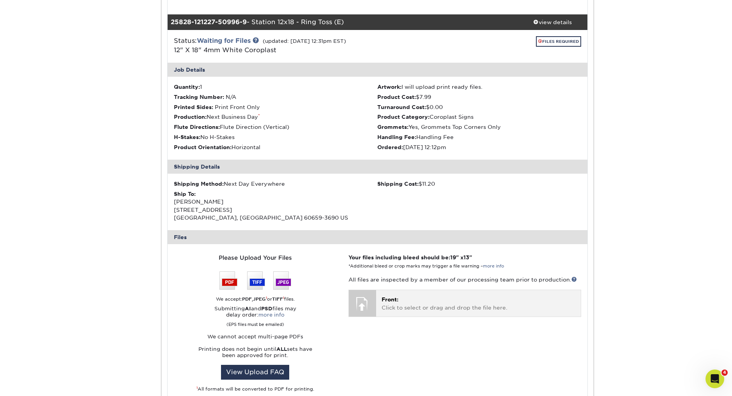
click at [405, 300] on p "Front: Click to select or drag and drop the file here." at bounding box center [478, 304] width 194 height 16
click at [407, 303] on p "Front: Click to select or drag and drop the file here." at bounding box center [478, 304] width 194 height 16
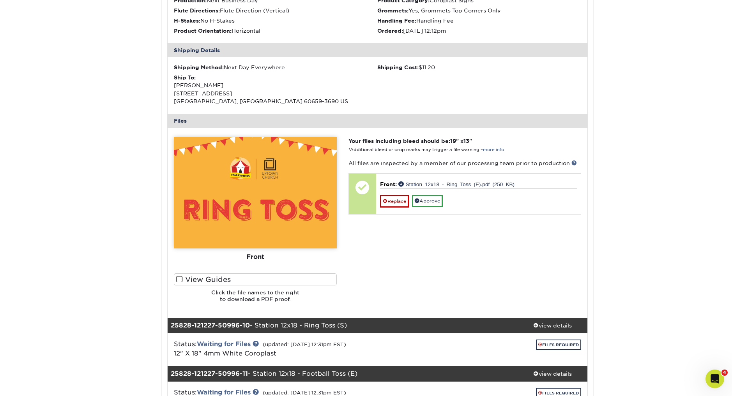
scroll to position [2466, 0]
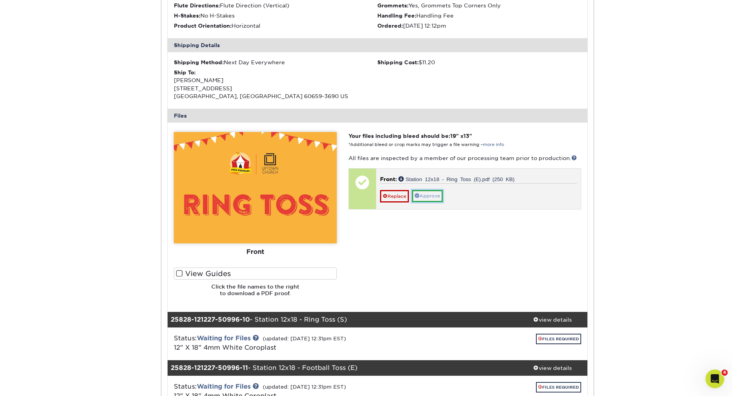
click at [430, 196] on link "Approve" at bounding box center [427, 196] width 31 height 12
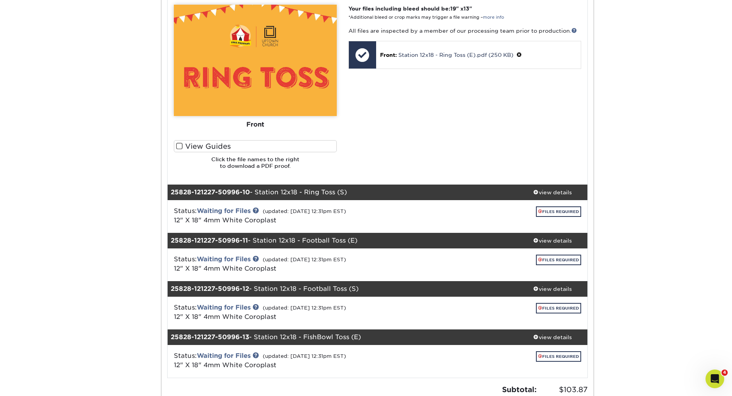
scroll to position [2604, 0]
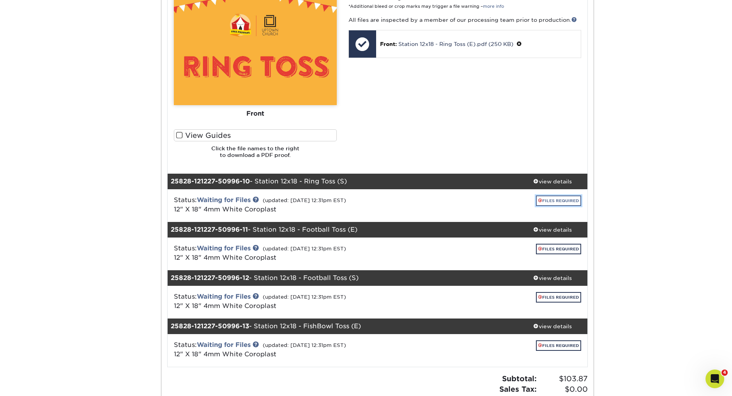
click at [540, 198] on span at bounding box center [540, 200] width 4 height 4
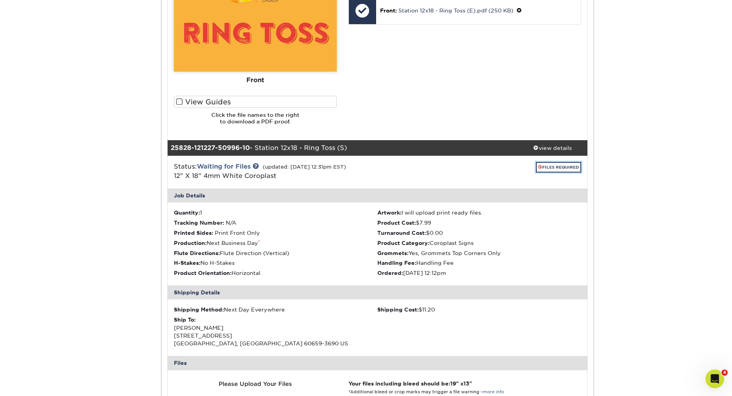
scroll to position [2736, 0]
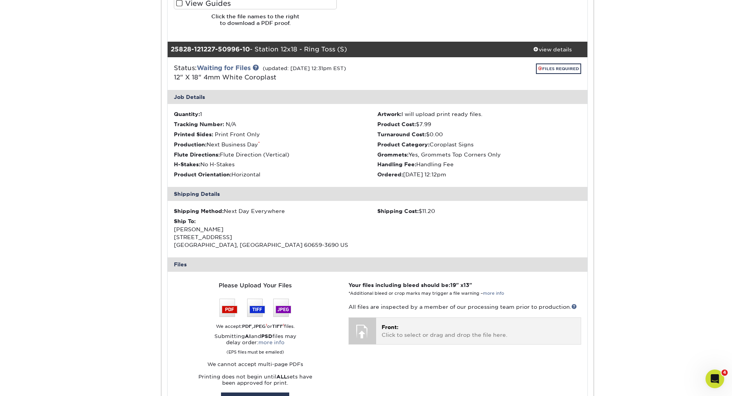
click at [416, 331] on p "Front: Click to select or drag and drop the file here." at bounding box center [478, 331] width 194 height 16
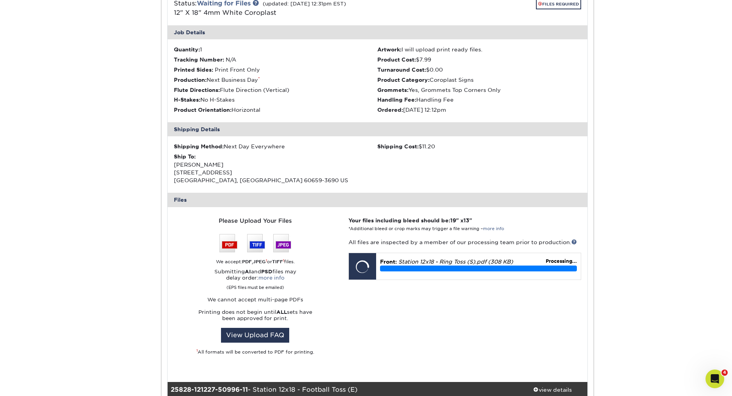
scroll to position [2882, 0]
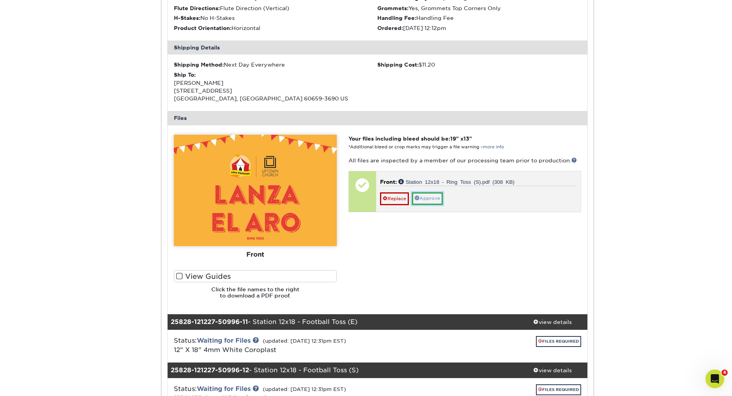
click at [439, 197] on link "Approve" at bounding box center [427, 198] width 31 height 12
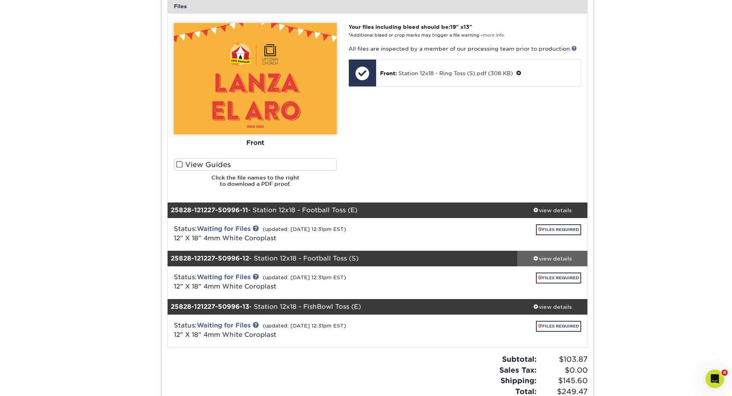
scroll to position [3001, 0]
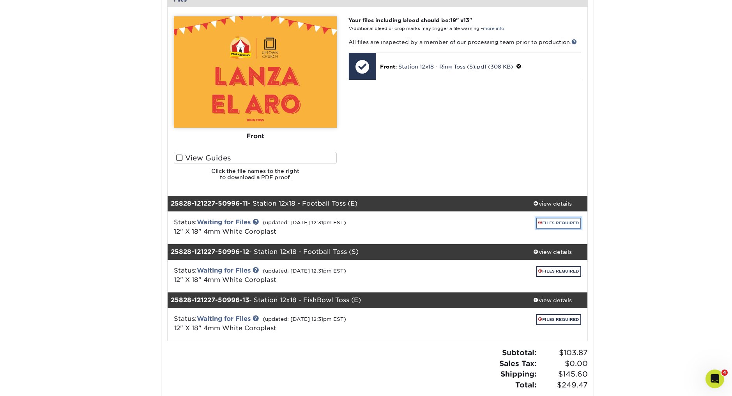
click at [550, 221] on link "FILES REQUIRED" at bounding box center [558, 223] width 45 height 11
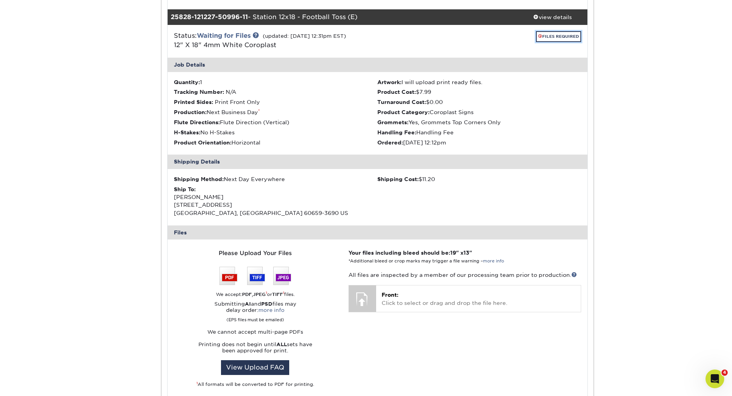
scroll to position [3189, 0]
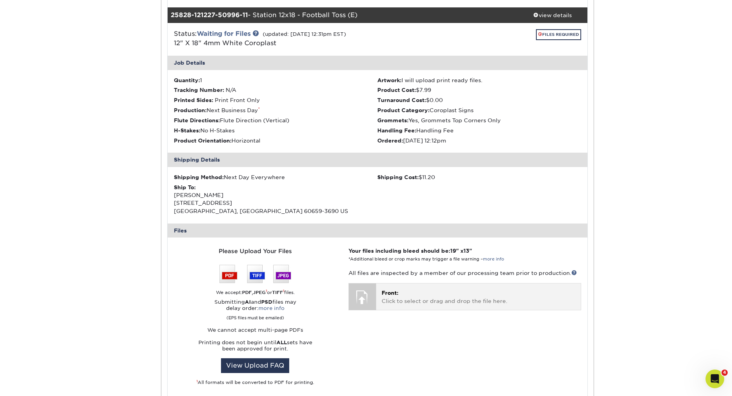
click at [413, 297] on p "Front: Click to select or drag and drop the file here." at bounding box center [478, 297] width 194 height 16
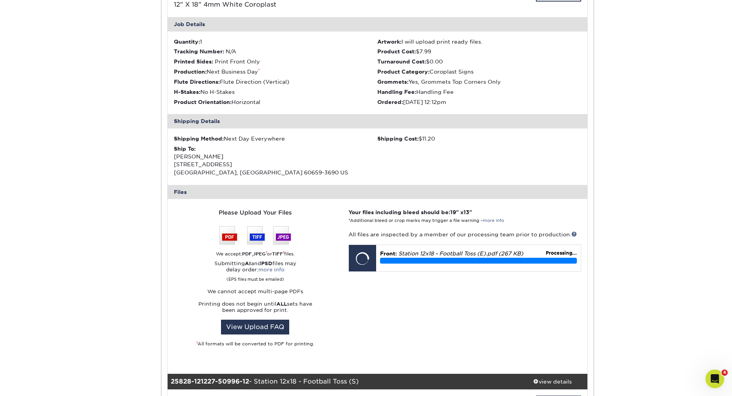
scroll to position [3231, 0]
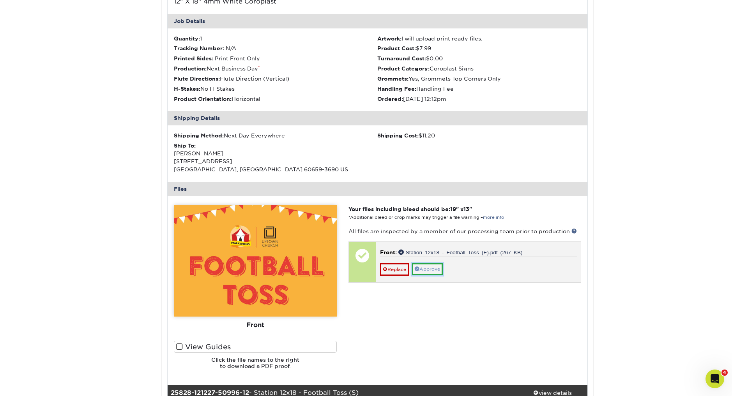
click at [432, 269] on link "Approve" at bounding box center [427, 269] width 31 height 12
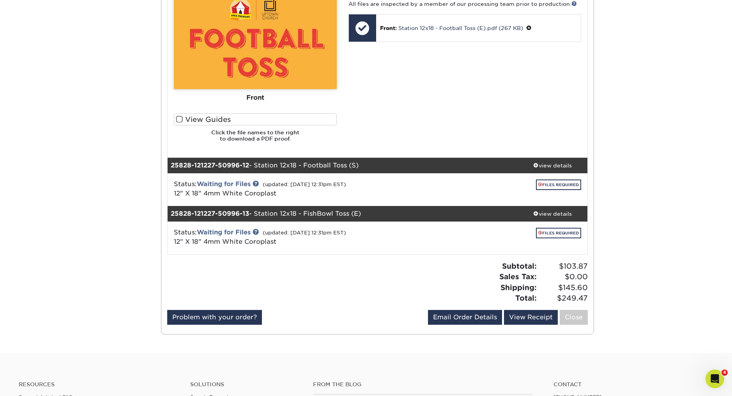
scroll to position [3466, 0]
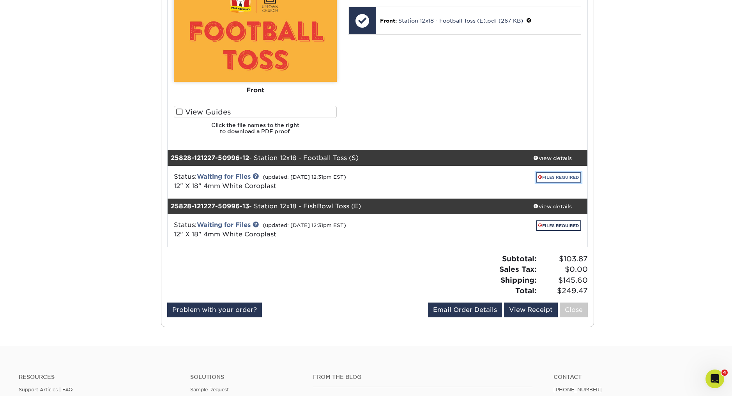
click at [546, 176] on link "FILES REQUIRED" at bounding box center [558, 177] width 45 height 11
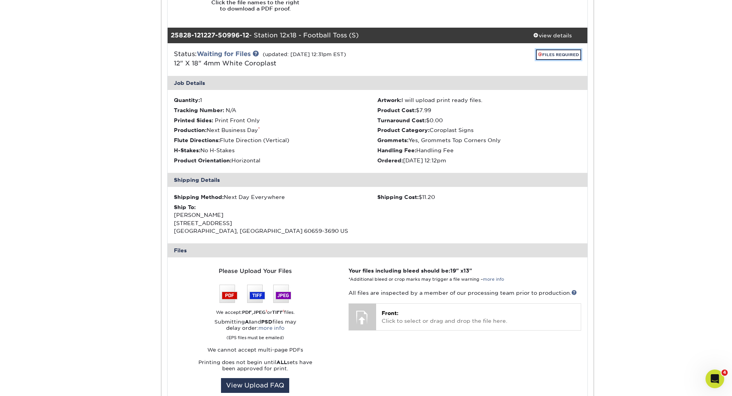
scroll to position [3596, 0]
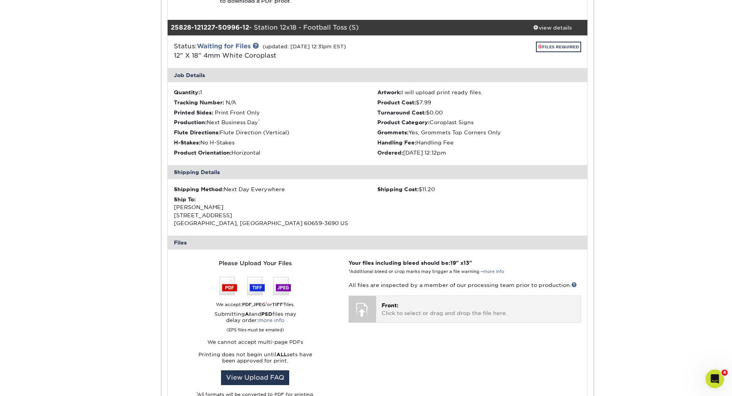
click at [420, 307] on p "Front: Click to select or drag and drop the file here." at bounding box center [478, 309] width 194 height 16
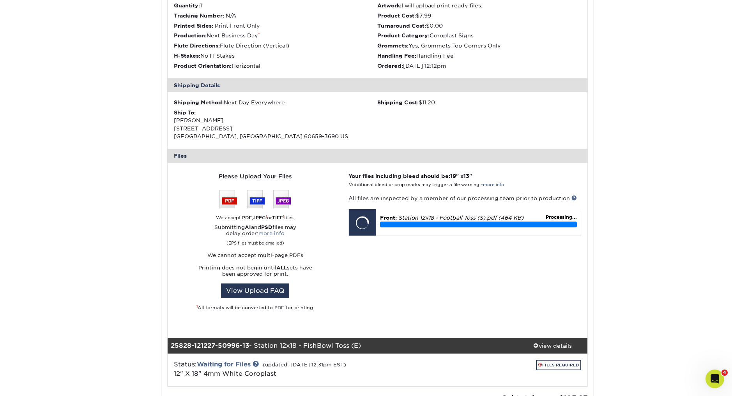
scroll to position [3688, 0]
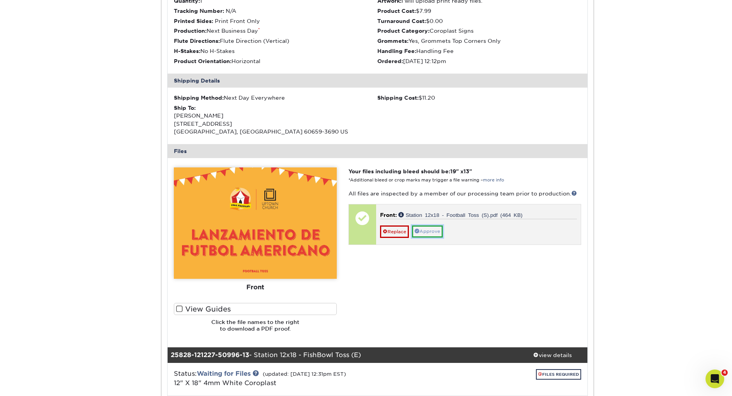
click at [426, 231] on link "Approve" at bounding box center [427, 232] width 31 height 12
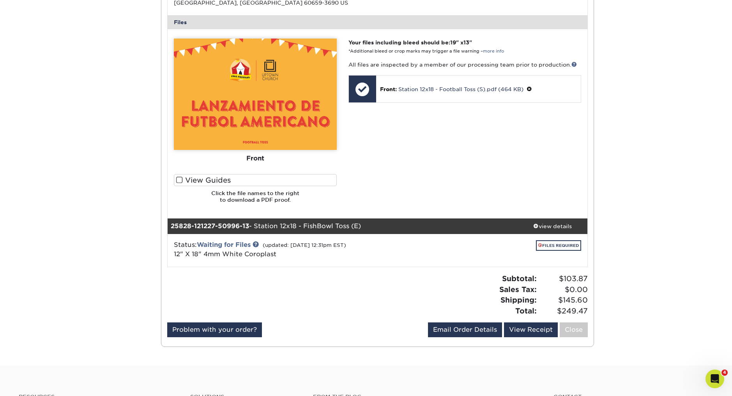
scroll to position [3815, 0]
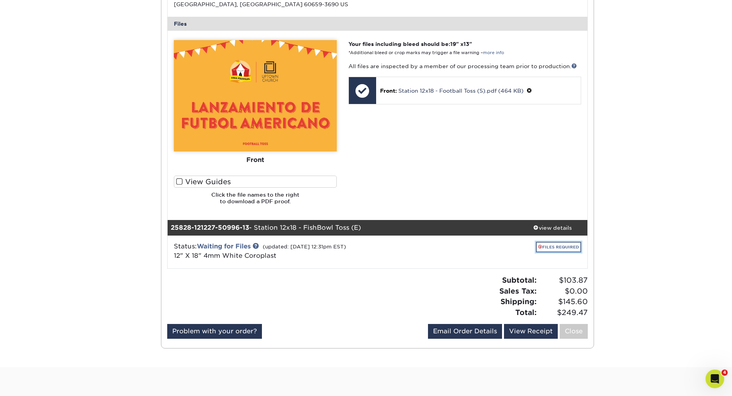
click at [552, 248] on link "FILES REQUIRED" at bounding box center [558, 247] width 45 height 11
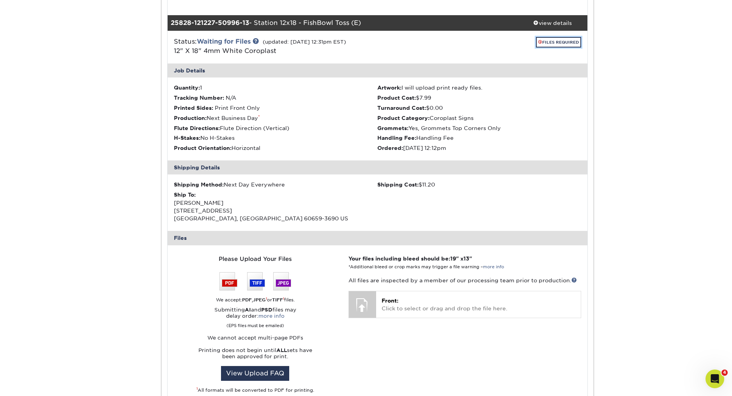
scroll to position [4019, 0]
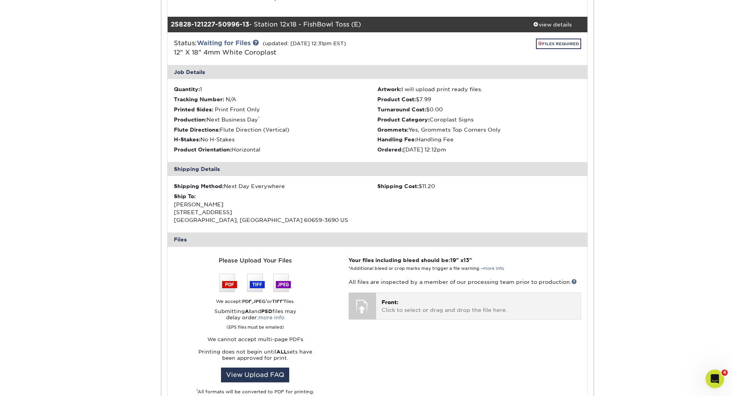
click at [377, 310] on div "Front: Click to select or drag and drop the file here. Choose file" at bounding box center [478, 306] width 204 height 26
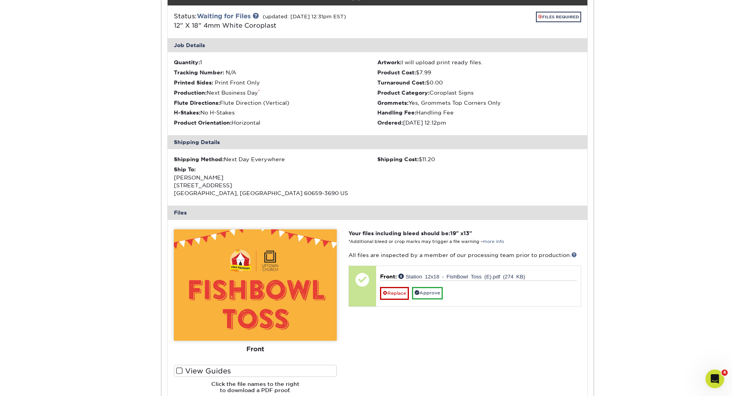
scroll to position [4010, 0]
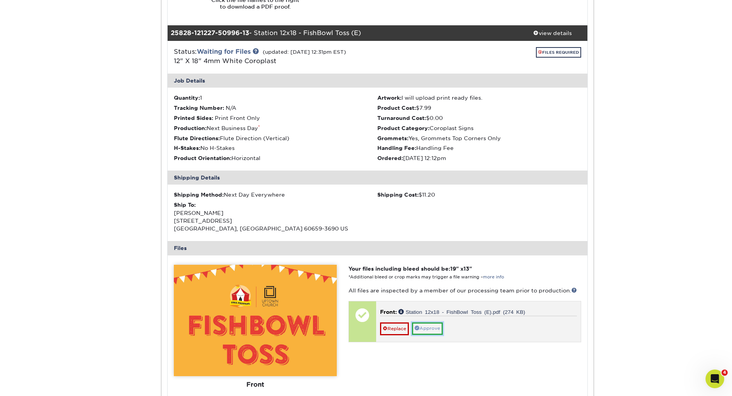
click at [437, 327] on link "Approve" at bounding box center [427, 329] width 31 height 12
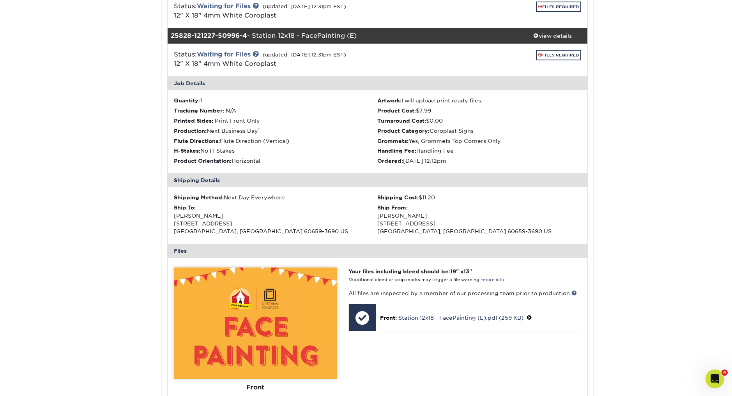
scroll to position [0, 0]
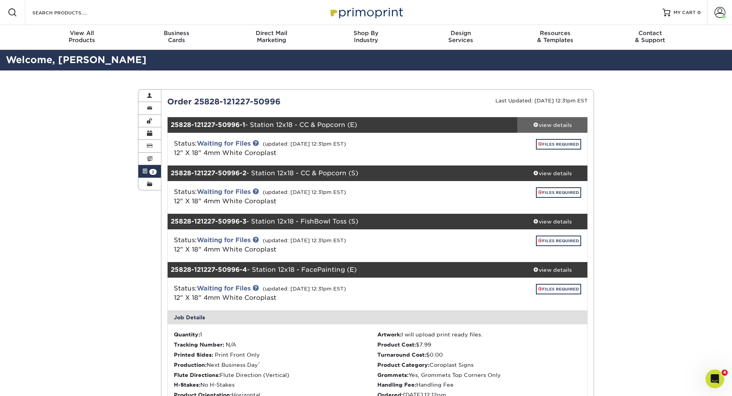
click at [536, 123] on span at bounding box center [535, 124] width 5 height 5
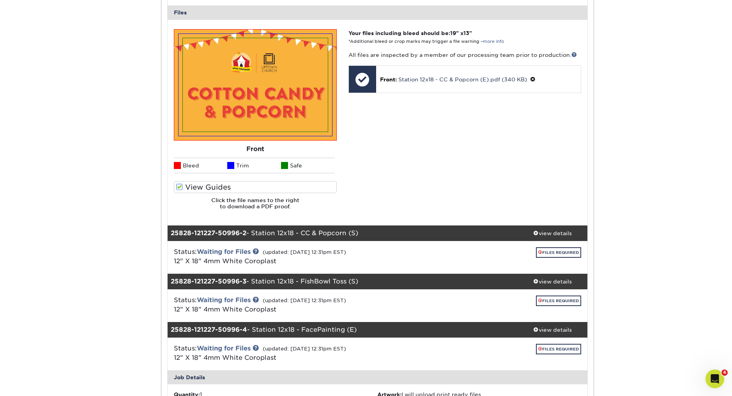
scroll to position [360, 0]
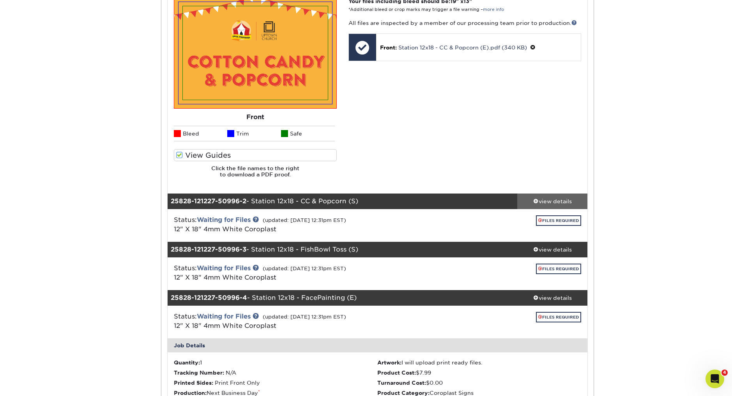
click at [536, 201] on span at bounding box center [535, 200] width 5 height 5
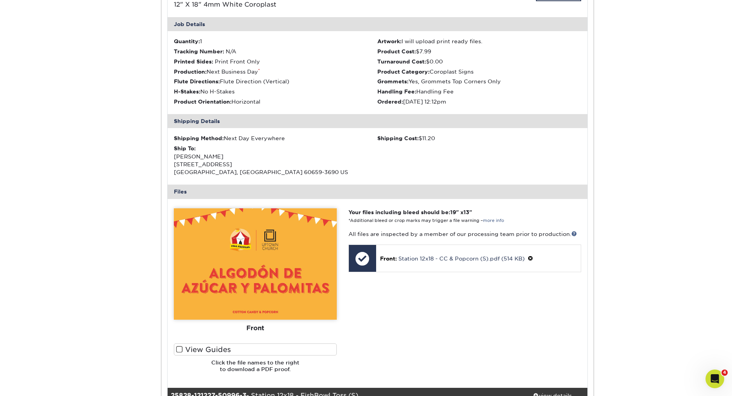
scroll to position [774, 0]
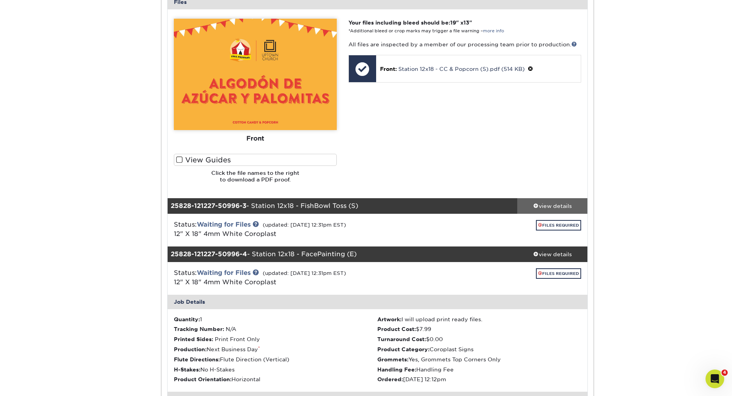
click at [534, 205] on span at bounding box center [535, 205] width 5 height 5
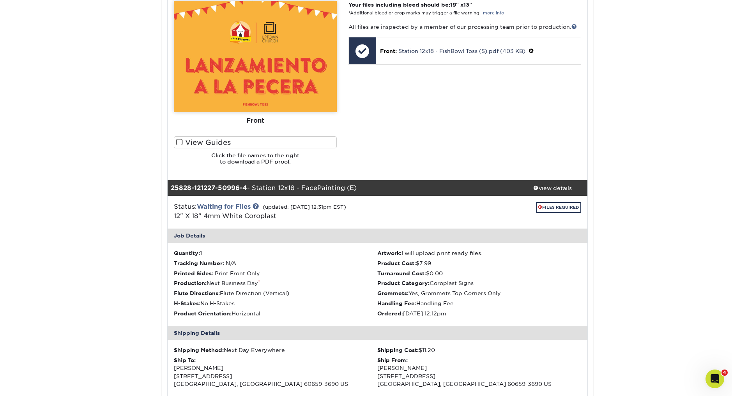
scroll to position [1217, 0]
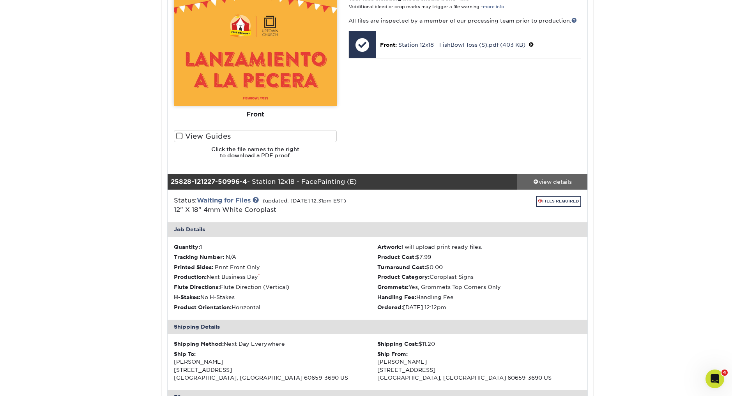
click at [535, 181] on span at bounding box center [535, 181] width 5 height 5
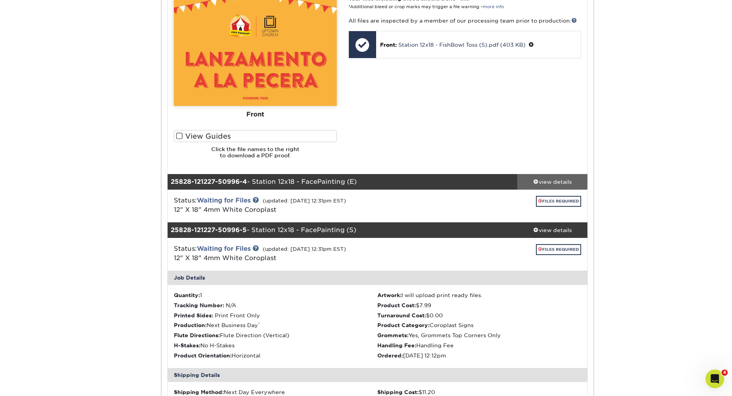
click at [534, 180] on span at bounding box center [535, 181] width 5 height 5
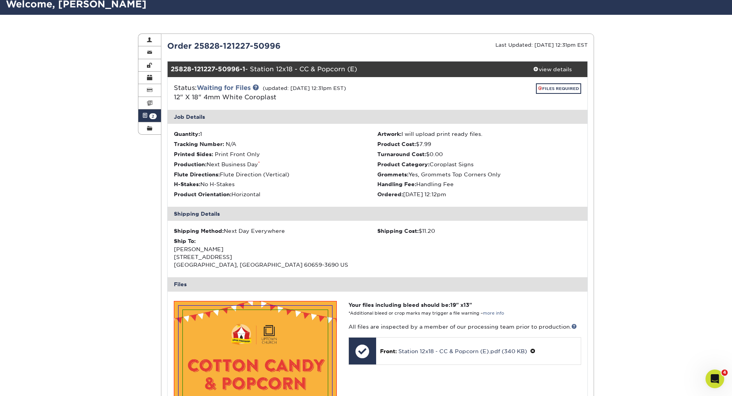
scroll to position [0, 0]
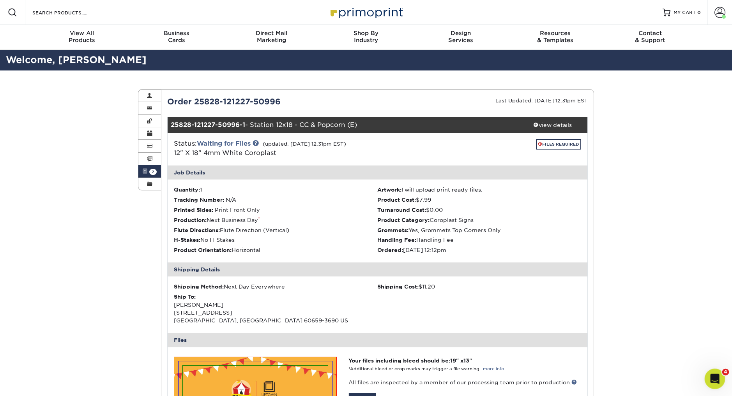
click at [716, 379] on icon "Open Intercom Messenger" at bounding box center [713, 378] width 13 height 13
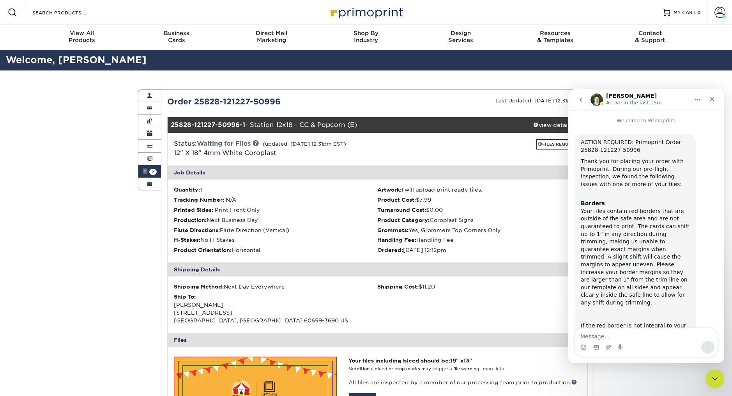
scroll to position [243, 0]
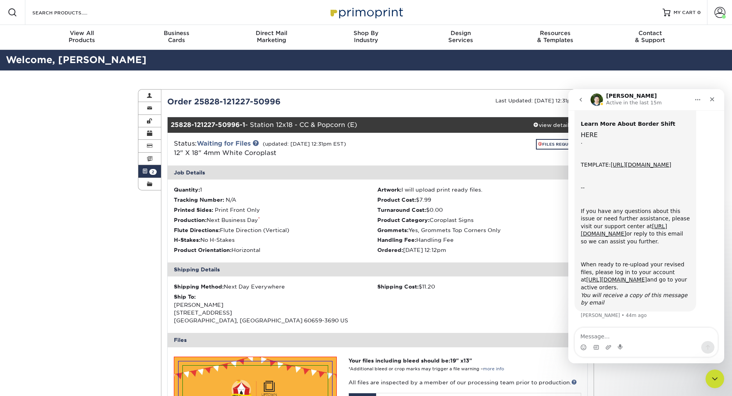
click at [600, 332] on textarea "Message…" at bounding box center [646, 334] width 143 height 13
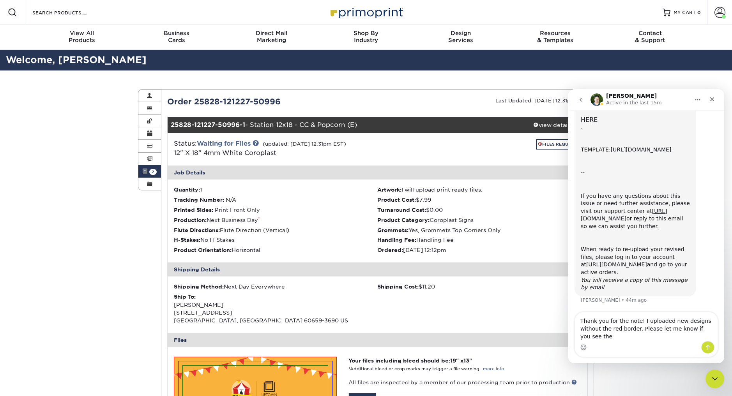
scroll to position [259, 0]
type textarea "Thank you for the note! I uploaded new designs without the red border. Please l…"
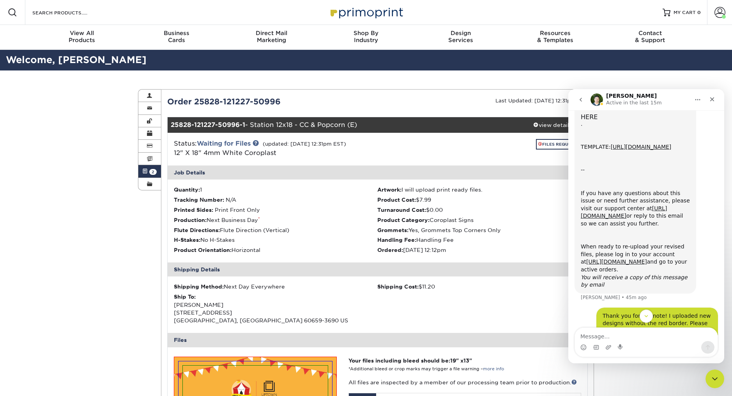
scroll to position [282, 0]
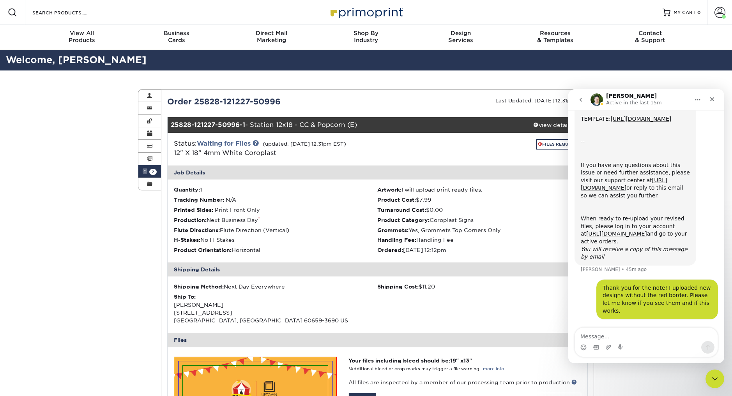
click at [580, 310] on div "Thank you for the note! I uploaded new designs without the red border. Please l…" at bounding box center [645, 304] width 143 height 49
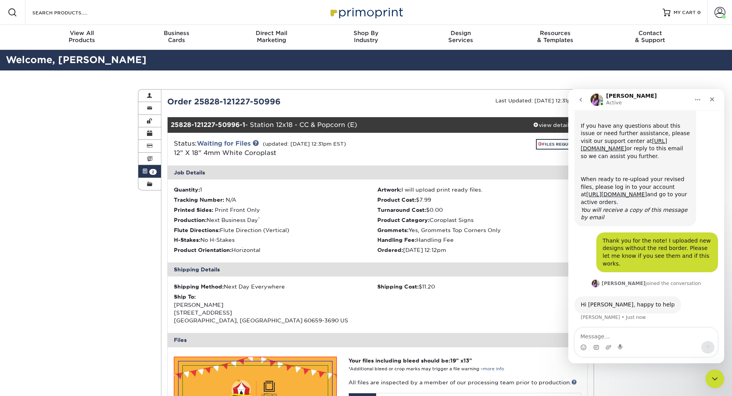
scroll to position [323, 0]
click at [567, 243] on li "Handling Fee: Handling Fee" at bounding box center [479, 240] width 204 height 8
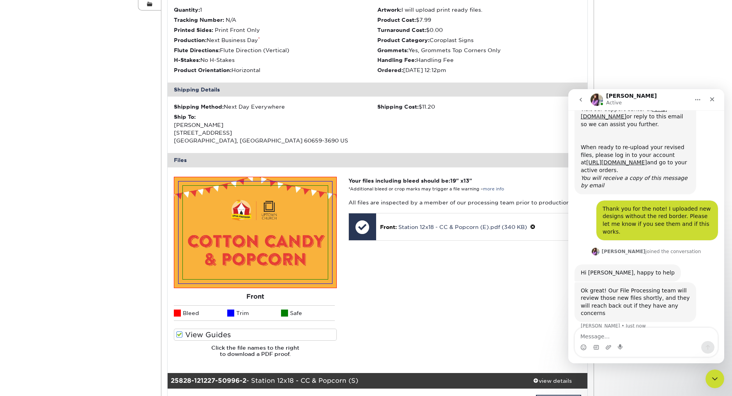
scroll to position [356, 0]
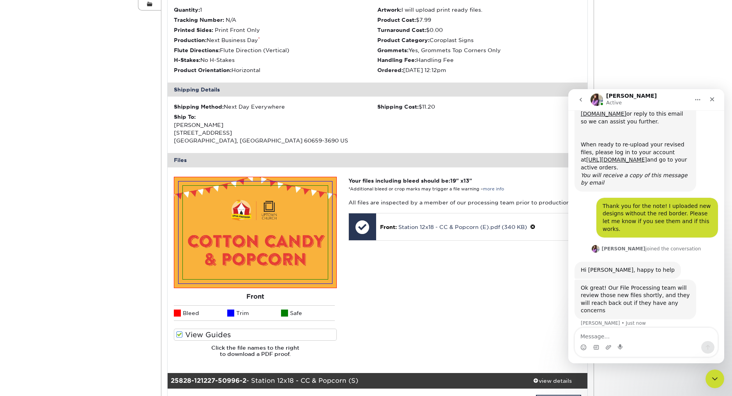
click at [646, 305] on div "Ok great! Our File Processing team will review those new files shortly, and the…" at bounding box center [634, 299] width 109 height 30
click at [592, 333] on textarea "Message…" at bounding box center [646, 334] width 143 height 13
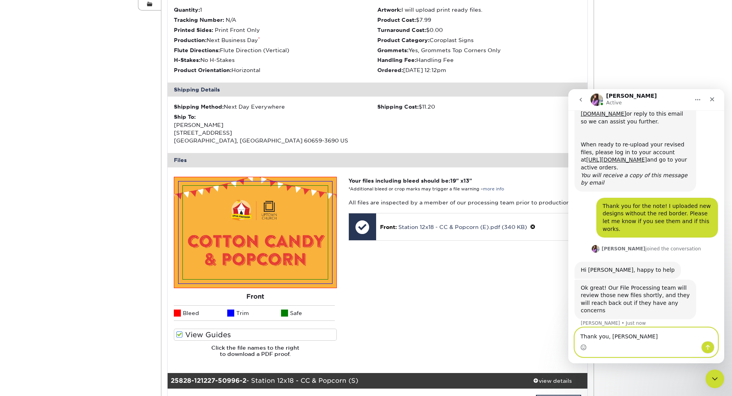
type textarea "Thank you, [PERSON_NAME]!"
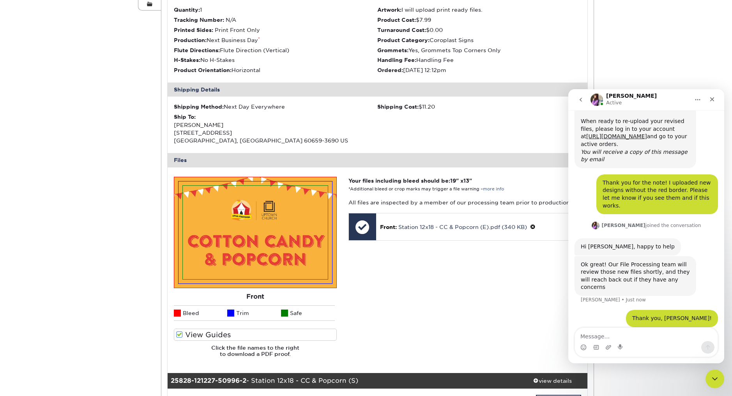
click at [503, 304] on div "Your files including bleed should be: 19 " x 13 " *Additional bleed or crop mar…" at bounding box center [464, 270] width 244 height 187
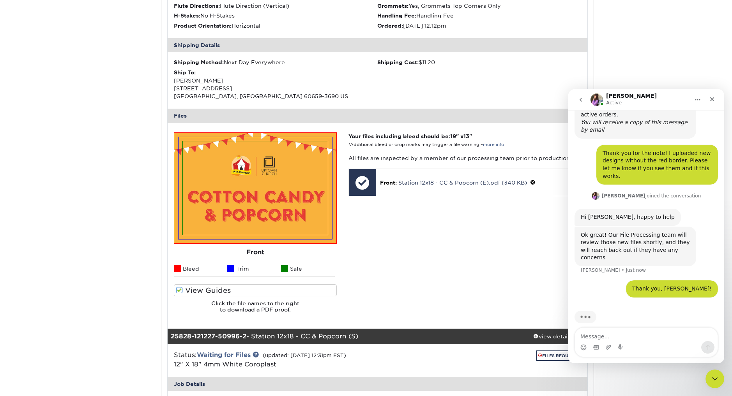
scroll to position [409, 0]
click at [505, 279] on div "Your files including bleed should be: 19 " x 13 " *Additional bleed or crop mar…" at bounding box center [464, 225] width 244 height 187
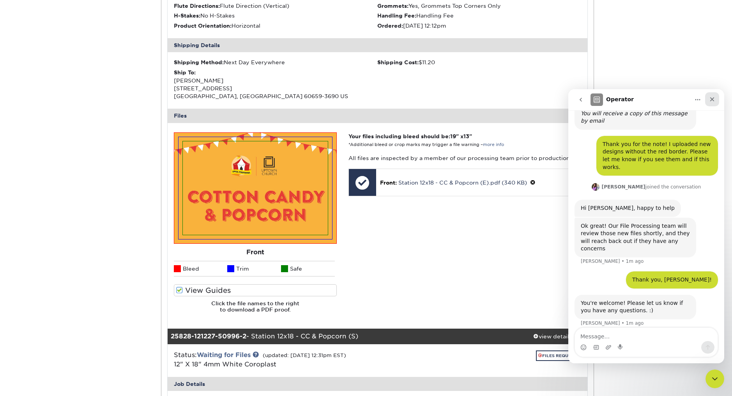
click at [712, 97] on icon "Close" at bounding box center [712, 99] width 4 height 4
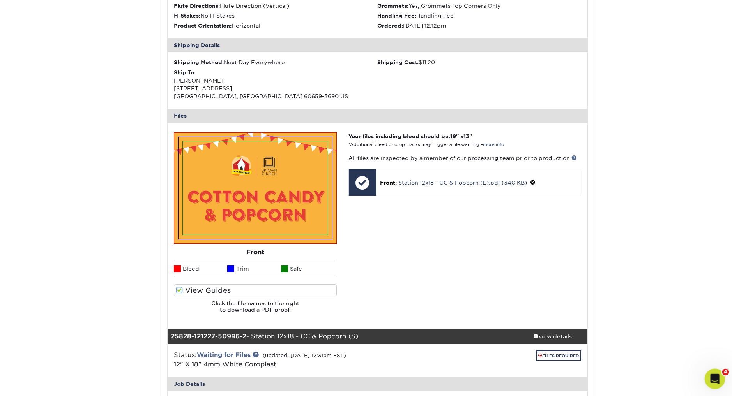
click at [713, 374] on icon "Open Intercom Messenger" at bounding box center [713, 378] width 13 height 13
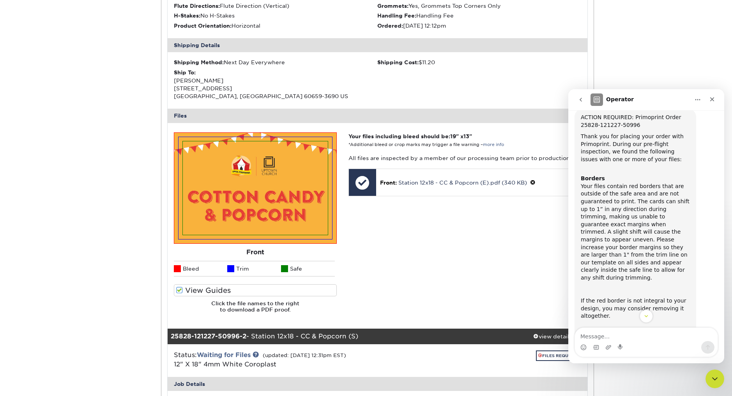
scroll to position [0, 0]
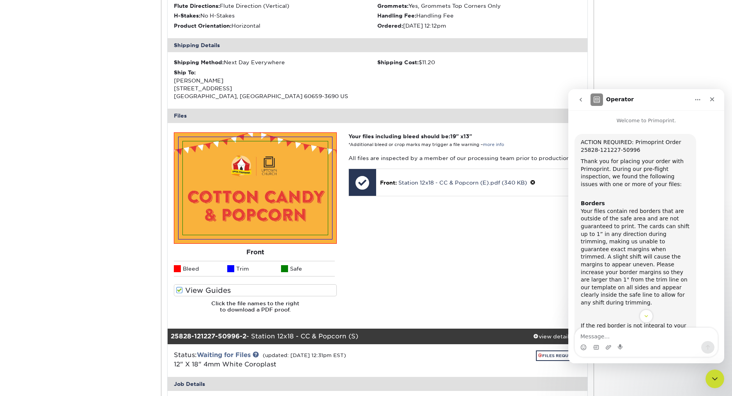
click at [577, 99] on icon "go back" at bounding box center [580, 100] width 6 height 6
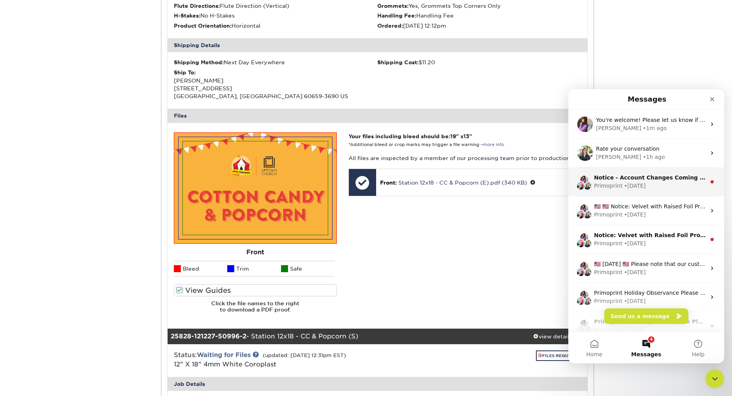
click at [610, 182] on div "Primoprint" at bounding box center [608, 186] width 28 height 8
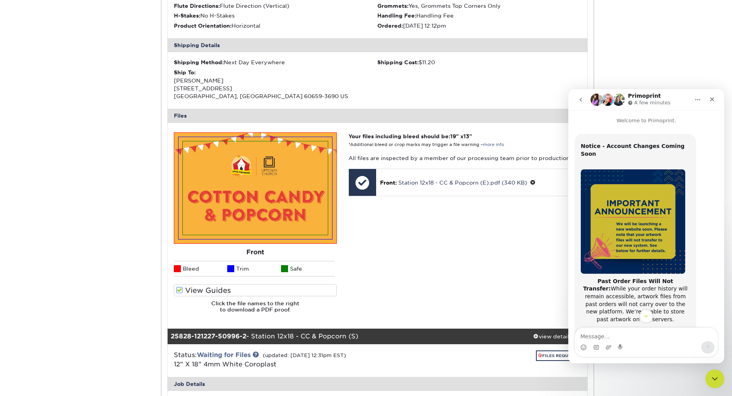
click at [578, 97] on icon "go back" at bounding box center [580, 100] width 6 height 6
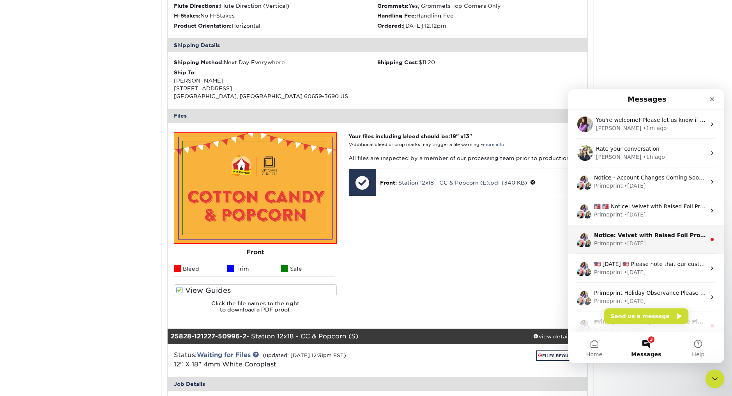
click at [636, 243] on div "• [DATE]" at bounding box center [635, 244] width 22 height 8
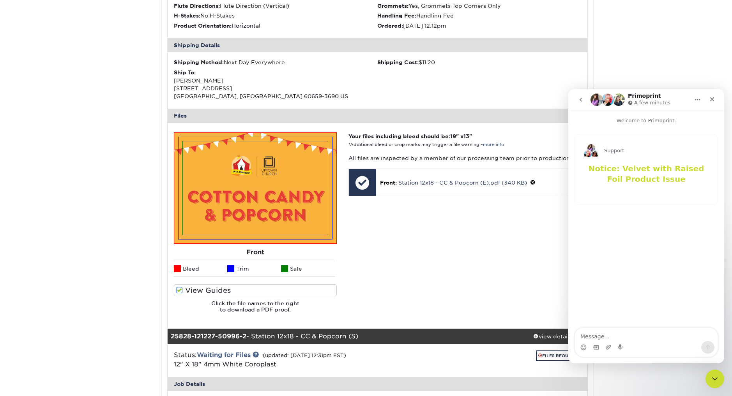
click at [585, 98] on button "go back" at bounding box center [580, 99] width 15 height 15
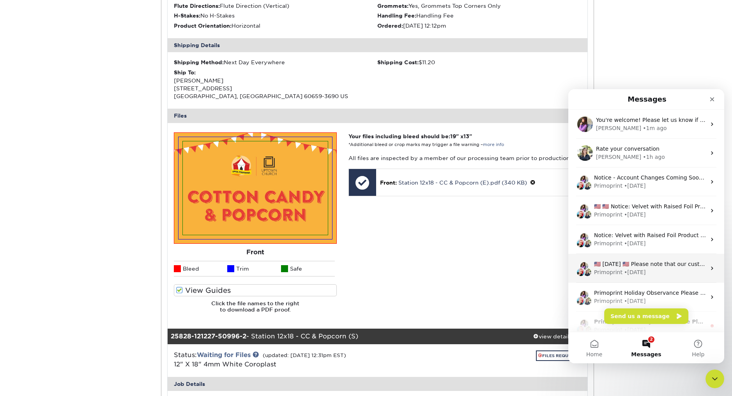
scroll to position [97, 0]
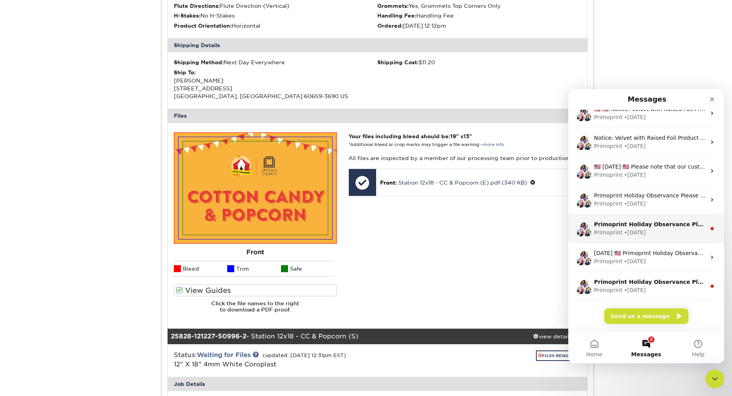
click at [635, 233] on div "• [DATE]" at bounding box center [635, 233] width 22 height 8
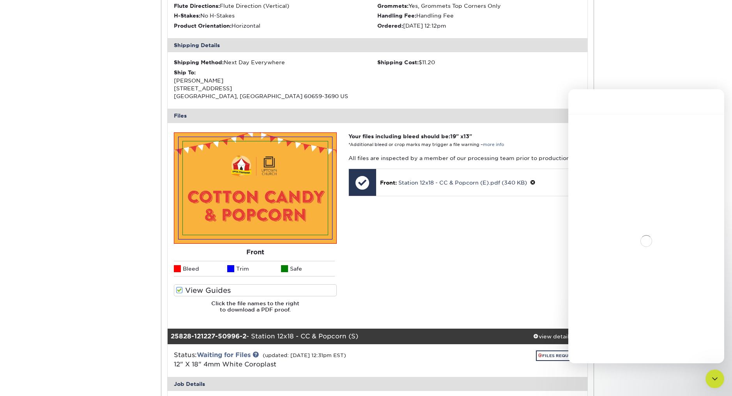
scroll to position [66, 0]
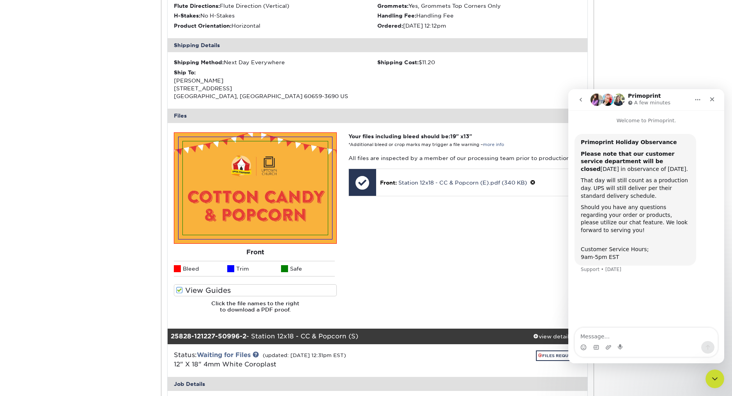
click at [583, 94] on button "go back" at bounding box center [580, 99] width 15 height 15
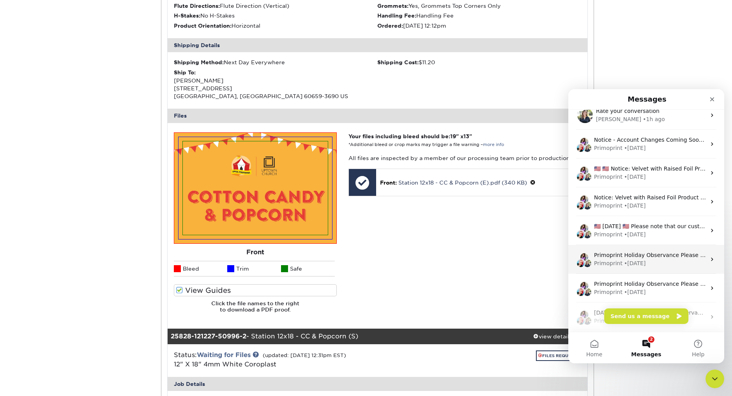
scroll to position [132, 0]
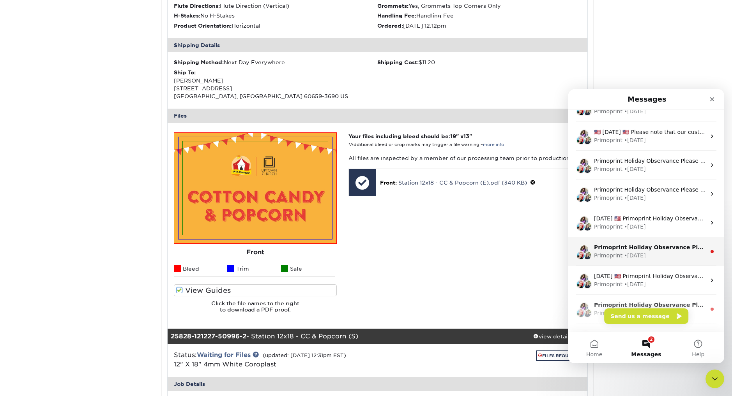
click at [626, 252] on div "• [DATE]" at bounding box center [635, 256] width 22 height 8
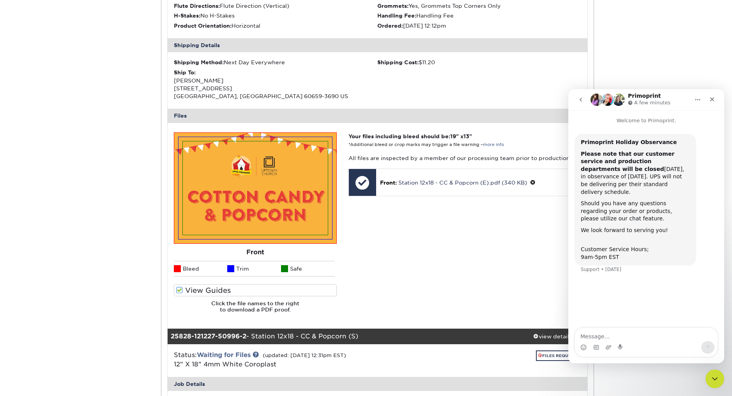
click at [579, 99] on icon "go back" at bounding box center [580, 100] width 6 height 6
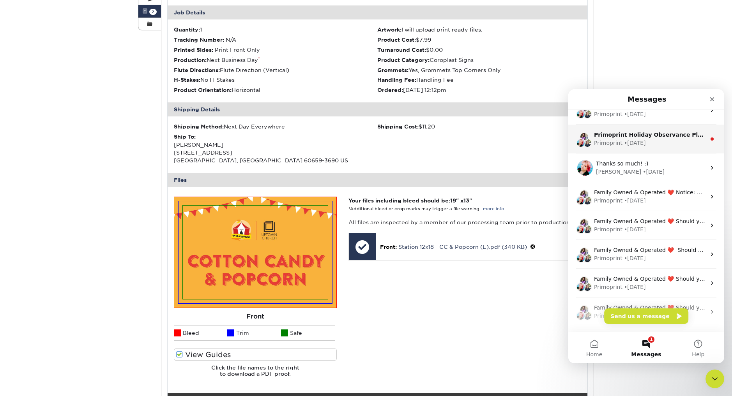
scroll to position [293, 0]
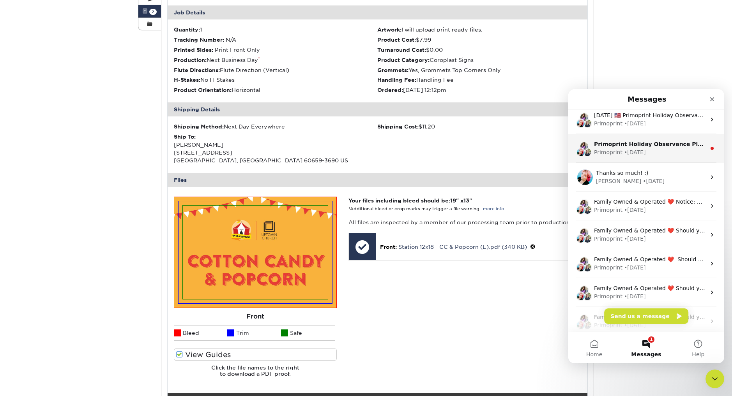
click at [624, 159] on div "Primoprint Holiday Observance Please note that our customer service and product…" at bounding box center [646, 148] width 156 height 29
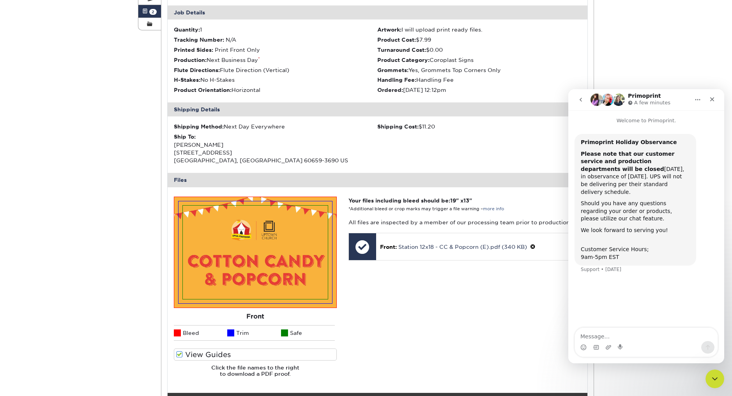
click at [636, 313] on div "Primoprint Holiday Observance Please note that our customer service and product…" at bounding box center [646, 227] width 156 height 204
click at [583, 99] on icon "go back" at bounding box center [580, 100] width 6 height 6
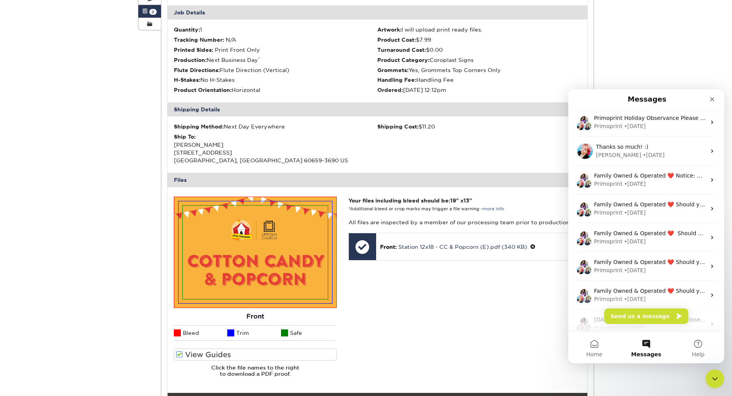
scroll to position [0, 0]
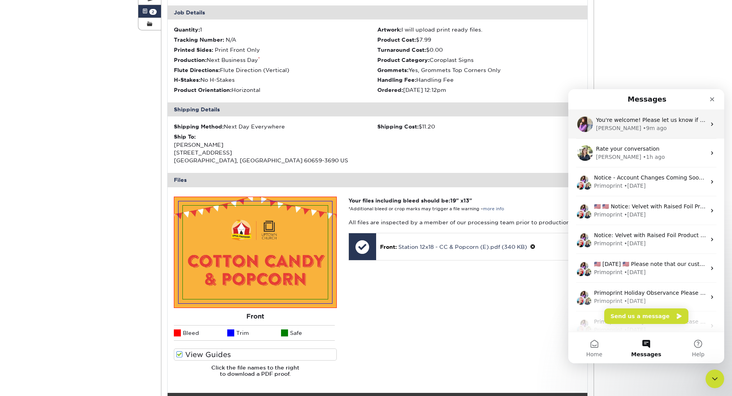
click at [612, 117] on span "You're welcome! Please let us know if you have any questions. :)" at bounding box center [684, 120] width 176 height 6
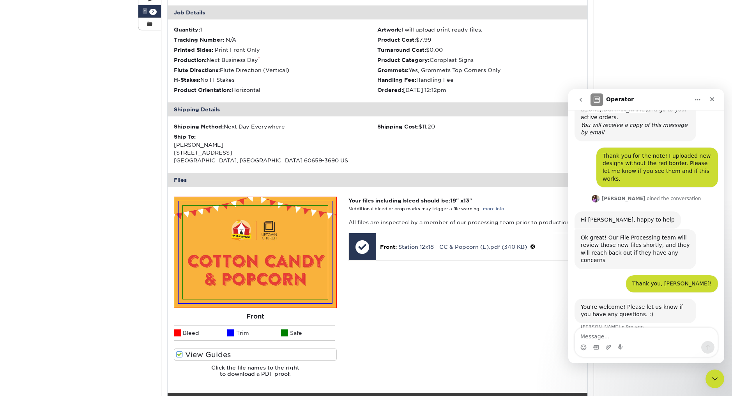
scroll to position [410, 0]
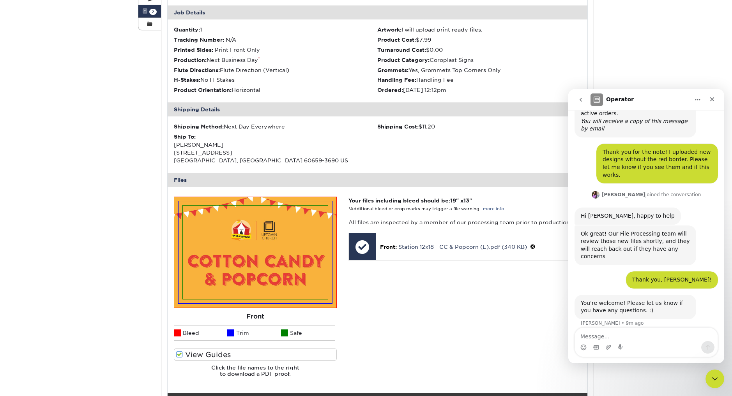
click at [462, 345] on div "Your files including bleed should be: 19 " x 13 " *Additional bleed or crop mar…" at bounding box center [464, 290] width 244 height 187
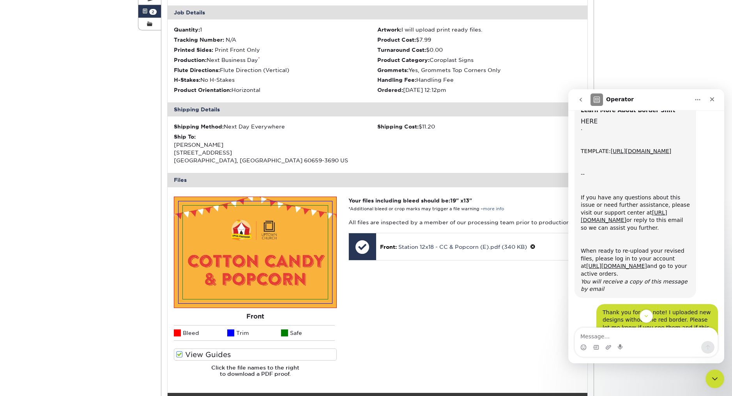
scroll to position [314, 0]
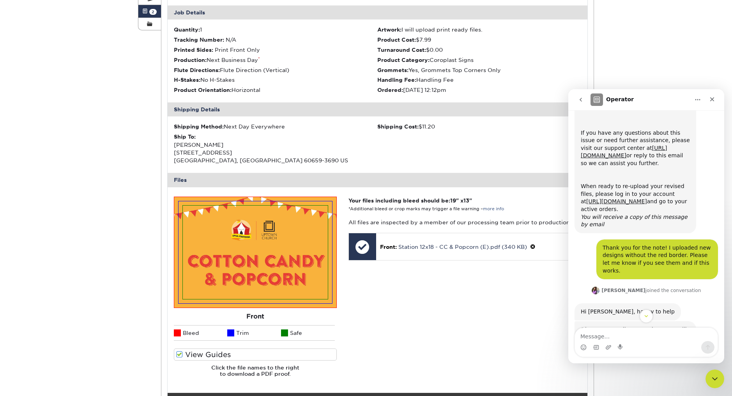
click at [586, 252] on div "Thank you for the note! I uploaded new designs without the red border. Please l…" at bounding box center [645, 263] width 143 height 46
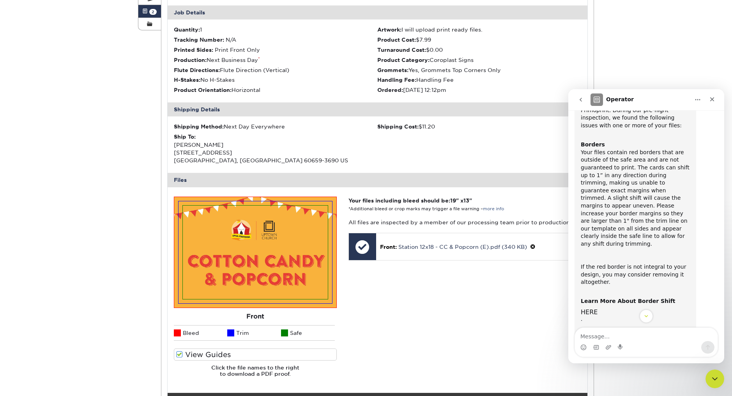
scroll to position [0, 0]
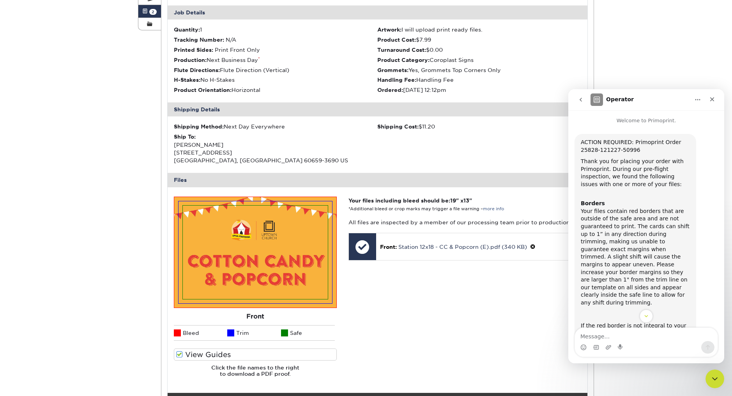
click at [576, 99] on button "go back" at bounding box center [580, 99] width 15 height 15
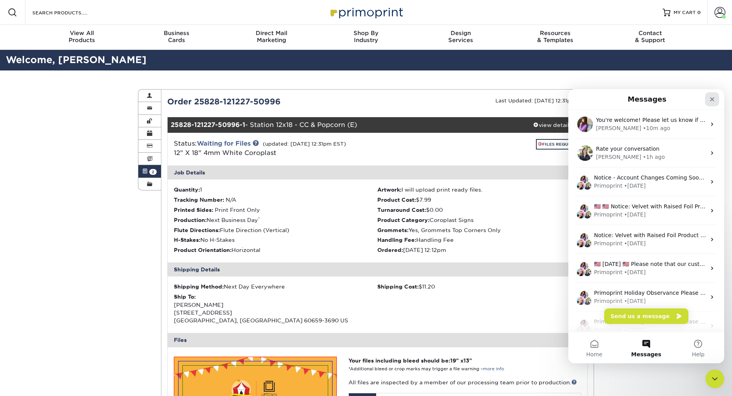
drag, startPoint x: 710, startPoint y: 102, endPoint x: 767, endPoint y: 231, distance: 141.8
click at [710, 102] on icon "Close" at bounding box center [712, 99] width 6 height 6
